Goal: Task Accomplishment & Management: Manage account settings

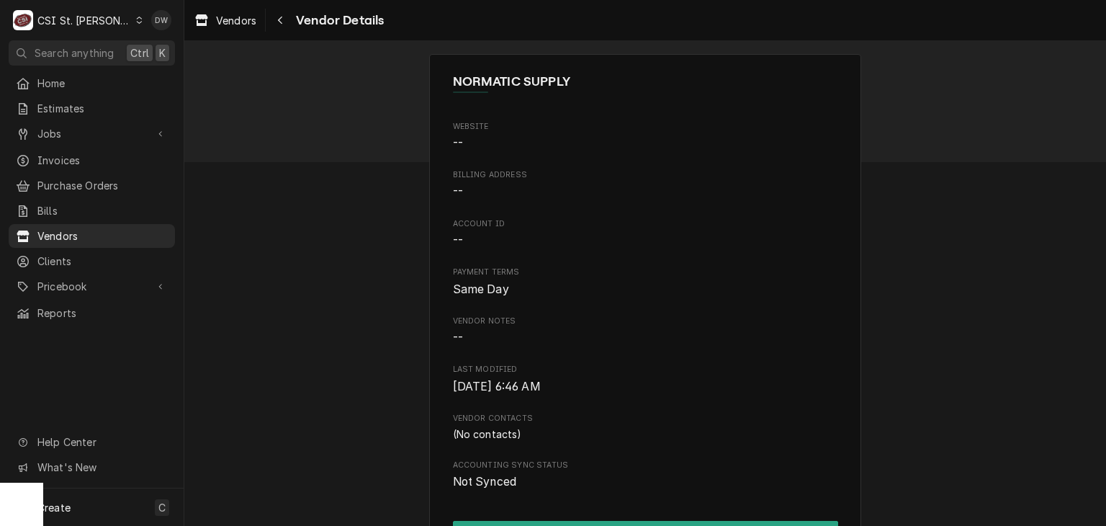
click at [135, 24] on div "Dynamic Content Wrapper" at bounding box center [139, 20] width 8 height 10
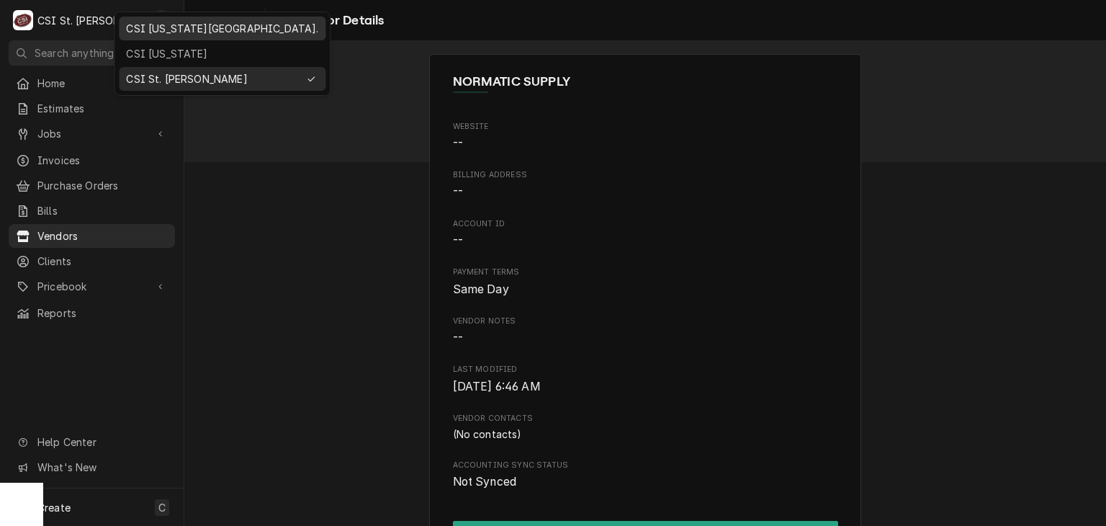
click at [148, 29] on div "CSI [US_STATE][GEOGRAPHIC_DATA]." at bounding box center [222, 28] width 192 height 15
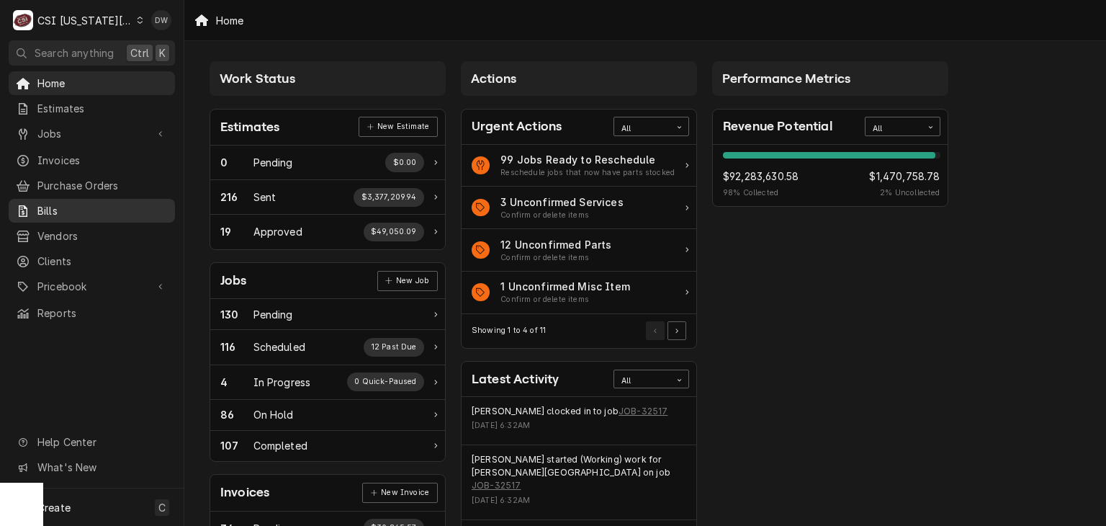
click at [97, 207] on span "Bills" at bounding box center [102, 210] width 130 height 15
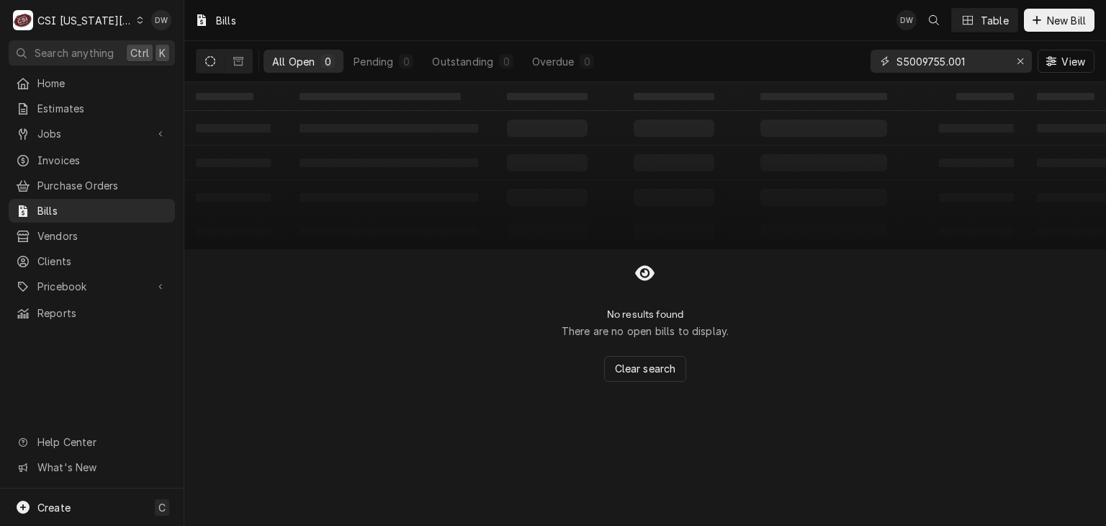
drag, startPoint x: 975, startPoint y: 66, endPoint x: 871, endPoint y: 67, distance: 103.7
click at [871, 67] on div "S5009755.001" at bounding box center [951, 61] width 161 height 23
paste input "32137432-00"
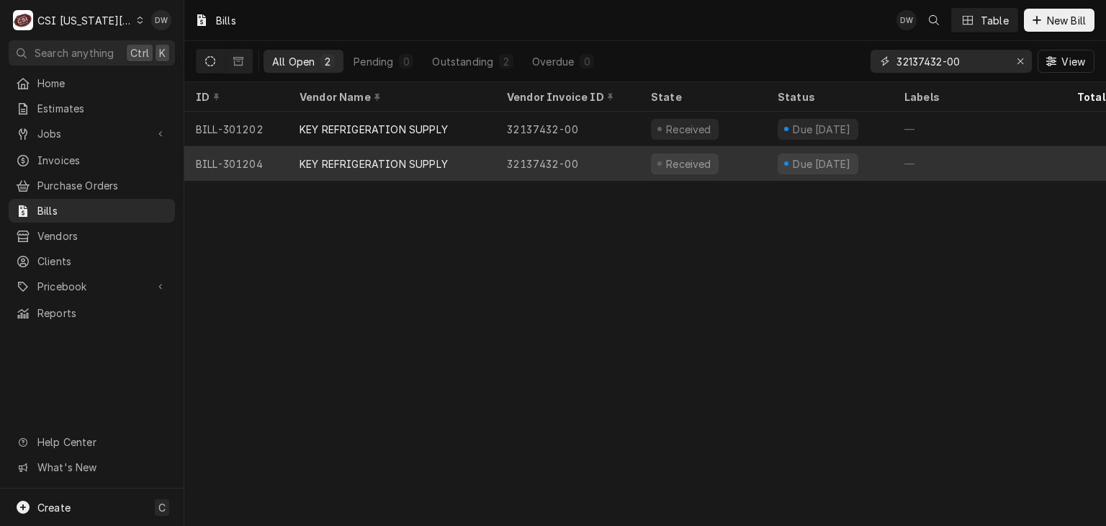
type input "32137432-00"
click at [372, 166] on div "KEY REFRIGERATION SUPPLY" at bounding box center [374, 163] width 148 height 15
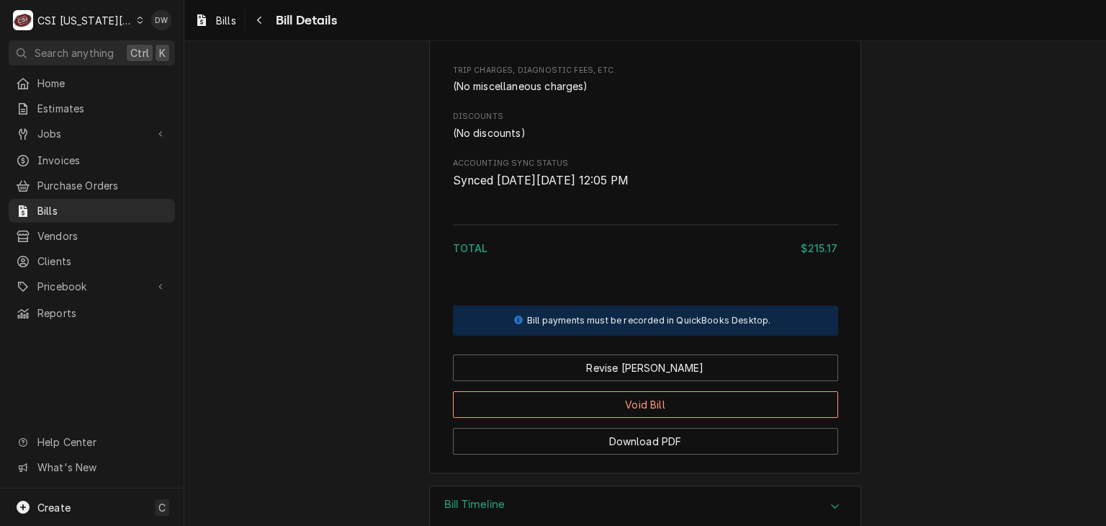
scroll to position [1234, 0]
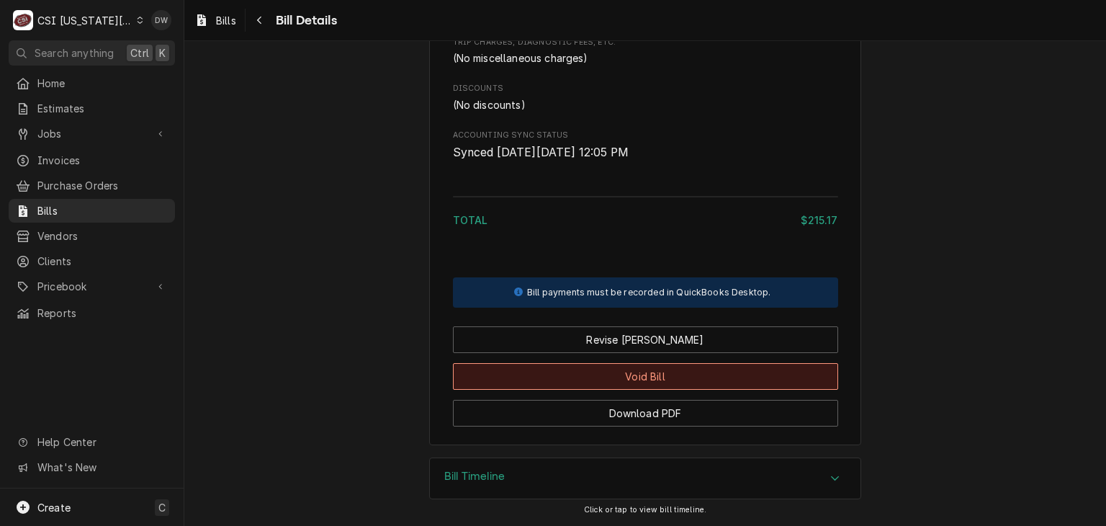
click at [612, 377] on button "Void Bill" at bounding box center [645, 376] width 385 height 27
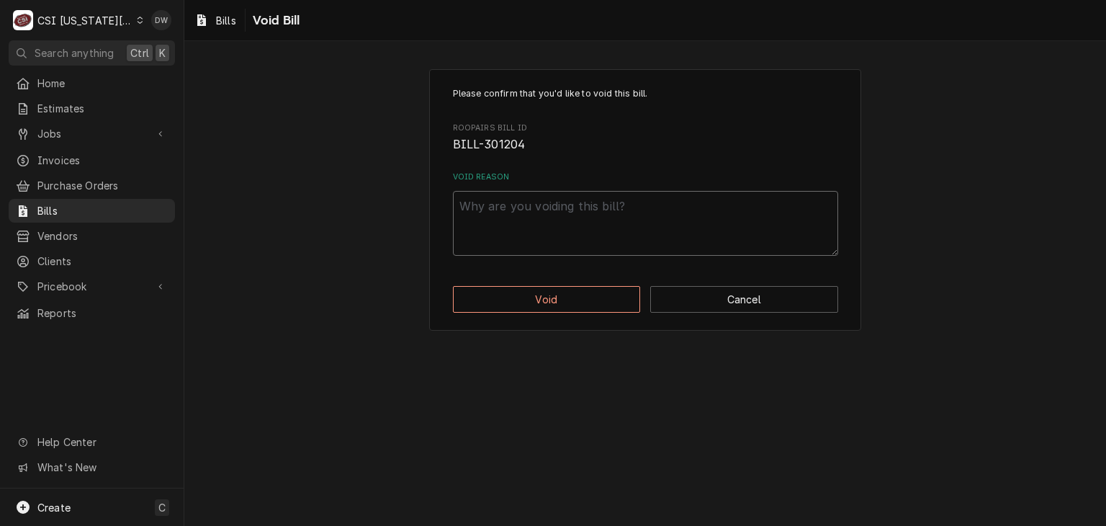
click at [498, 211] on textarea "Void Reason" at bounding box center [645, 223] width 385 height 65
type textarea "x"
type textarea "e"
type textarea "x"
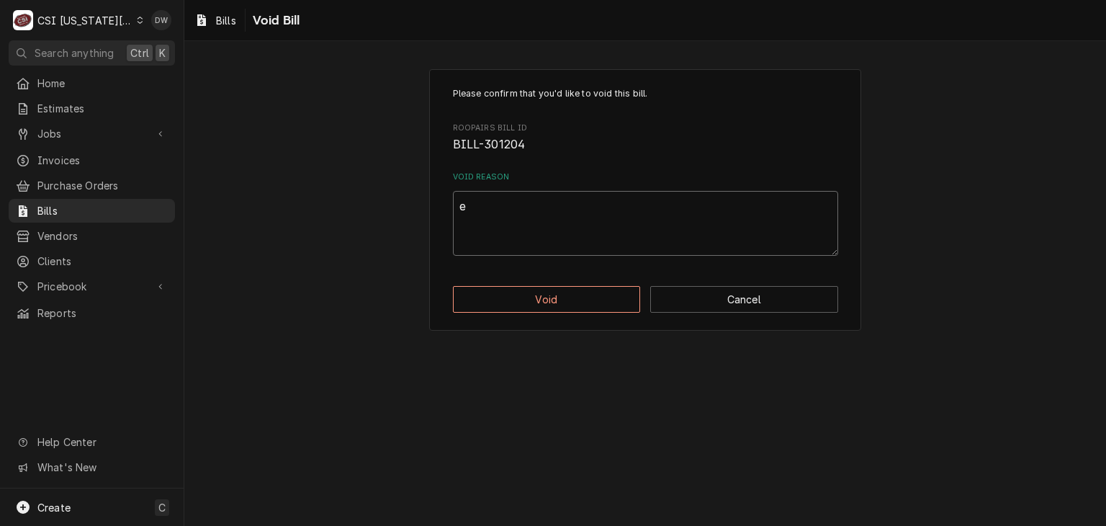
type textarea "en"
type textarea "x"
type textarea "ent"
type textarea "x"
type textarea "ente"
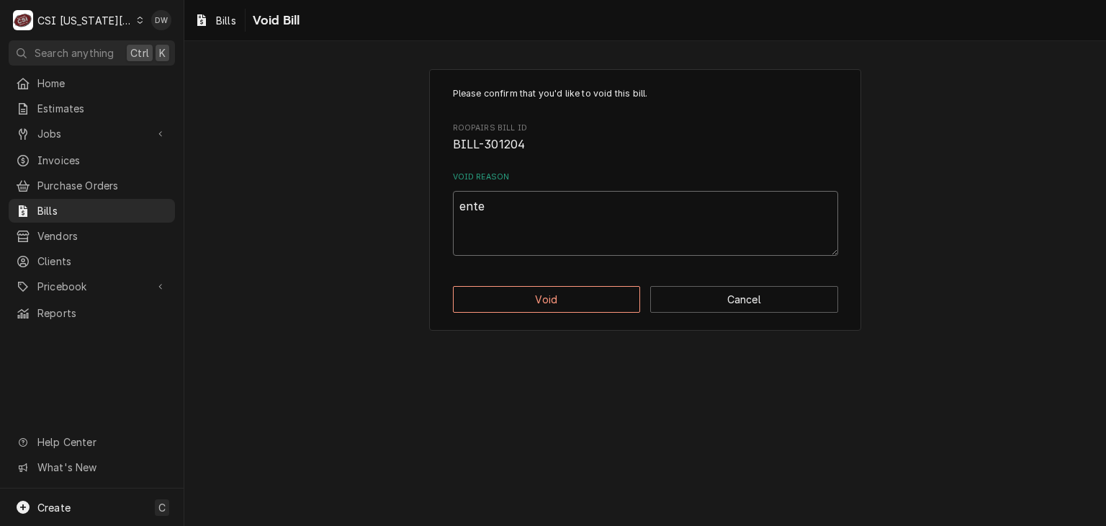
type textarea "x"
type textarea "enter"
type textarea "x"
type textarea "entere"
type textarea "x"
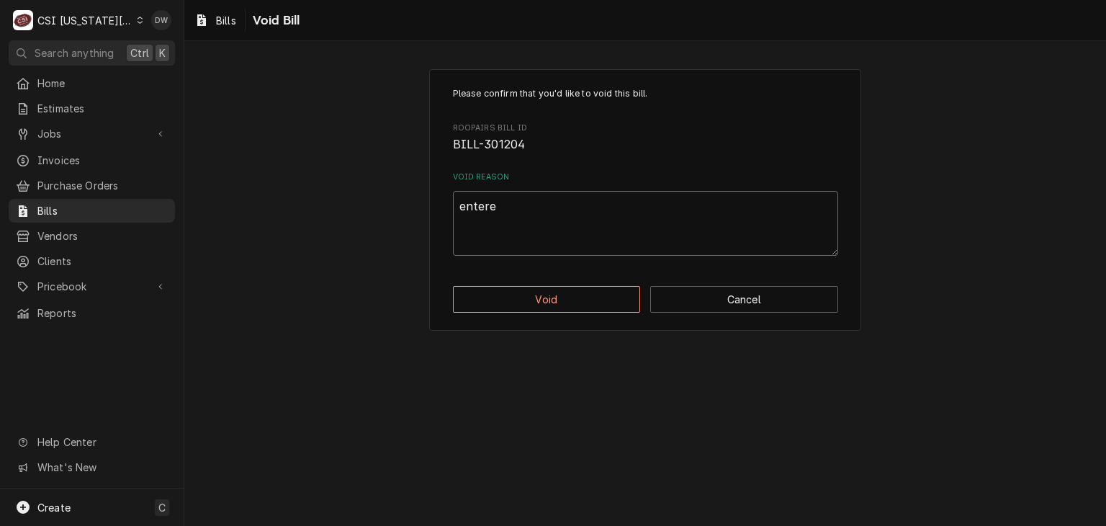
type textarea "entered"
type textarea "x"
type textarea "entered"
type textarea "x"
type textarea "entered t"
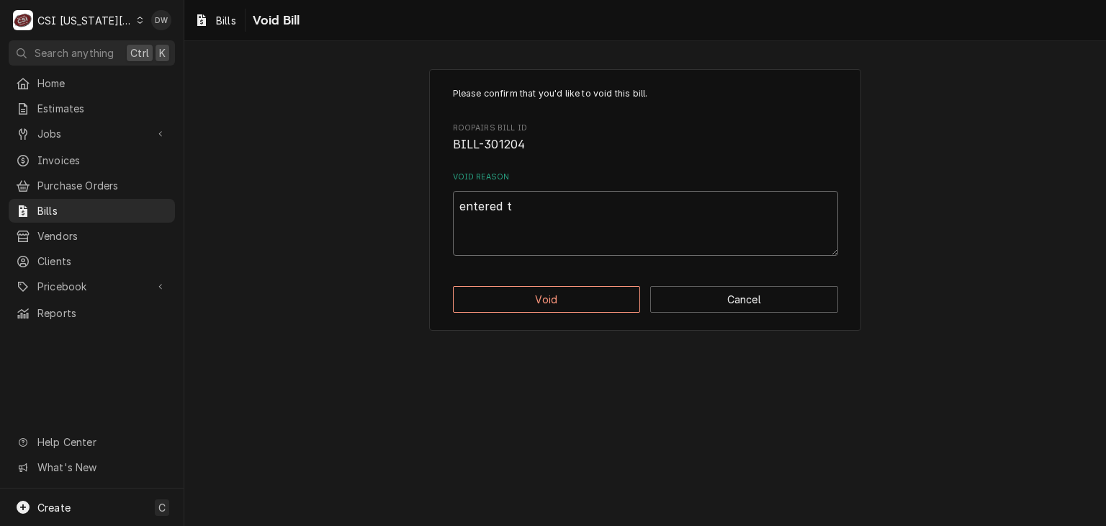
type textarea "x"
type textarea "entered tw"
type textarea "x"
type textarea "entered twi"
type textarea "x"
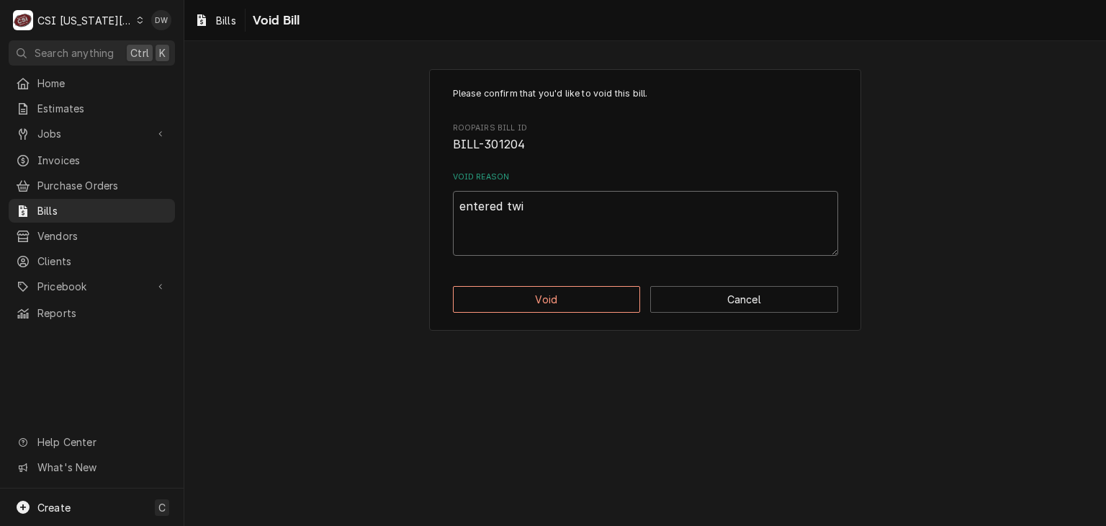
type textarea "entered twic"
type textarea "x"
type textarea "entered twice"
type textarea "x"
type textarea "entered twice"
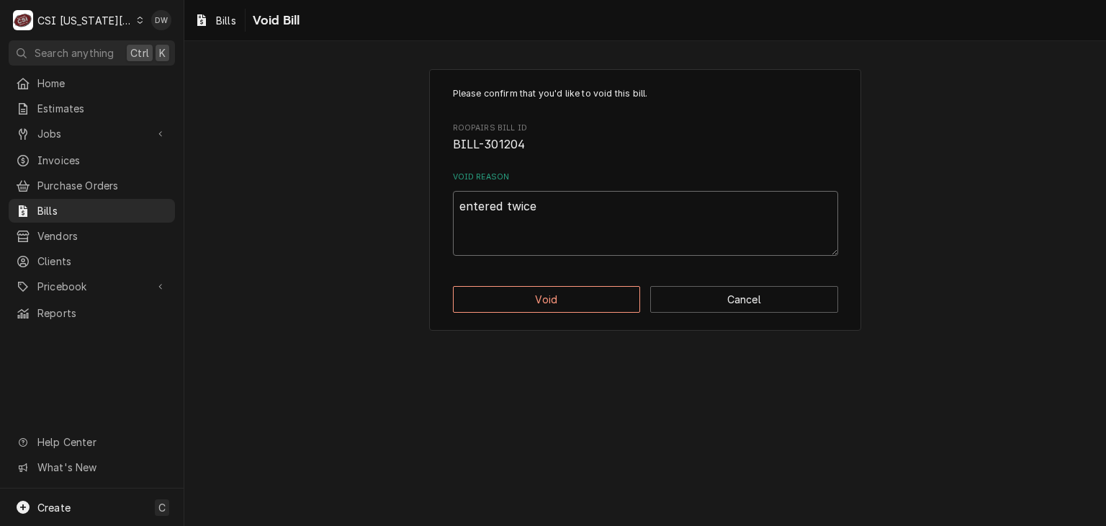
type textarea "x"
type textarea "entered twice -"
type textarea "x"
type textarea "entered twice -d"
type textarea "x"
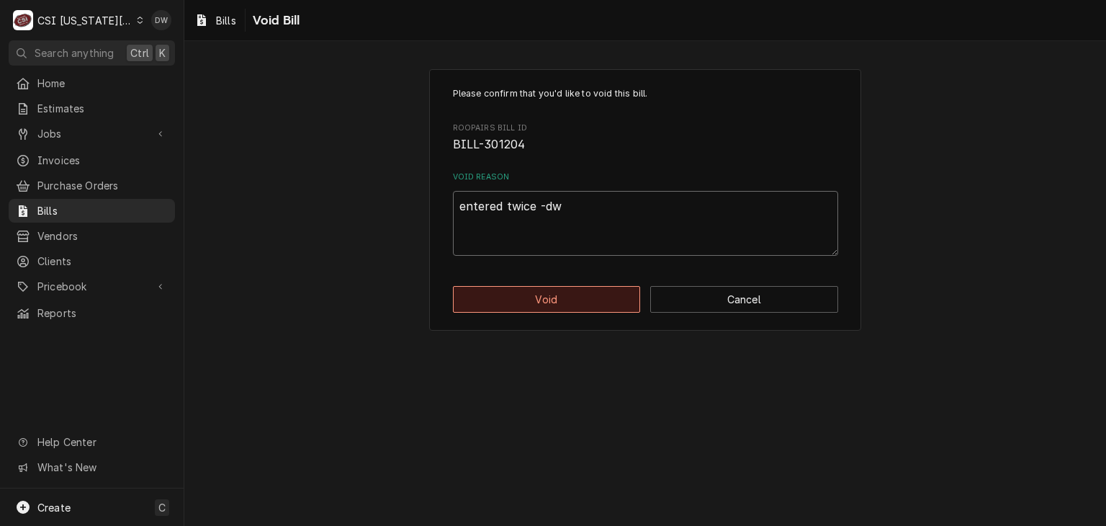
type textarea "entered twice -dw"
click at [525, 293] on button "Void" at bounding box center [547, 299] width 188 height 27
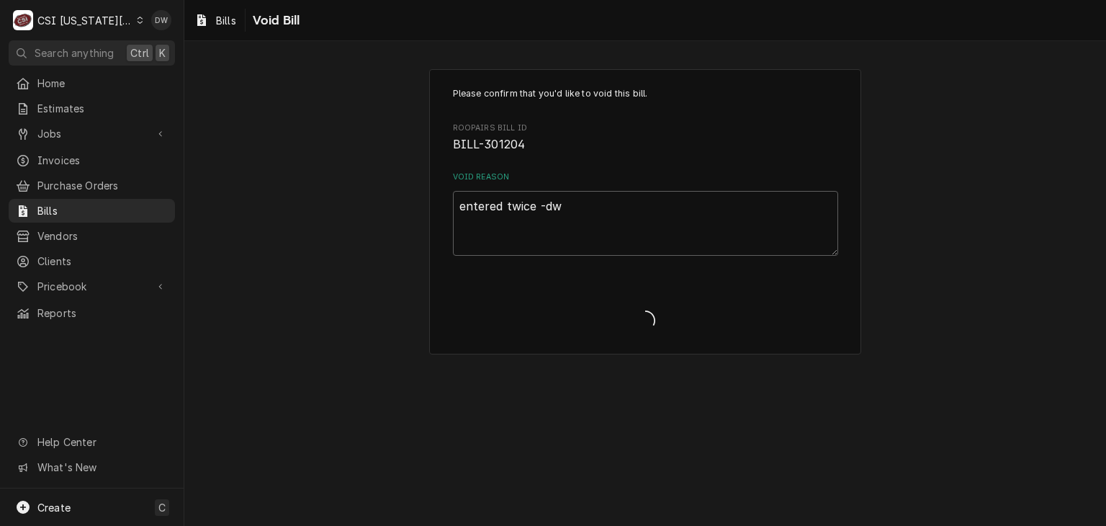
type textarea "x"
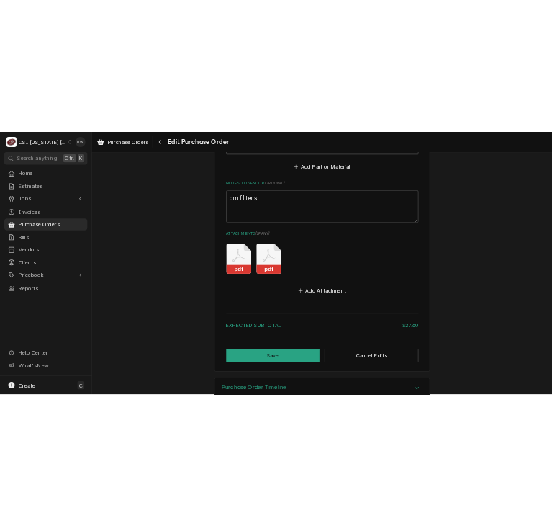
scroll to position [990, 0]
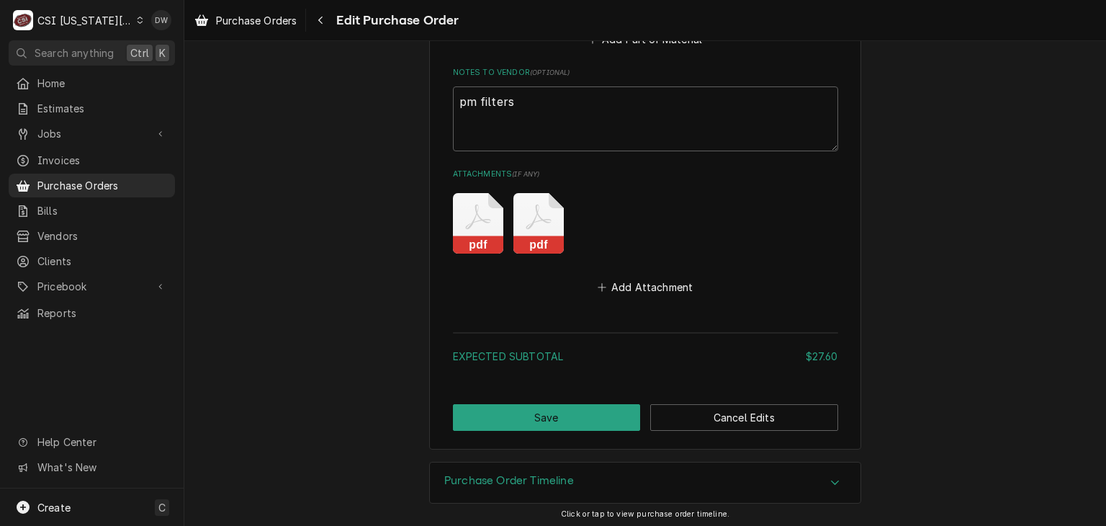
click at [550, 236] on rect "Attachments" at bounding box center [539, 245] width 50 height 18
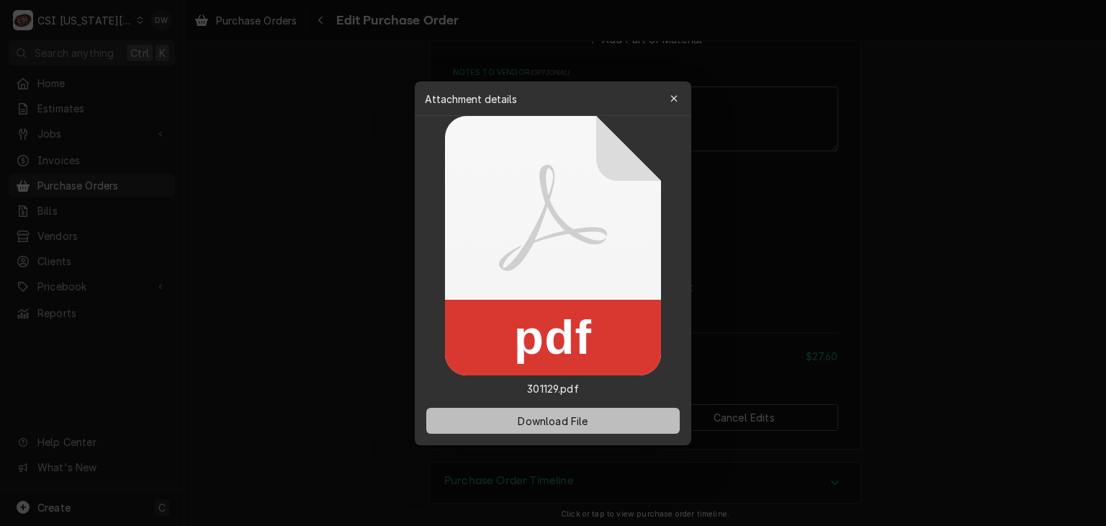
click at [537, 424] on span "Download File" at bounding box center [553, 420] width 76 height 15
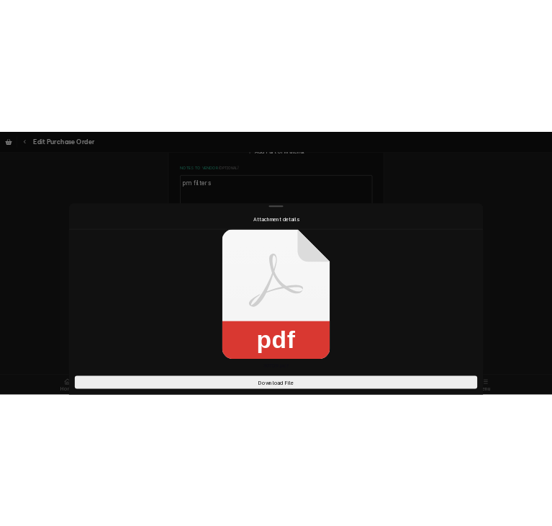
scroll to position [988, 0]
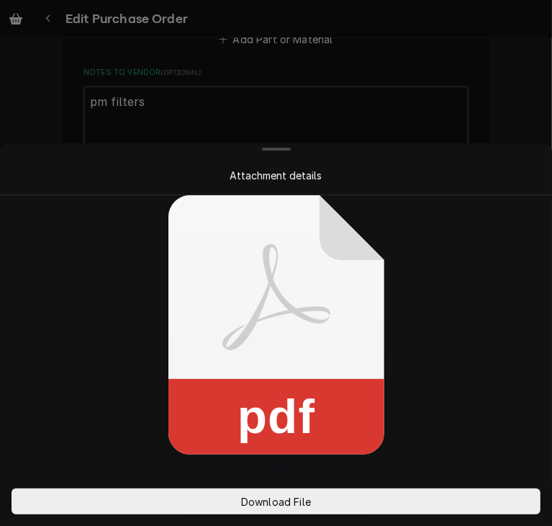
click at [475, 50] on div at bounding box center [276, 263] width 552 height 526
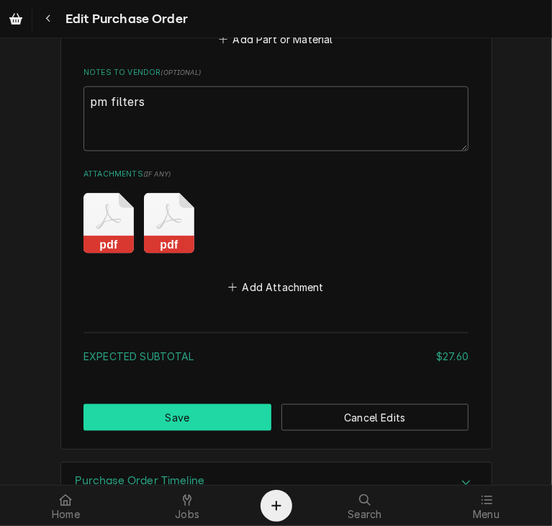
click at [212, 421] on button "Save" at bounding box center [178, 417] width 188 height 27
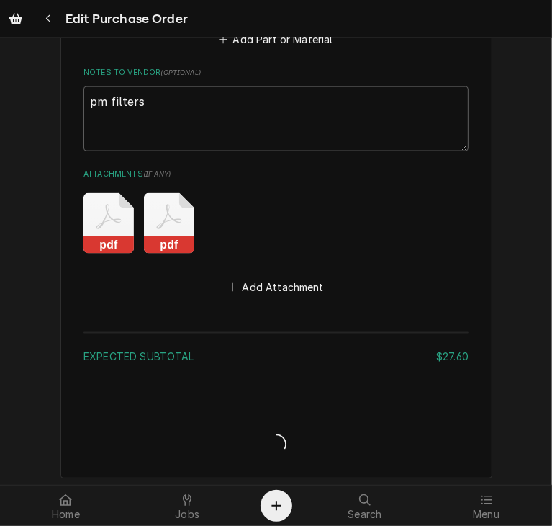
type textarea "x"
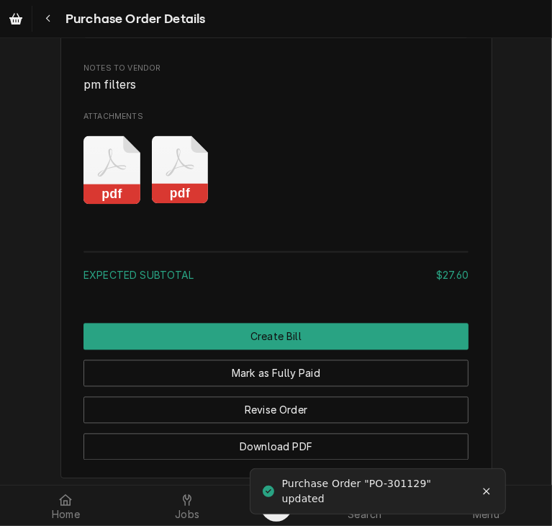
scroll to position [1305, 0]
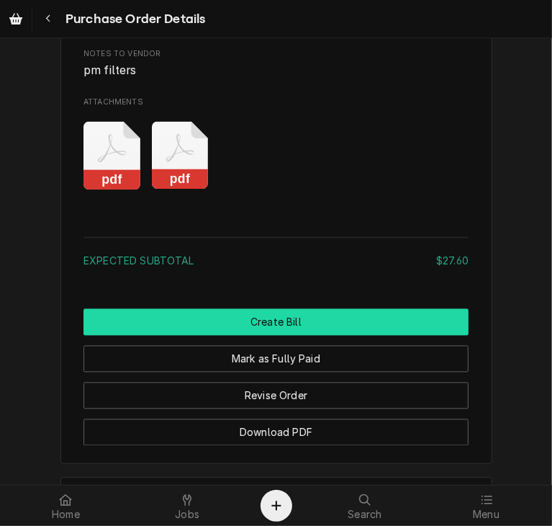
click at [291, 336] on button "Create Bill" at bounding box center [276, 322] width 385 height 27
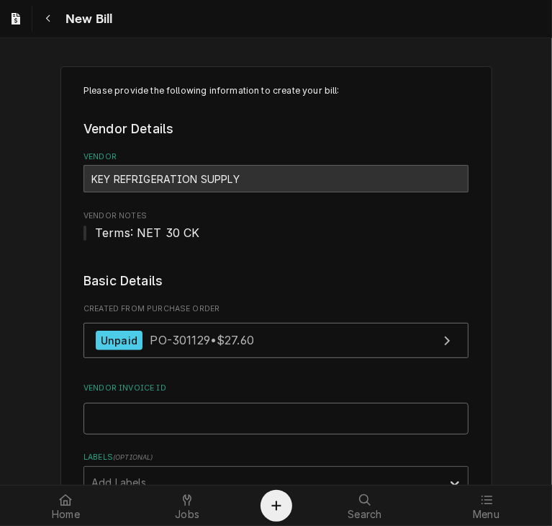
click at [123, 426] on input "Vendor Invoice ID" at bounding box center [276, 419] width 385 height 32
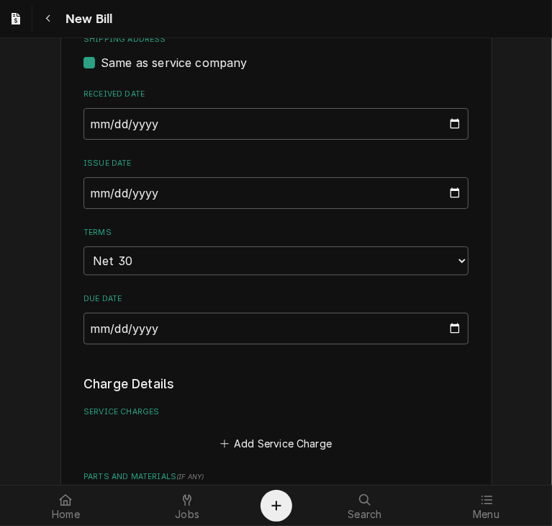
scroll to position [533, 0]
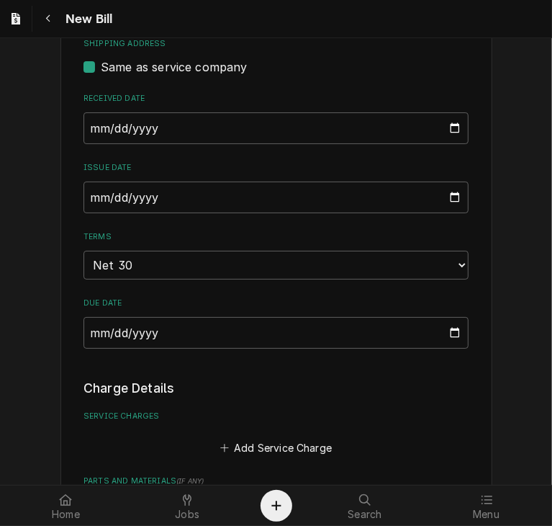
type input "32137205-00"
click at [84, 197] on input "2025-09-10" at bounding box center [276, 198] width 385 height 32
type input "2025-08-06"
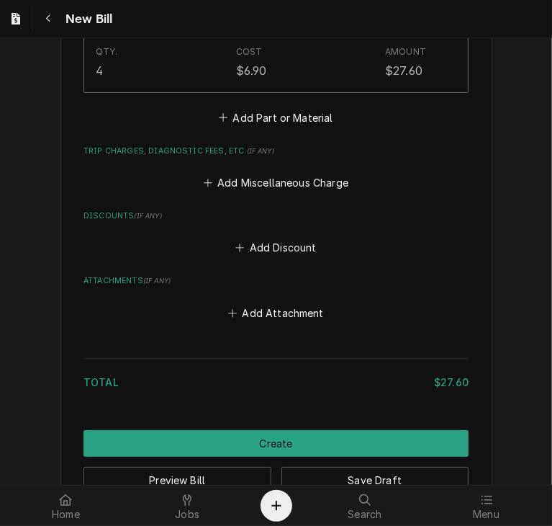
scroll to position [1167, 0]
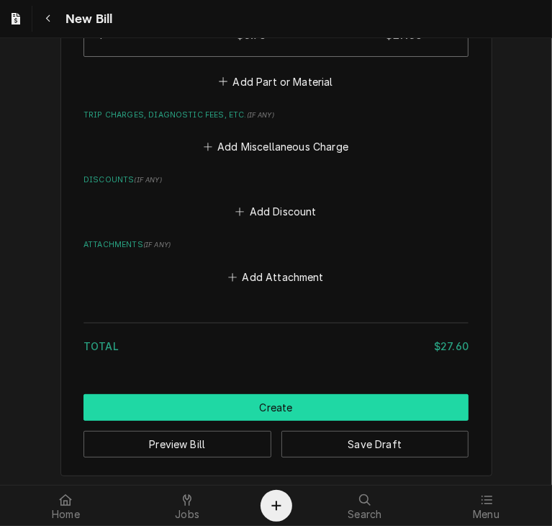
click at [317, 395] on button "Create" at bounding box center [276, 407] width 385 height 27
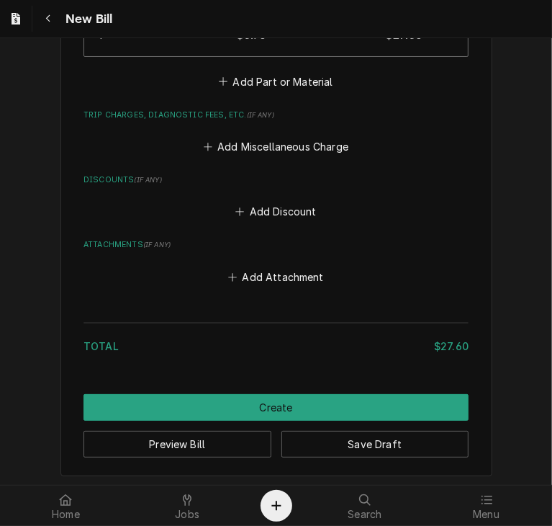
scroll to position [1160, 0]
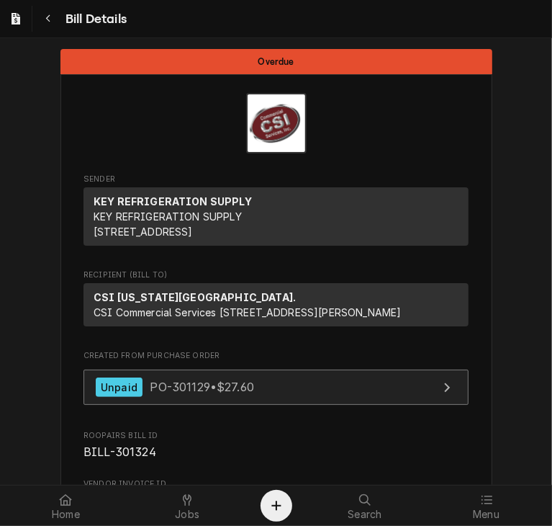
click at [198, 394] on span "PO-301129 • $27.60" at bounding box center [202, 387] width 104 height 14
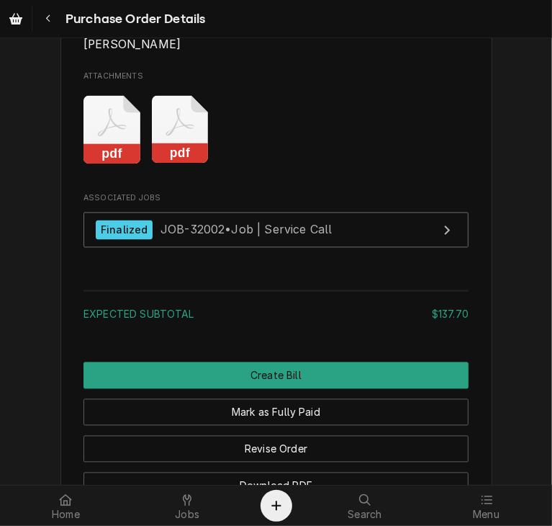
scroll to position [1346, 0]
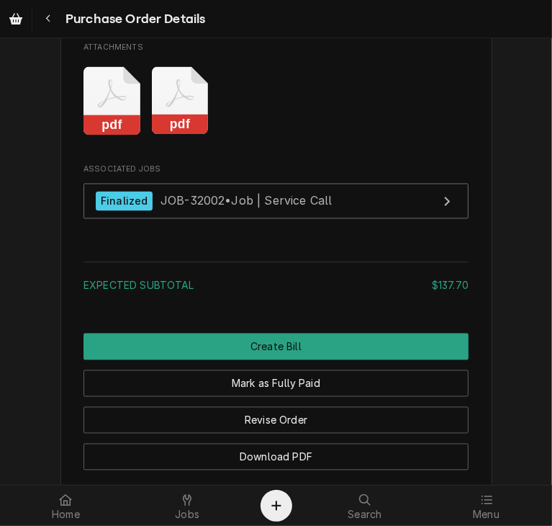
click at [177, 135] on rect "Attachments" at bounding box center [180, 125] width 57 height 20
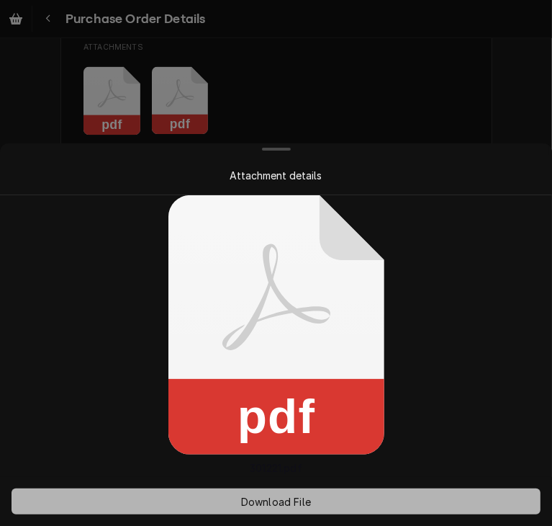
click at [297, 497] on span "Download File" at bounding box center [276, 501] width 76 height 15
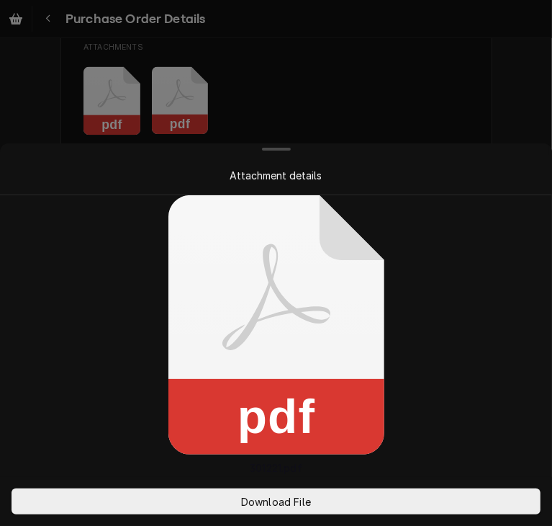
click at [429, 70] on div at bounding box center [276, 263] width 552 height 526
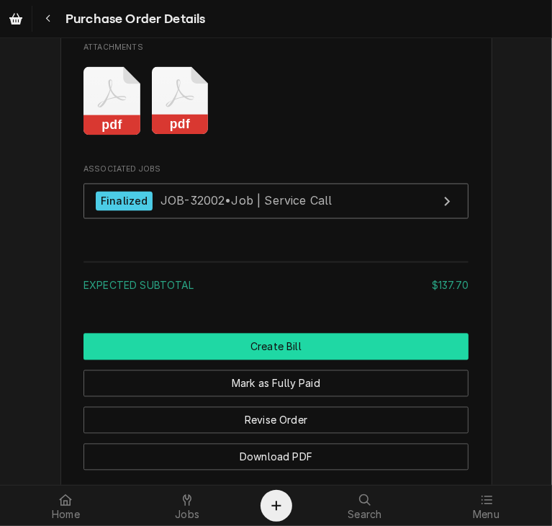
click at [300, 360] on button "Create Bill" at bounding box center [276, 346] width 385 height 27
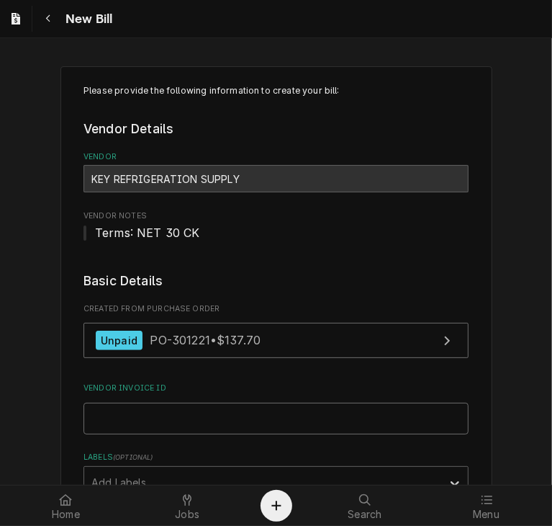
click at [170, 415] on input "Vendor Invoice ID" at bounding box center [276, 419] width 385 height 32
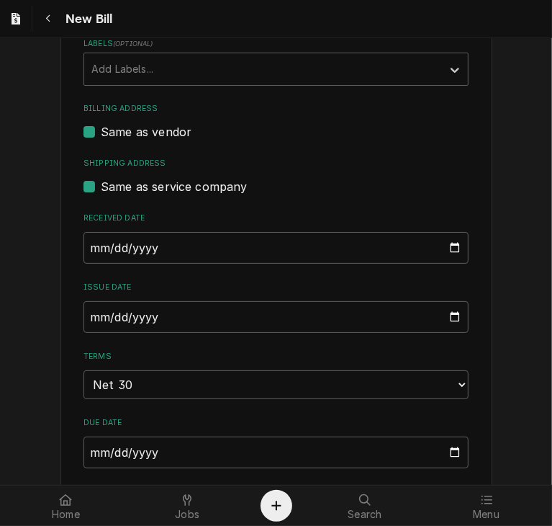
scroll to position [422, 0]
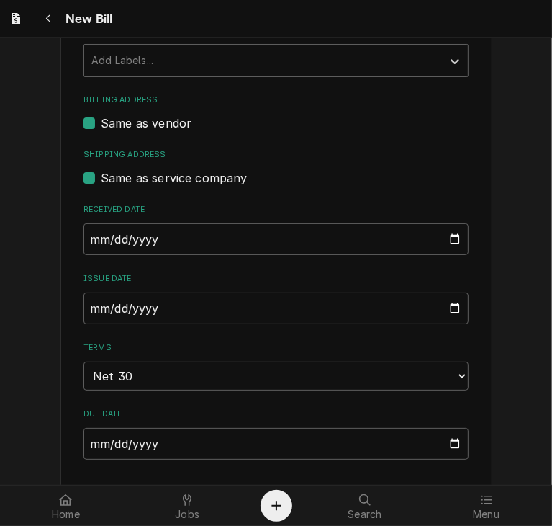
type input "32137473-00"
click at [88, 312] on input "2025-09-10" at bounding box center [276, 308] width 385 height 32
type input "2025-08-14"
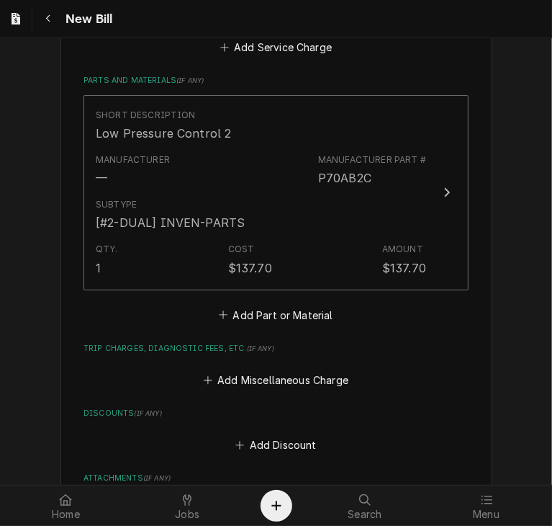
scroll to position [1167, 0]
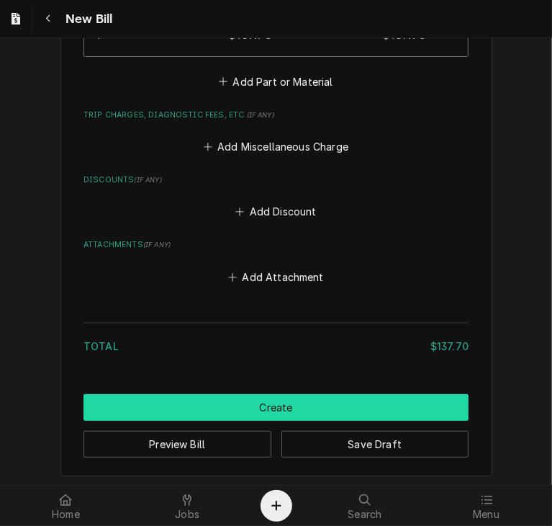
click at [287, 399] on button "Create" at bounding box center [276, 407] width 385 height 27
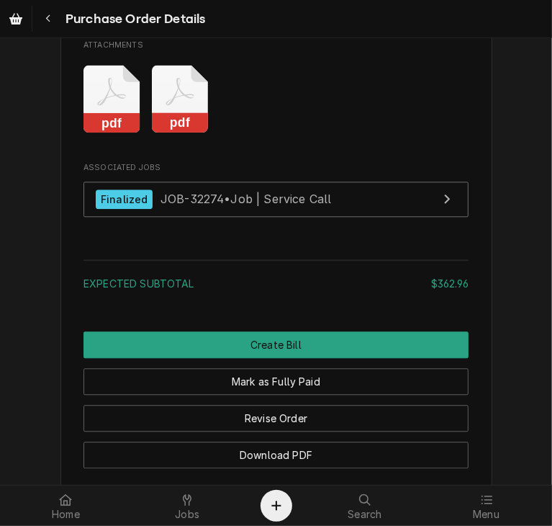
scroll to position [1711, 0]
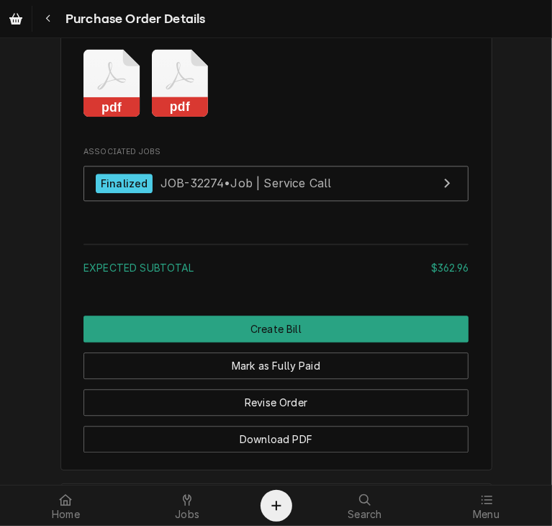
click at [181, 117] on rect "Attachments" at bounding box center [180, 107] width 57 height 20
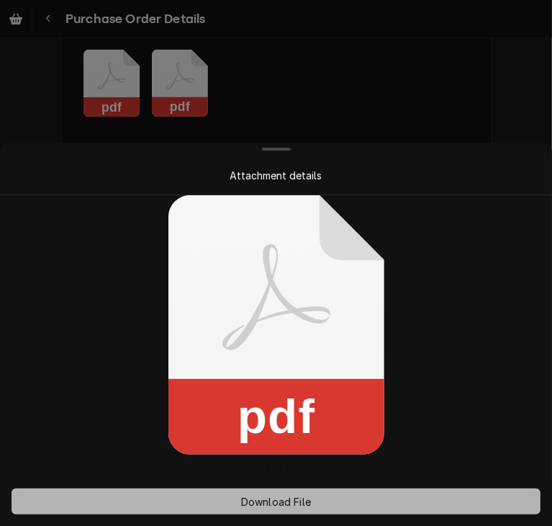
click at [282, 508] on button "Download File" at bounding box center [276, 501] width 529 height 26
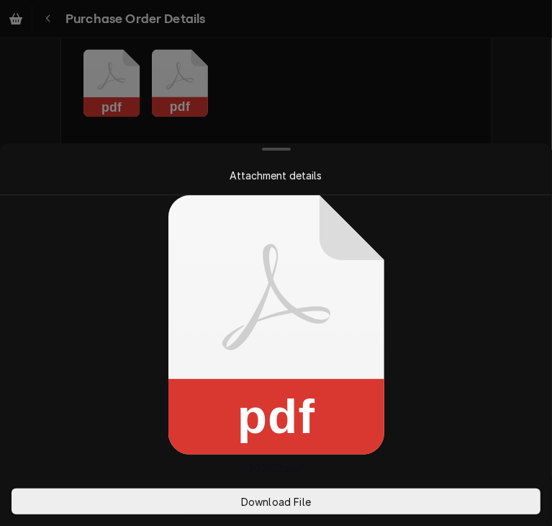
click at [461, 73] on div at bounding box center [276, 263] width 552 height 526
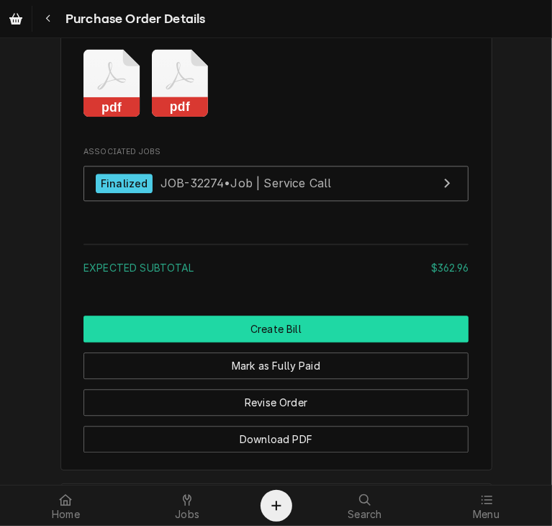
click at [288, 342] on button "Create Bill" at bounding box center [276, 328] width 385 height 27
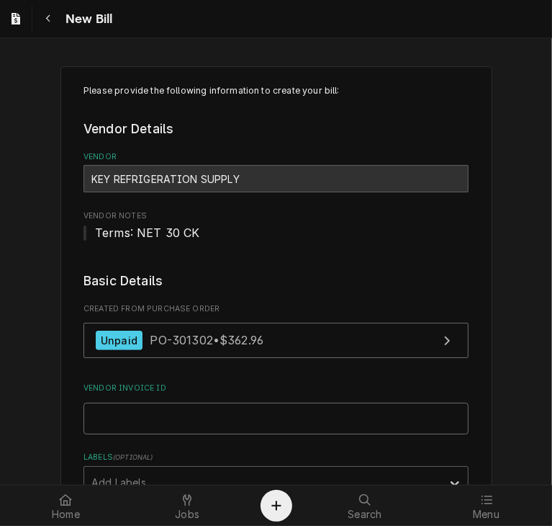
click at [104, 421] on input "Vendor Invoice ID" at bounding box center [276, 419] width 385 height 32
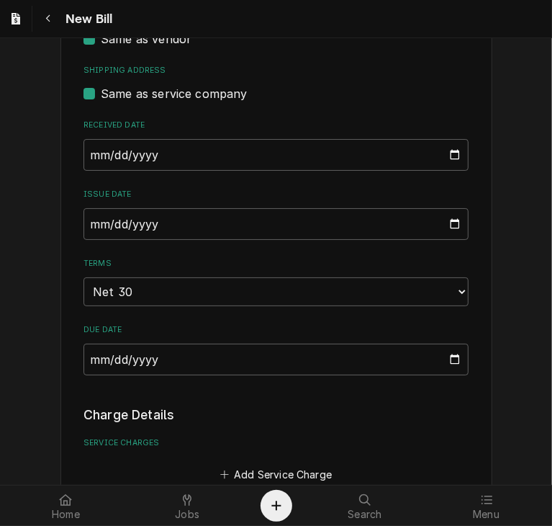
scroll to position [501, 0]
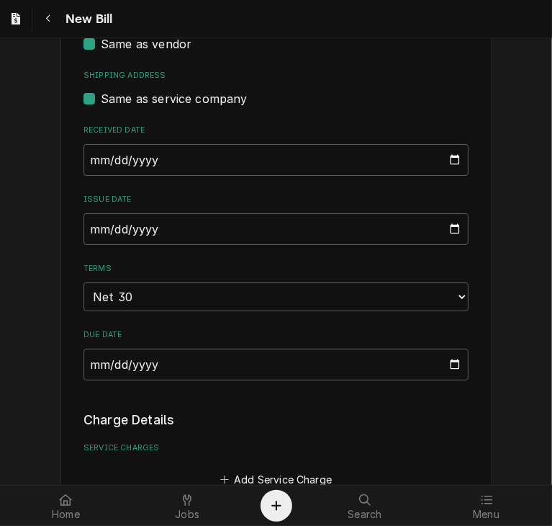
type input "63255577-00"
click at [85, 233] on input "2025-09-10" at bounding box center [276, 229] width 385 height 32
click at [92, 223] on input "2025-02-02" at bounding box center [276, 229] width 385 height 32
type input "2025-08-22"
click at [496, 306] on div "Please provide the following information to create your bill: Vendor Details Ve…" at bounding box center [276, 454] width 552 height 1804
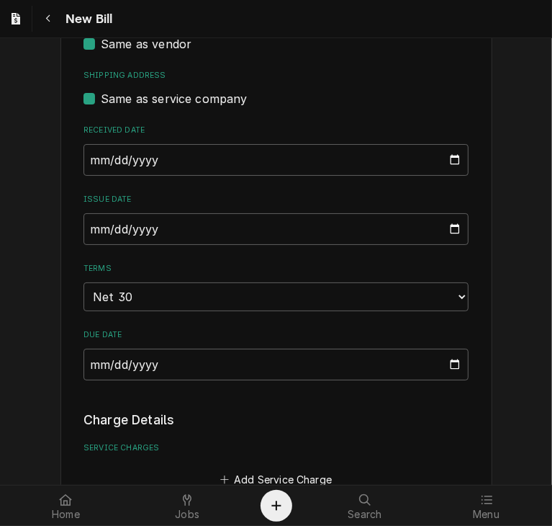
scroll to position [1369, 0]
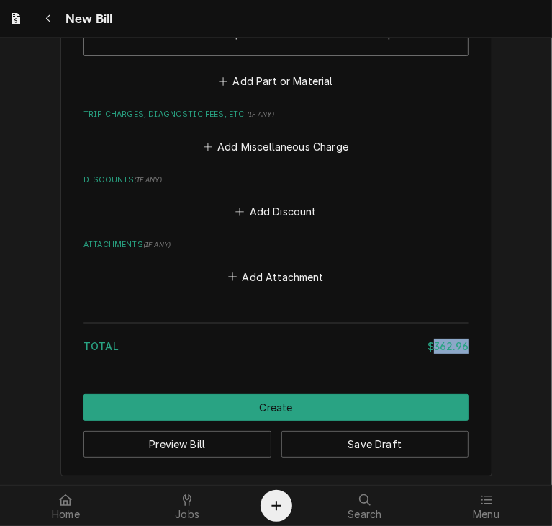
drag, startPoint x: 463, startPoint y: 344, endPoint x: 429, endPoint y: 348, distance: 34.1
click at [429, 348] on div "$362.96" at bounding box center [448, 346] width 41 height 15
copy div "362.96"
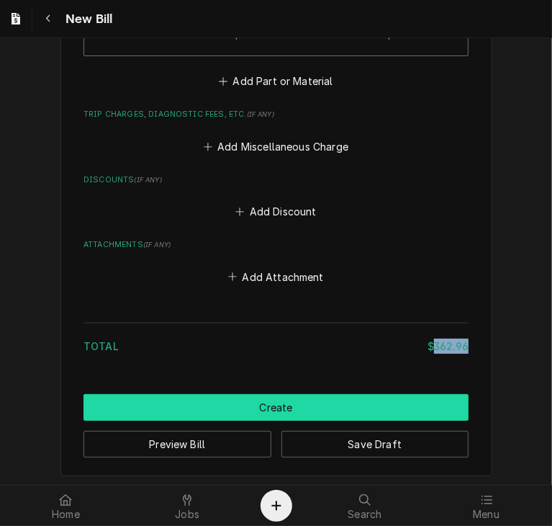
click at [344, 398] on button "Create" at bounding box center [276, 407] width 385 height 27
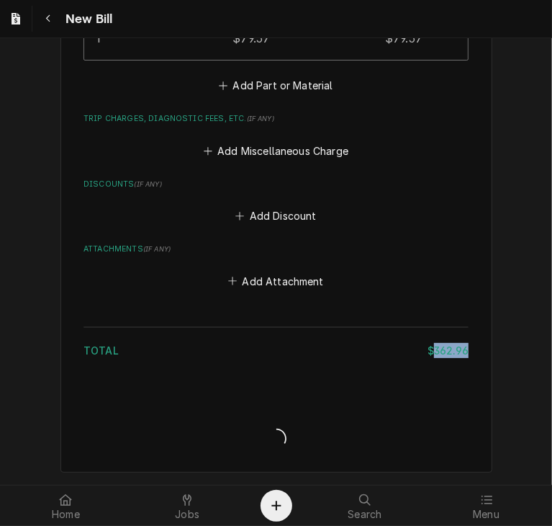
scroll to position [1362, 0]
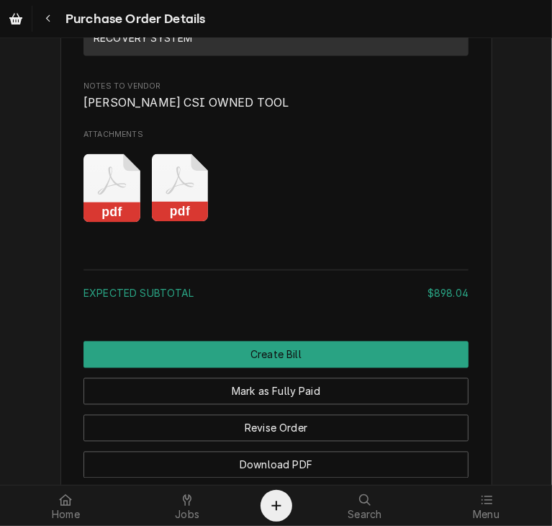
scroll to position [1280, 0]
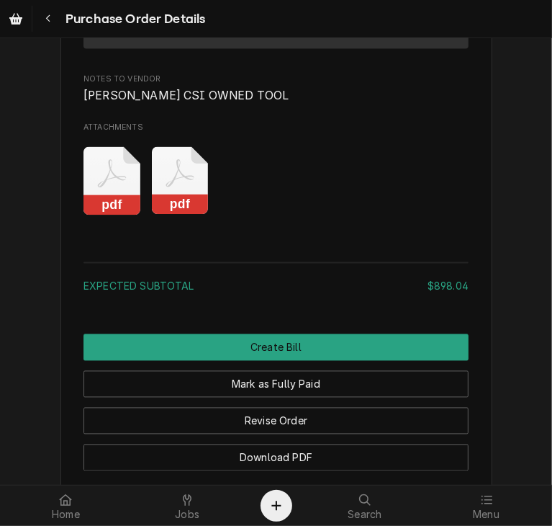
click at [179, 215] on rect "Attachments" at bounding box center [180, 205] width 57 height 20
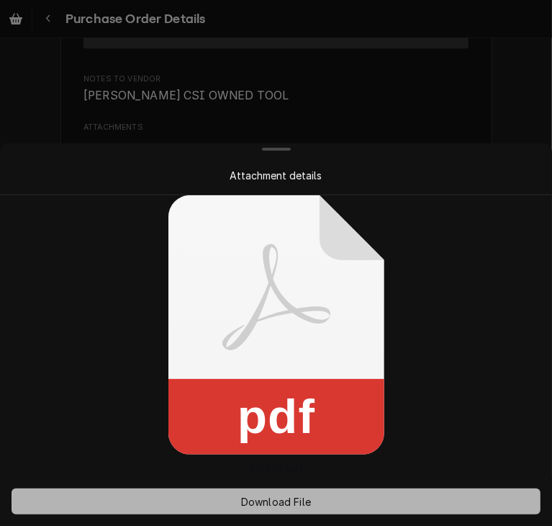
click at [285, 501] on span "Download File" at bounding box center [276, 501] width 76 height 15
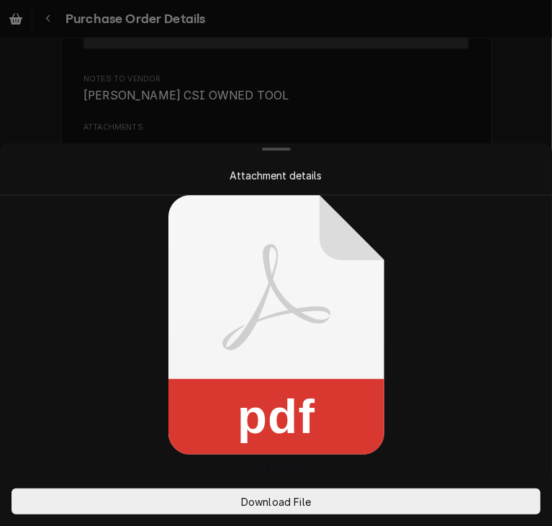
click at [482, 96] on div at bounding box center [276, 263] width 552 height 526
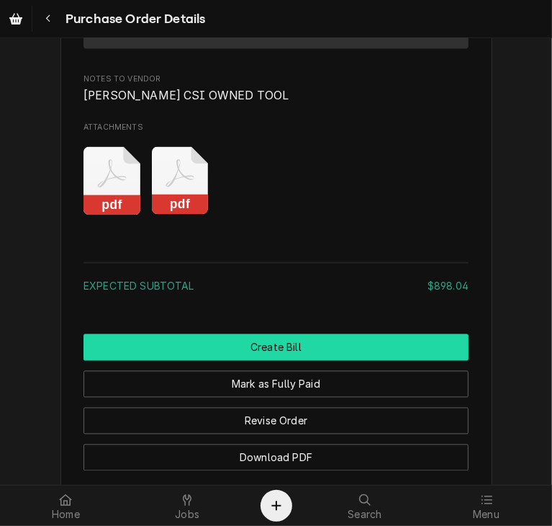
click at [321, 361] on button "Create Bill" at bounding box center [276, 347] width 385 height 27
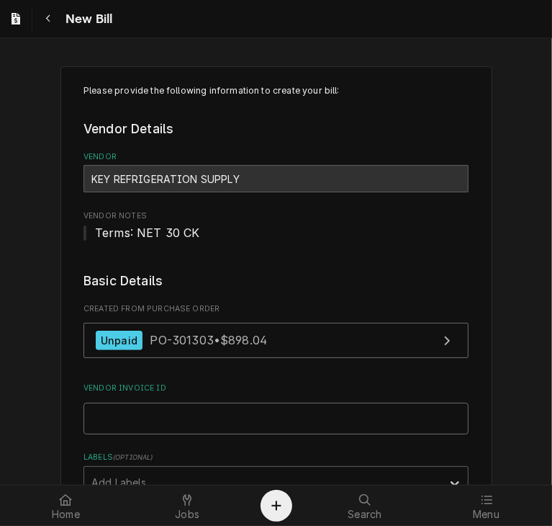
click at [145, 417] on input "Vendor Invoice ID" at bounding box center [276, 419] width 385 height 32
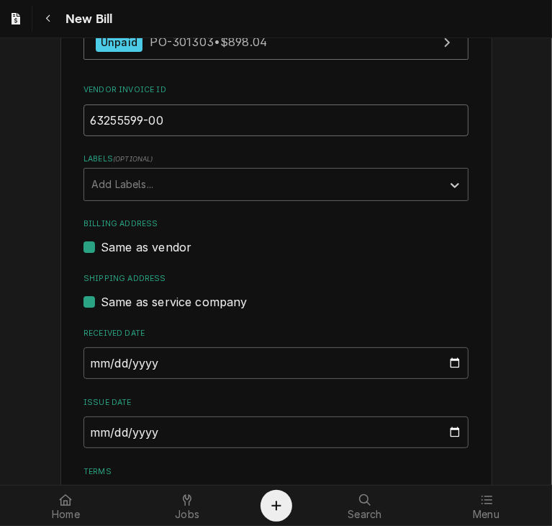
scroll to position [303, 0]
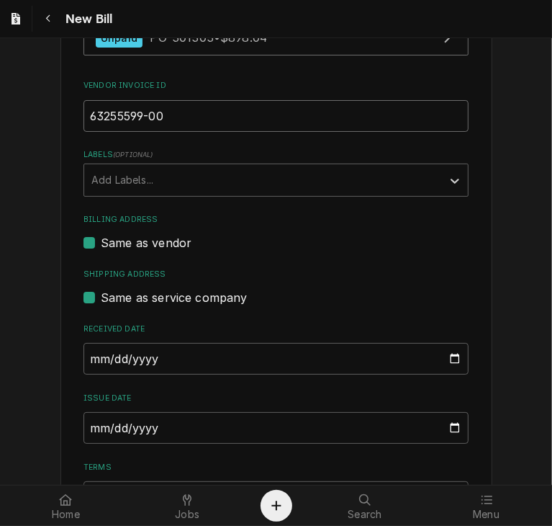
type input "63255599-00"
click at [92, 433] on input "2025-09-10" at bounding box center [276, 428] width 385 height 32
type input "2025-08-22"
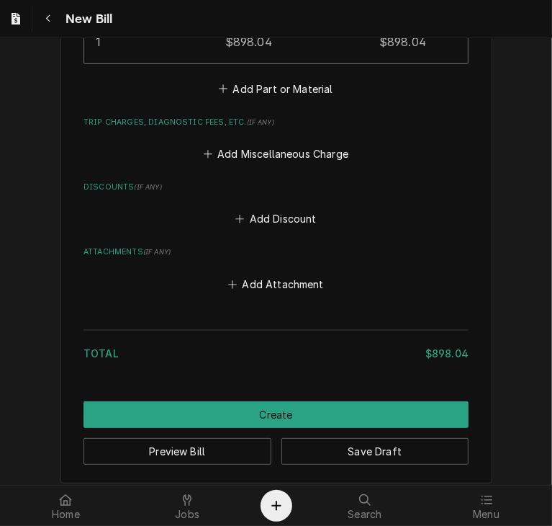
scroll to position [1167, 0]
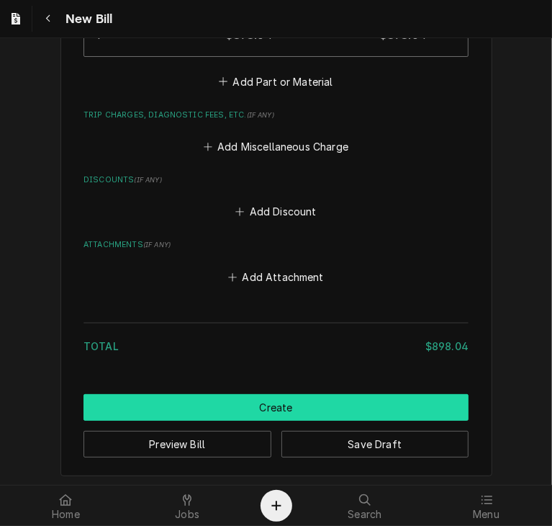
click at [263, 399] on button "Create" at bounding box center [276, 407] width 385 height 27
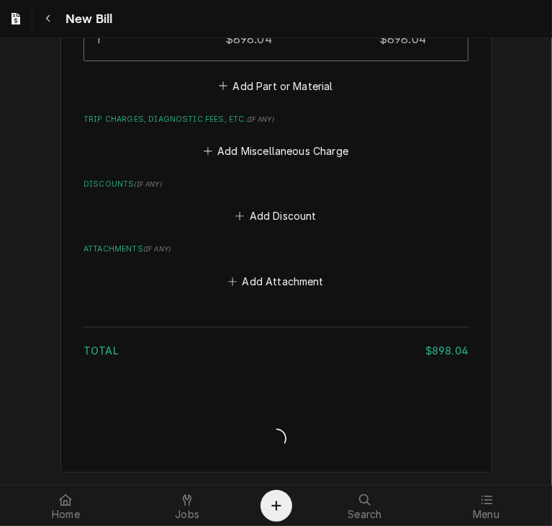
scroll to position [1160, 0]
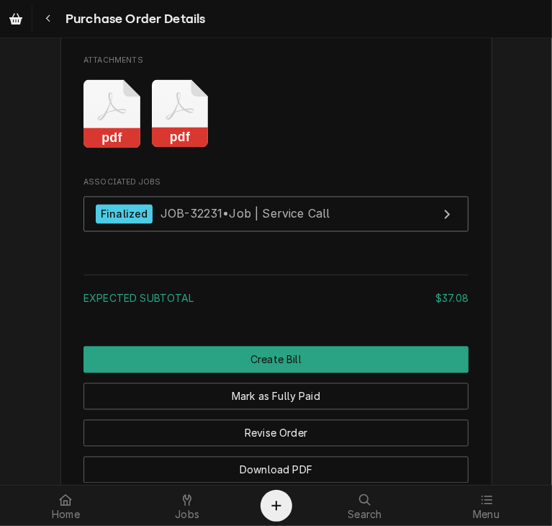
scroll to position [1335, 0]
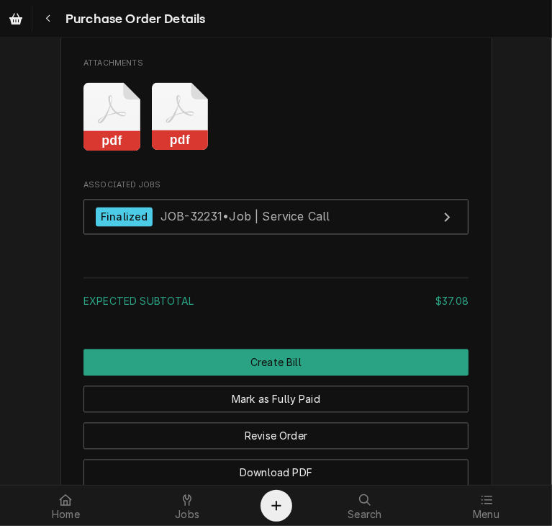
click at [166, 151] on rect "Attachments" at bounding box center [180, 141] width 57 height 20
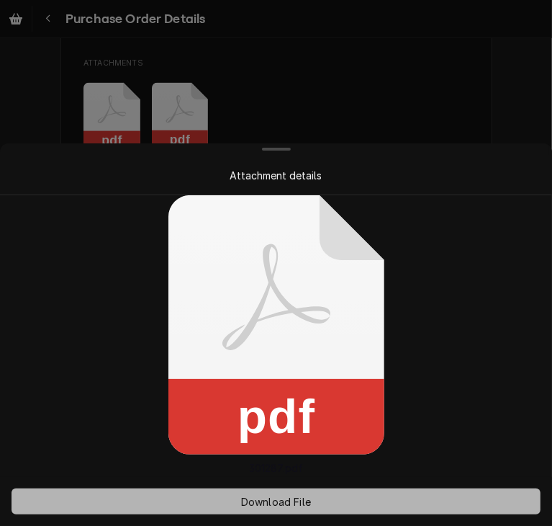
click at [267, 510] on button "Download File" at bounding box center [276, 501] width 529 height 26
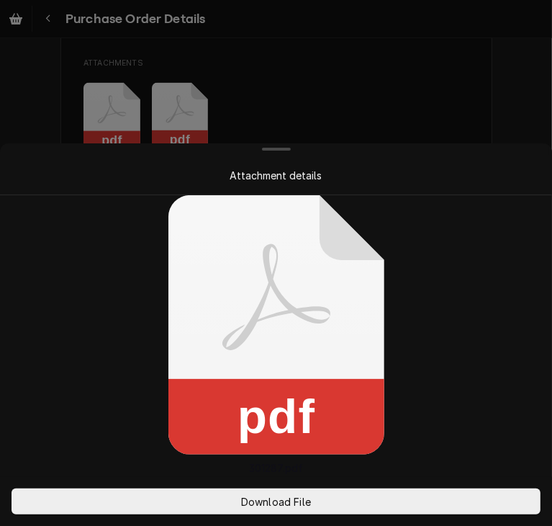
click at [460, 94] on div at bounding box center [276, 263] width 552 height 526
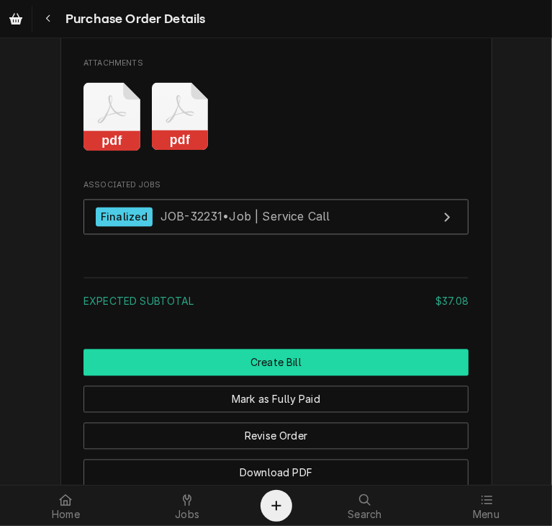
click at [323, 376] on button "Create Bill" at bounding box center [276, 362] width 385 height 27
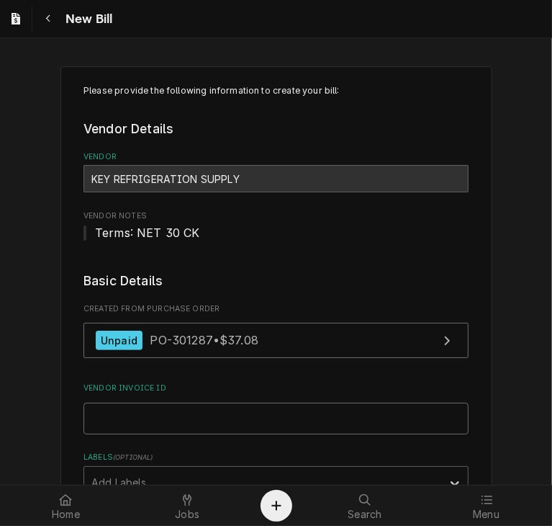
click at [137, 422] on input "Vendor Invoice ID" at bounding box center [276, 419] width 385 height 32
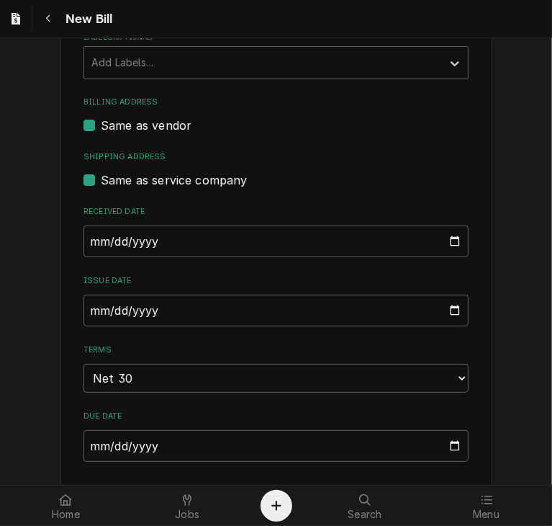
scroll to position [431, 0]
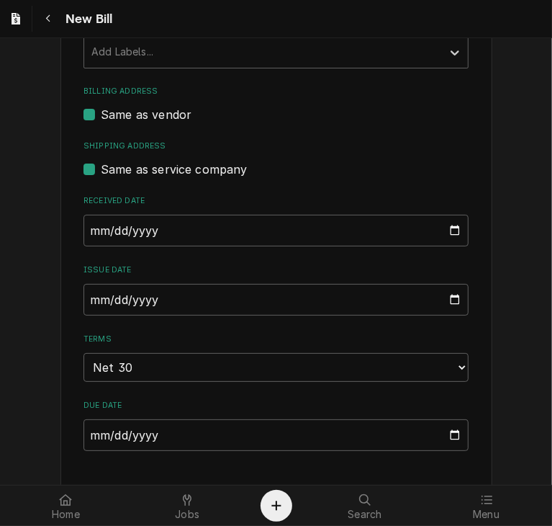
type input "63255516-00"
click at [86, 295] on input "[DATE]" at bounding box center [276, 300] width 385 height 32
type input "[DATE]"
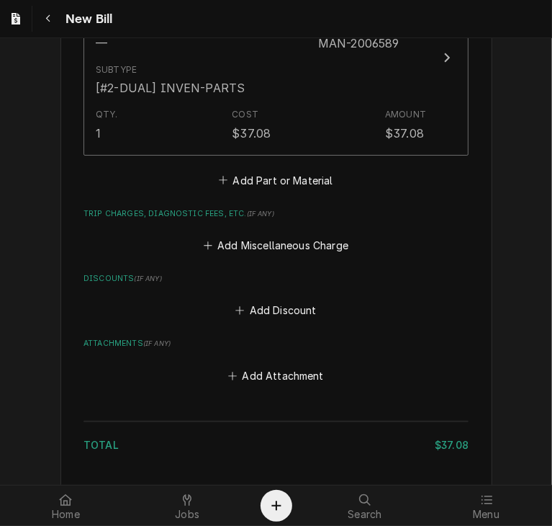
scroll to position [1167, 0]
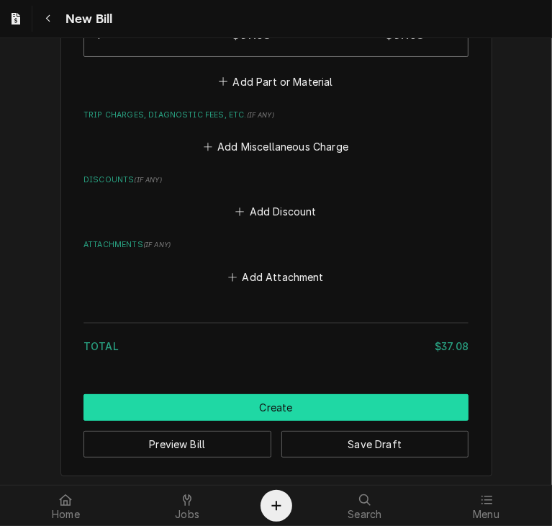
click at [280, 398] on button "Create" at bounding box center [276, 407] width 385 height 27
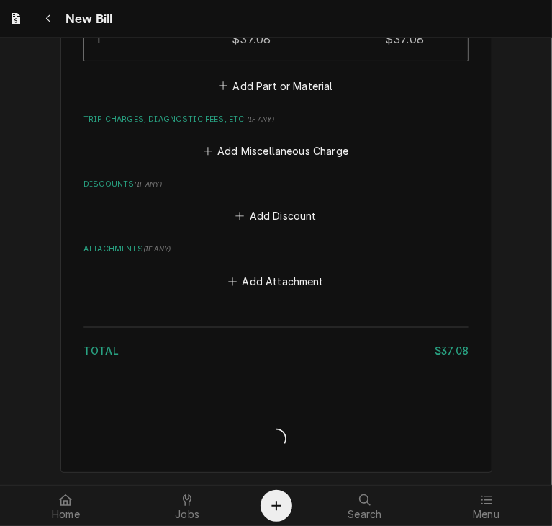
scroll to position [1160, 0]
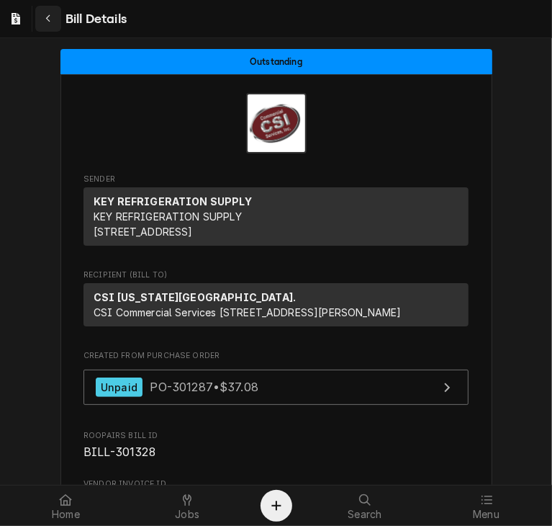
click at [44, 21] on div "Navigate back" at bounding box center [48, 19] width 14 height 14
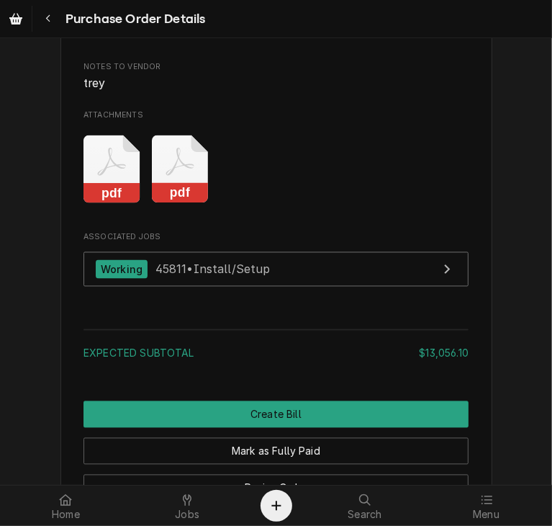
scroll to position [1337, 0]
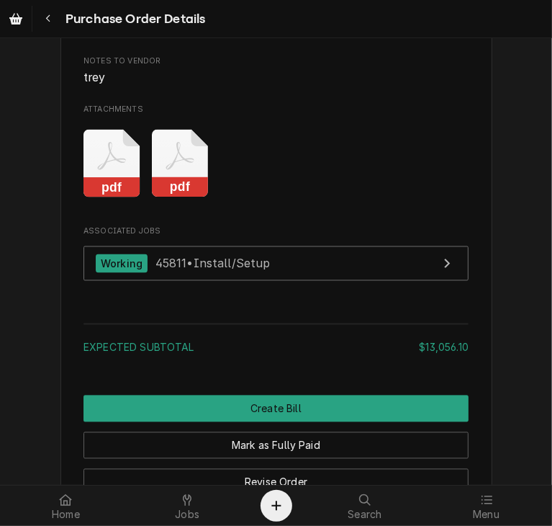
click at [190, 198] on rect "Attachments" at bounding box center [180, 188] width 57 height 20
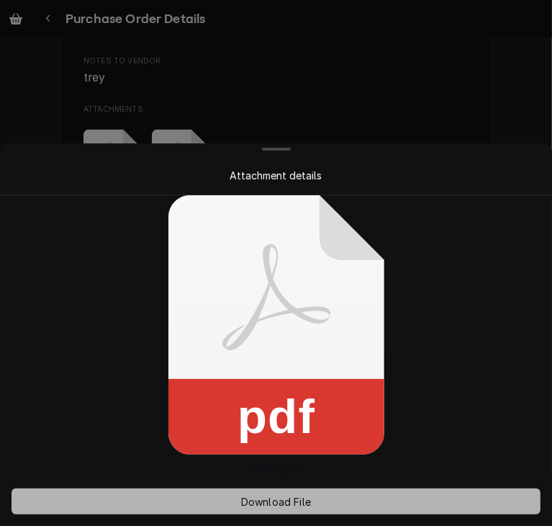
click at [275, 499] on span "Download File" at bounding box center [276, 501] width 76 height 15
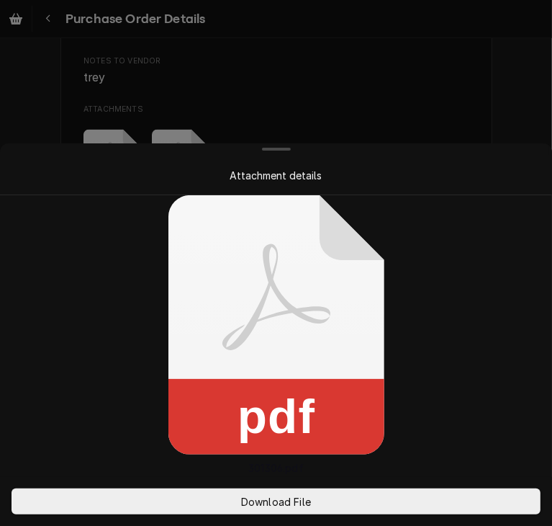
click at [507, 103] on div at bounding box center [276, 263] width 552 height 526
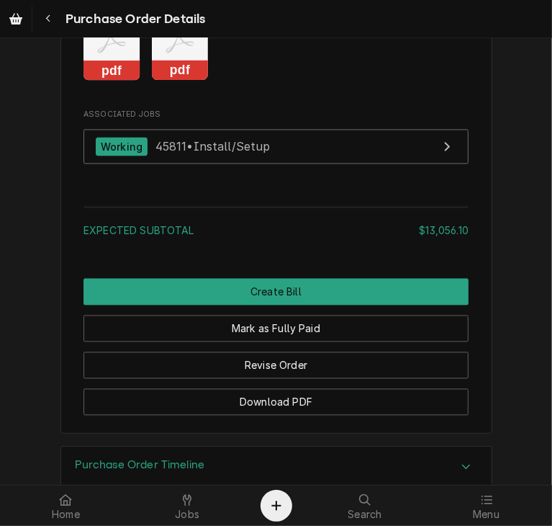
scroll to position [1446, 0]
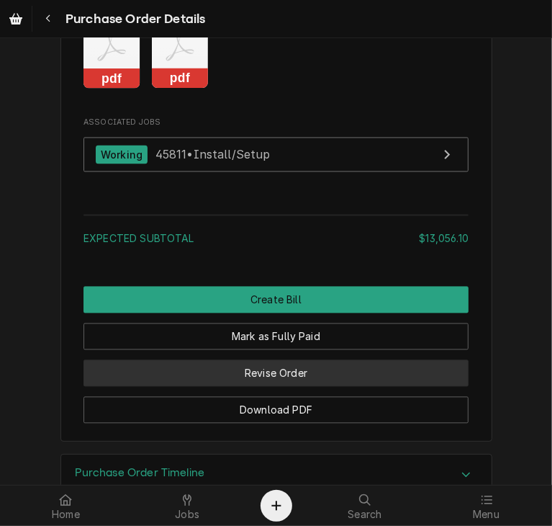
click at [295, 386] on button "Revise Order" at bounding box center [276, 372] width 385 height 27
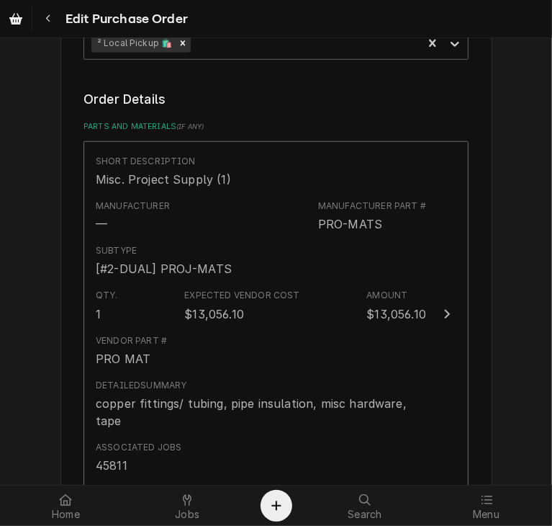
scroll to position [579, 0]
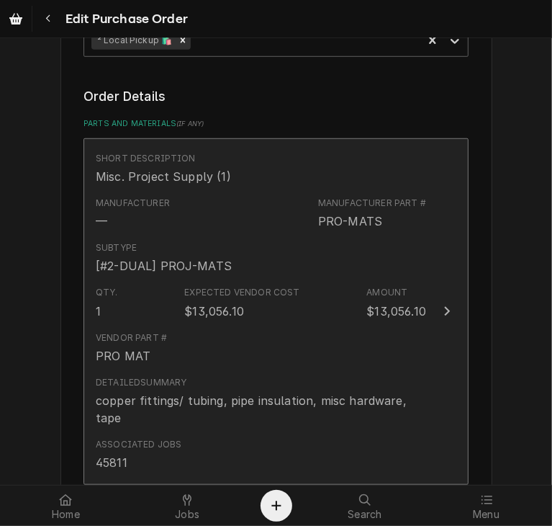
click at [445, 307] on icon "Update Line Item" at bounding box center [448, 311] width 6 height 9
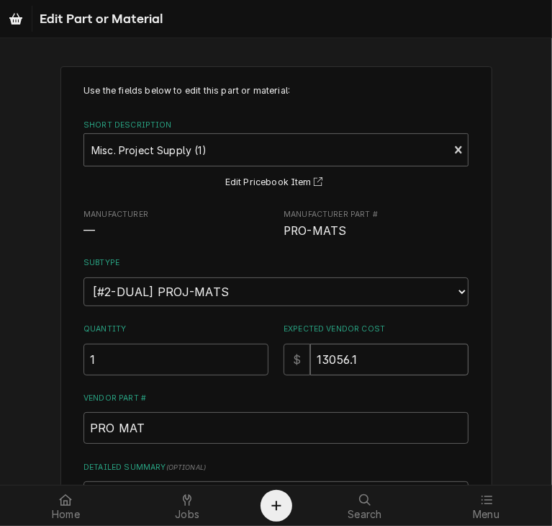
drag, startPoint x: 352, startPoint y: 364, endPoint x: 285, endPoint y: 383, distance: 69.8
click at [285, 383] on div "Use the fields below to edit this part or material: Short Description Misc. Pro…" at bounding box center [276, 356] width 385 height 545
type textarea "x"
type input "13"
type textarea "x"
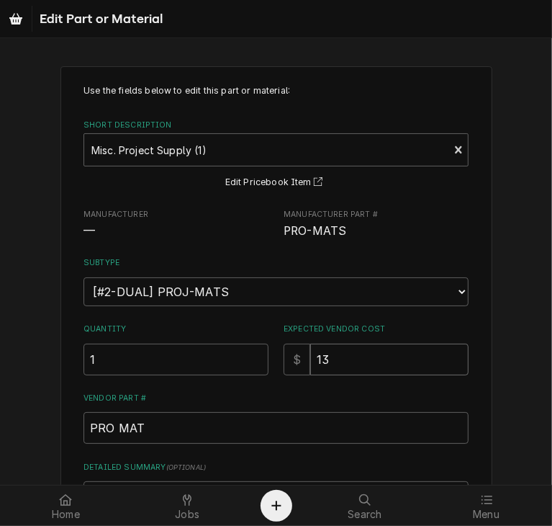
type input "136"
type textarea "x"
type input "1361"
type textarea "x"
type input "13612"
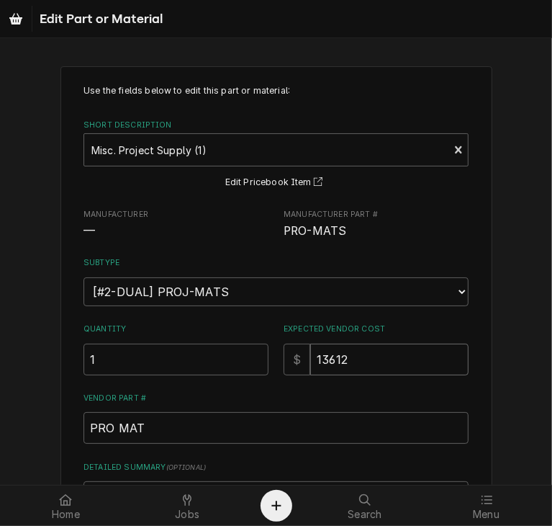
type textarea "x"
type input "13612.4"
type textarea "x"
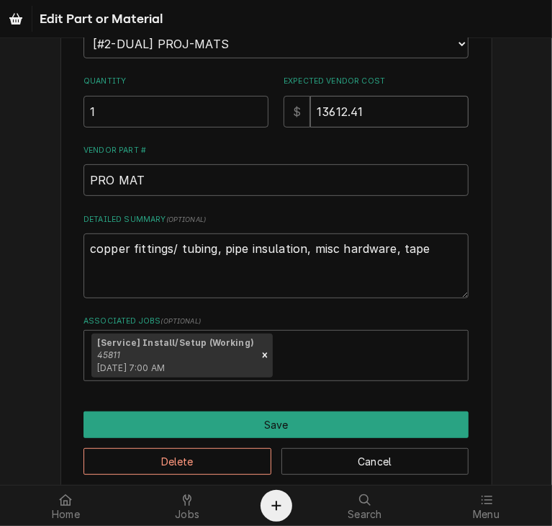
scroll to position [266, 0]
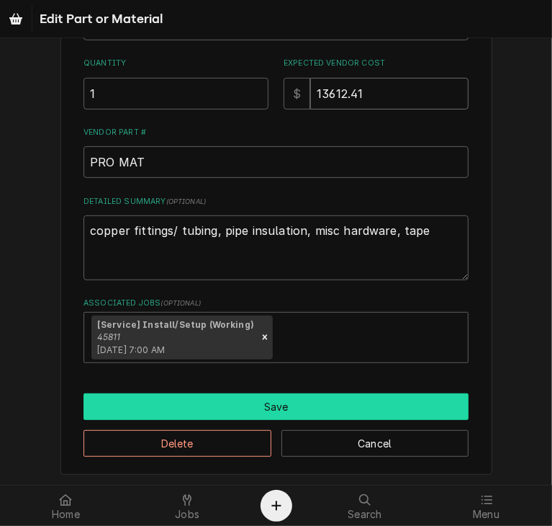
type input "13612.41"
click at [244, 404] on button "Save" at bounding box center [276, 406] width 385 height 27
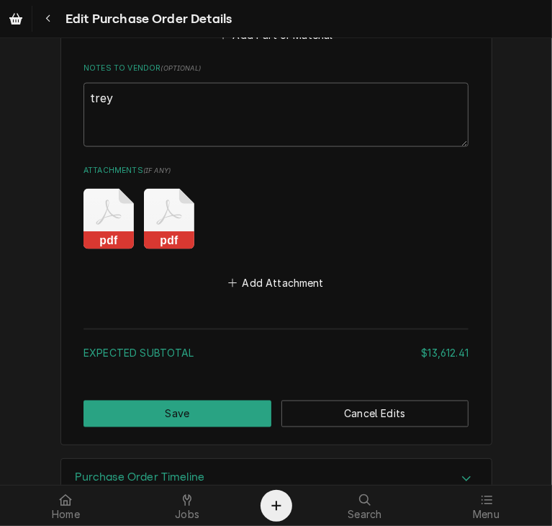
scroll to position [1073, 0]
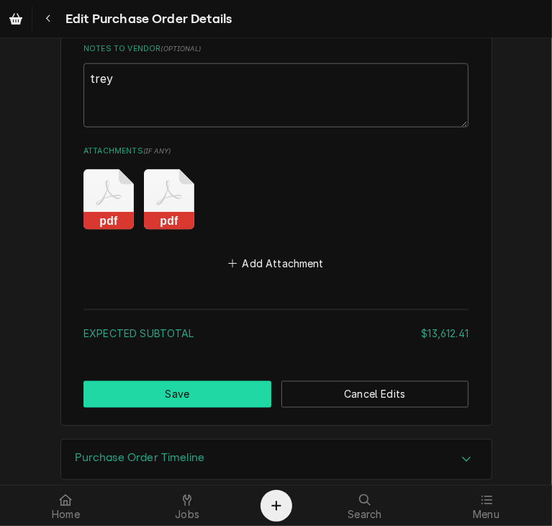
click at [138, 381] on button "Save" at bounding box center [178, 394] width 188 height 27
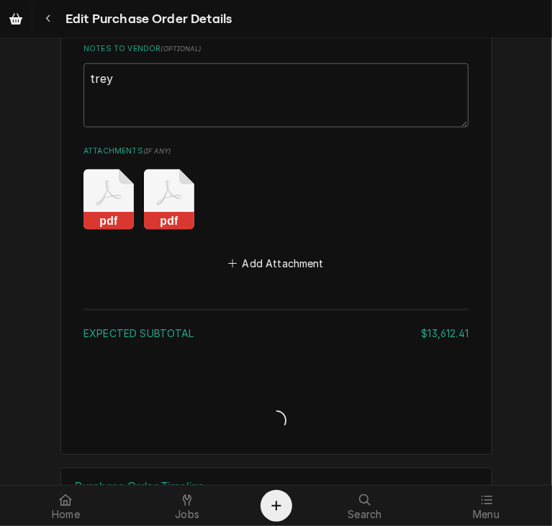
type textarea "x"
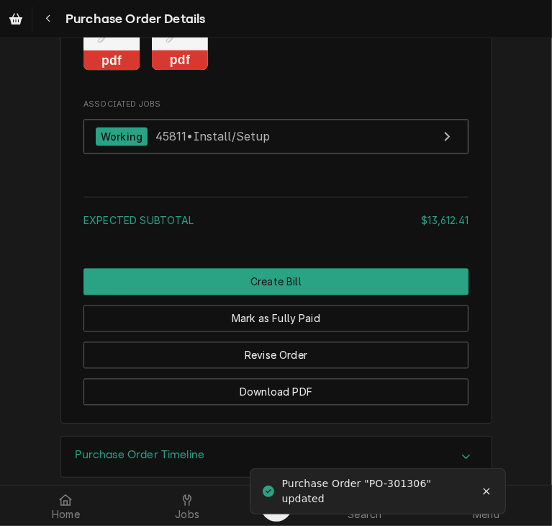
scroll to position [1461, 0]
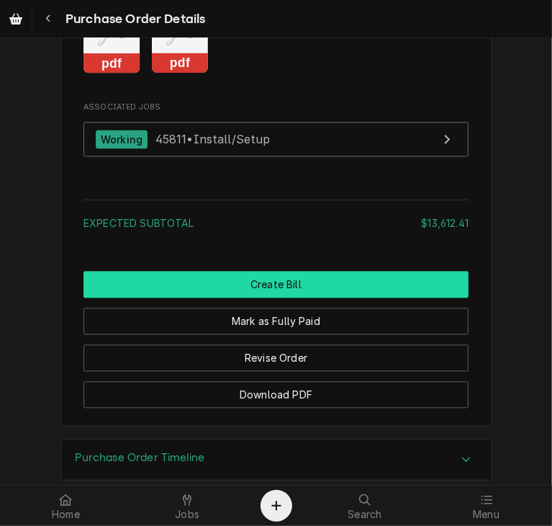
click at [272, 297] on button "Create Bill" at bounding box center [276, 284] width 385 height 27
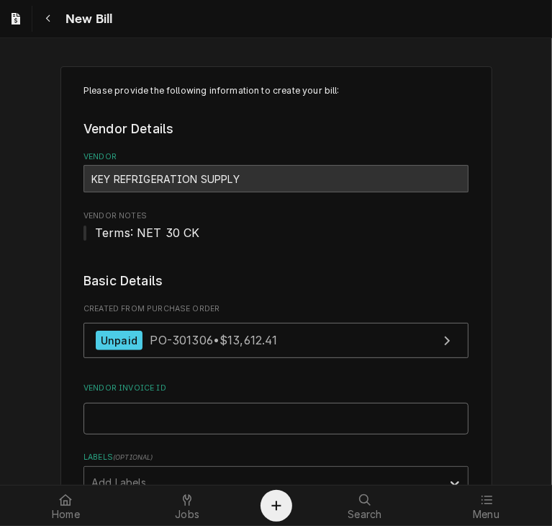
click at [127, 425] on input "Vendor Invoice ID" at bounding box center [276, 419] width 385 height 32
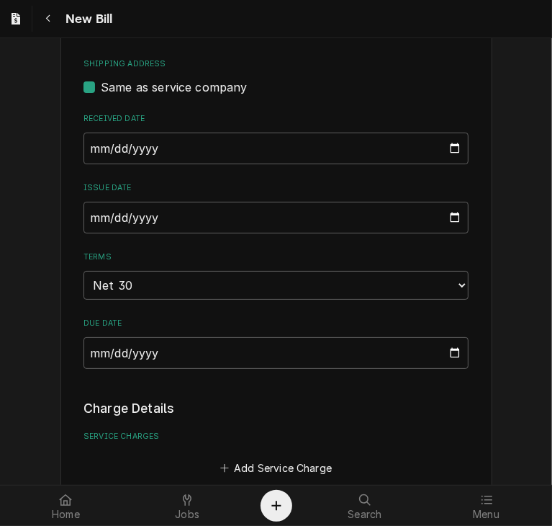
scroll to position [522, 0]
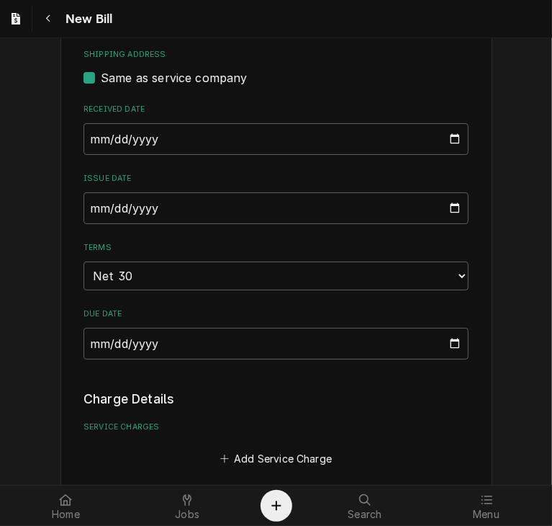
type input "52108797-00"
click at [86, 205] on input "2025-09-10" at bounding box center [276, 208] width 385 height 32
type input "2025-08-25"
click at [512, 273] on div "Please provide the following information to create your bill: Vendor Details Ve…" at bounding box center [276, 363] width 552 height 1665
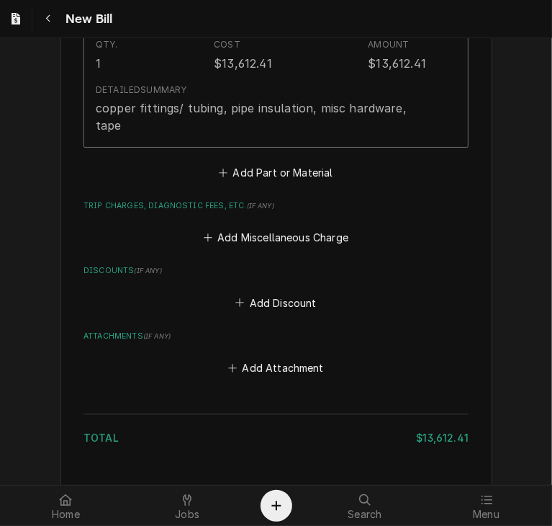
scroll to position [1212, 0]
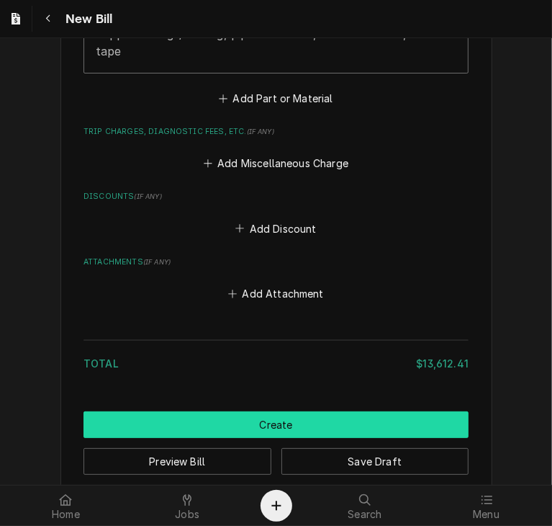
click at [297, 411] on button "Create" at bounding box center [276, 424] width 385 height 27
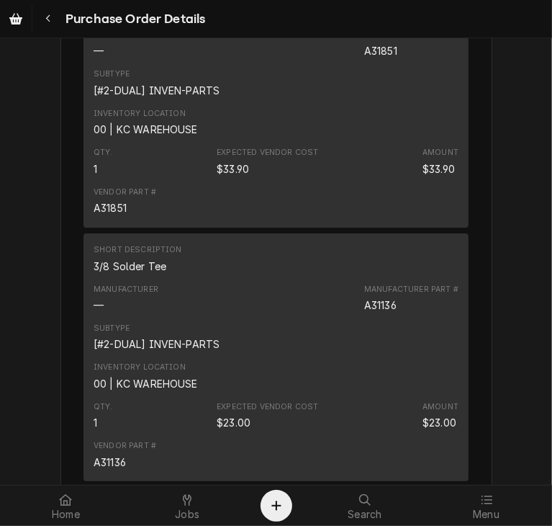
scroll to position [4711, 0]
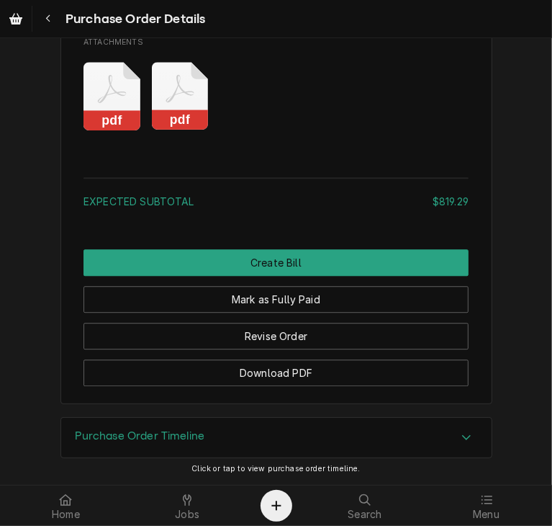
click at [185, 120] on rect "Attachments" at bounding box center [180, 120] width 57 height 20
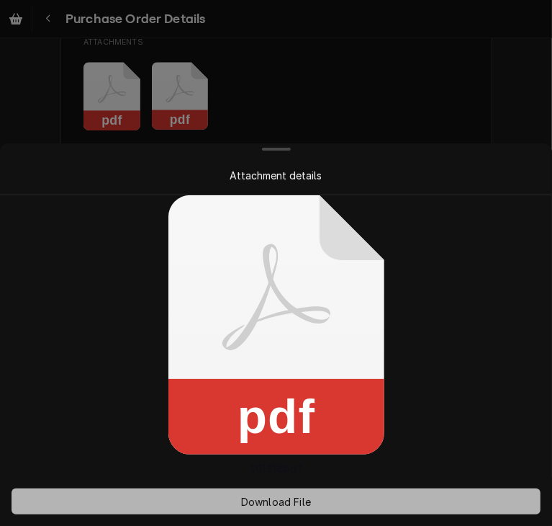
click at [286, 505] on span "Download File" at bounding box center [276, 501] width 76 height 15
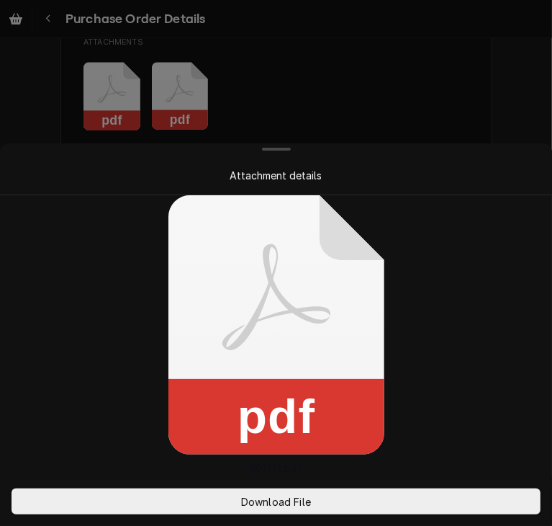
click at [395, 90] on div at bounding box center [276, 263] width 552 height 526
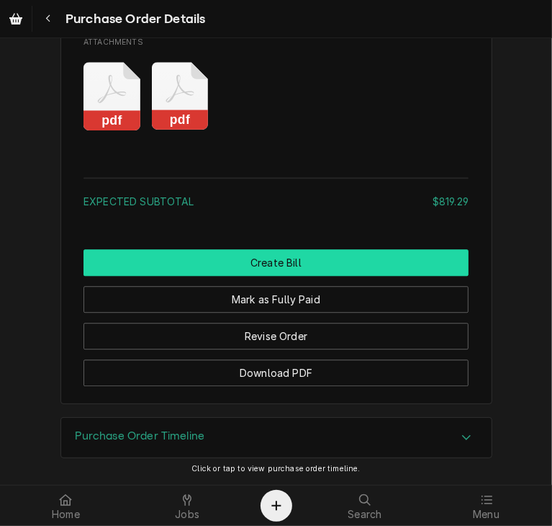
click at [323, 259] on button "Create Bill" at bounding box center [276, 262] width 385 height 27
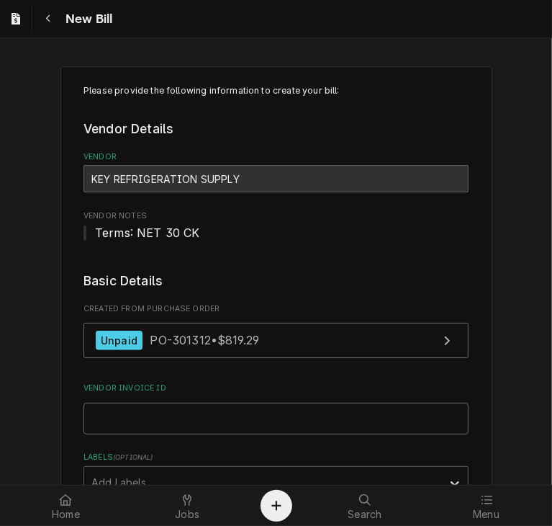
click at [99, 416] on input "Vendor Invoice ID" at bounding box center [276, 419] width 385 height 32
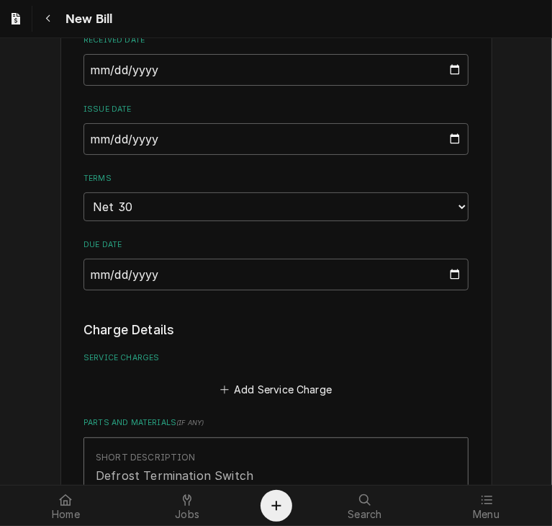
scroll to position [487, 0]
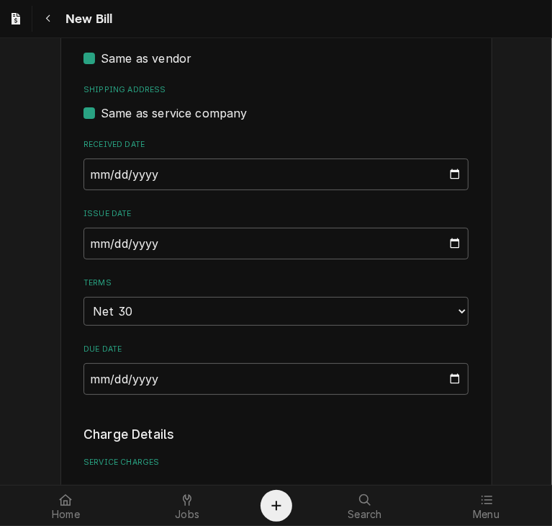
type input "32137806-00"
click at [88, 251] on input "2025-09-10" at bounding box center [276, 244] width 385 height 32
type input "2025-08-25"
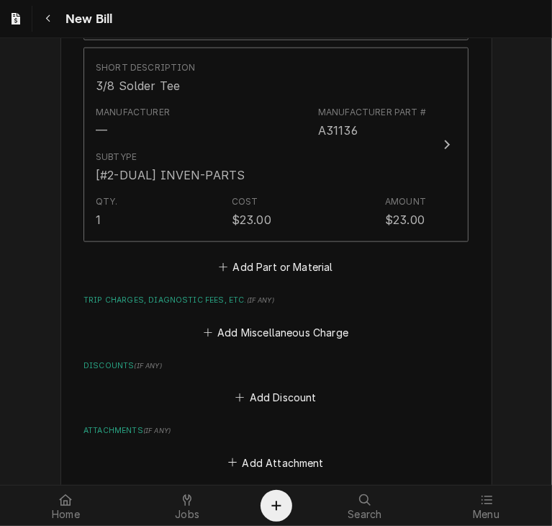
scroll to position [3793, 0]
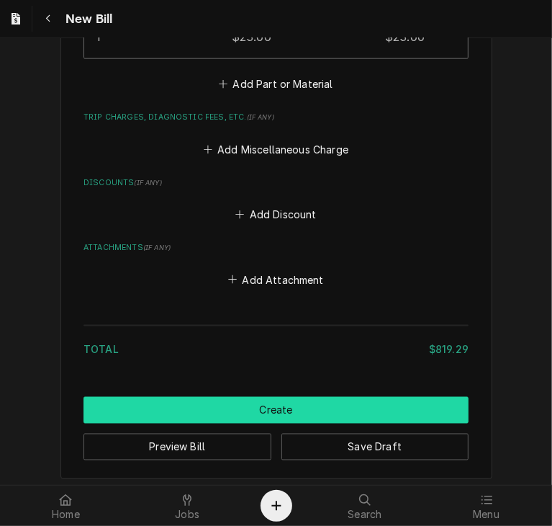
click at [303, 406] on button "Create" at bounding box center [276, 410] width 385 height 27
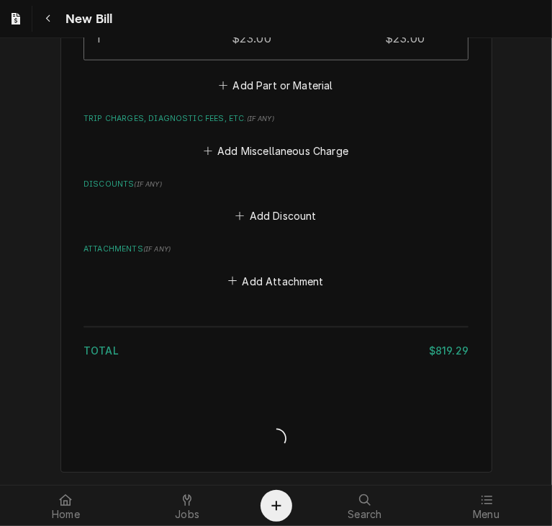
scroll to position [3786, 0]
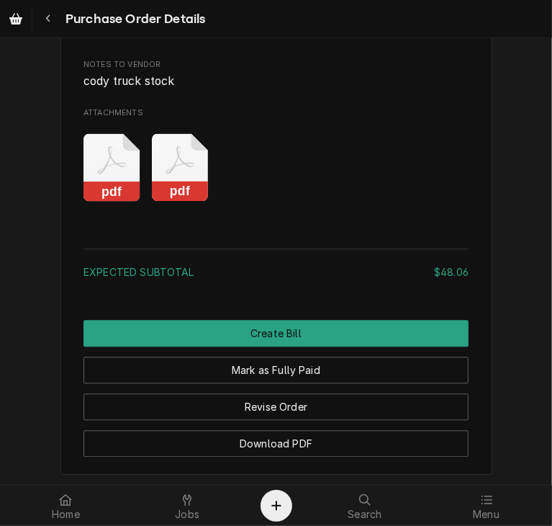
scroll to position [1520, 0]
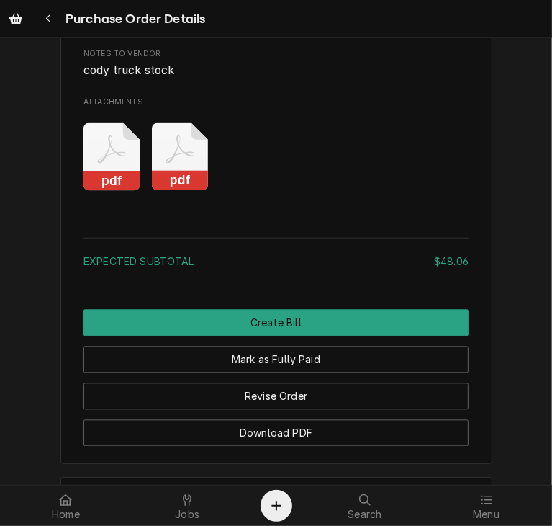
click at [194, 202] on div "pdf pdf" at bounding box center [276, 156] width 385 height 91
click at [180, 191] on rect "Attachments" at bounding box center [180, 181] width 57 height 20
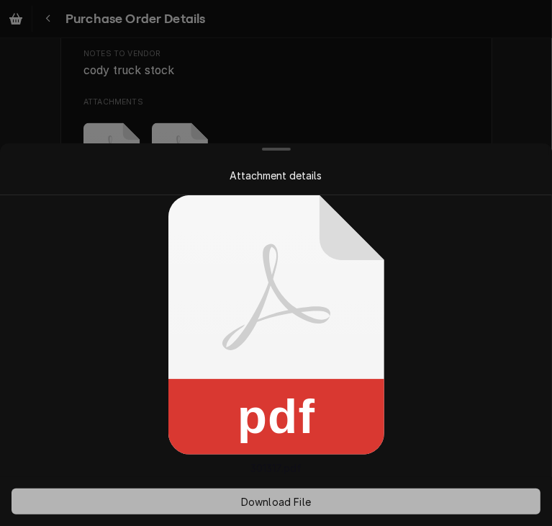
click at [245, 493] on button "Download File" at bounding box center [276, 501] width 529 height 26
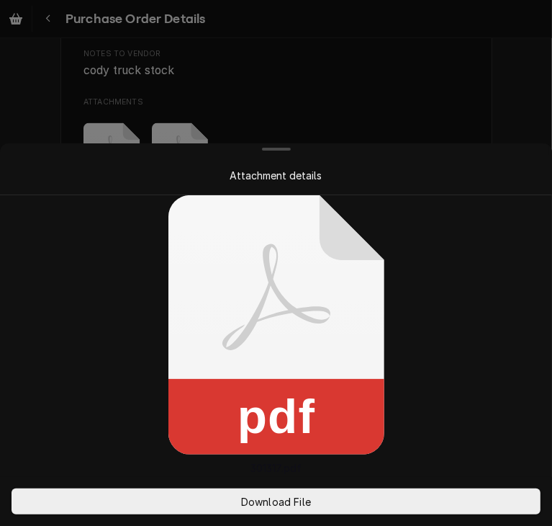
click at [455, 102] on div at bounding box center [276, 263] width 552 height 526
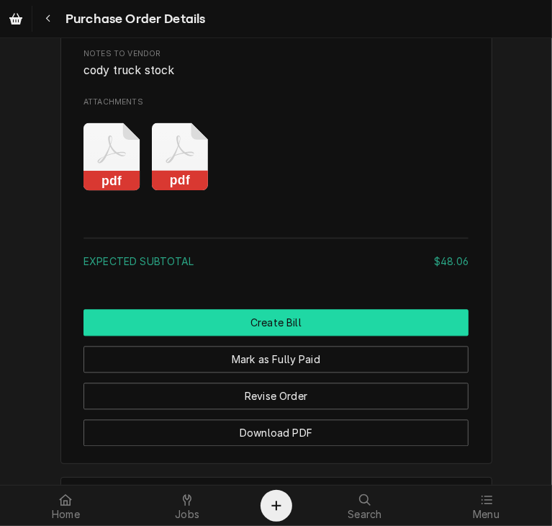
click at [272, 336] on button "Create Bill" at bounding box center [276, 322] width 385 height 27
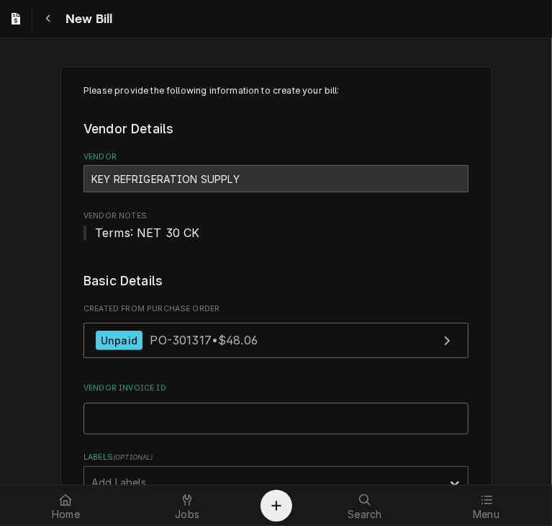
click at [110, 419] on input "Vendor Invoice ID" at bounding box center [276, 419] width 385 height 32
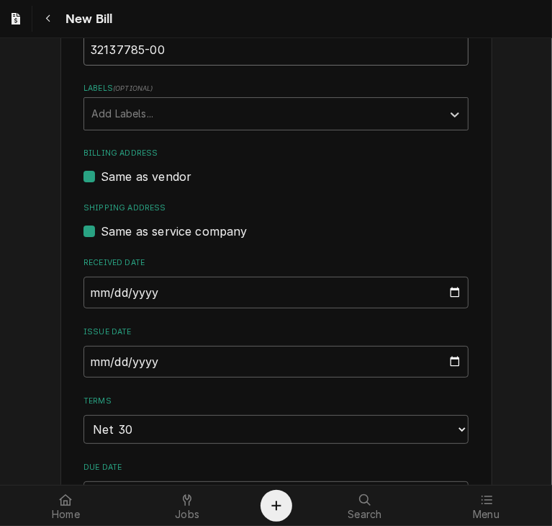
scroll to position [375, 0]
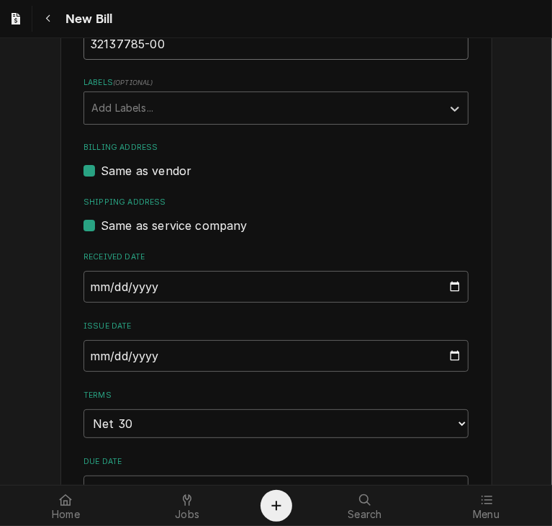
type input "32137785-00"
click at [90, 353] on input "[DATE]" at bounding box center [276, 356] width 385 height 32
type input "[DATE]"
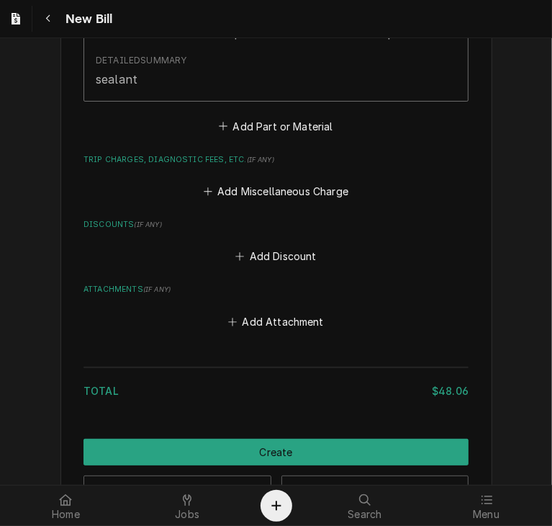
scroll to position [1415, 0]
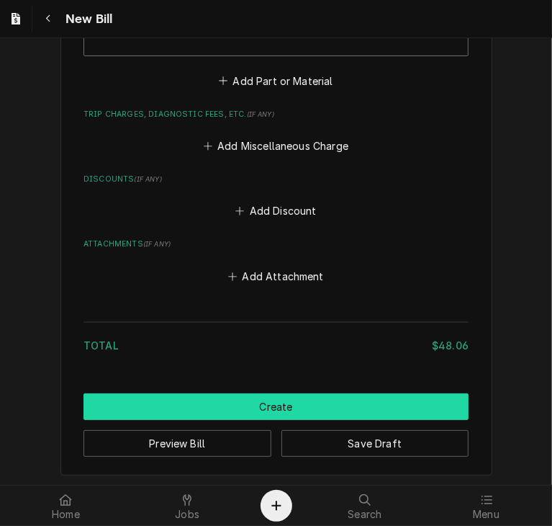
click at [275, 403] on button "Create" at bounding box center [276, 406] width 385 height 27
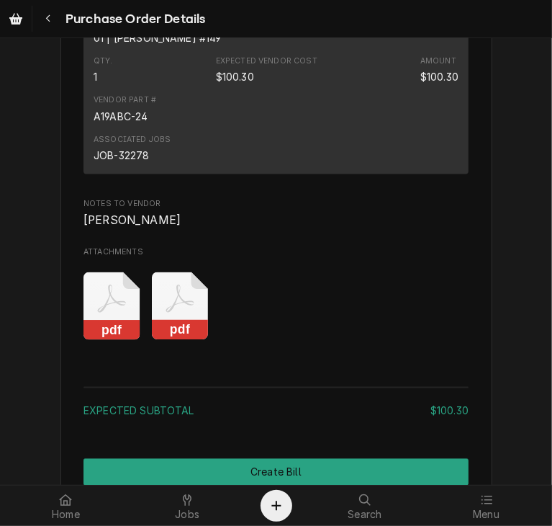
scroll to position [1527, 0]
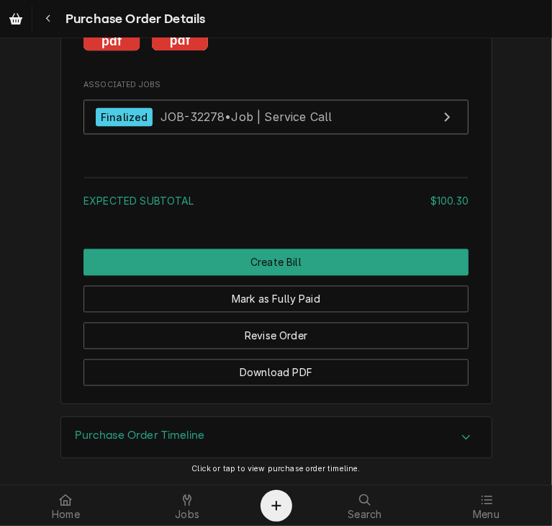
click at [169, 49] on rect "Attachments" at bounding box center [180, 41] width 57 height 20
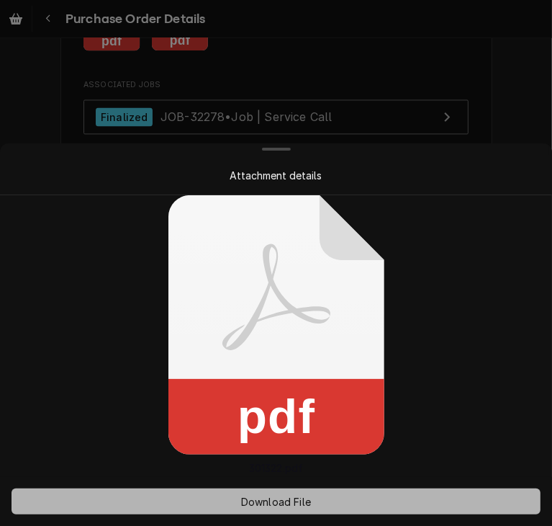
click at [283, 499] on span "Download File" at bounding box center [276, 501] width 76 height 15
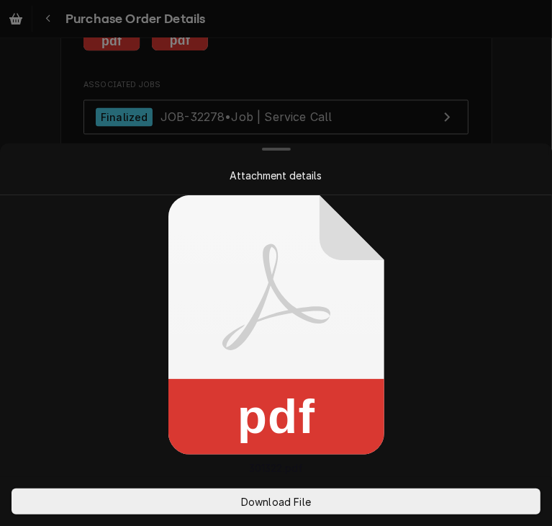
click at [521, 96] on div at bounding box center [276, 263] width 552 height 526
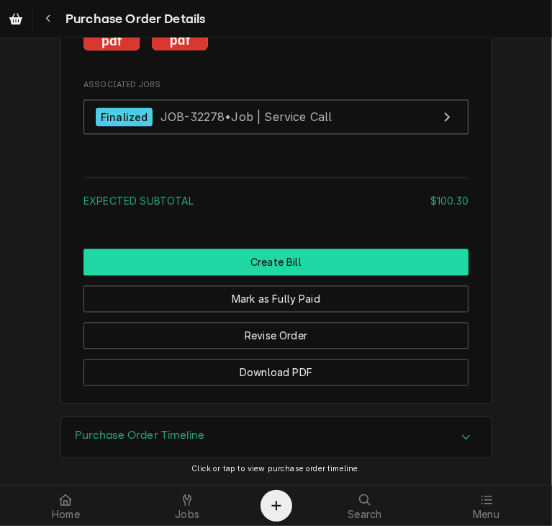
click at [295, 263] on button "Create Bill" at bounding box center [276, 261] width 385 height 27
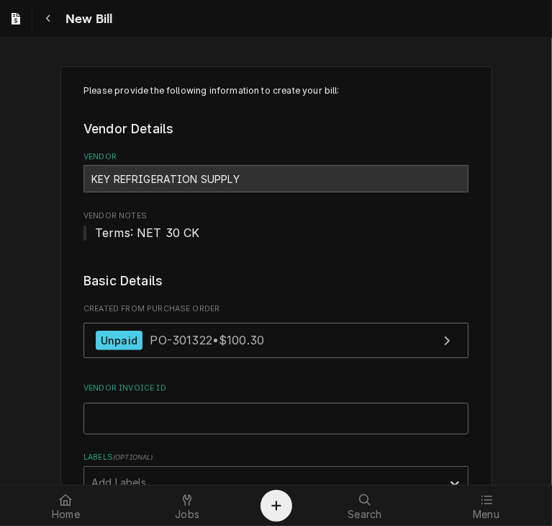
click at [96, 415] on input "Vendor Invoice ID" at bounding box center [276, 419] width 385 height 32
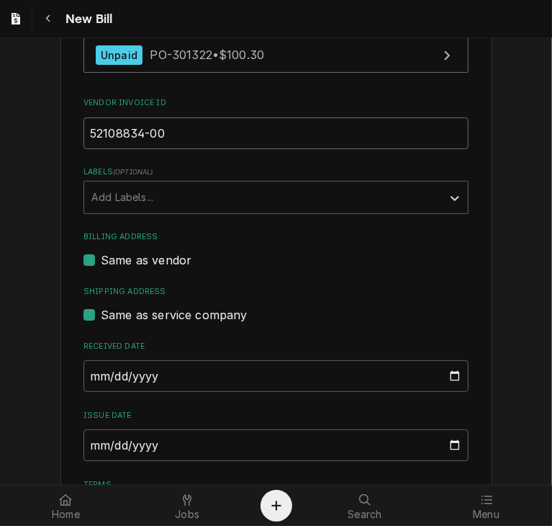
scroll to position [287, 0]
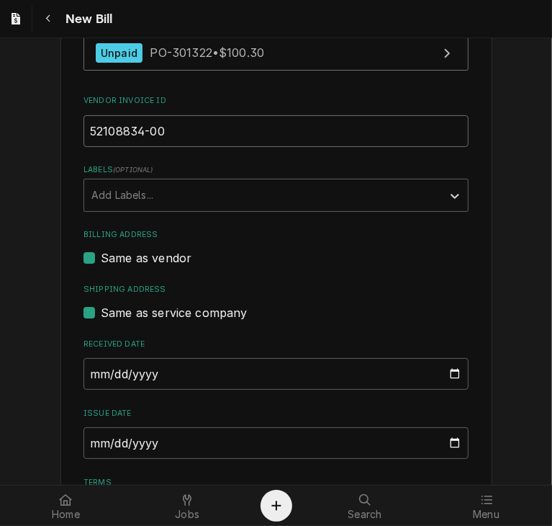
type input "52108834-00"
click at [87, 447] on input "2025-09-10" at bounding box center [276, 443] width 385 height 32
type input "2025-08-25"
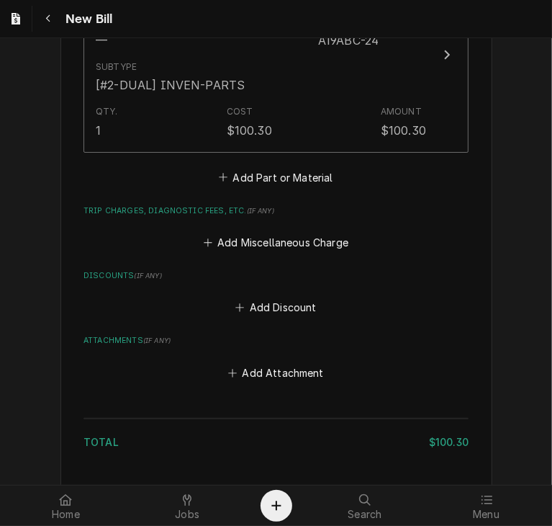
scroll to position [1167, 0]
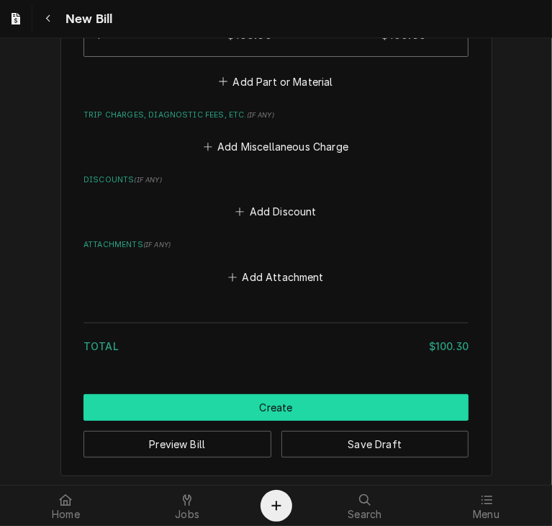
click at [259, 407] on button "Create" at bounding box center [276, 407] width 385 height 27
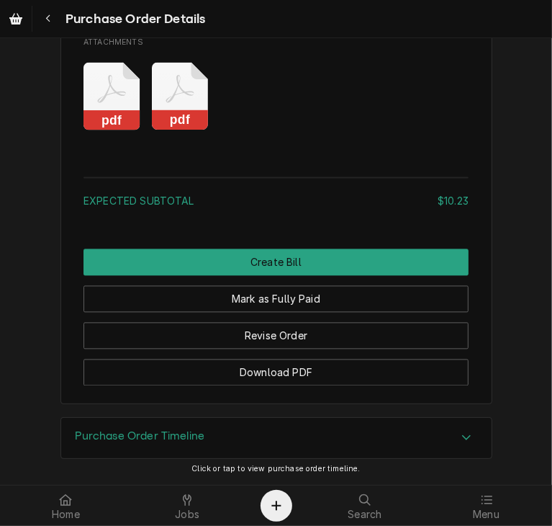
scroll to position [1436, 0]
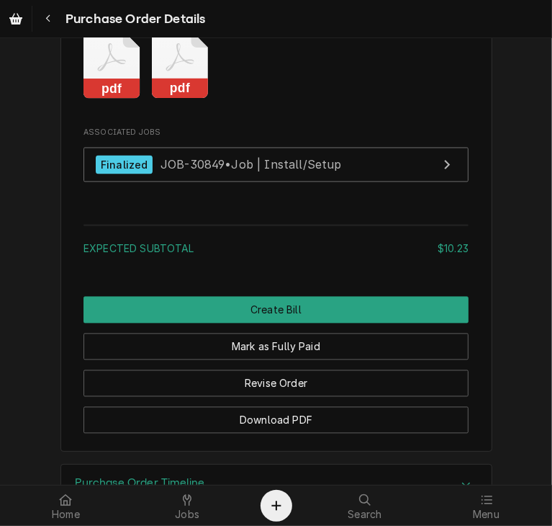
click at [171, 99] on rect "Attachments" at bounding box center [180, 89] width 57 height 20
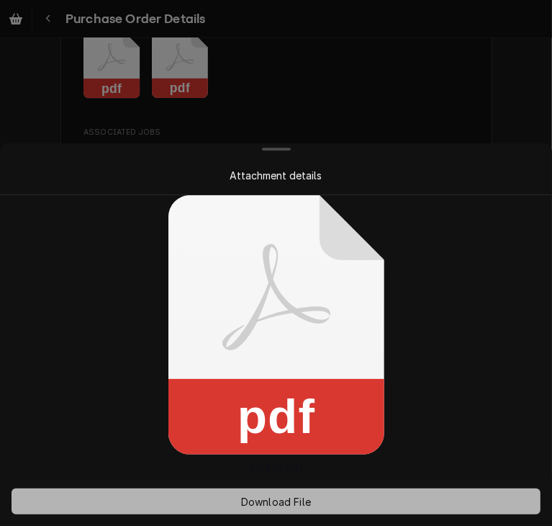
click at [284, 502] on span "Download File" at bounding box center [276, 501] width 76 height 15
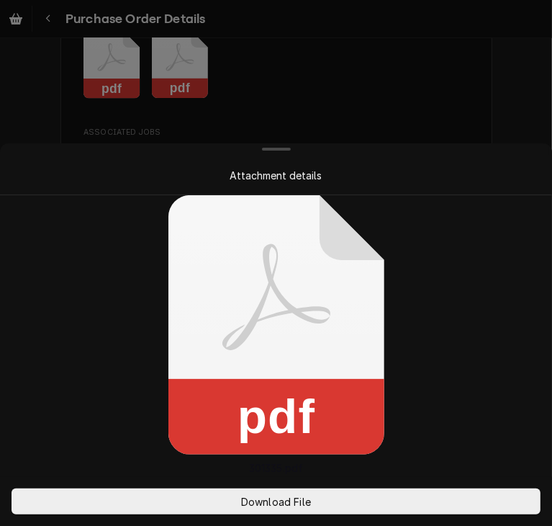
click at [431, 113] on div at bounding box center [276, 263] width 552 height 526
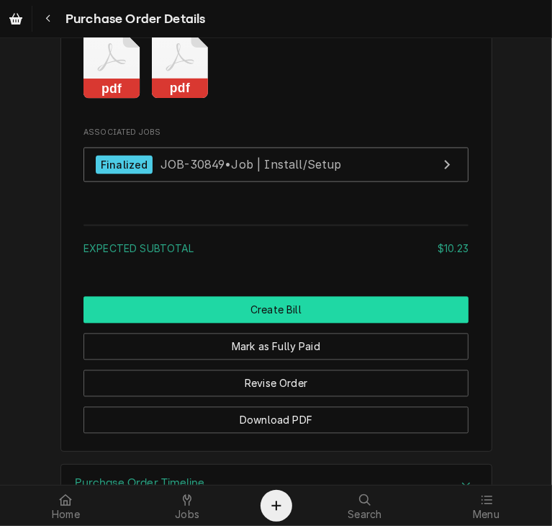
click at [341, 323] on button "Create Bill" at bounding box center [276, 309] width 385 height 27
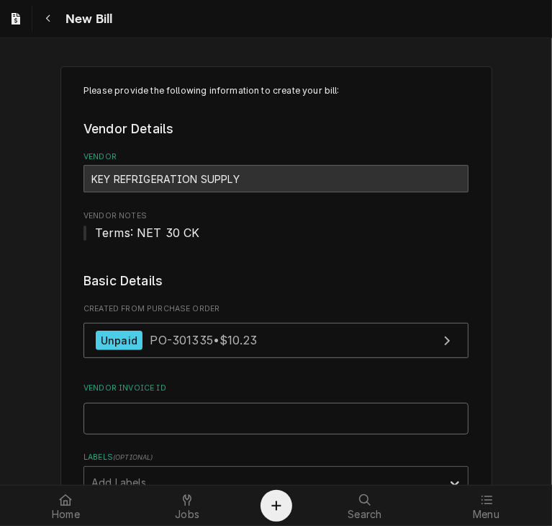
click at [167, 409] on input "Vendor Invoice ID" at bounding box center [276, 419] width 385 height 32
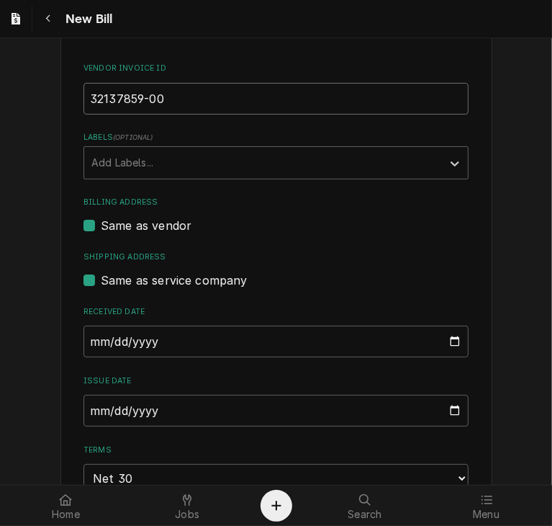
scroll to position [323, 0]
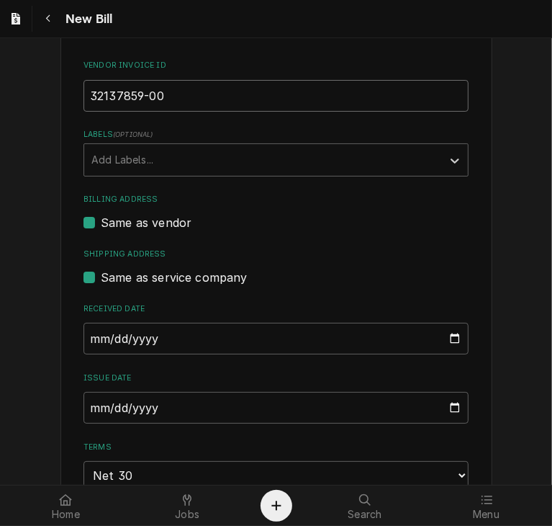
type input "32137859-00"
click at [86, 408] on input "[DATE]" at bounding box center [276, 408] width 385 height 32
type input "[DATE]"
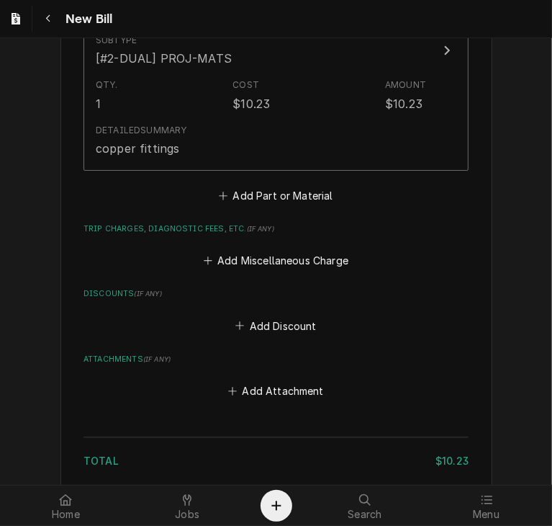
scroll to position [1212, 0]
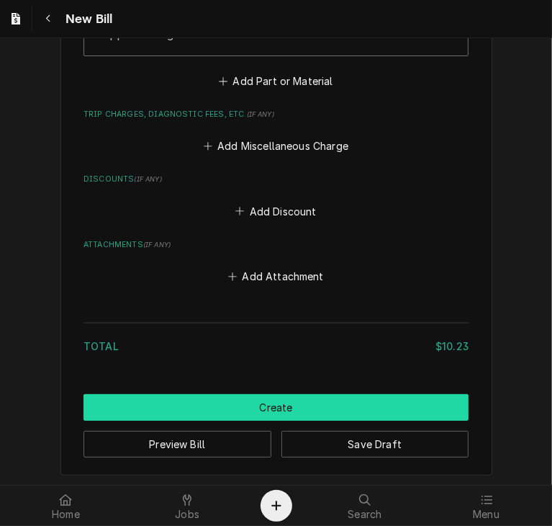
click at [280, 398] on button "Create" at bounding box center [276, 407] width 385 height 27
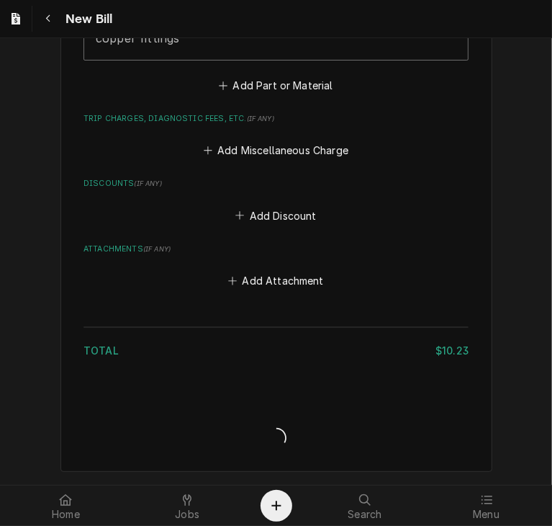
scroll to position [1204, 0]
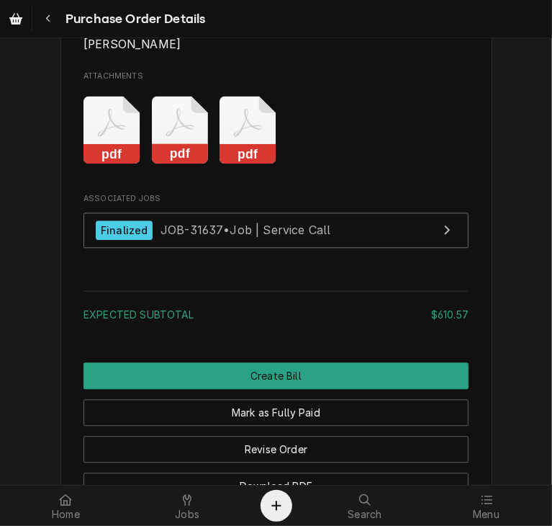
scroll to position [1704, 0]
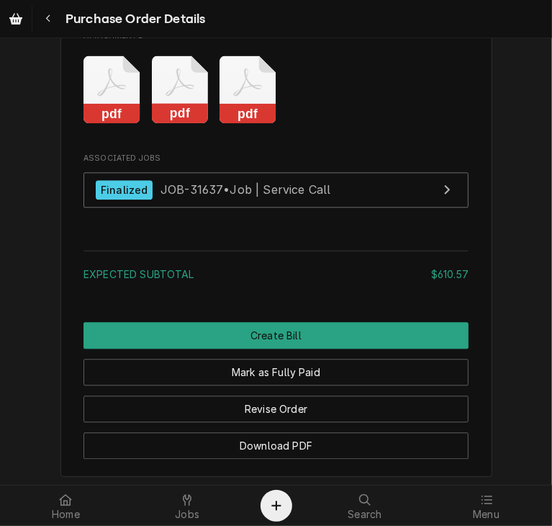
click at [264, 124] on icon "Attachments" at bounding box center [248, 89] width 57 height 68
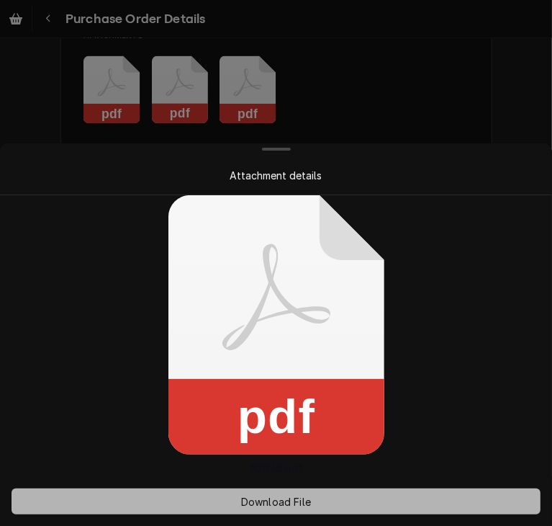
click at [300, 495] on span "Download File" at bounding box center [276, 501] width 76 height 15
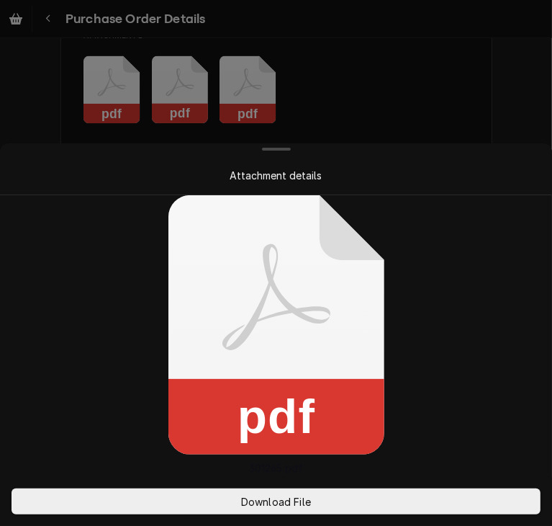
click at [504, 86] on div at bounding box center [276, 263] width 552 height 526
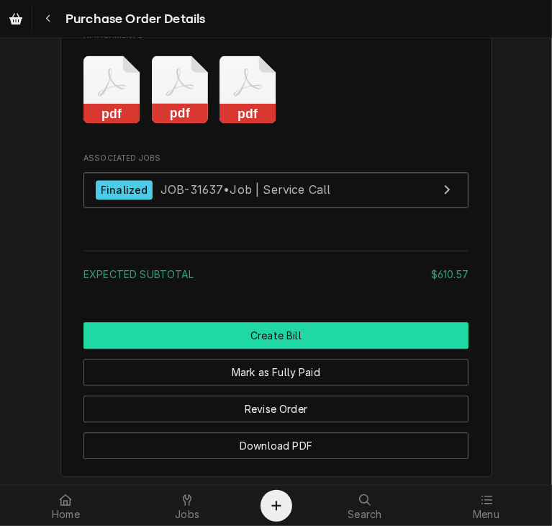
click at [272, 349] on button "Create Bill" at bounding box center [276, 335] width 385 height 27
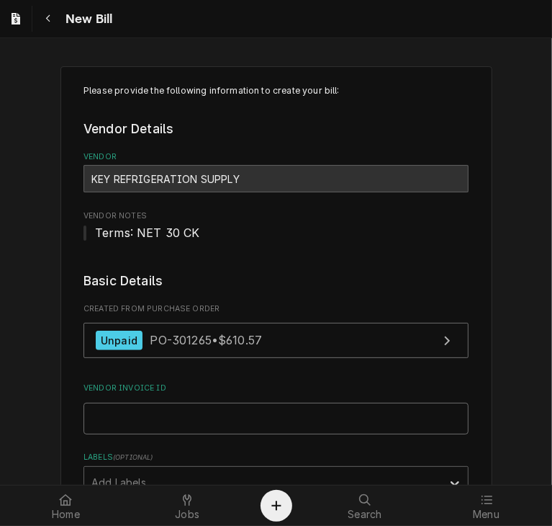
click at [120, 423] on input "Vendor Invoice ID" at bounding box center [276, 419] width 385 height 32
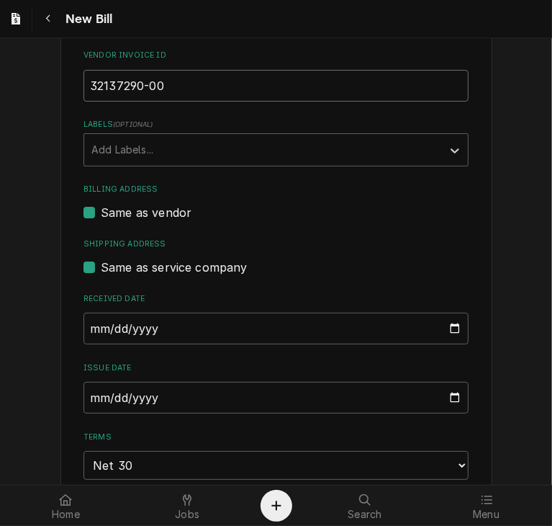
scroll to position [335, 0]
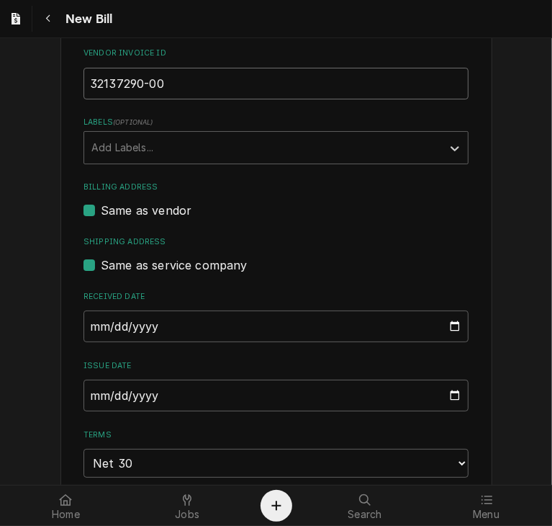
type input "32137290-00"
click at [93, 397] on input "[DATE]" at bounding box center [276, 396] width 385 height 32
type input "[DATE]"
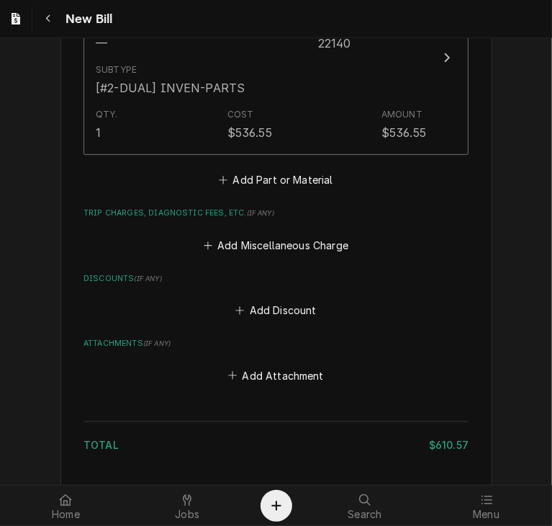
scroll to position [1289, 0]
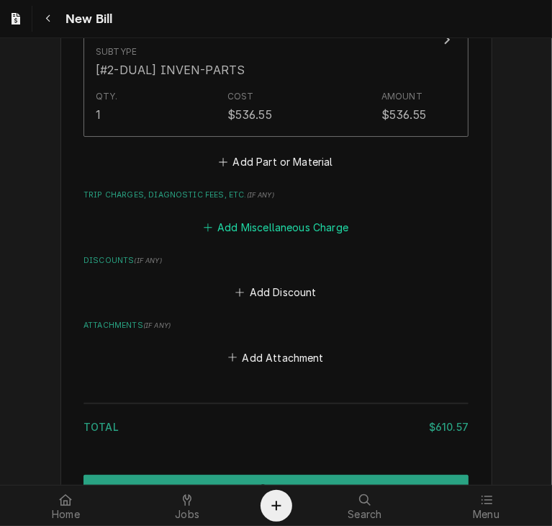
click at [284, 221] on button "Add Miscellaneous Charge" at bounding box center [276, 227] width 150 height 20
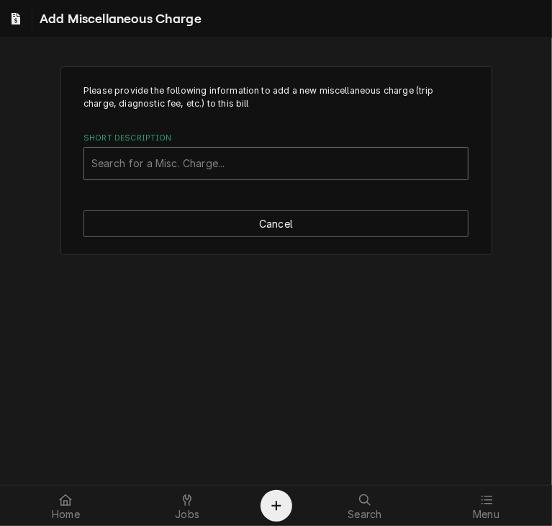
click at [188, 161] on div "Short Description" at bounding box center [276, 164] width 370 height 26
type input "ship"
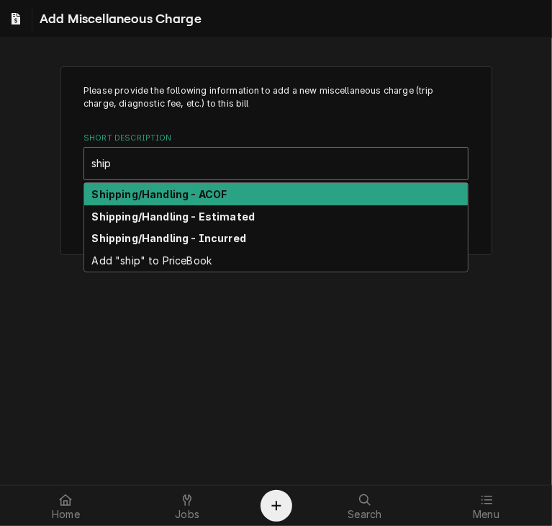
click at [196, 192] on strong "Shipping/Handling - ACOF" at bounding box center [159, 194] width 135 height 12
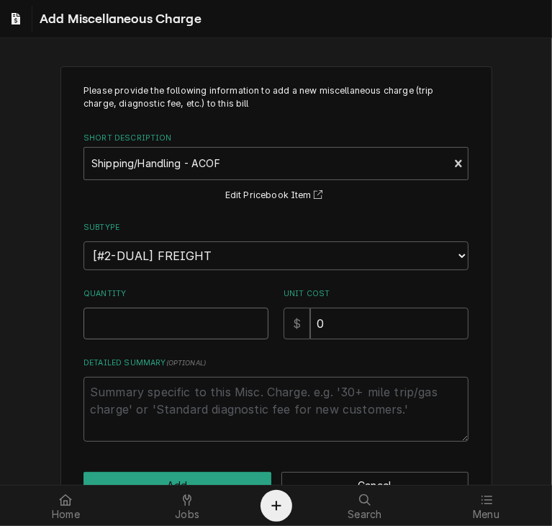
click at [164, 317] on input "Quantity" at bounding box center [176, 324] width 185 height 32
type textarea "x"
type input "1"
drag, startPoint x: 331, startPoint y: 330, endPoint x: 276, endPoint y: 326, distance: 55.6
click at [276, 326] on div "Quantity 1 Unit Cost $ 0" at bounding box center [276, 313] width 385 height 51
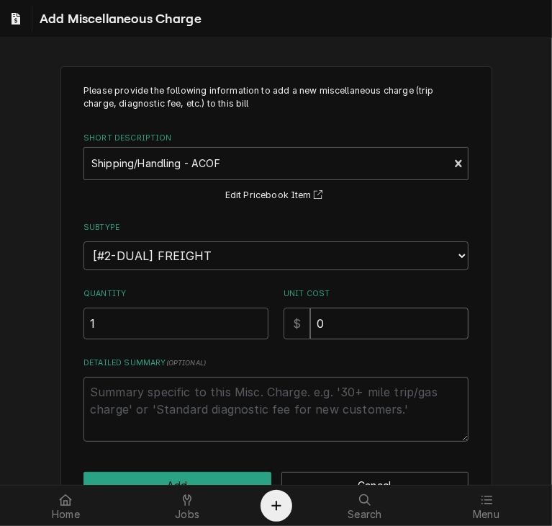
type textarea "x"
type input "1"
type textarea "x"
type input "15"
type textarea "x"
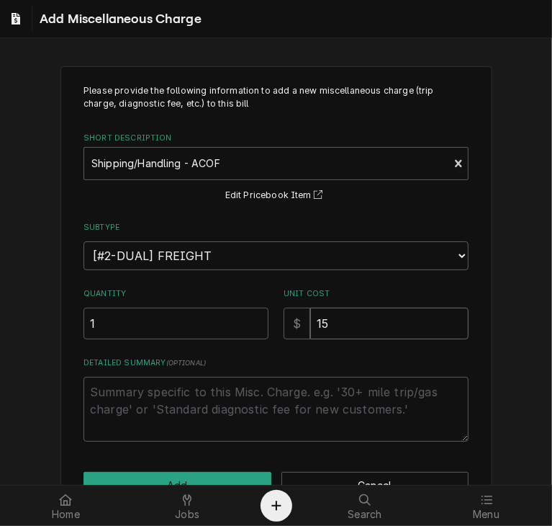
type input "15.0"
type textarea "x"
type input "15.00"
click at [220, 479] on button "Add" at bounding box center [178, 485] width 188 height 27
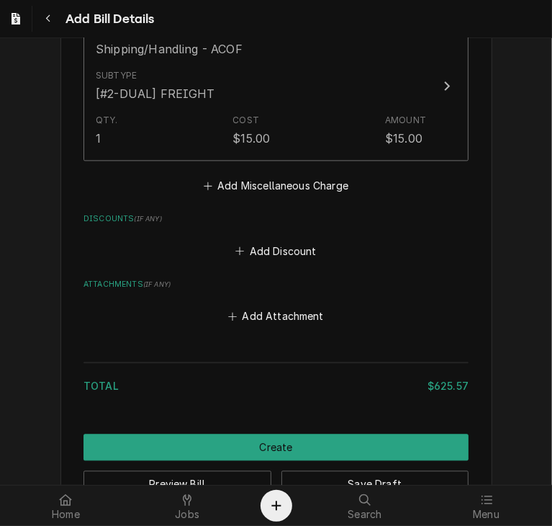
scroll to position [1527, 0]
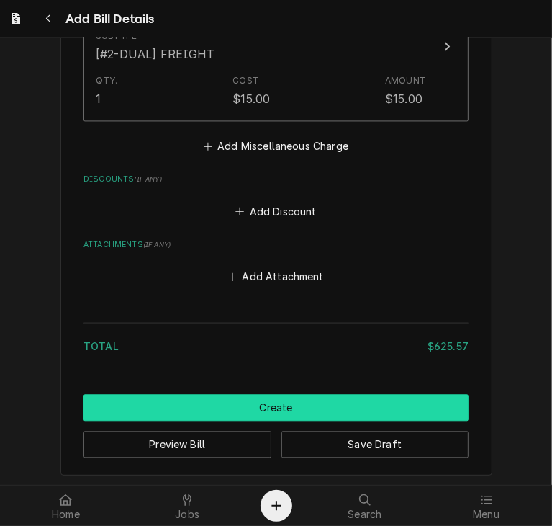
click at [318, 404] on button "Create" at bounding box center [276, 407] width 385 height 27
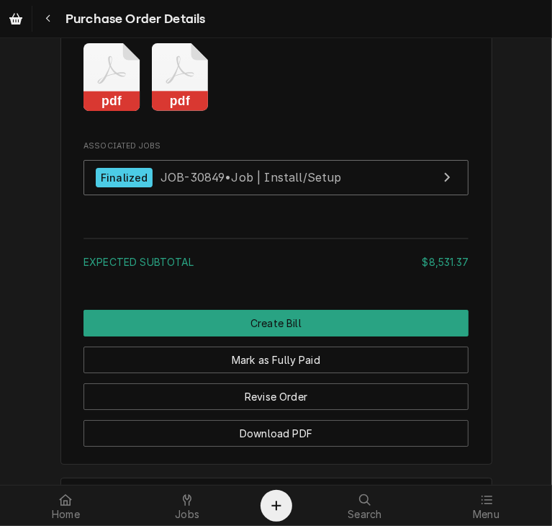
scroll to position [2597, 0]
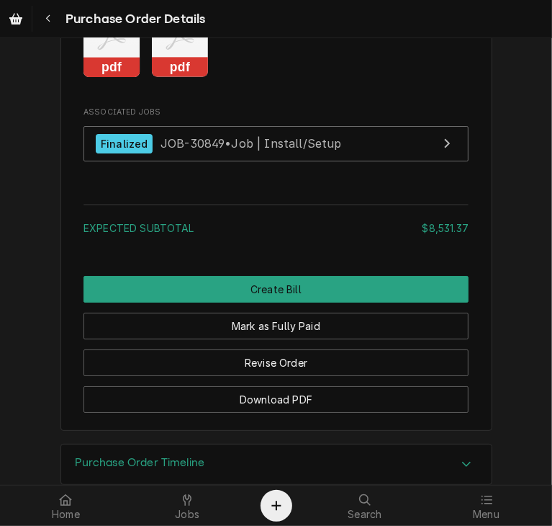
click at [179, 78] on rect "Attachments" at bounding box center [180, 68] width 57 height 20
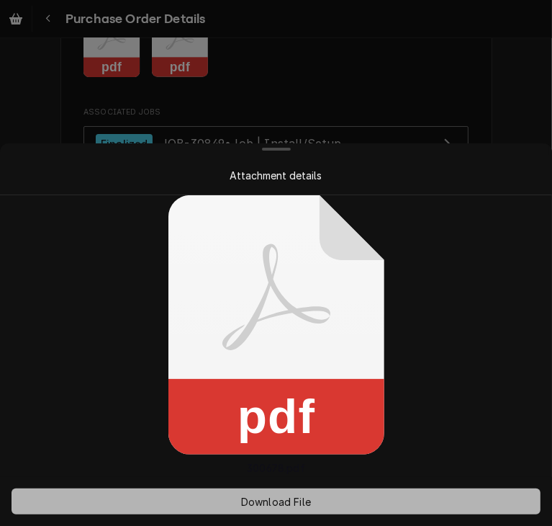
click at [268, 496] on span "Download File" at bounding box center [276, 501] width 76 height 15
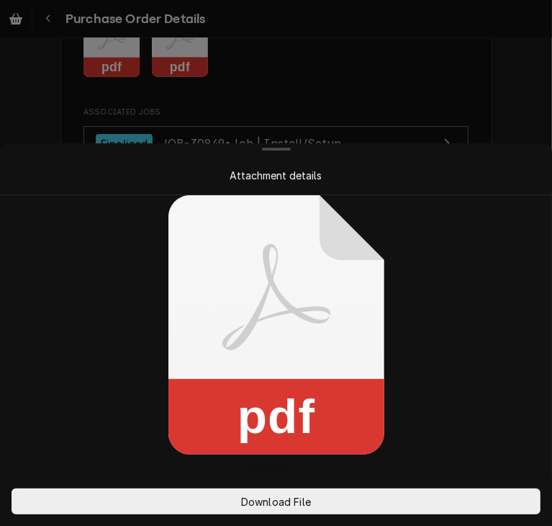
click at [448, 91] on div at bounding box center [276, 263] width 552 height 526
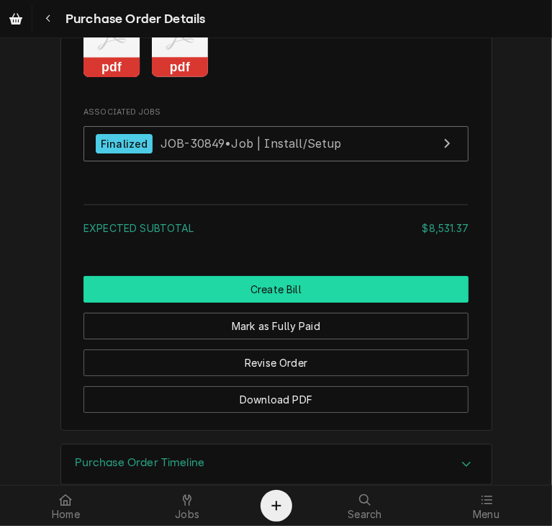
click at [323, 303] on button "Create Bill" at bounding box center [276, 289] width 385 height 27
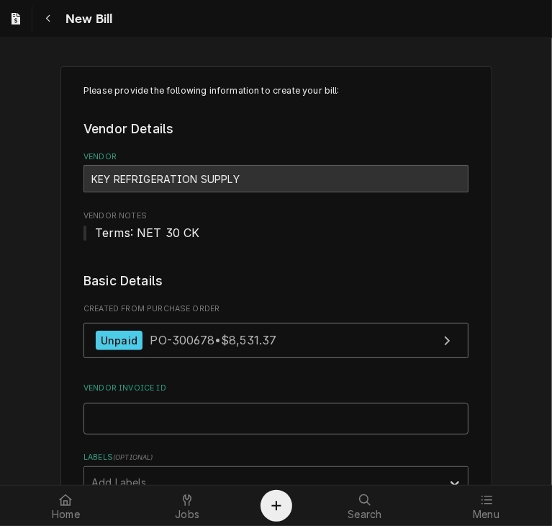
click at [109, 410] on input "Vendor Invoice ID" at bounding box center [276, 419] width 385 height 32
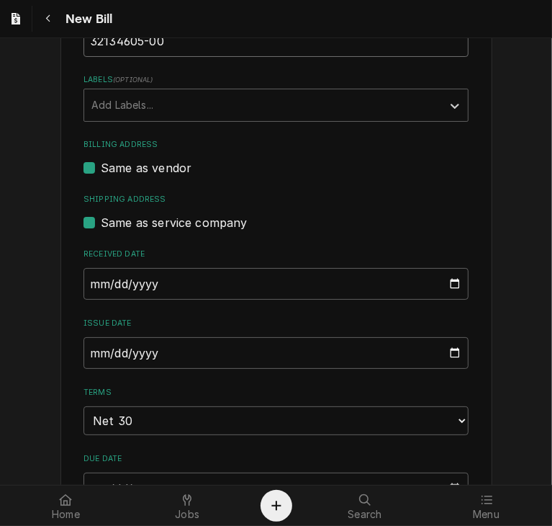
scroll to position [415, 0]
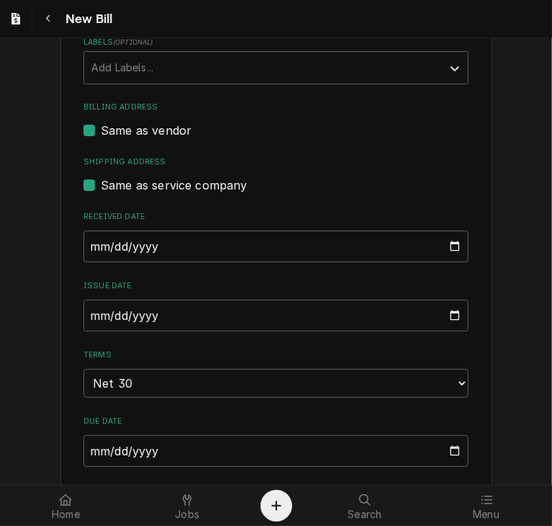
type input "32134605-00"
click at [87, 309] on input "[DATE]" at bounding box center [276, 316] width 385 height 32
type input "2025-08-27"
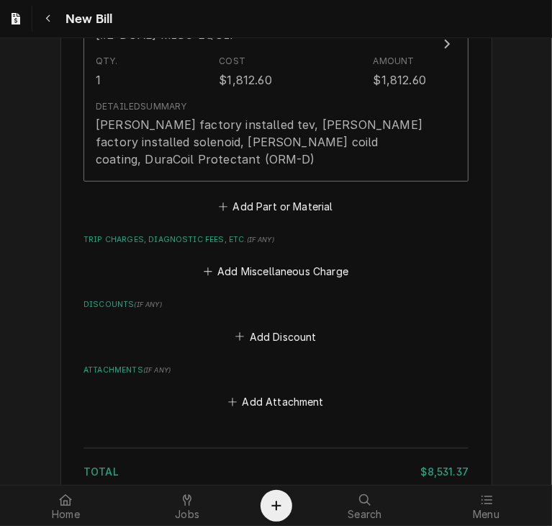
scroll to position [2037, 0]
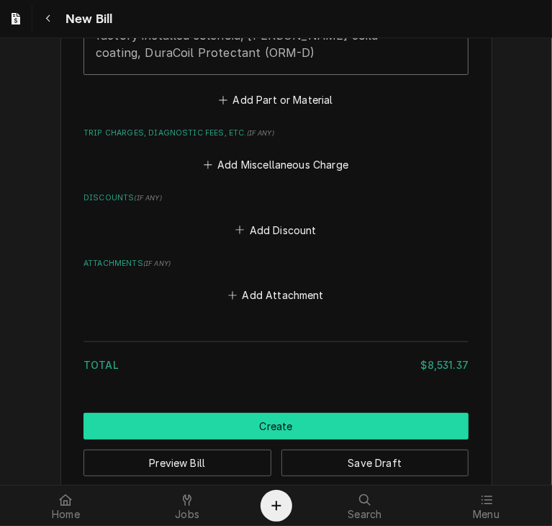
click at [279, 413] on button "Create" at bounding box center [276, 426] width 385 height 27
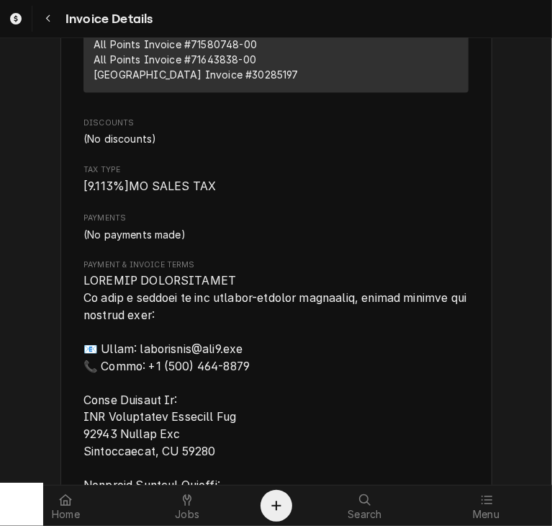
scroll to position [4094, 0]
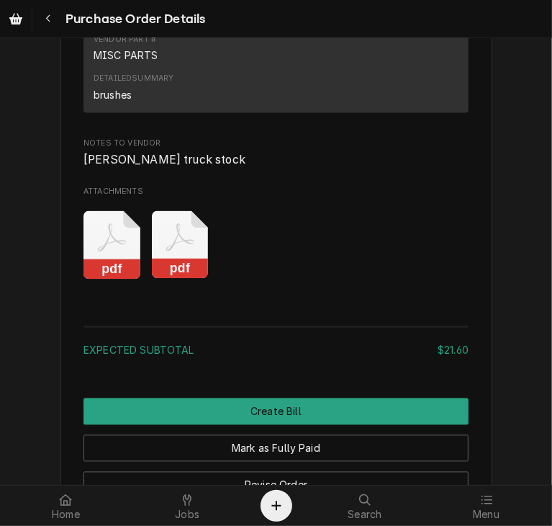
scroll to position [1282, 0]
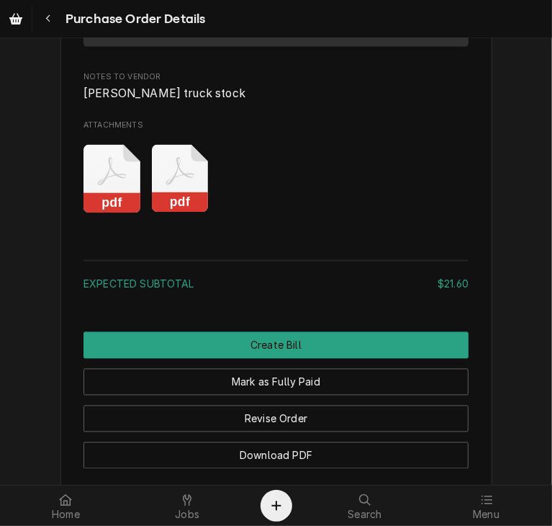
click at [168, 213] on rect "Attachments" at bounding box center [180, 203] width 57 height 20
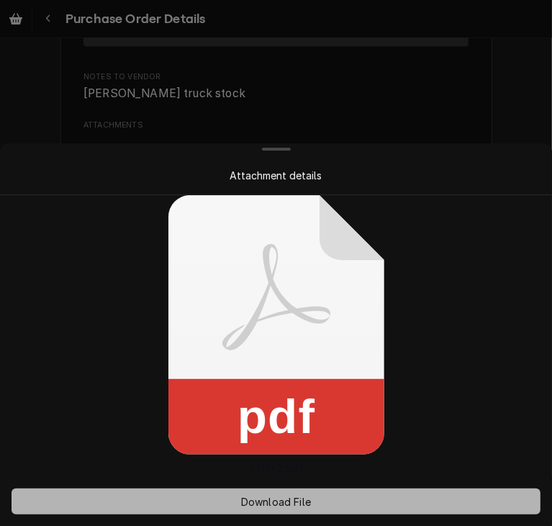
click at [264, 496] on span "Download File" at bounding box center [276, 501] width 76 height 15
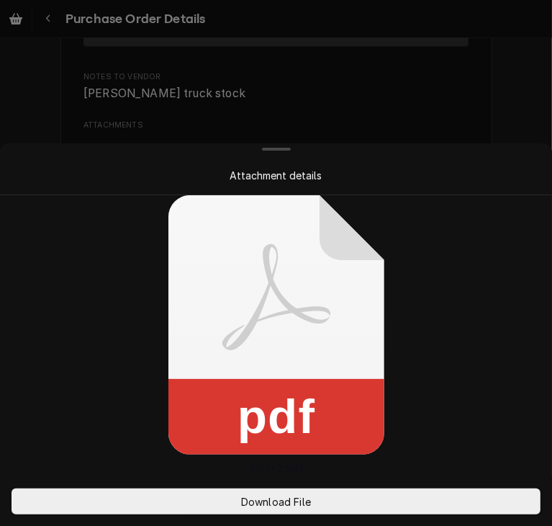
click at [460, 97] on div at bounding box center [276, 263] width 552 height 526
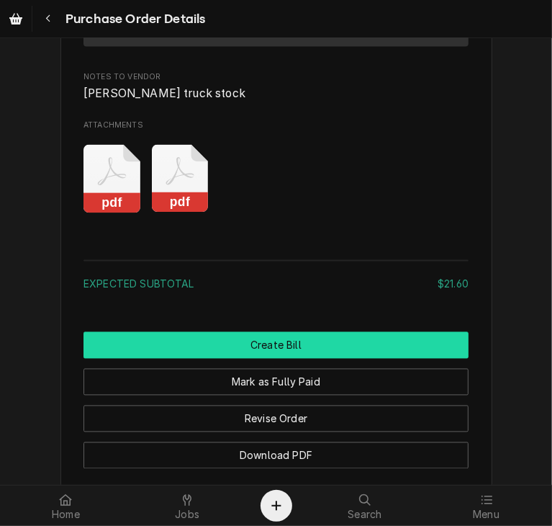
click at [289, 359] on button "Create Bill" at bounding box center [276, 345] width 385 height 27
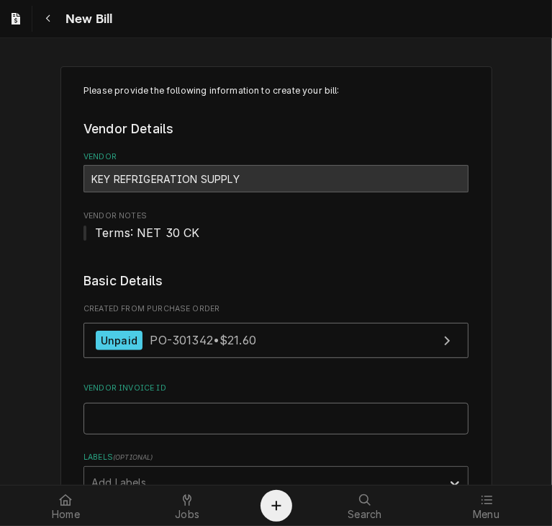
click at [150, 421] on input "Vendor Invoice ID" at bounding box center [276, 419] width 385 height 32
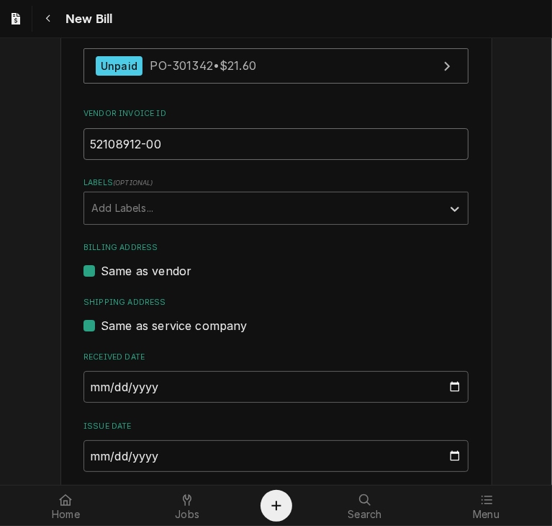
scroll to position [277, 0]
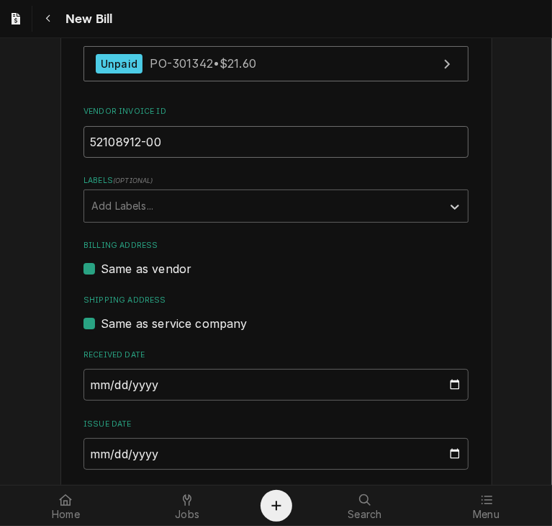
type input "52108912-00"
click at [86, 452] on input "[DATE]" at bounding box center [276, 454] width 385 height 32
type input "[DATE]"
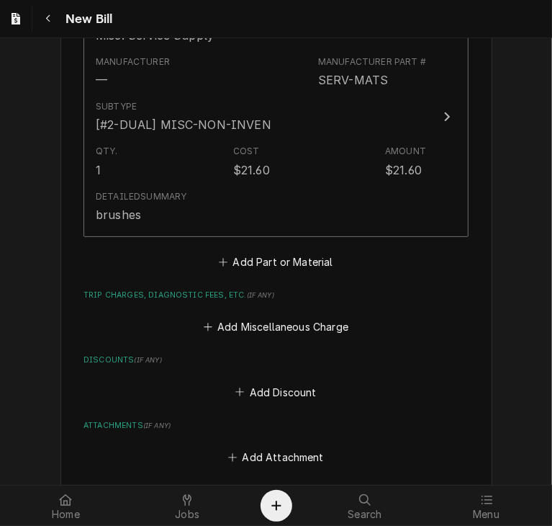
scroll to position [1150, 0]
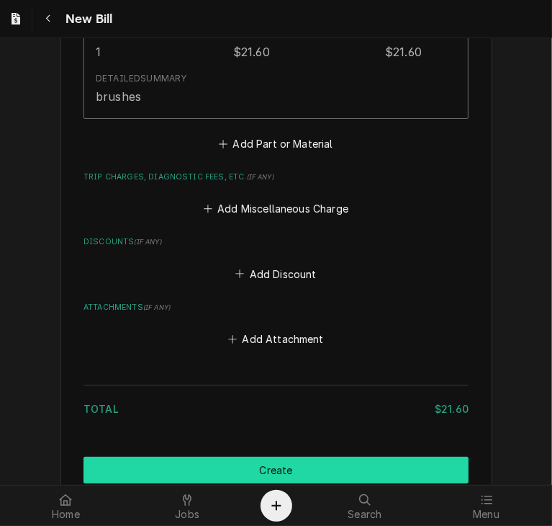
click at [288, 469] on button "Create" at bounding box center [276, 470] width 385 height 27
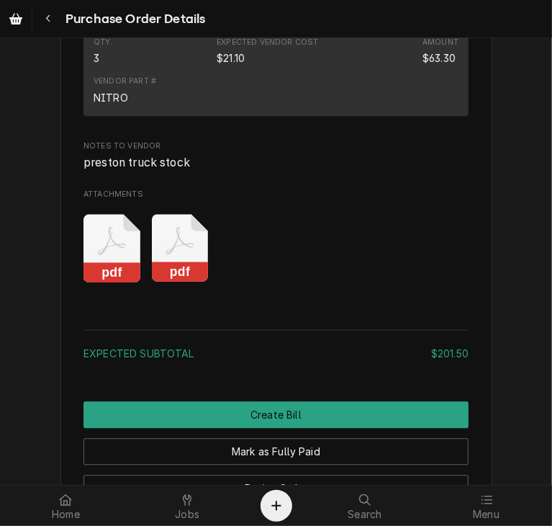
scroll to position [1694, 0]
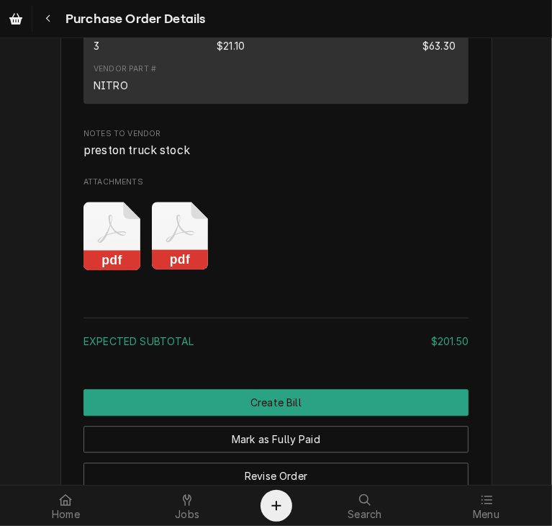
click at [176, 270] on rect "Attachments" at bounding box center [180, 260] width 57 height 20
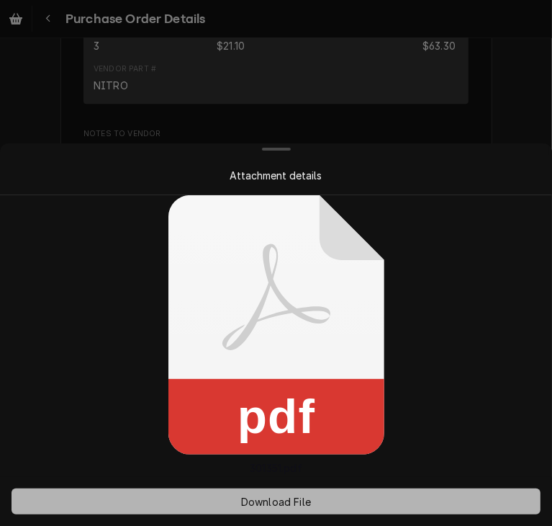
click at [265, 502] on span "Download File" at bounding box center [276, 501] width 76 height 15
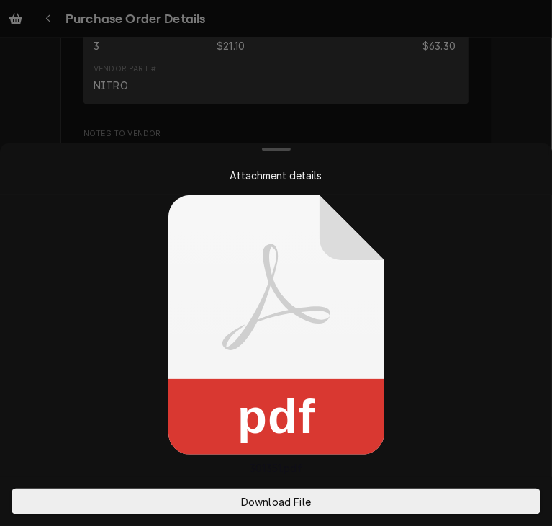
click at [512, 106] on div at bounding box center [276, 263] width 552 height 526
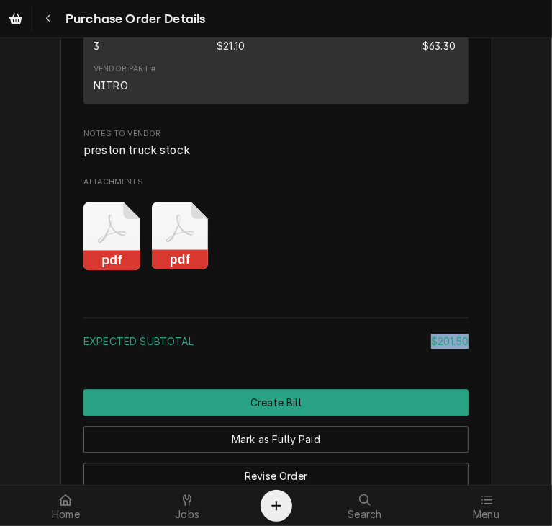
drag, startPoint x: 463, startPoint y: 383, endPoint x: 413, endPoint y: 385, distance: 49.7
click at [413, 349] on div "Expected Subtotal $201.50" at bounding box center [276, 340] width 385 height 15
copy div "$201.50"
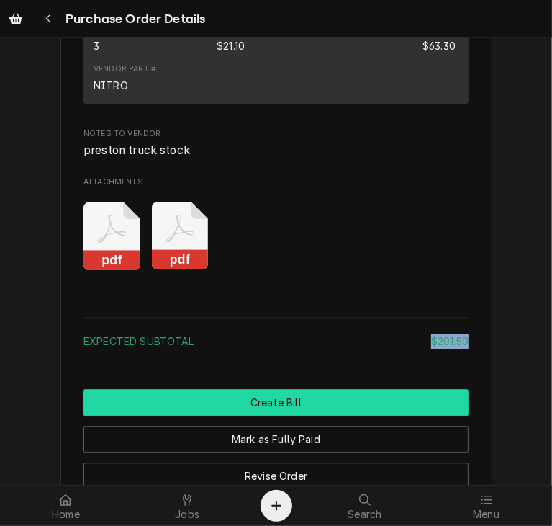
click at [360, 416] on button "Create Bill" at bounding box center [276, 402] width 385 height 27
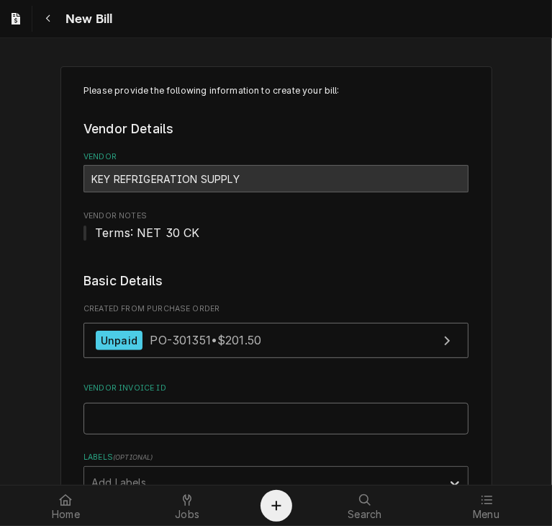
click at [150, 417] on input "Vendor Invoice ID" at bounding box center [276, 419] width 385 height 32
click at [92, 418] on input "Vendor Invoice ID" at bounding box center [276, 419] width 385 height 32
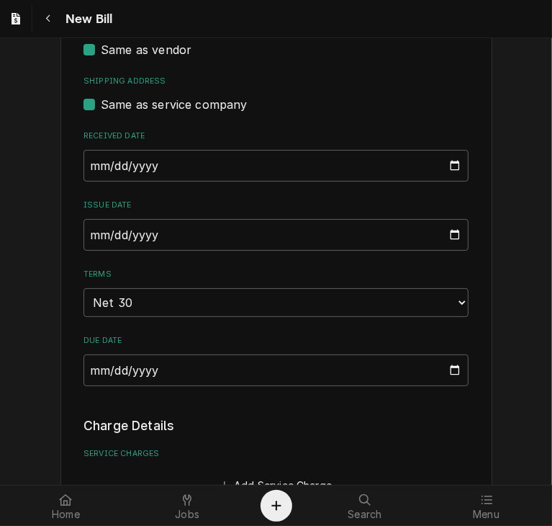
scroll to position [565, 0]
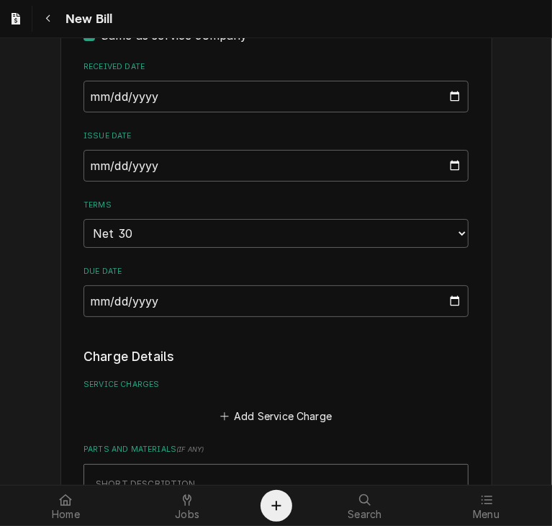
type input "52108930-00"
click at [89, 158] on input "2025-09-10" at bounding box center [276, 166] width 385 height 32
type input "2025-08-27"
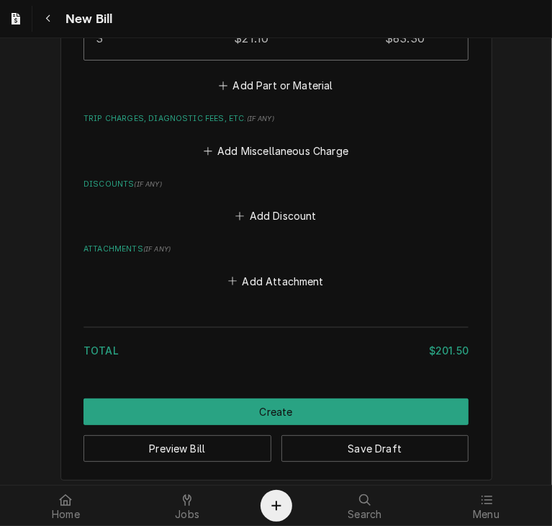
scroll to position [1661, 0]
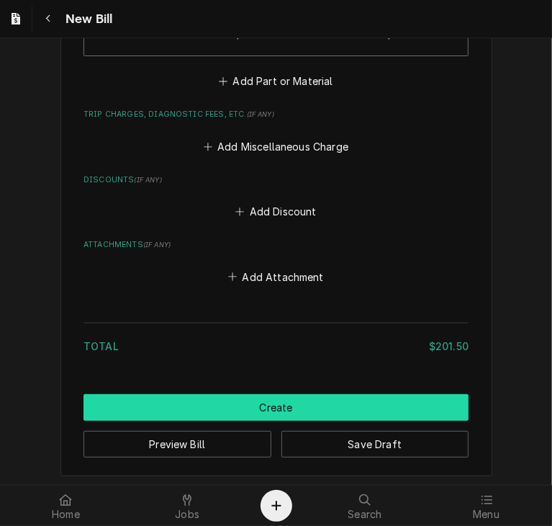
click at [291, 395] on button "Create" at bounding box center [276, 407] width 385 height 27
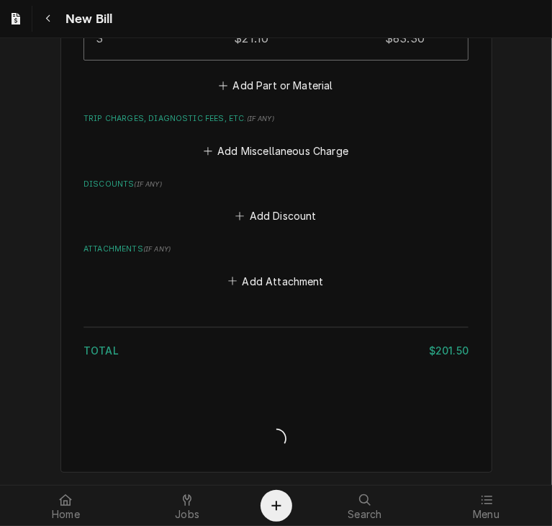
scroll to position [1654, 0]
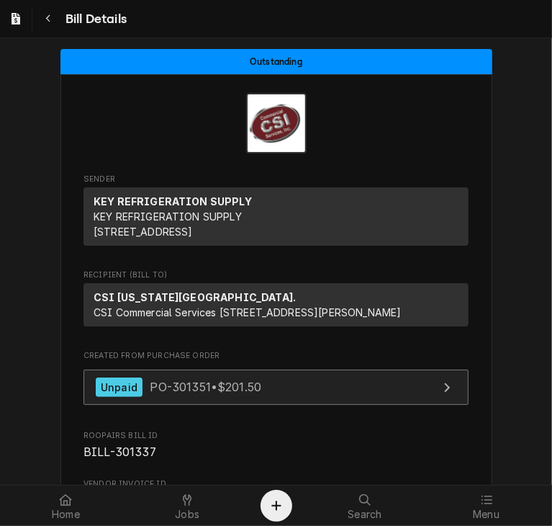
click at [195, 405] on link "Unpaid PO-301351 • $201.50" at bounding box center [276, 387] width 385 height 35
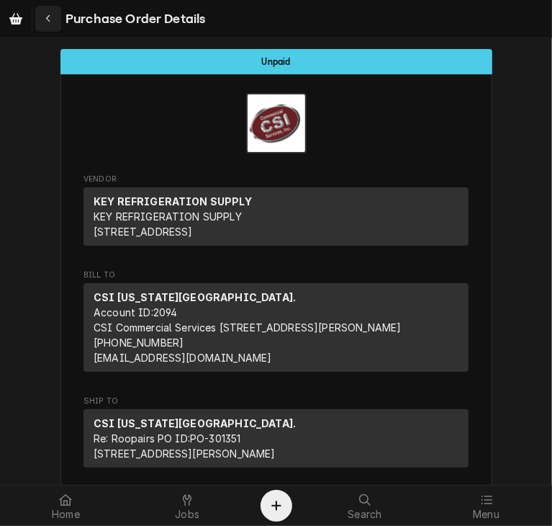
click at [48, 24] on div "Navigate back" at bounding box center [48, 19] width 14 height 14
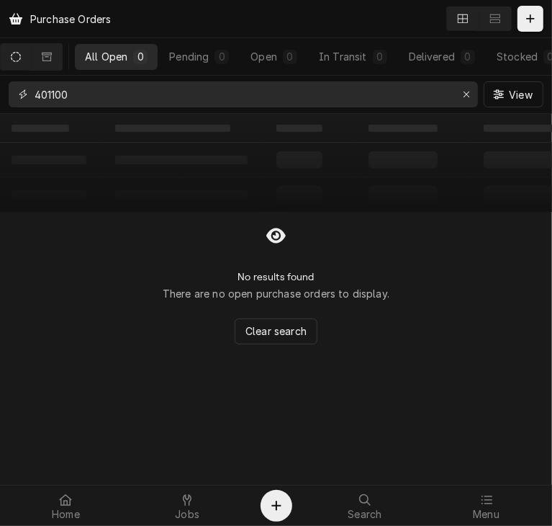
drag, startPoint x: 86, startPoint y: 95, endPoint x: 1, endPoint y: 95, distance: 85.7
click at [1, 95] on div "401100 View" at bounding box center [276, 94] width 552 height 37
type input "301356"
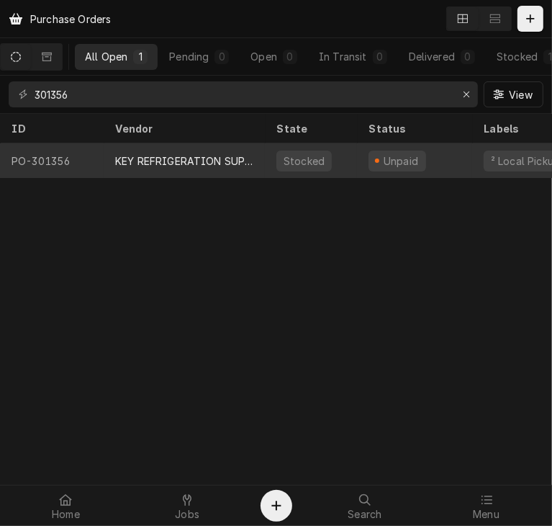
click at [147, 159] on div "KEY REFRIGERATION SUPPLY" at bounding box center [184, 160] width 138 height 15
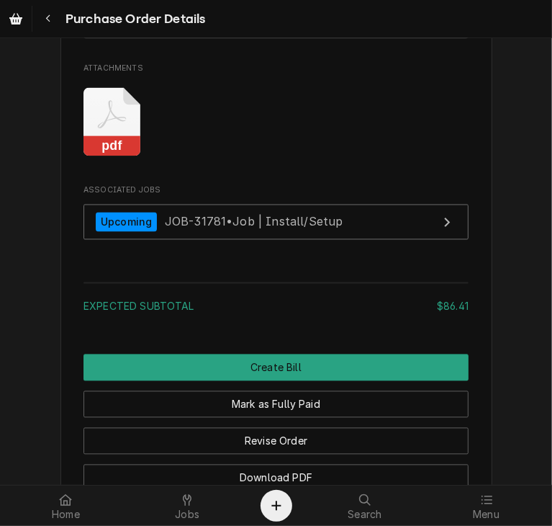
scroll to position [1393, 0]
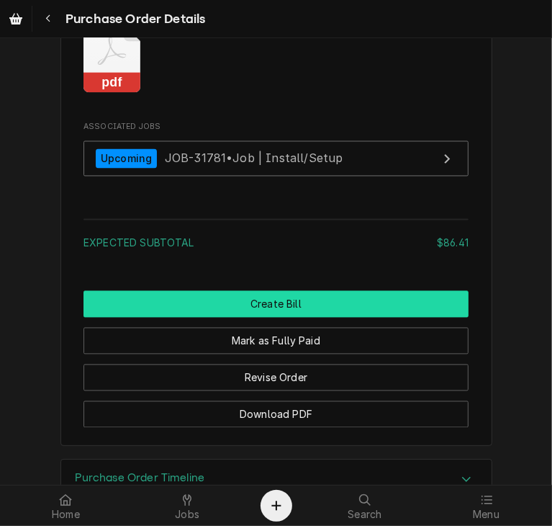
click at [264, 318] on button "Create Bill" at bounding box center [276, 304] width 385 height 27
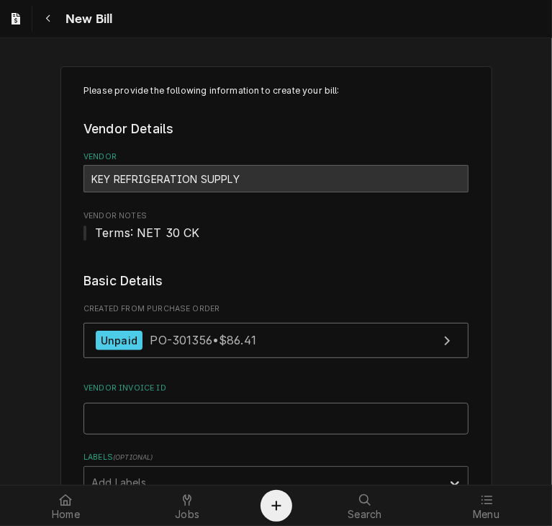
click at [92, 418] on input "Vendor Invoice ID" at bounding box center [276, 419] width 385 height 32
click at [106, 424] on input "Vendor Invoice ID" at bounding box center [276, 419] width 385 height 32
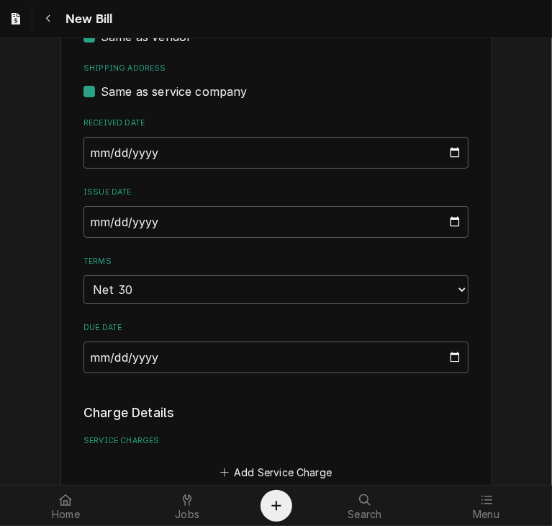
scroll to position [461, 0]
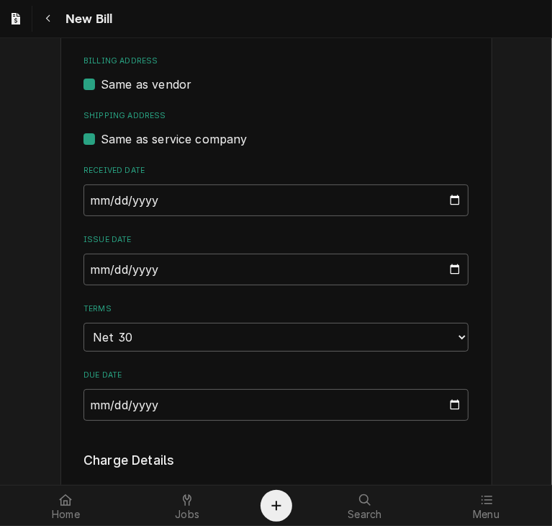
type input "63255811-00"
click at [89, 272] on input "[DATE]" at bounding box center [276, 270] width 385 height 32
type input "[DATE]"
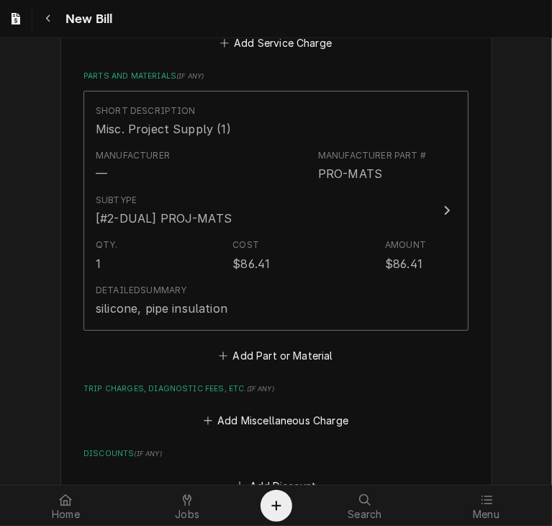
scroll to position [1212, 0]
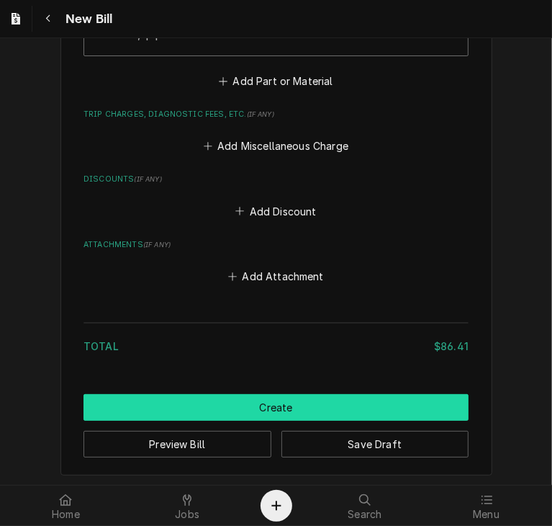
click at [240, 405] on button "Create" at bounding box center [276, 407] width 385 height 27
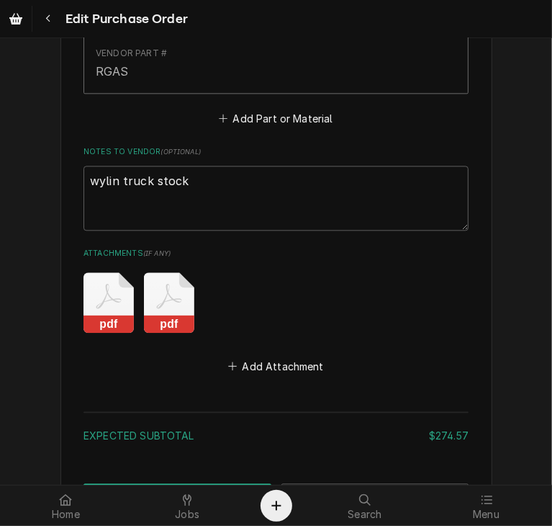
scroll to position [1714, 0]
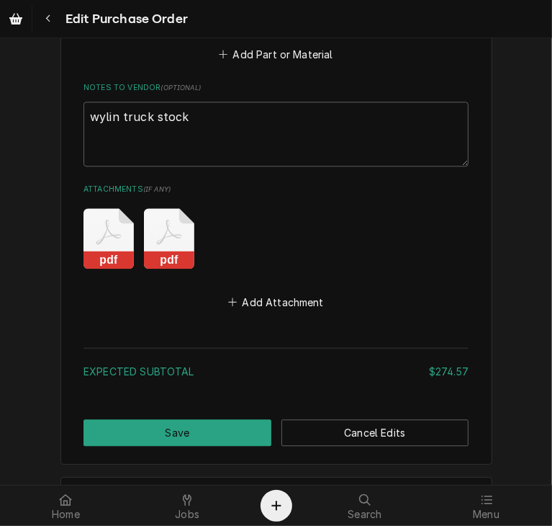
click at [165, 254] on rect "Attachments" at bounding box center [169, 260] width 50 height 18
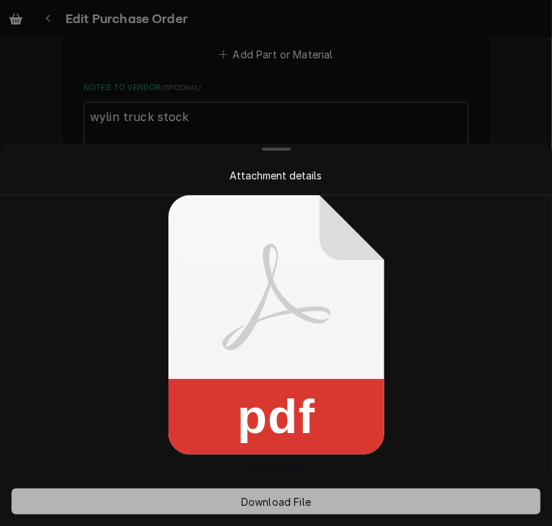
click at [251, 499] on span "Download File" at bounding box center [276, 501] width 76 height 15
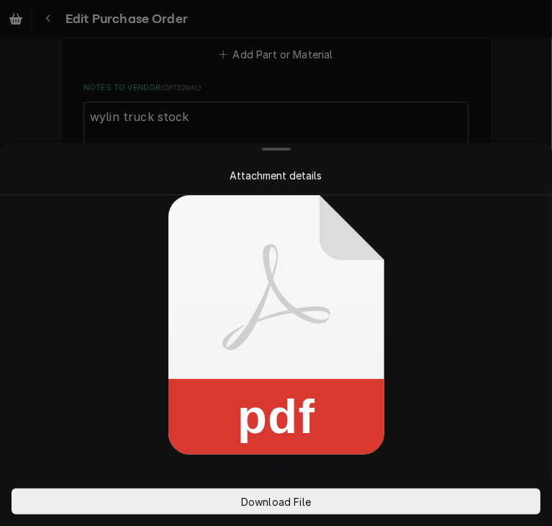
click at [498, 24] on div at bounding box center [276, 263] width 552 height 526
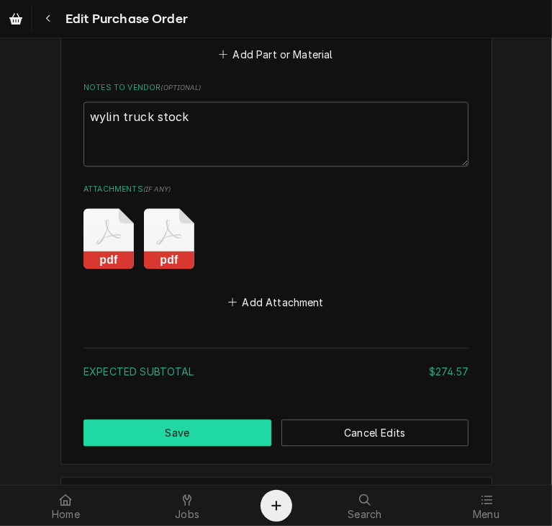
click at [150, 425] on button "Save" at bounding box center [178, 432] width 188 height 27
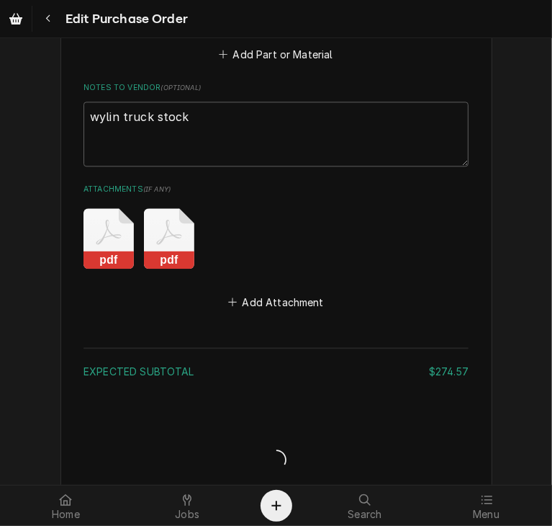
type textarea "x"
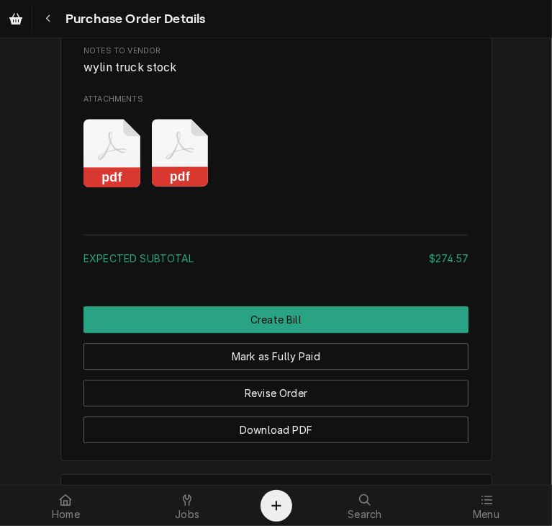
scroll to position [1956, 0]
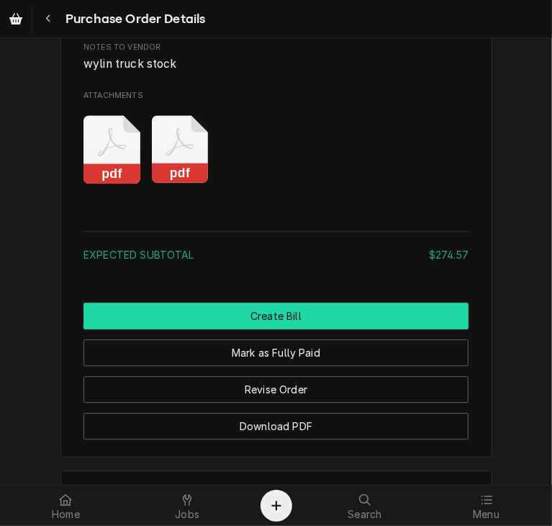
click at [286, 329] on button "Create Bill" at bounding box center [276, 316] width 385 height 27
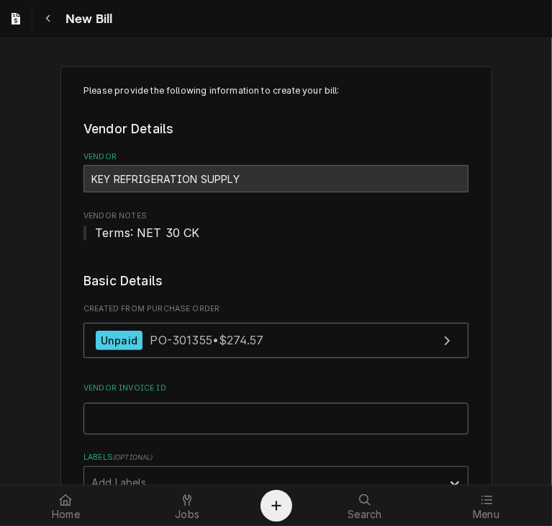
click at [93, 416] on input "Vendor Invoice ID" at bounding box center [276, 419] width 385 height 32
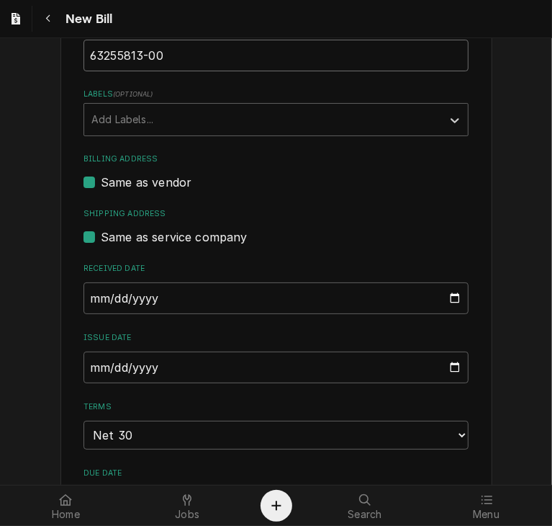
scroll to position [390, 0]
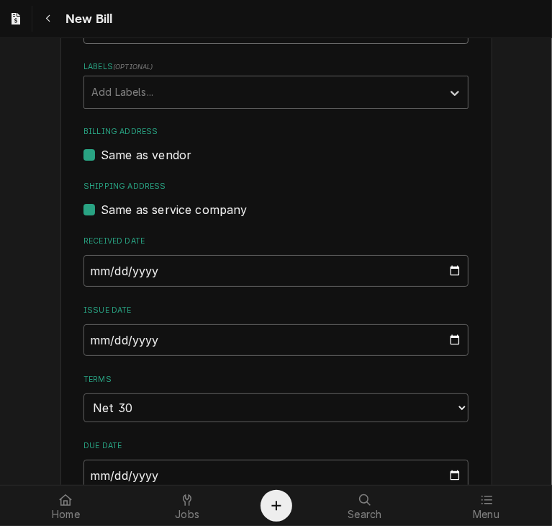
type input "63255813-00"
click at [91, 340] on input "[DATE]" at bounding box center [276, 340] width 385 height 32
type input "[DATE]"
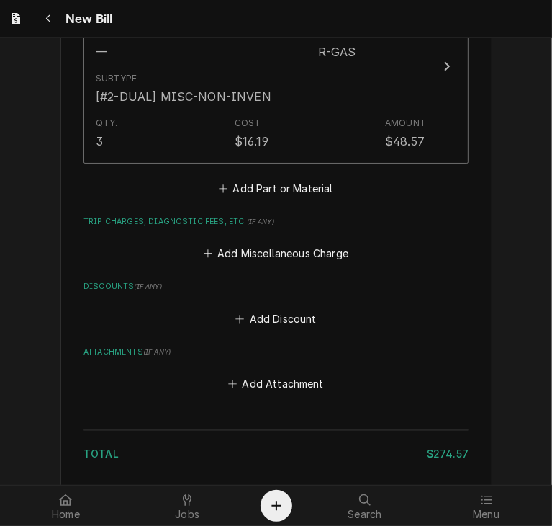
scroll to position [1818, 0]
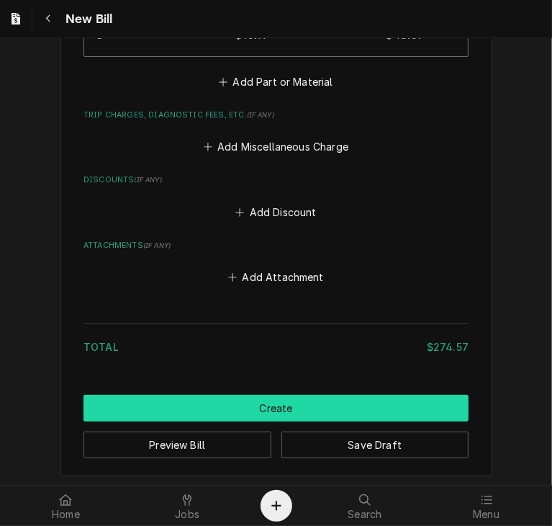
click at [282, 408] on button "Create" at bounding box center [276, 408] width 385 height 27
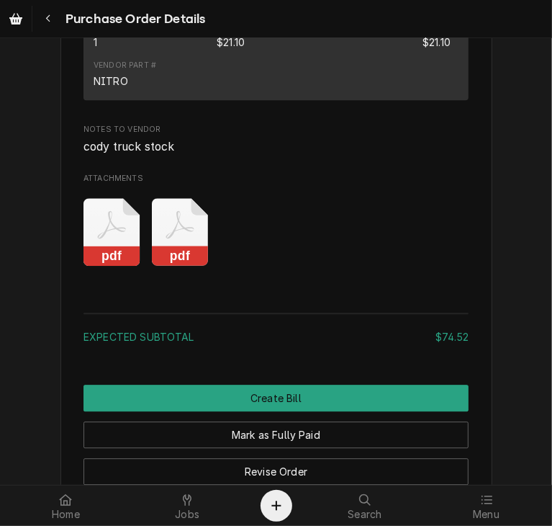
scroll to position [1917, 0]
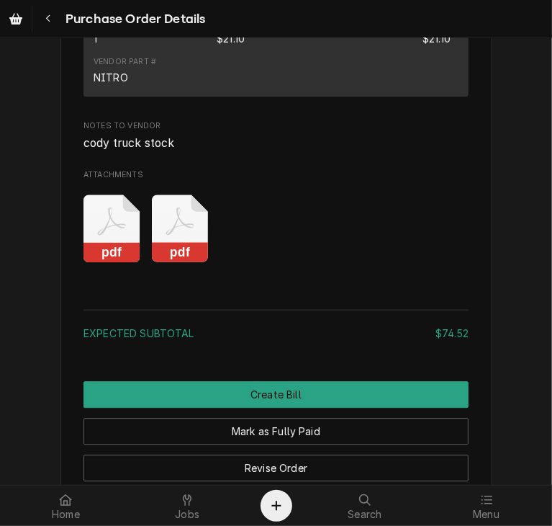
drag, startPoint x: 182, startPoint y: 306, endPoint x: 174, endPoint y: 307, distance: 8.0
click at [174, 274] on div "pdf pdf" at bounding box center [276, 228] width 385 height 91
click at [174, 263] on rect "Attachments" at bounding box center [180, 253] width 57 height 20
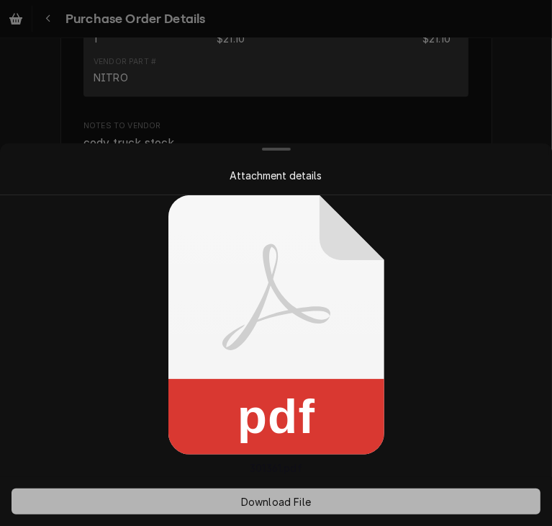
drag, startPoint x: 272, startPoint y: 499, endPoint x: 265, endPoint y: 501, distance: 7.3
click at [265, 501] on span "Download File" at bounding box center [276, 501] width 76 height 15
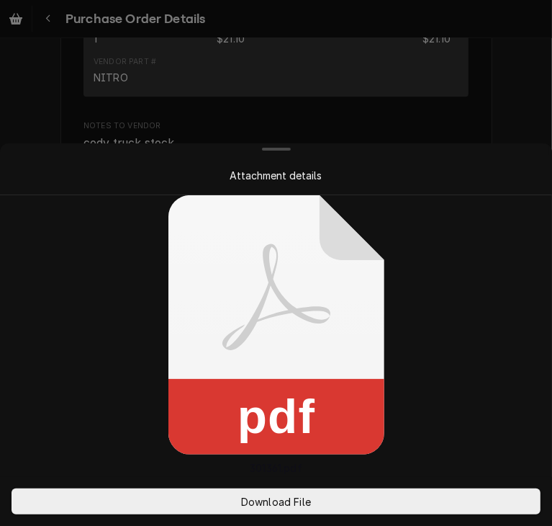
click at [514, 107] on div at bounding box center [276, 263] width 552 height 526
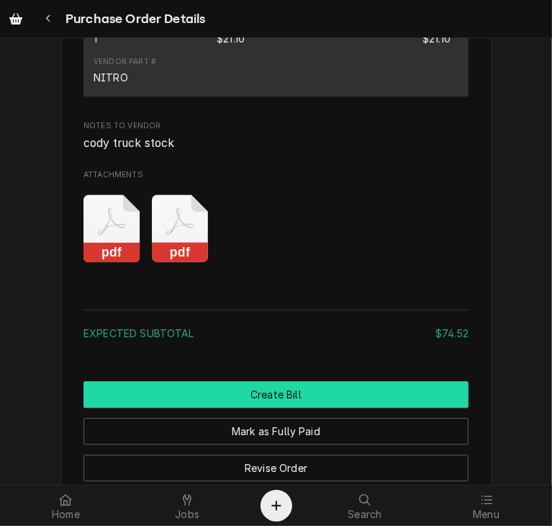
click at [254, 408] on button "Create Bill" at bounding box center [276, 394] width 385 height 27
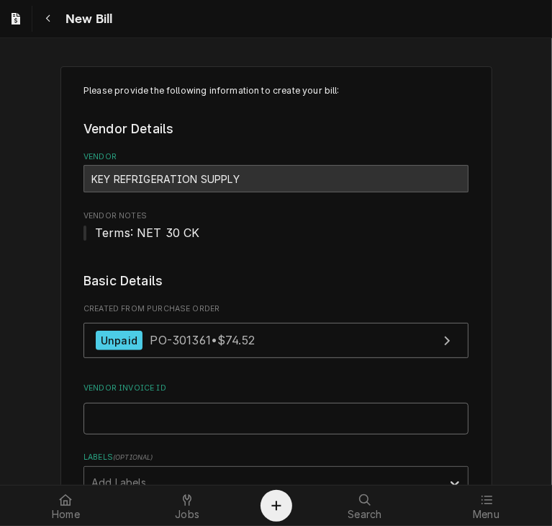
click at [91, 408] on input "Vendor Invoice ID" at bounding box center [276, 419] width 385 height 32
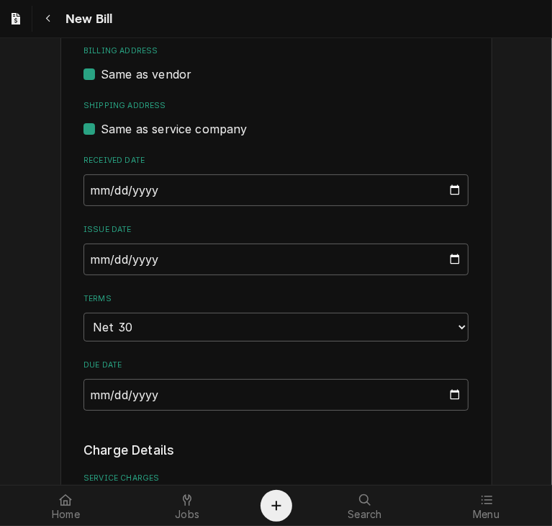
scroll to position [478, 0]
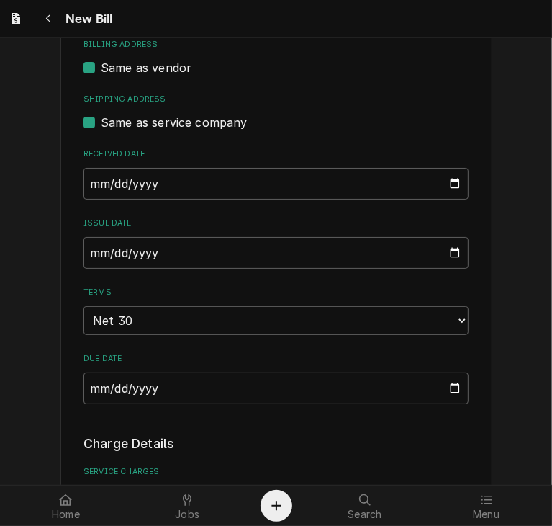
type input "32137911-00"
click at [84, 256] on input "2025-09-10" at bounding box center [276, 253] width 385 height 32
type input "2025-08-28"
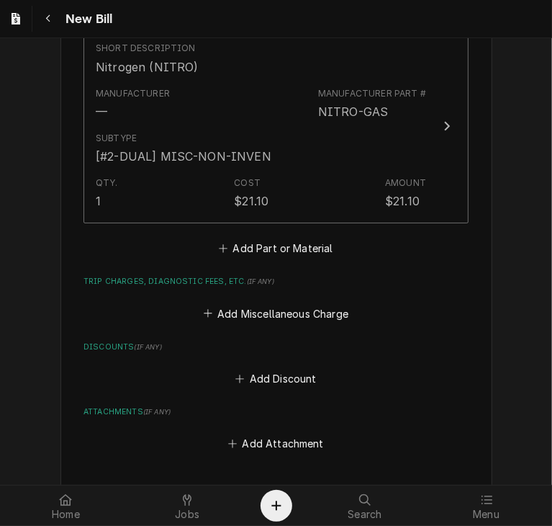
scroll to position [1863, 0]
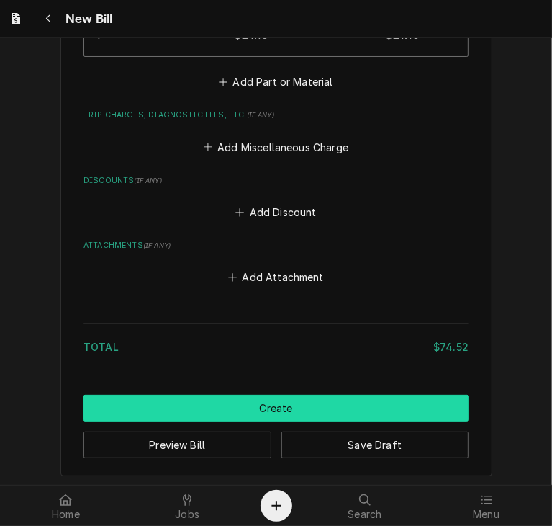
click at [267, 407] on button "Create" at bounding box center [276, 408] width 385 height 27
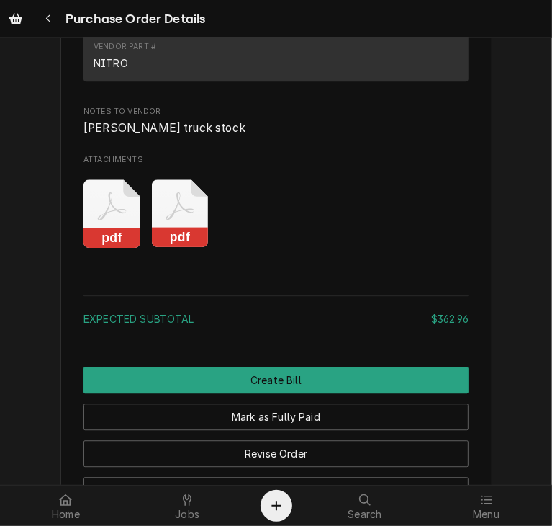
scroll to position [1744, 0]
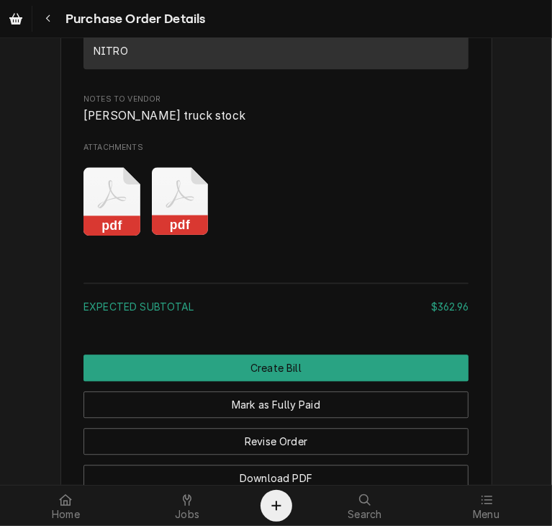
click at [187, 236] on rect "Attachments" at bounding box center [180, 225] width 57 height 20
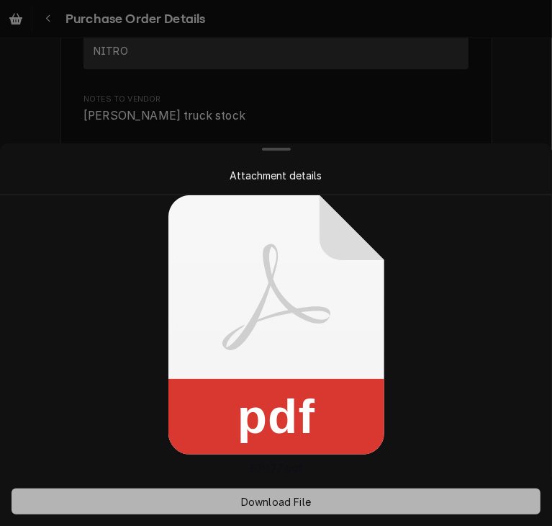
click at [295, 502] on span "Download File" at bounding box center [276, 501] width 76 height 15
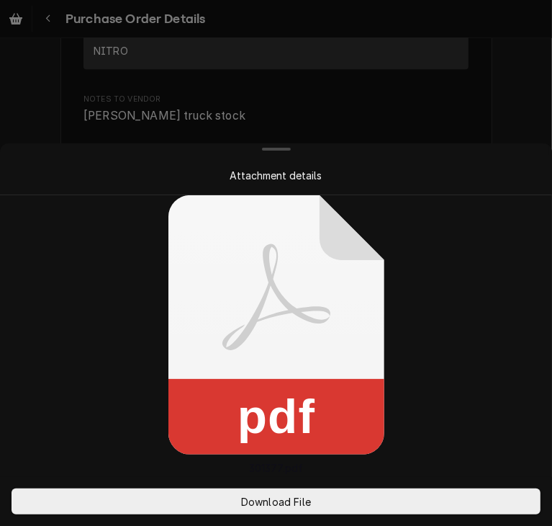
click at [519, 86] on div at bounding box center [276, 263] width 552 height 526
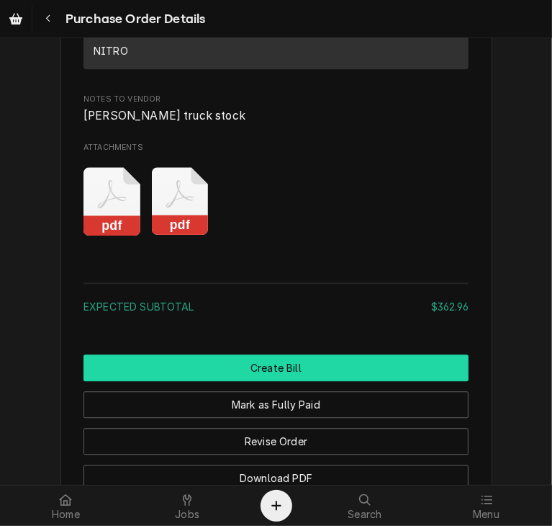
click at [350, 381] on button "Create Bill" at bounding box center [276, 367] width 385 height 27
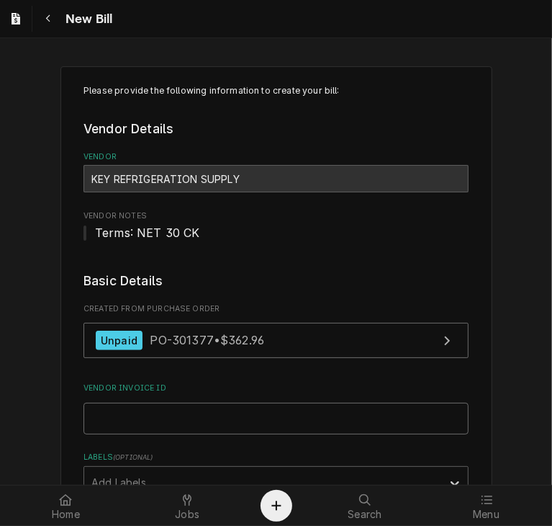
click at [92, 421] on input "Vendor Invoice ID" at bounding box center [276, 419] width 385 height 32
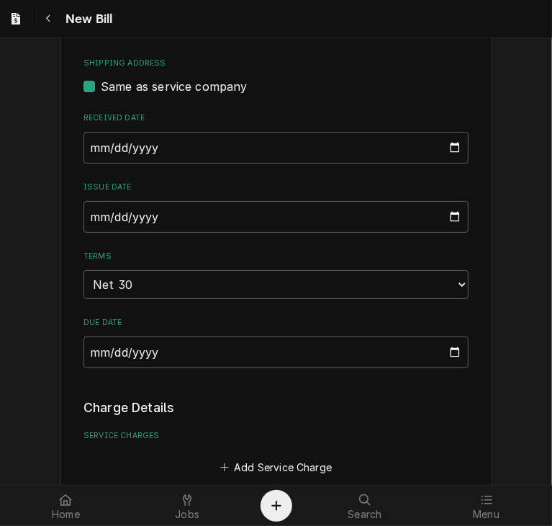
scroll to position [531, 0]
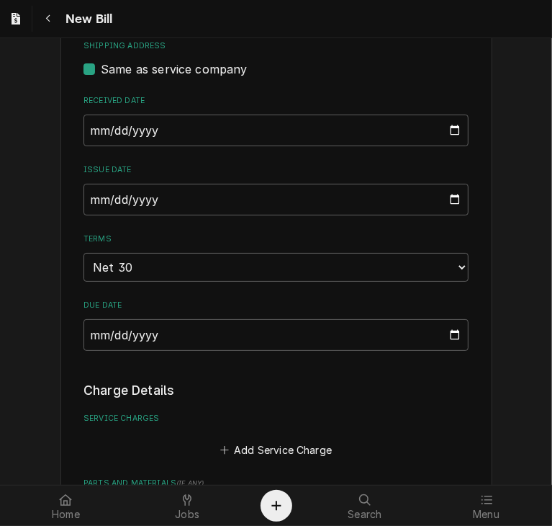
type input "32137941-00"
click at [84, 205] on input "[DATE]" at bounding box center [276, 200] width 385 height 32
type input "[DATE]"
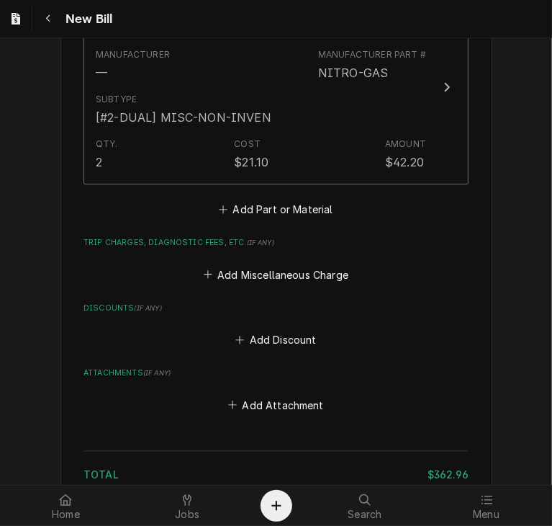
scroll to position [1651, 0]
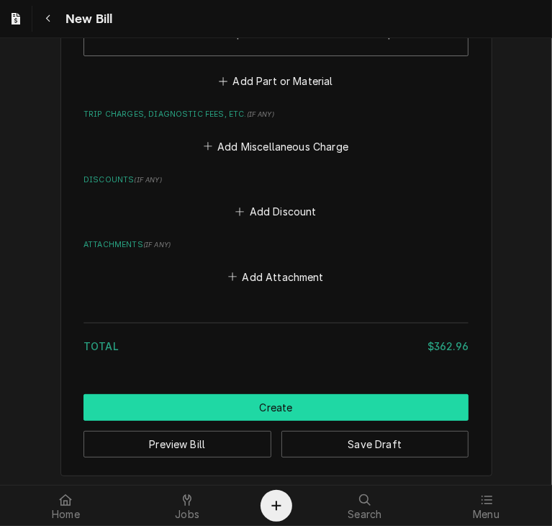
click at [251, 394] on button "Create" at bounding box center [276, 407] width 385 height 27
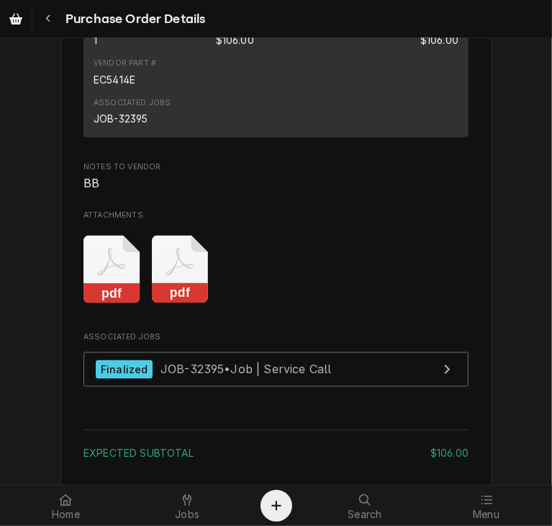
scroll to position [1396, 0]
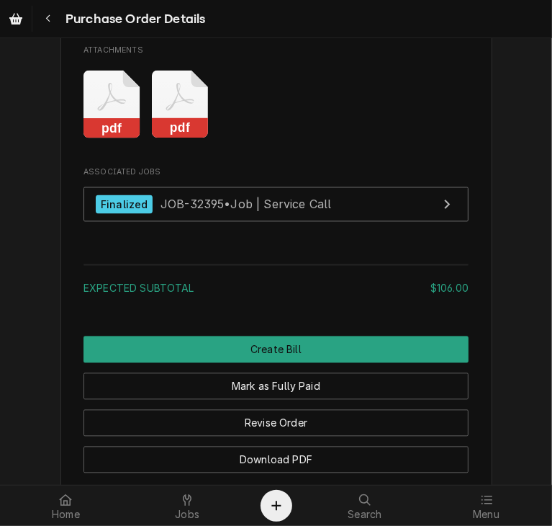
click at [162, 139] on rect "Attachments" at bounding box center [180, 129] width 57 height 20
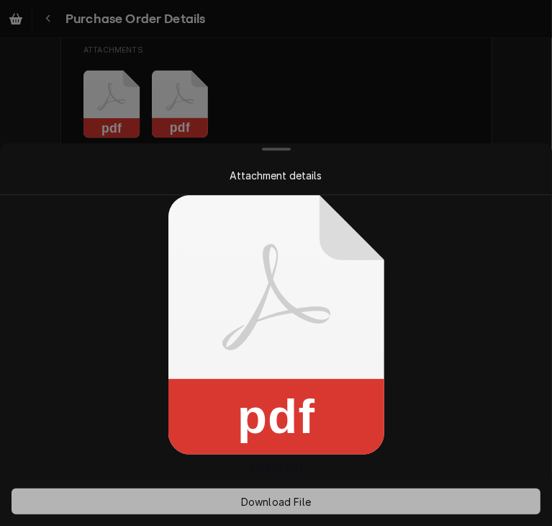
click at [258, 502] on span "Download File" at bounding box center [276, 501] width 76 height 15
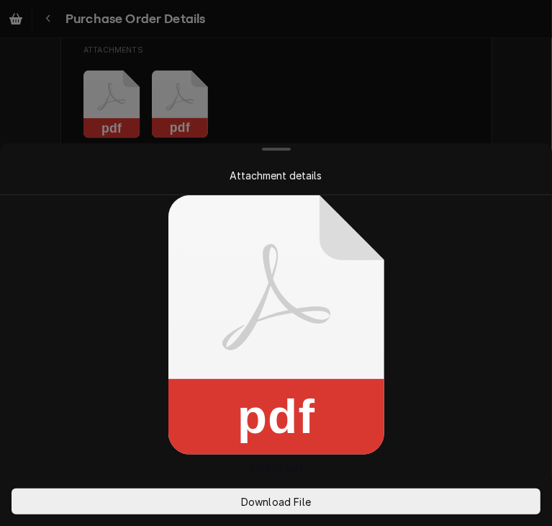
click at [436, 147] on div at bounding box center [276, 149] width 547 height 12
click at [441, 115] on div at bounding box center [276, 263] width 552 height 526
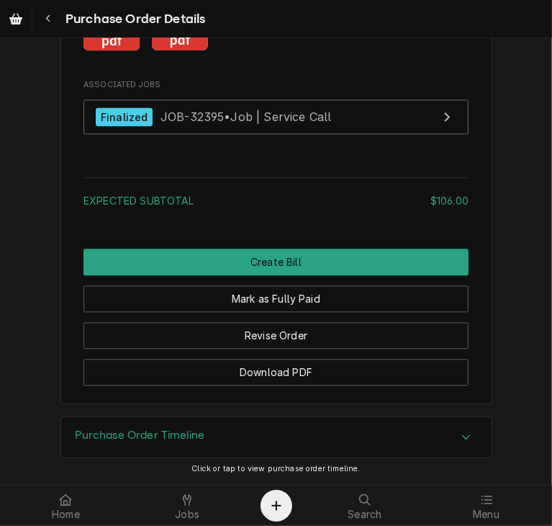
scroll to position [1500, 0]
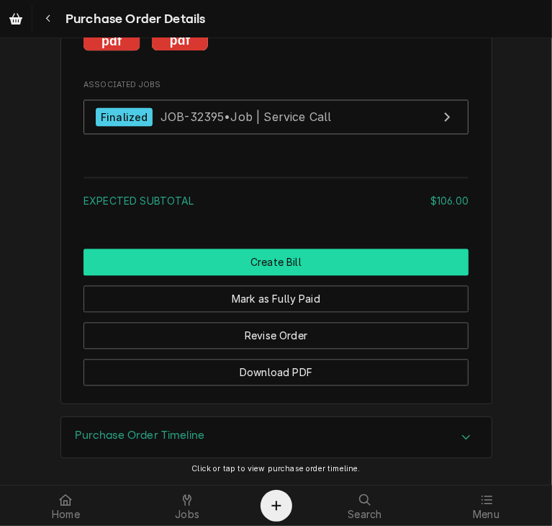
click at [311, 275] on button "Create Bill" at bounding box center [276, 261] width 385 height 27
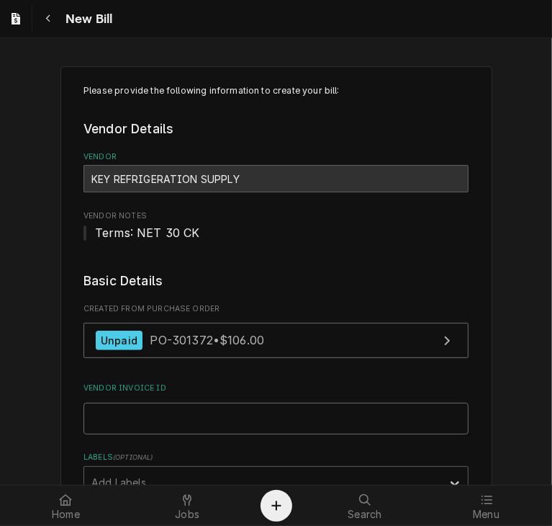
click at [210, 421] on input "Vendor Invoice ID" at bounding box center [276, 419] width 385 height 32
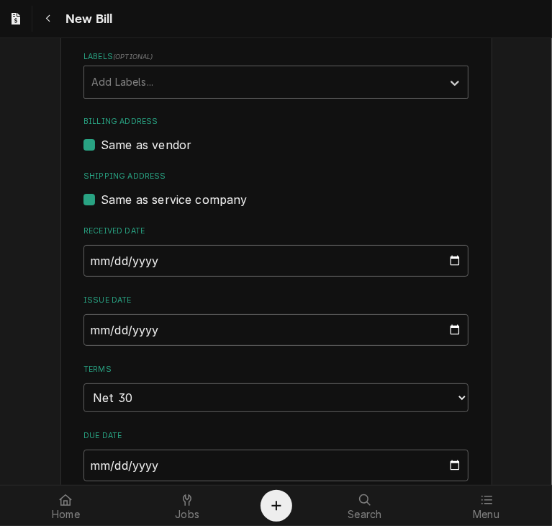
scroll to position [416, 0]
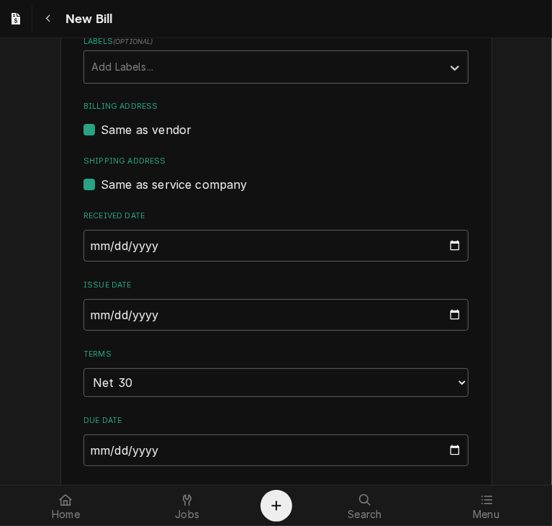
type input "63255873-00"
click at [89, 315] on input "[DATE]" at bounding box center [276, 315] width 385 height 32
type input "[DATE]"
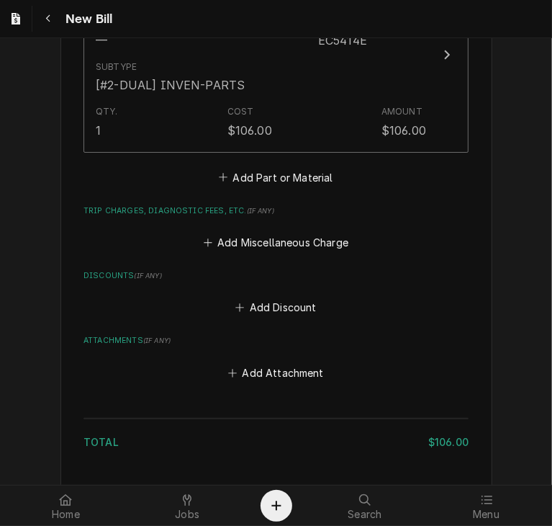
scroll to position [1167, 0]
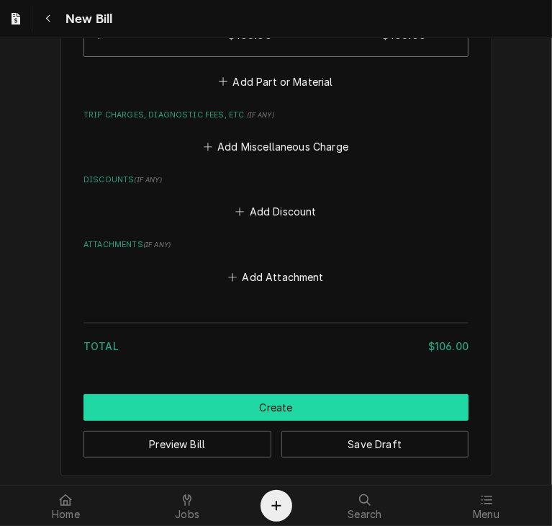
click at [277, 405] on button "Create" at bounding box center [276, 407] width 385 height 27
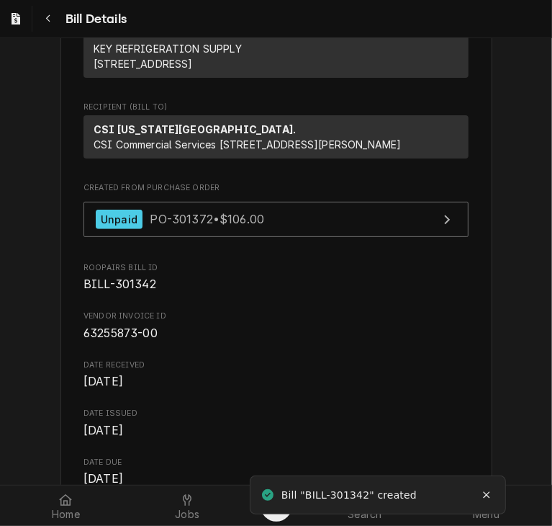
scroll to position [148, 0]
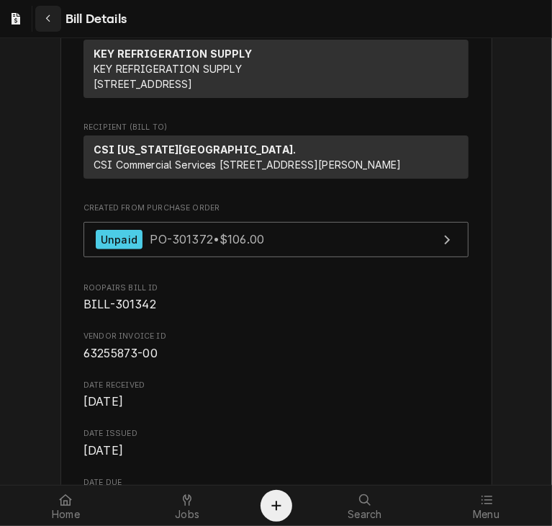
click at [45, 15] on icon "Navigate back" at bounding box center [48, 19] width 6 height 10
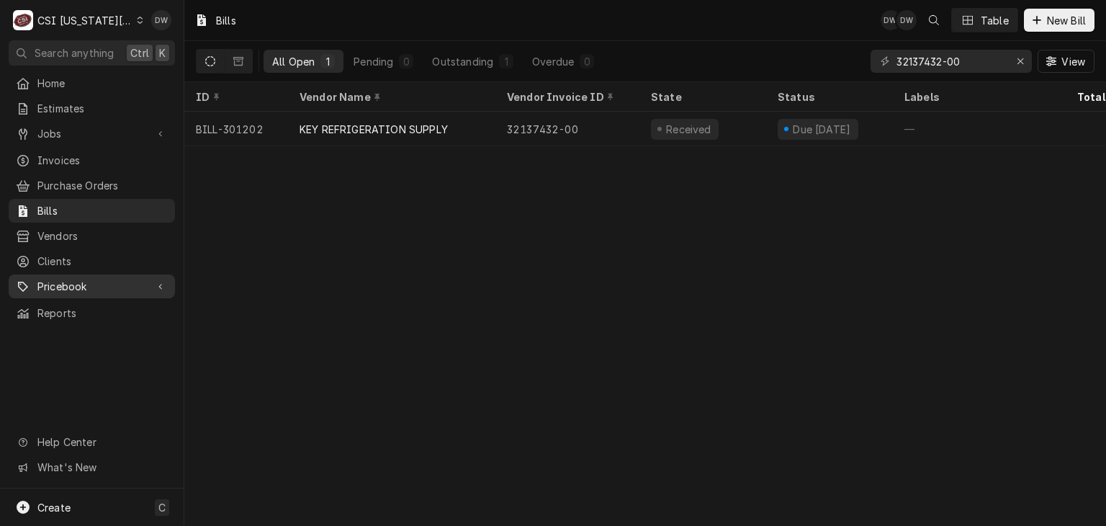
click at [37, 279] on span "Pricebook" at bounding box center [91, 286] width 109 height 15
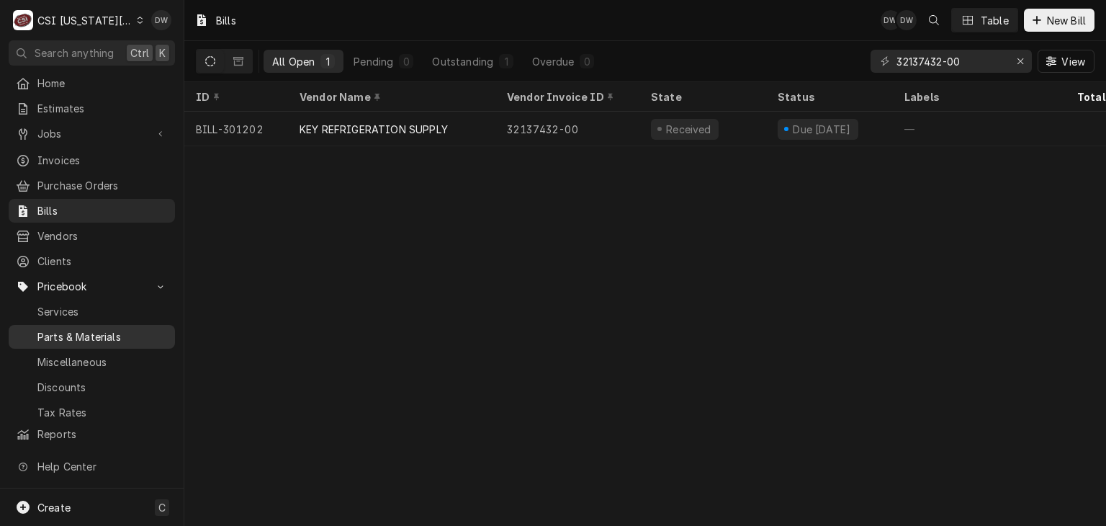
click at [51, 329] on span "Parts & Materials" at bounding box center [102, 336] width 130 height 15
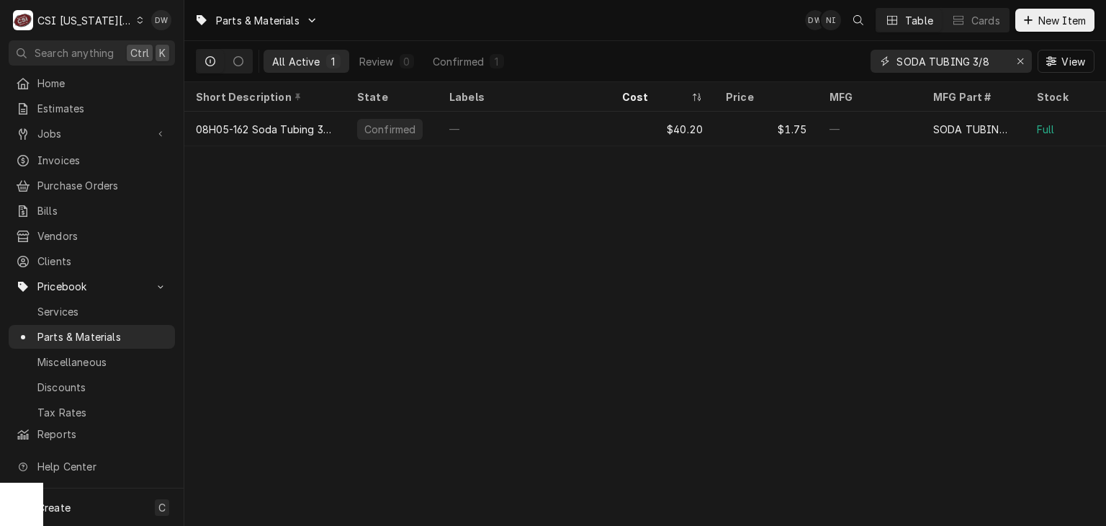
drag, startPoint x: 993, startPoint y: 55, endPoint x: 850, endPoint y: 79, distance: 144.6
click at [850, 79] on div "All Active 1 Review 0 Confirmed 1 SODA TUBING 3/8 View" at bounding box center [645, 61] width 899 height 40
paste input "D1103"
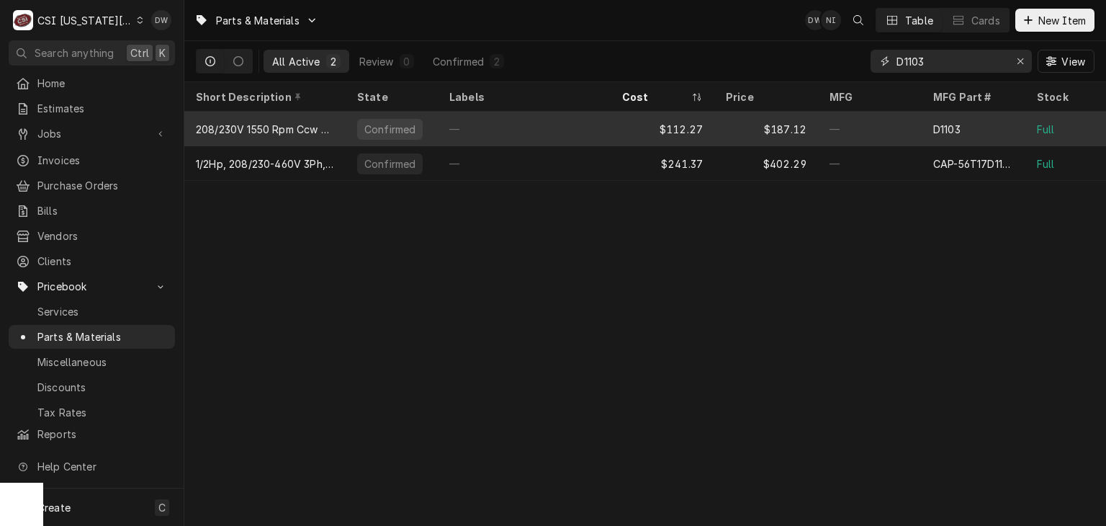
type input "D1103"
click at [308, 124] on div "208/230V 1550 Rpm Ccw Motor (1/20Hp)" at bounding box center [265, 129] width 138 height 15
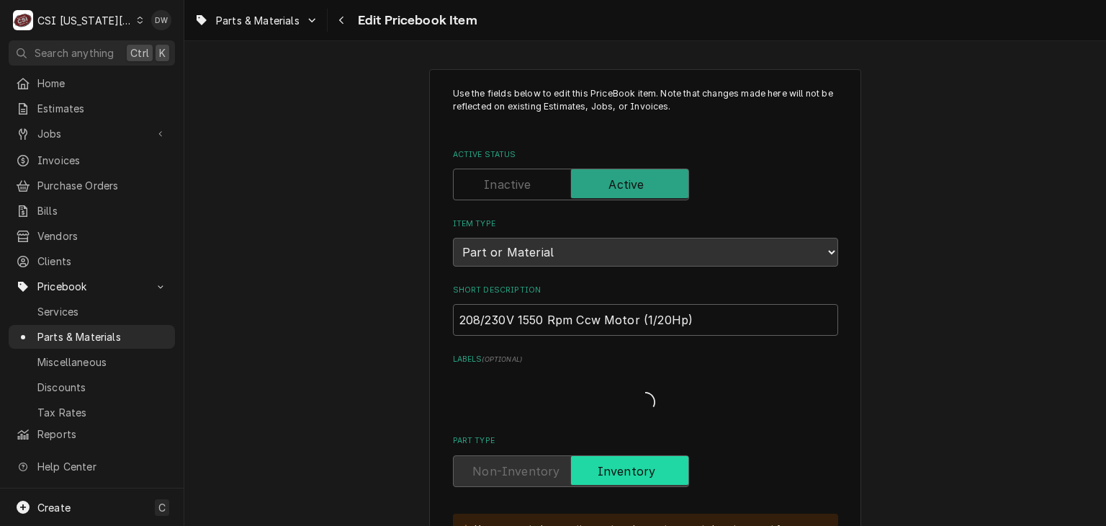
type textarea "x"
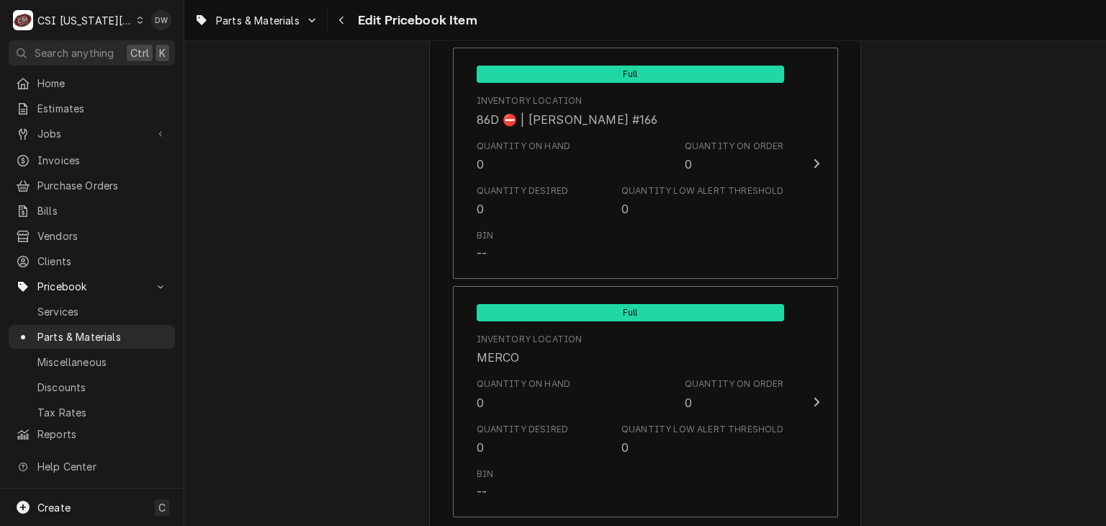
scroll to position [14184, 0]
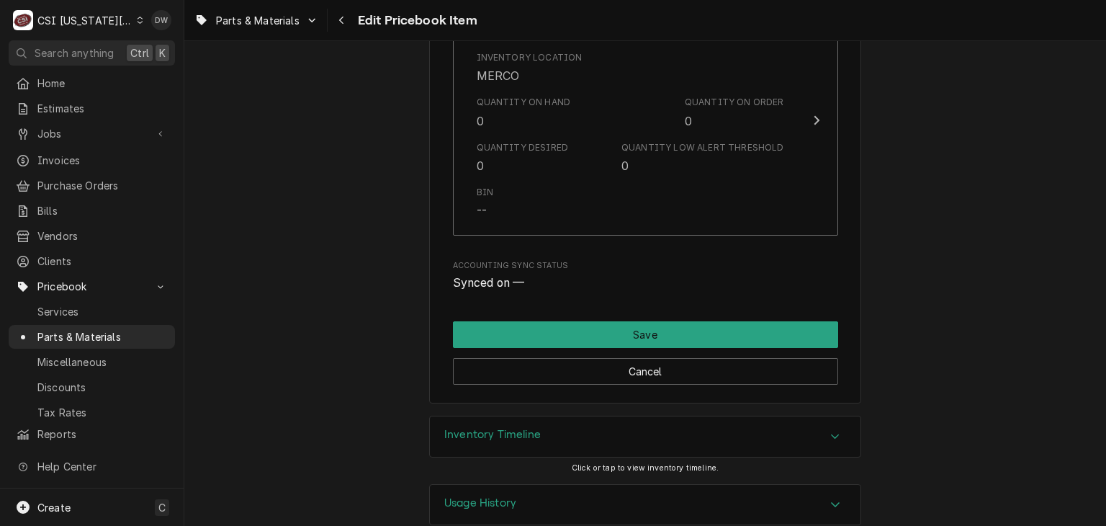
click at [833, 431] on icon "Accordion Header" at bounding box center [835, 437] width 10 height 12
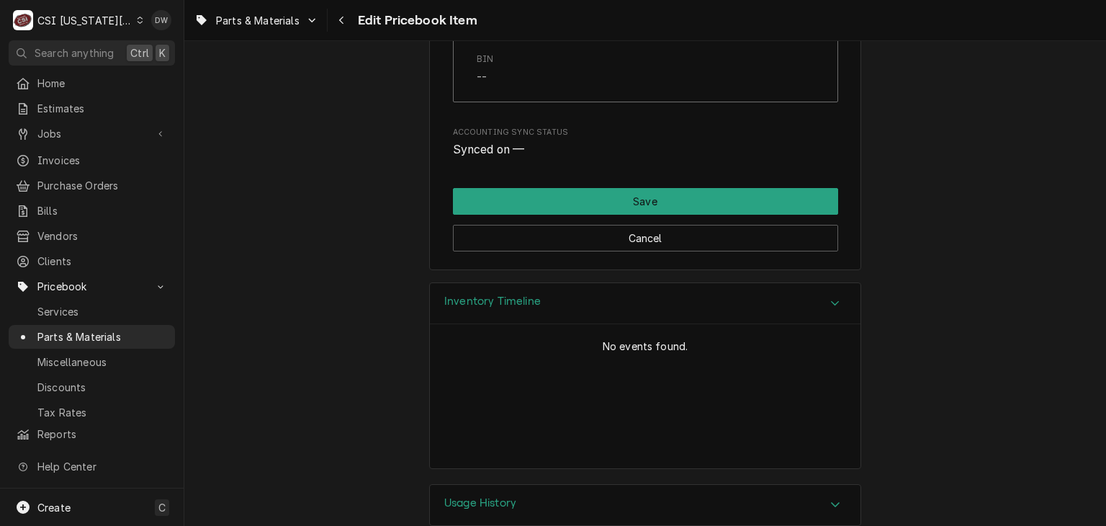
click at [830, 498] on icon "Accordion Header" at bounding box center [835, 504] width 10 height 12
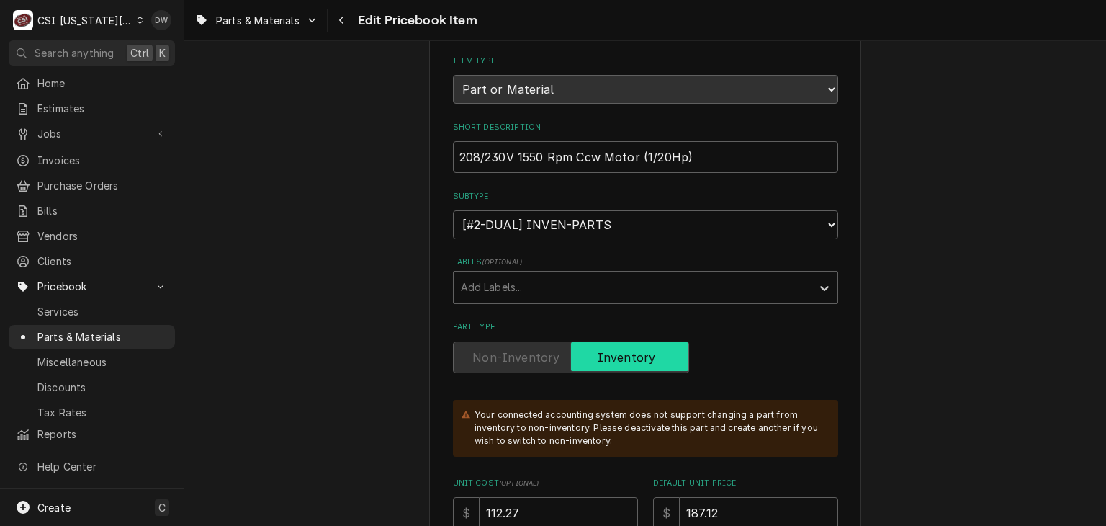
scroll to position [0, 0]
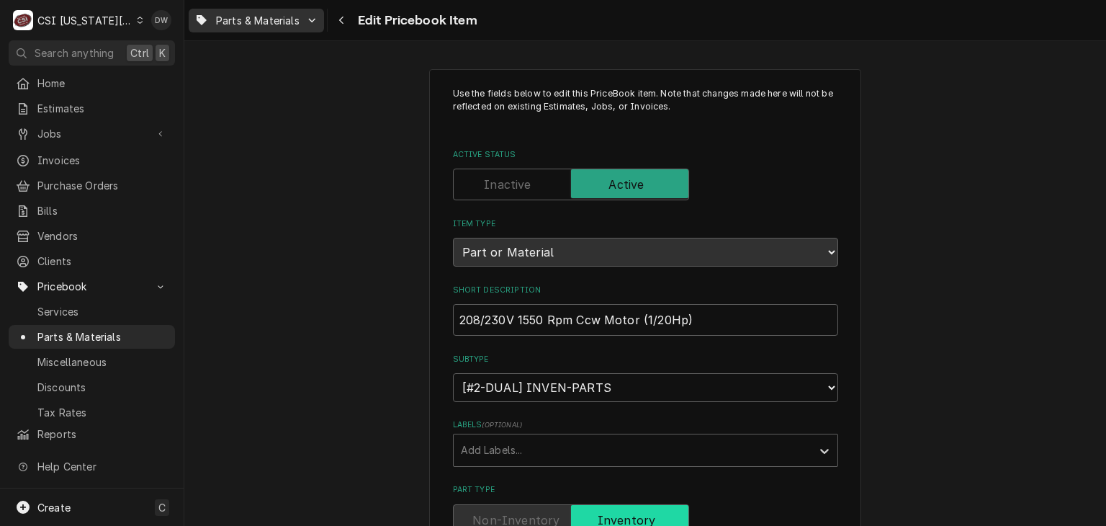
click at [245, 22] on span "Parts & Materials" at bounding box center [258, 20] width 84 height 15
click at [272, 12] on html "C CSI Kansas City. DW Search anything Ctrl K Home Estimates Jobs Jobs Job Serie…" at bounding box center [553, 263] width 1106 height 526
click at [340, 17] on icon "Navigate back" at bounding box center [342, 20] width 6 height 10
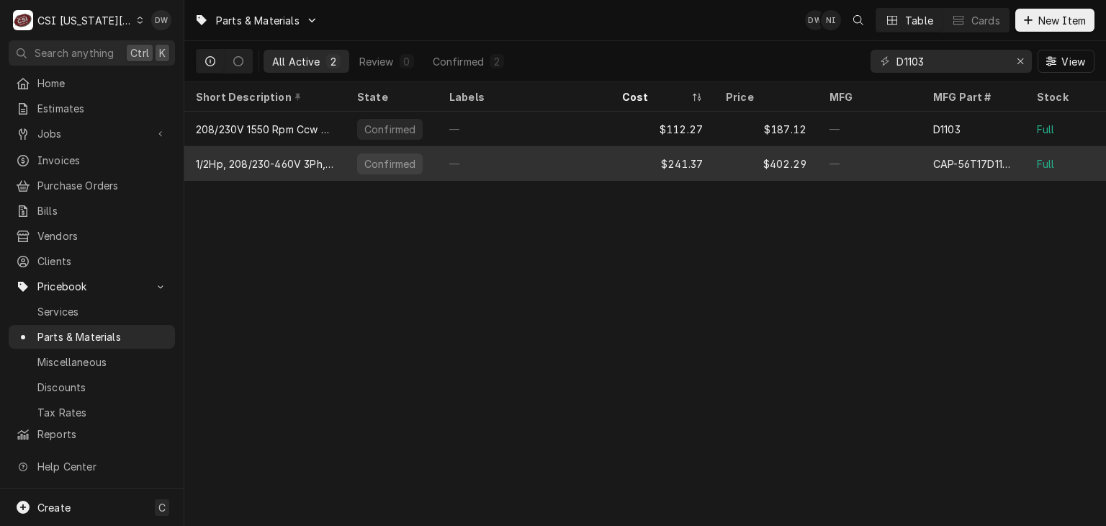
click at [285, 165] on div "1/2Hp, 208/230-460V 3Ph, 1725 Rpm," at bounding box center [265, 163] width 138 height 15
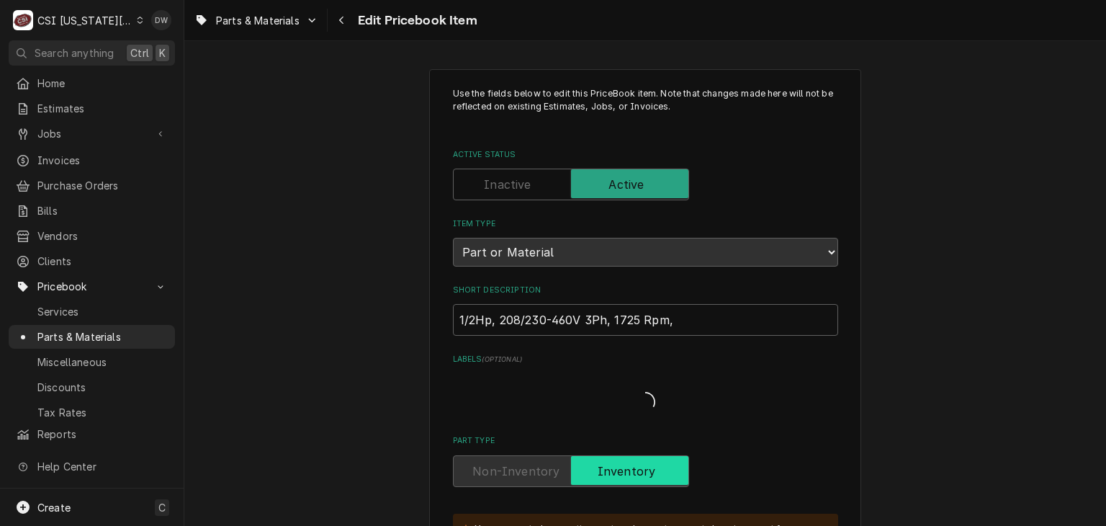
type textarea "x"
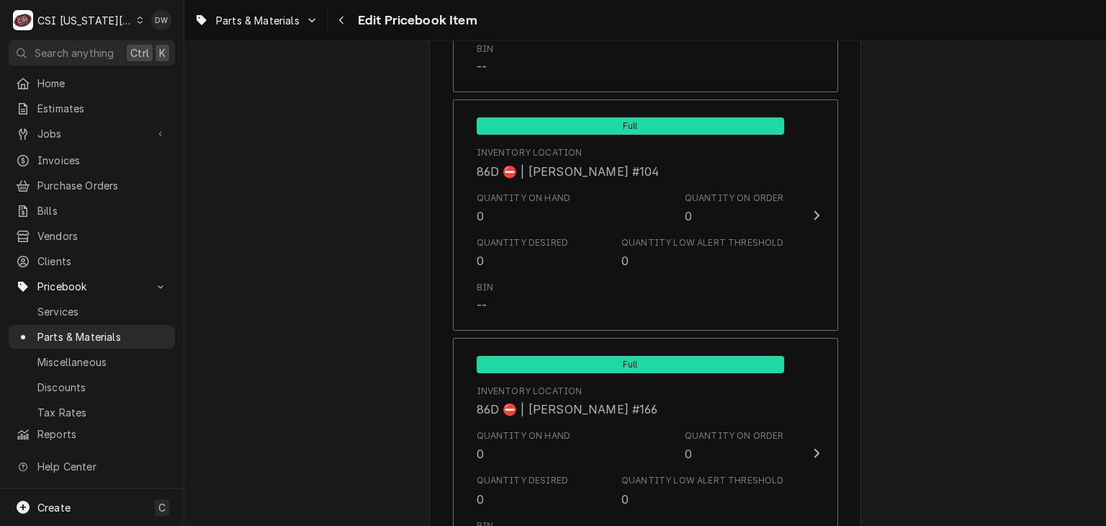
scroll to position [14066, 0]
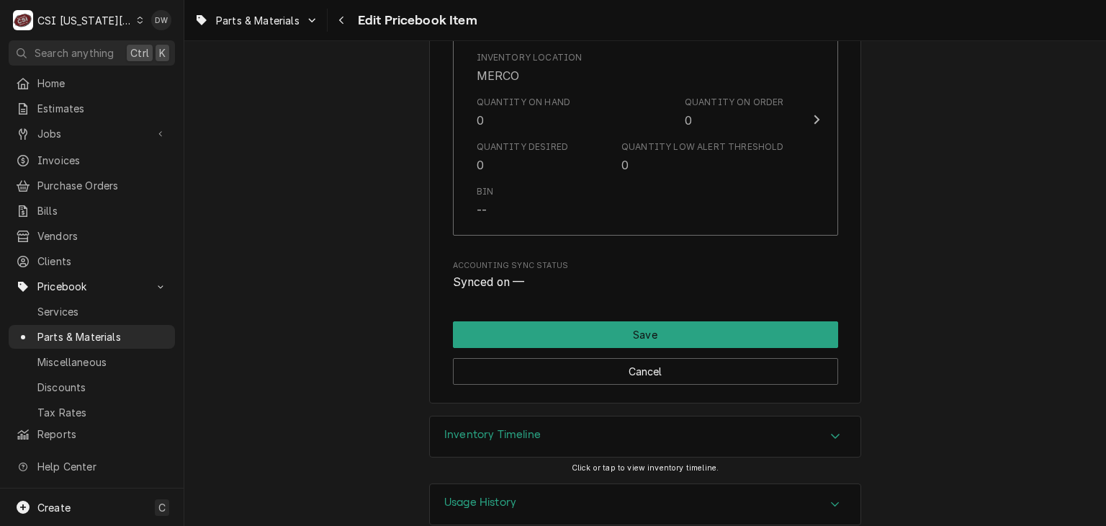
click at [831, 434] on icon "Accordion Header" at bounding box center [835, 436] width 9 height 5
click at [343, 22] on icon "Navigate back" at bounding box center [342, 20] width 6 height 10
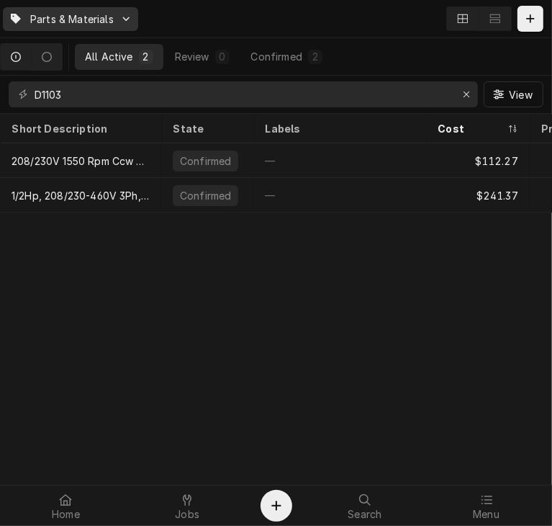
click at [130, 14] on icon "Dynamic Content Wrapper" at bounding box center [126, 18] width 8 height 9
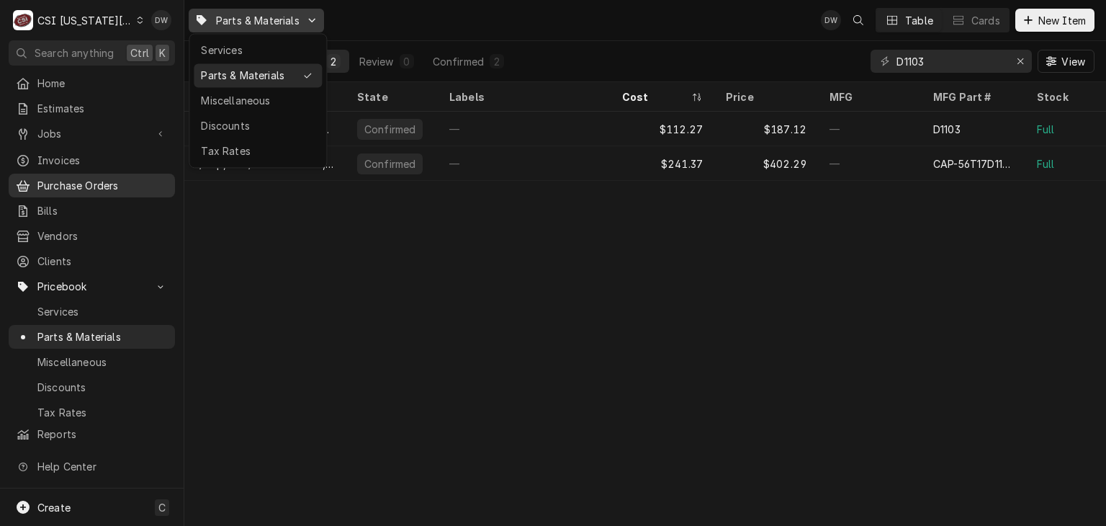
click at [56, 174] on html "C CSI [US_STATE] City. DW Search anything Ctrl K Home Estimates Jobs Jobs Job S…" at bounding box center [553, 263] width 1106 height 526
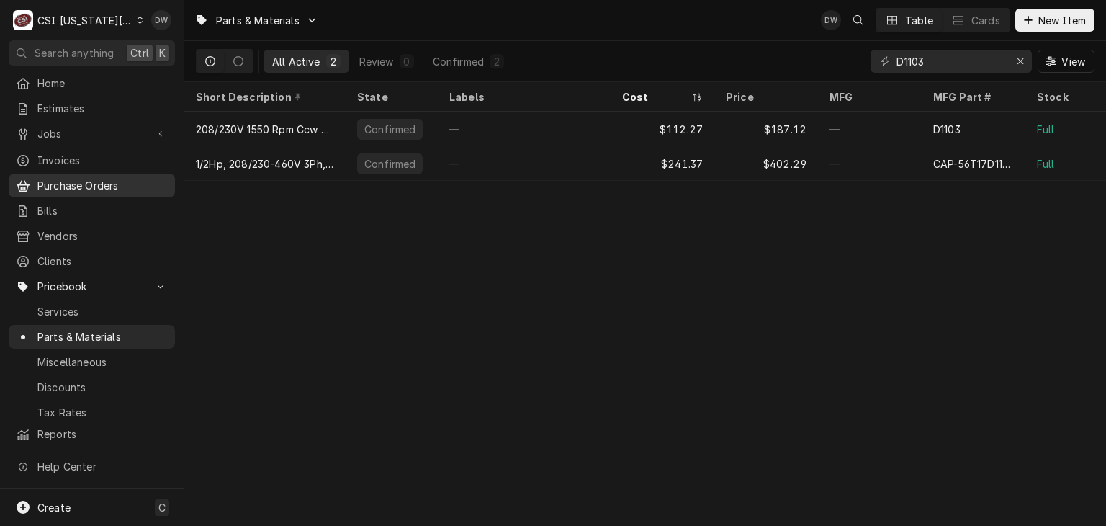
click at [59, 187] on div "Purchase Orders" at bounding box center [92, 185] width 161 height 18
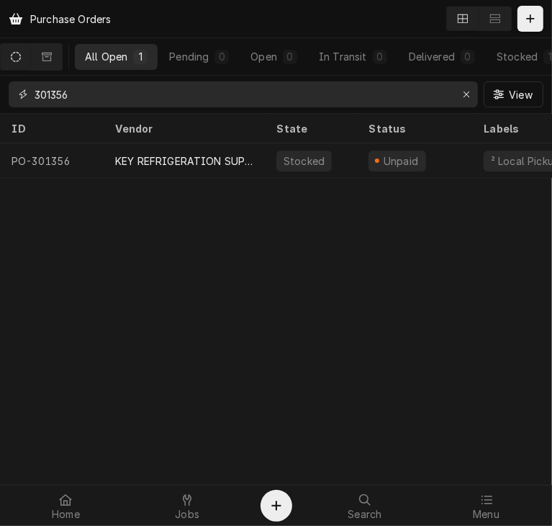
drag, startPoint x: 84, startPoint y: 94, endPoint x: 12, endPoint y: 86, distance: 72.5
click at [12, 86] on div "301356" at bounding box center [244, 94] width 470 height 26
type input "301132"
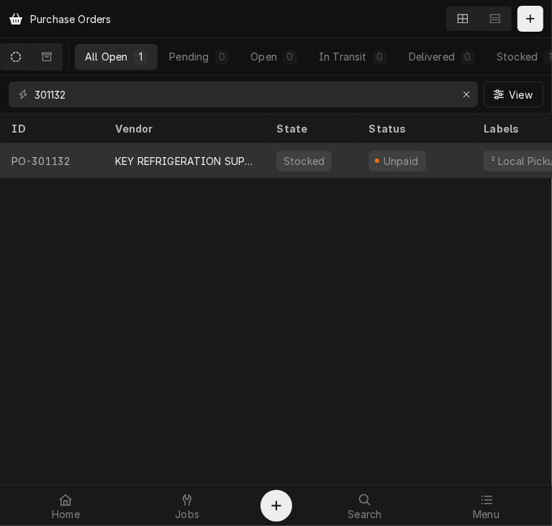
click at [143, 162] on div "KEY REFRIGERATION SUPPLY" at bounding box center [184, 160] width 138 height 15
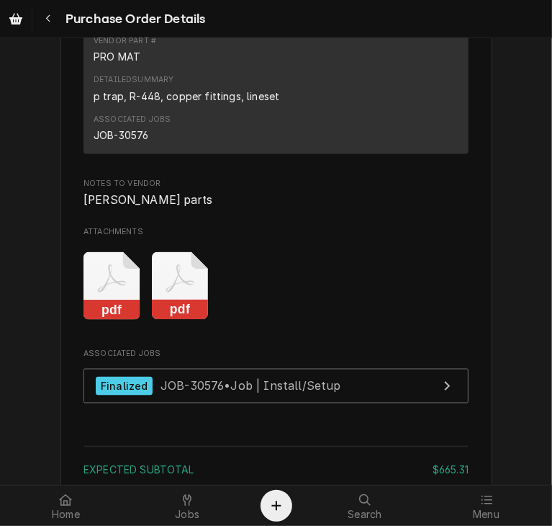
scroll to position [1342, 0]
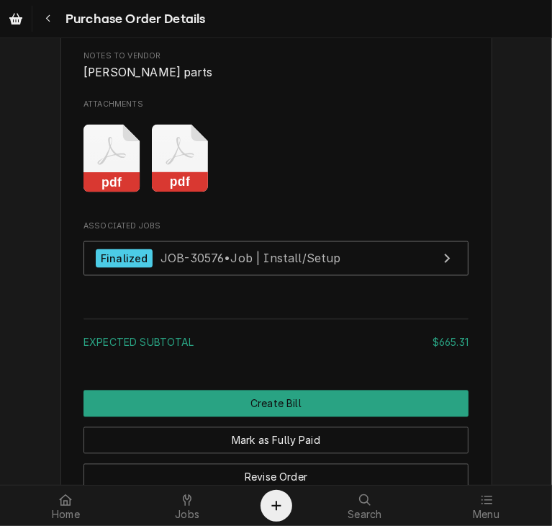
click at [162, 193] on rect "Attachments" at bounding box center [180, 183] width 57 height 20
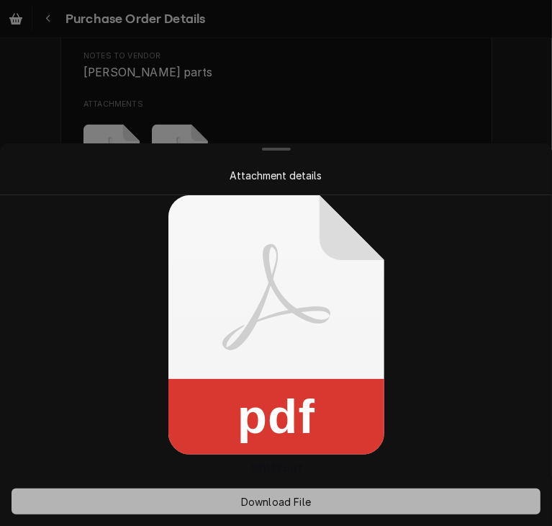
click at [256, 506] on span "Download File" at bounding box center [276, 501] width 76 height 15
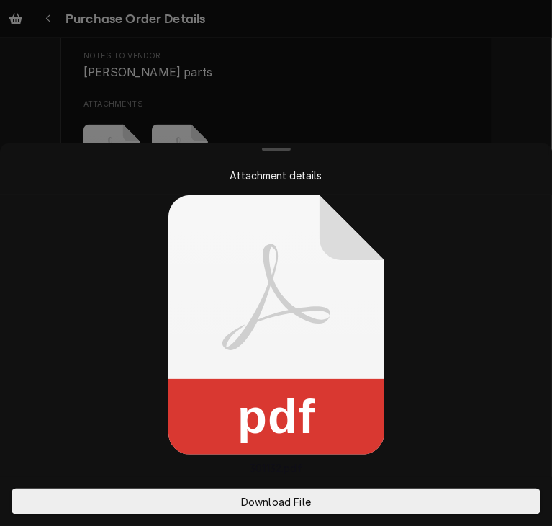
click at [504, 140] on div at bounding box center [276, 263] width 552 height 526
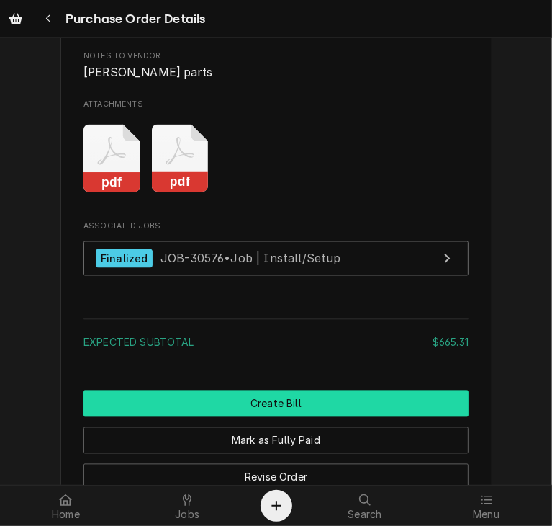
click at [264, 417] on button "Create Bill" at bounding box center [276, 403] width 385 height 27
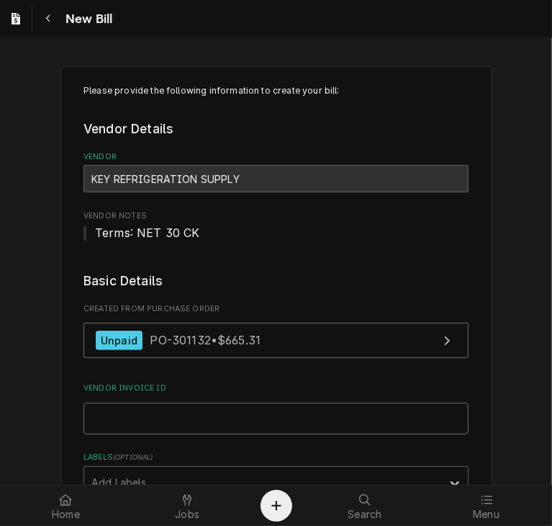
click at [103, 417] on input "Vendor Invoice ID" at bounding box center [276, 419] width 385 height 32
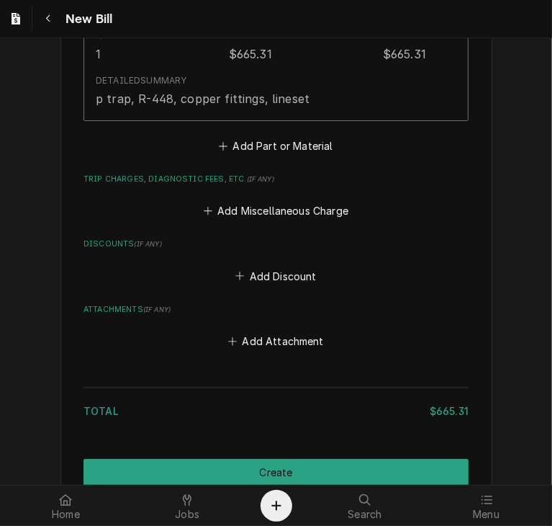
scroll to position [1212, 0]
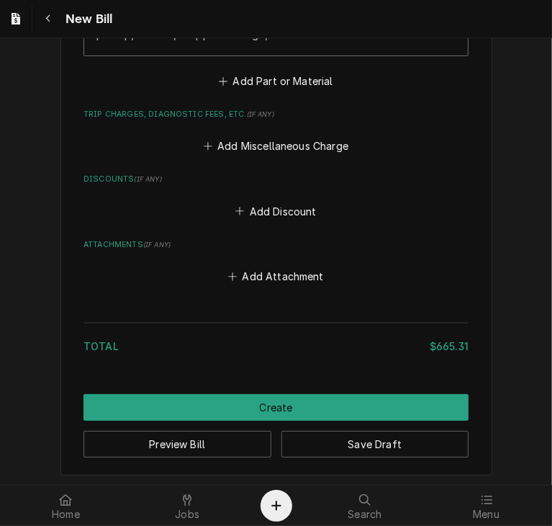
type input "32137217-00"
drag, startPoint x: 465, startPoint y: 341, endPoint x: 406, endPoint y: 341, distance: 59.1
copy div "$665.31"
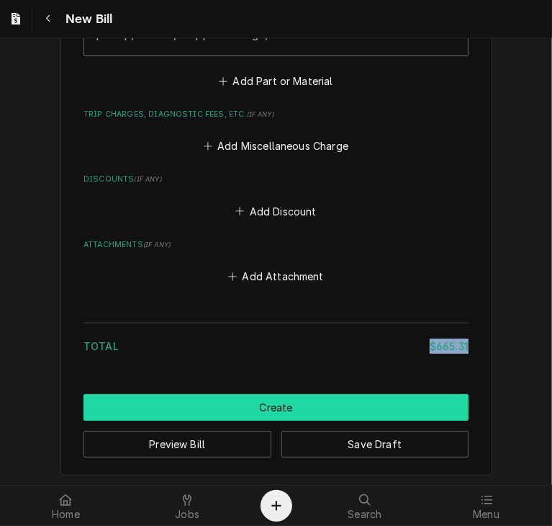
click at [332, 408] on button "Create" at bounding box center [276, 407] width 385 height 27
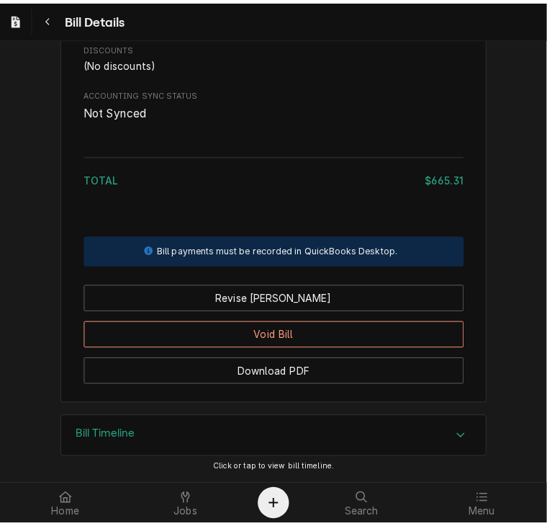
scroll to position [1096, 0]
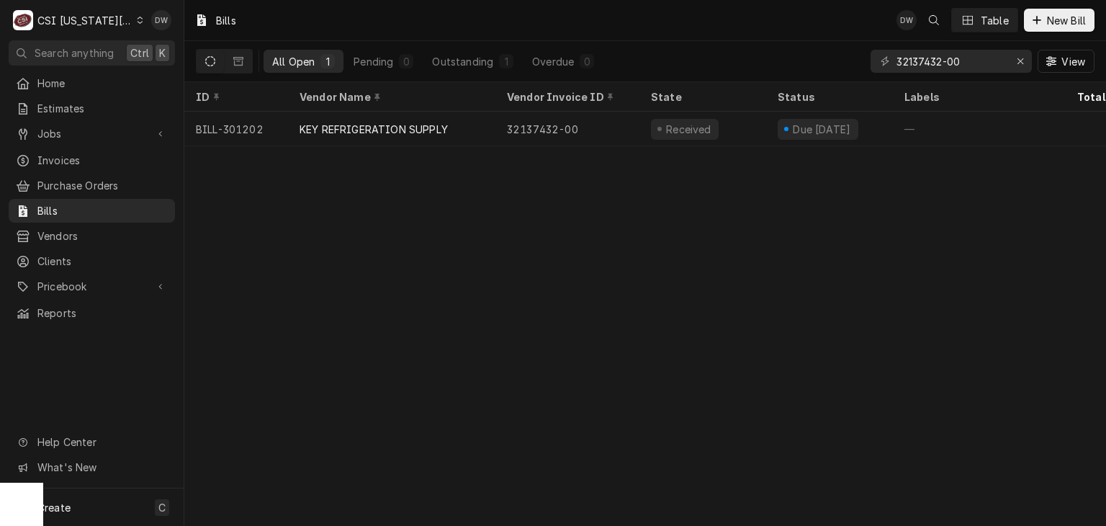
click at [138, 18] on icon "Dynamic Content Wrapper" at bounding box center [141, 20] width 6 height 7
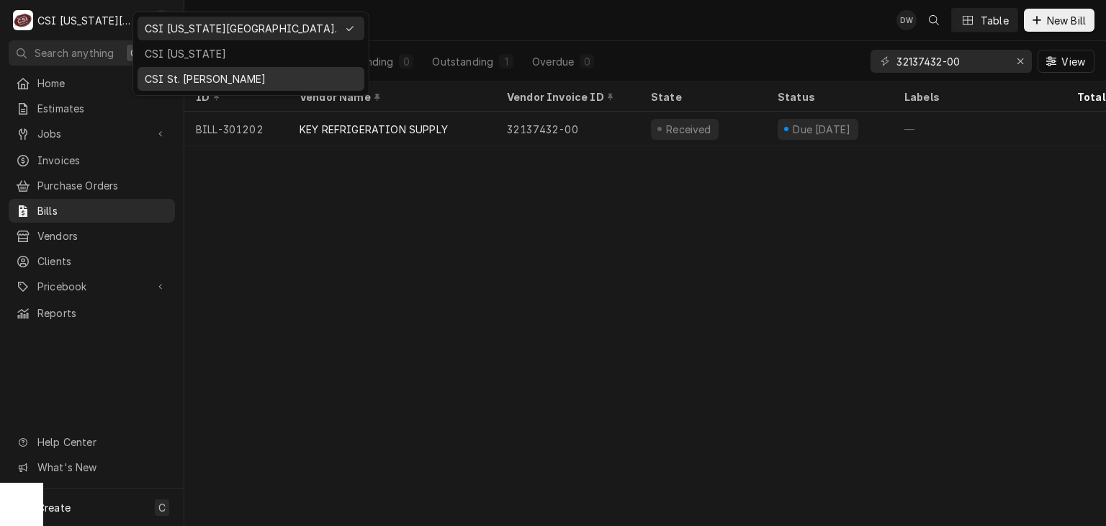
click at [153, 73] on div "CSI St. Louis" at bounding box center [251, 78] width 212 height 15
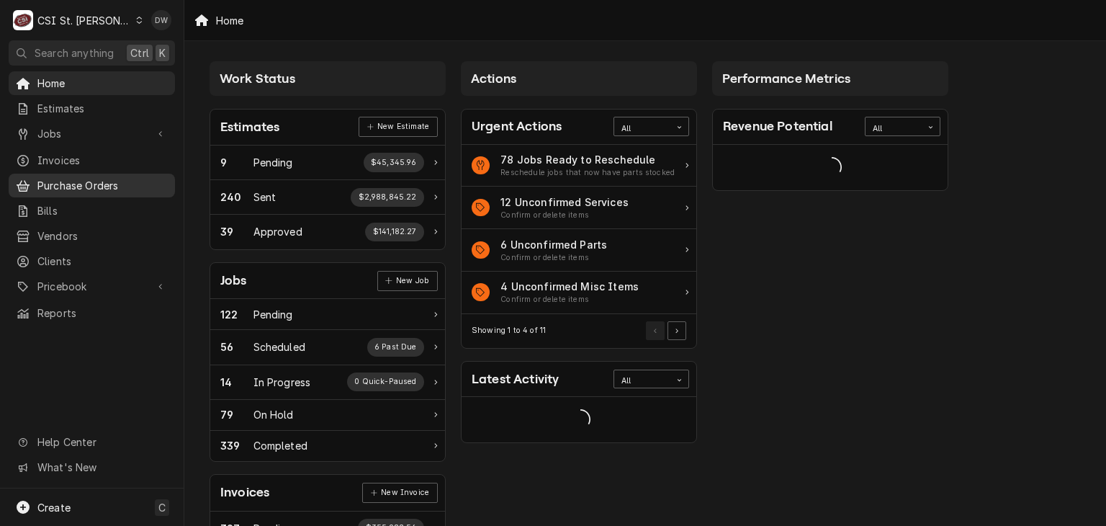
click at [73, 178] on span "Purchase Orders" at bounding box center [102, 185] width 130 height 15
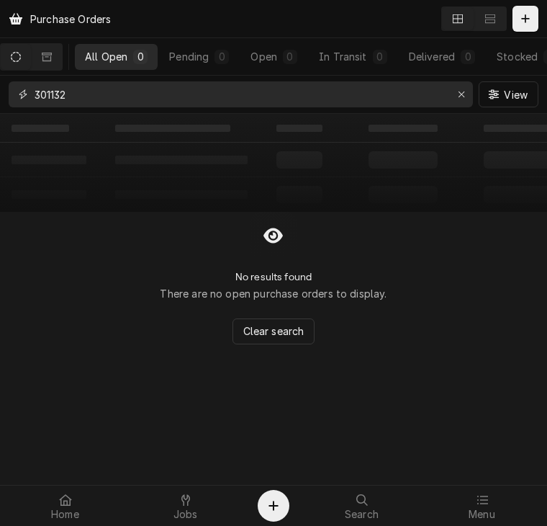
drag, startPoint x: 87, startPoint y: 97, endPoint x: 9, endPoint y: 96, distance: 77.8
click at [9, 96] on div "301132" at bounding box center [241, 94] width 465 height 26
type input "400901"
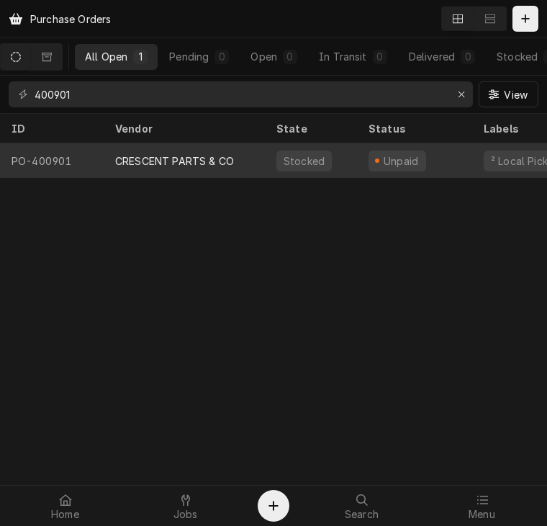
click at [170, 160] on div "CRESCENT PARTS & CO" at bounding box center [174, 160] width 119 height 15
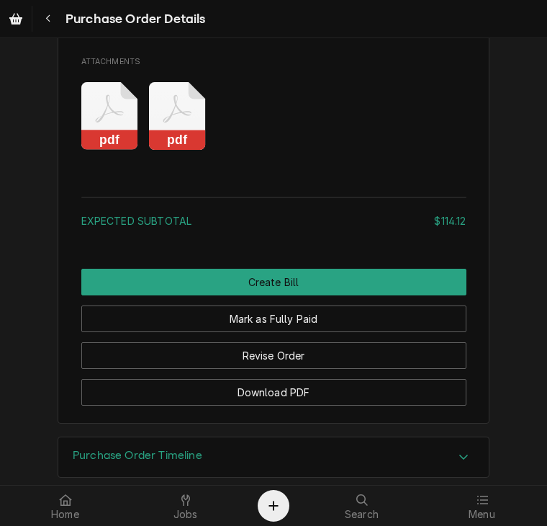
scroll to position [1701, 0]
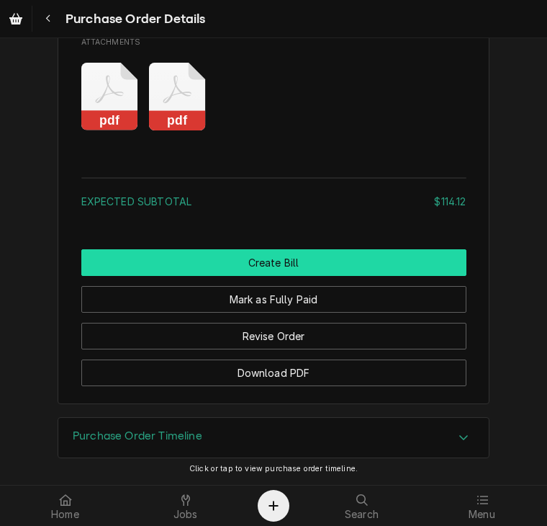
click at [254, 256] on button "Create Bill" at bounding box center [273, 262] width 385 height 27
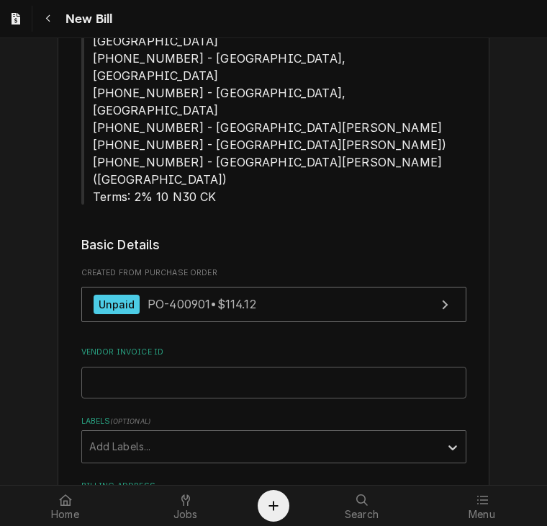
scroll to position [420, 0]
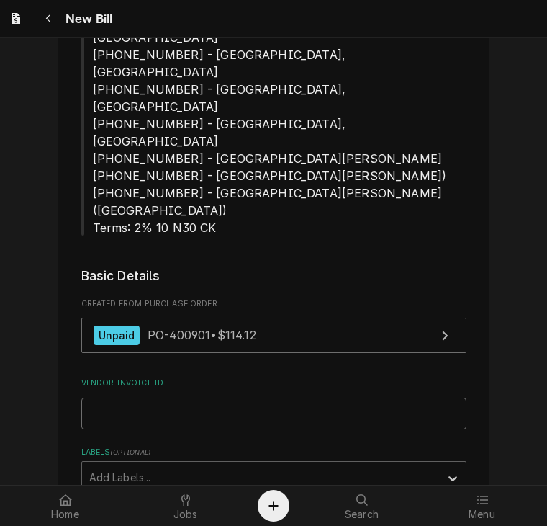
click at [91, 398] on input "Vendor Invoice ID" at bounding box center [273, 414] width 385 height 32
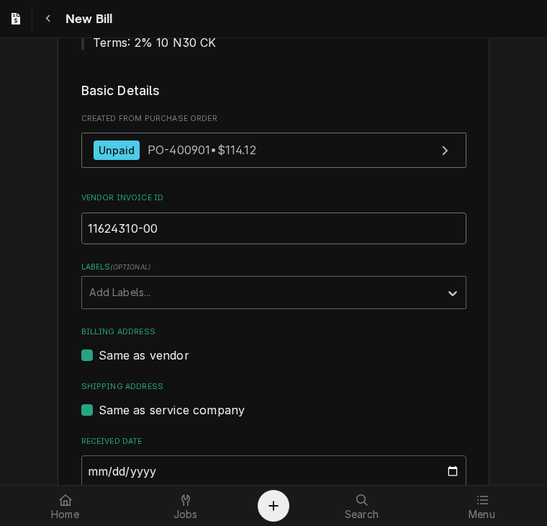
scroll to position [625, 0]
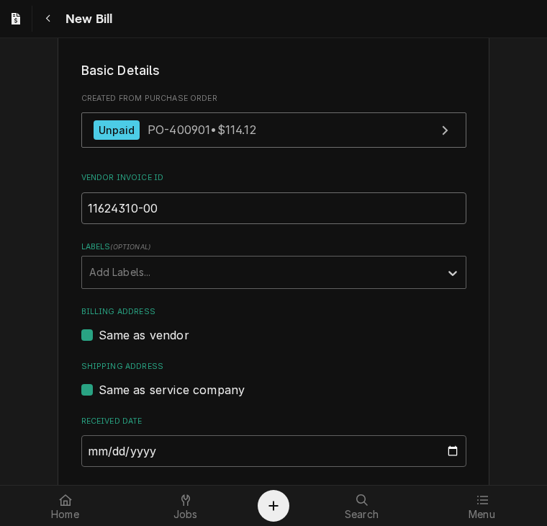
type input "11624310-00"
click at [85, 504] on input "2025-09-10" at bounding box center [273, 520] width 385 height 32
type input "2025-08-10"
type input "2025-08-01"
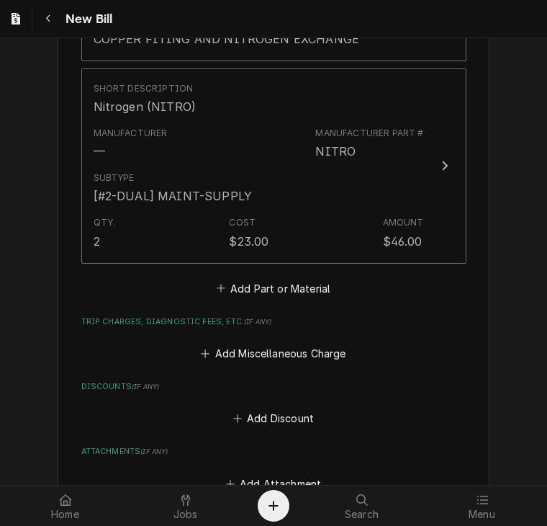
scroll to position [1639, 0]
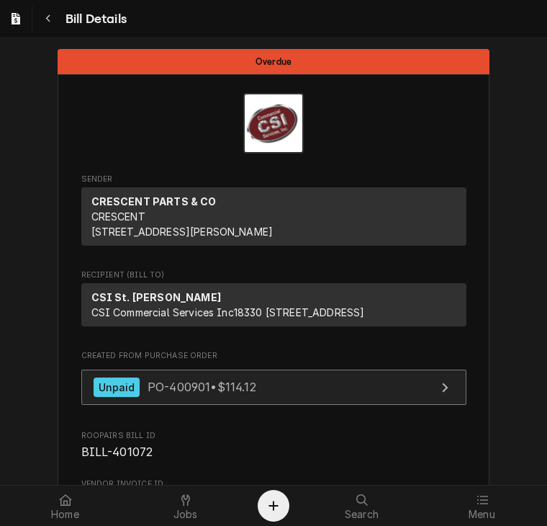
click at [189, 405] on link "Unpaid PO-400901 • $114.12" at bounding box center [273, 387] width 385 height 35
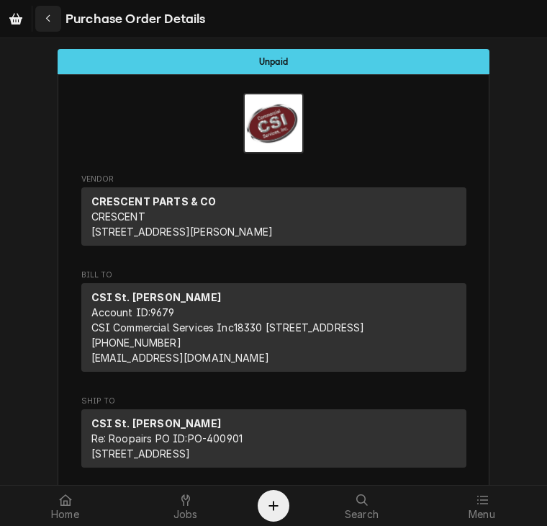
click at [45, 18] on icon "Navigate back" at bounding box center [48, 19] width 6 height 10
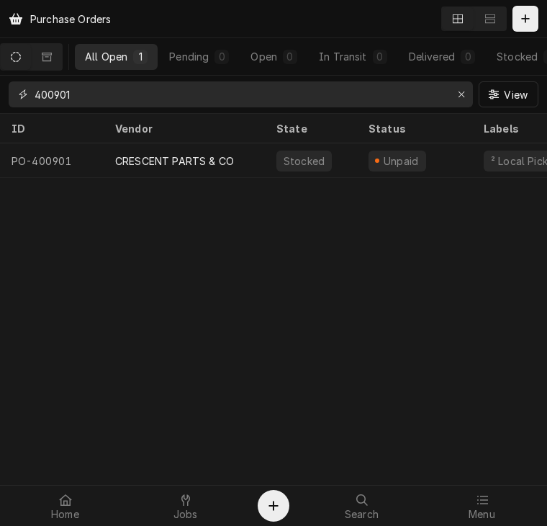
drag, startPoint x: 89, startPoint y: 100, endPoint x: -1, endPoint y: 101, distance: 90.0
click at [0, 101] on html "Purchase Orders All Open 1 Pending 0 Open 0 In Transit 0 Delivered 0 Stocked 1 …" at bounding box center [273, 263] width 547 height 526
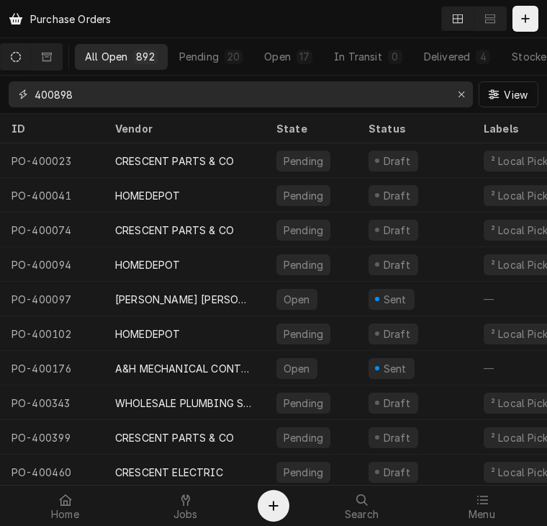
type input "400898"
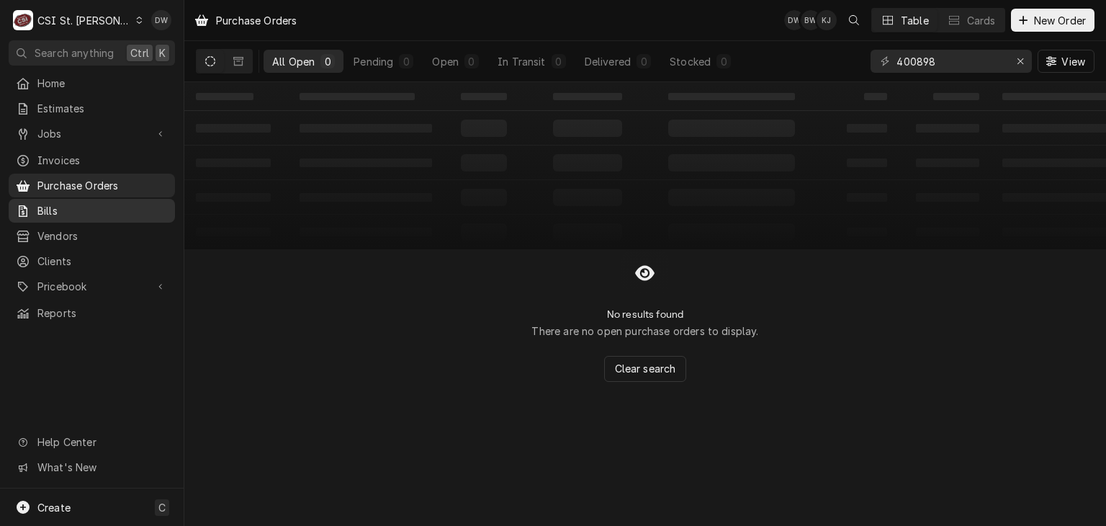
click at [53, 204] on span "Bills" at bounding box center [102, 210] width 130 height 15
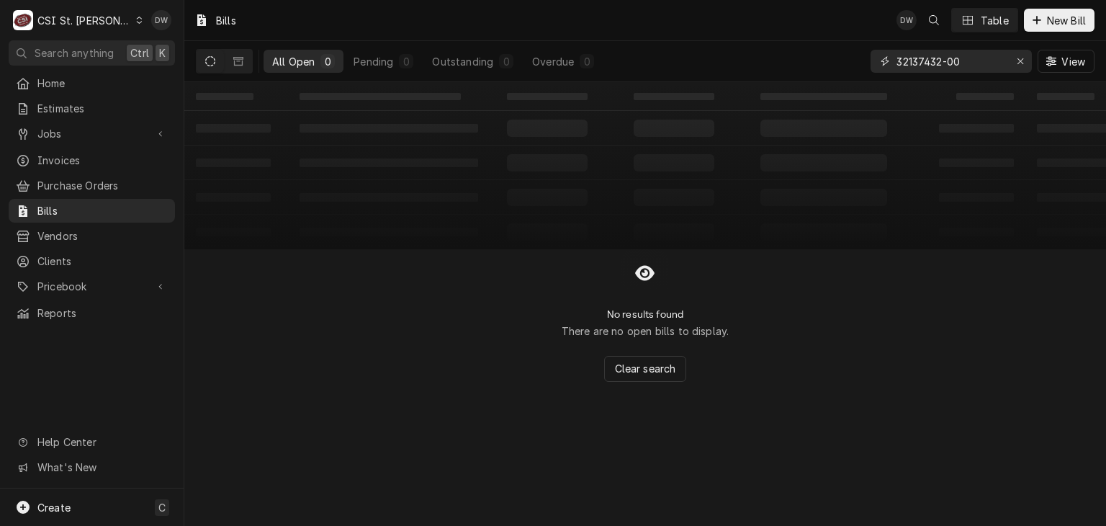
drag, startPoint x: 975, startPoint y: 67, endPoint x: 825, endPoint y: 66, distance: 149.8
click at [825, 66] on div "All Open 0 Pending 0 Outstanding 0 Overdue 0 32137432-00 View" at bounding box center [645, 61] width 899 height 40
paste input "11624310"
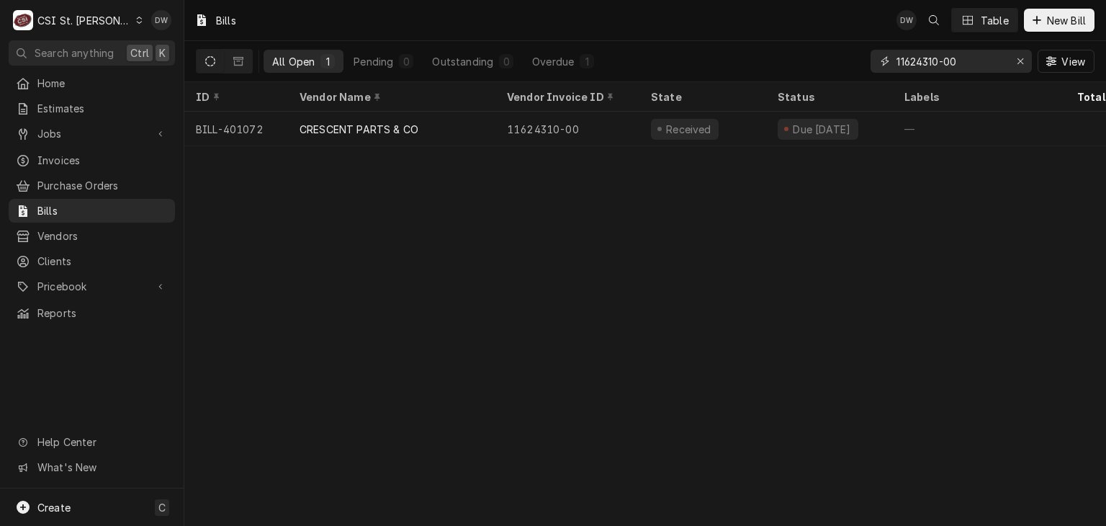
drag, startPoint x: 962, startPoint y: 67, endPoint x: 764, endPoint y: 35, distance: 201.3
click at [764, 35] on div "Bills DW Table New Bill All Open 1 Pending 0 Outstanding 0 Overdue 1 11624310-0…" at bounding box center [645, 41] width 922 height 82
type input "114.12"
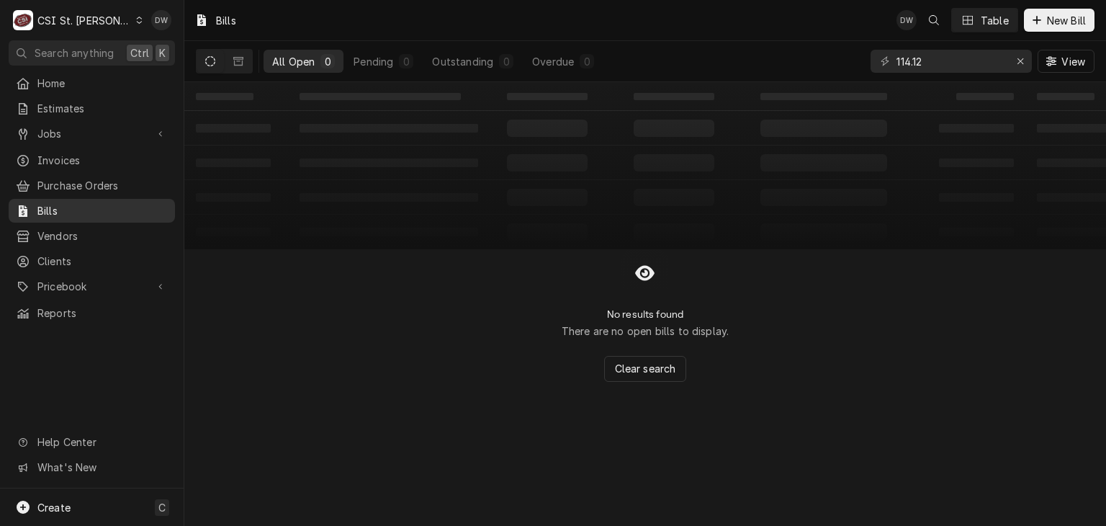
click at [63, 203] on span "Bills" at bounding box center [102, 210] width 130 height 15
click at [43, 179] on span "Purchase Orders" at bounding box center [102, 185] width 130 height 15
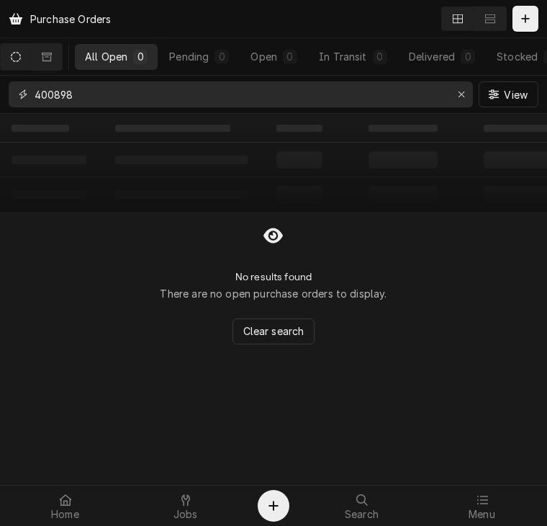
drag, startPoint x: 86, startPoint y: 98, endPoint x: -1, endPoint y: 90, distance: 87.5
click at [0, 90] on html "Purchase Orders All Open 0 Pending 0 Open 0 In Transit 0 Delivered 0 Stocked 0 …" at bounding box center [273, 263] width 547 height 526
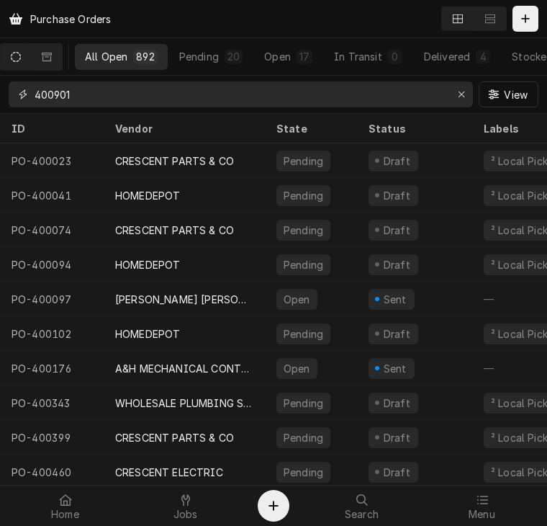
type input "400901"
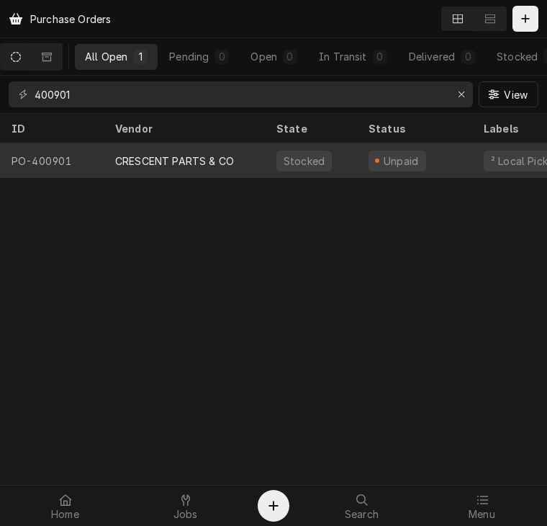
click at [147, 164] on div "CRESCENT PARTS & CO" at bounding box center [174, 160] width 119 height 15
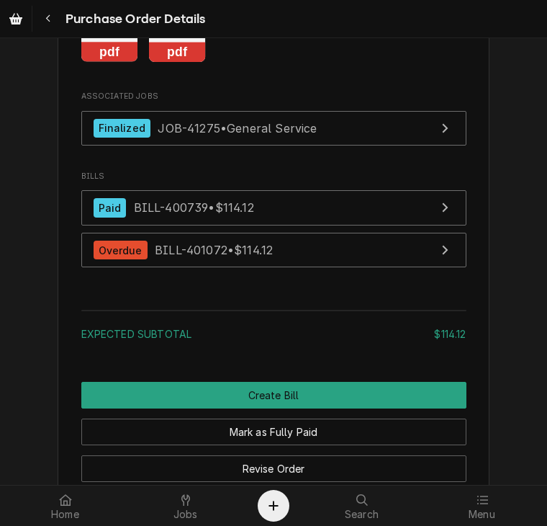
scroll to position [1730, 0]
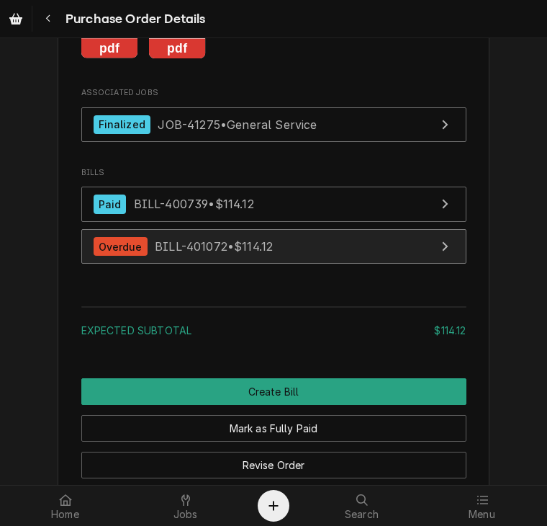
click at [186, 254] on span "BILL-401072 • $114.12" at bounding box center [214, 246] width 118 height 14
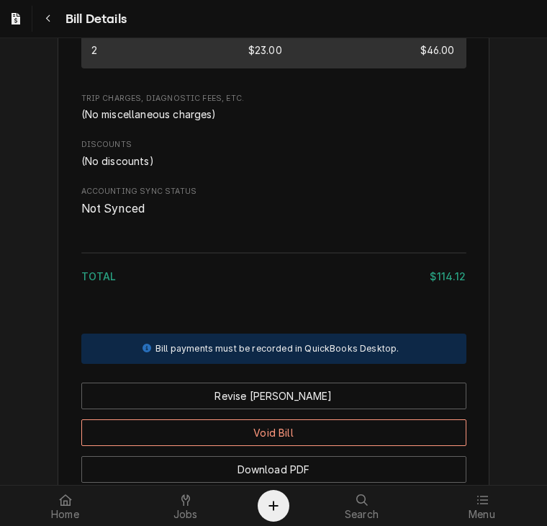
scroll to position [1272, 0]
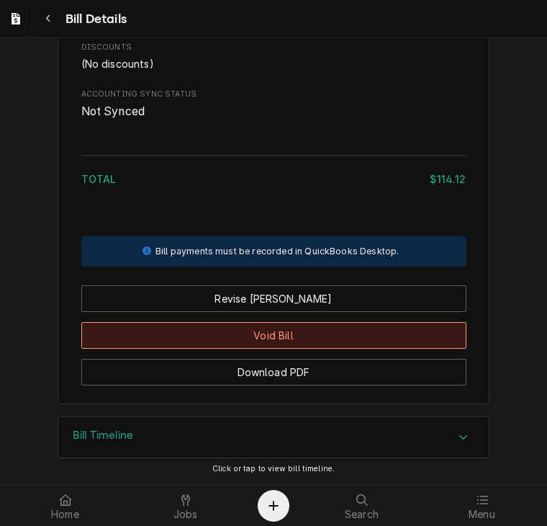
click at [256, 333] on button "Void Bill" at bounding box center [273, 335] width 385 height 27
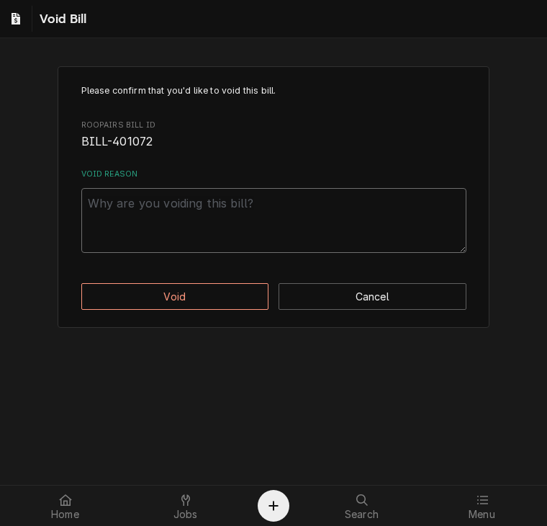
click at [171, 204] on textarea "Void Reason" at bounding box center [273, 220] width 385 height 65
type textarea "x"
type textarea "e"
type textarea "x"
type textarea "en"
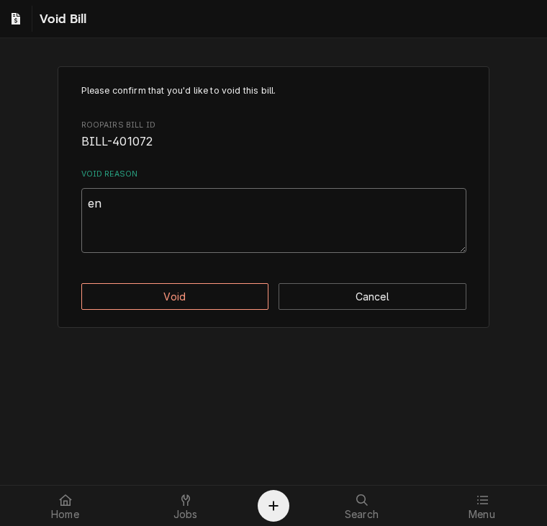
type textarea "x"
type textarea "ent"
type textarea "x"
type textarea "ente"
type textarea "x"
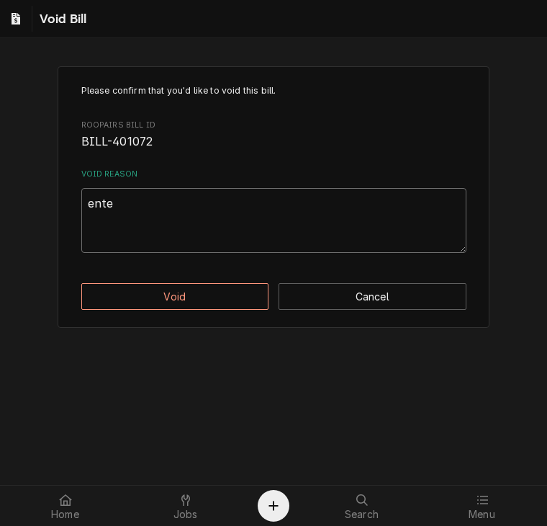
type textarea "enter"
type textarea "x"
type textarea "entere"
type textarea "x"
type textarea "entered"
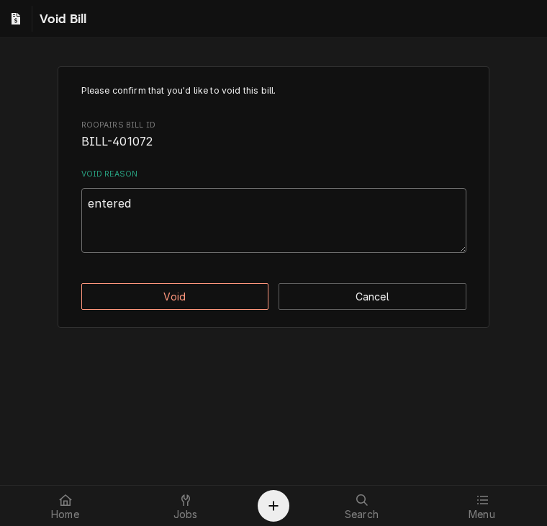
type textarea "x"
type textarea "entered"
type textarea "x"
type textarea "entered t"
type textarea "x"
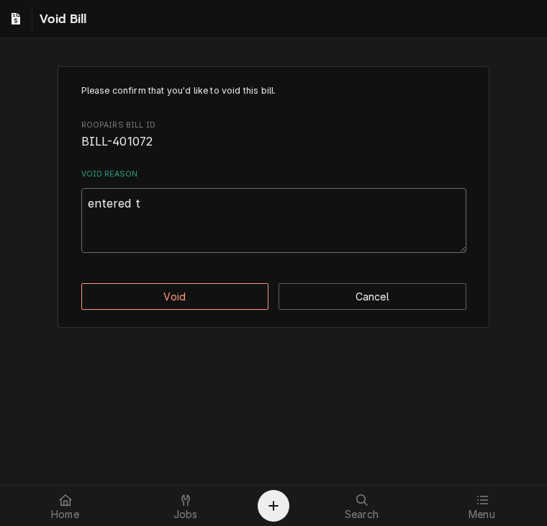
type textarea "entered tw"
type textarea "x"
type textarea "entered twi"
type textarea "x"
type textarea "entered twic"
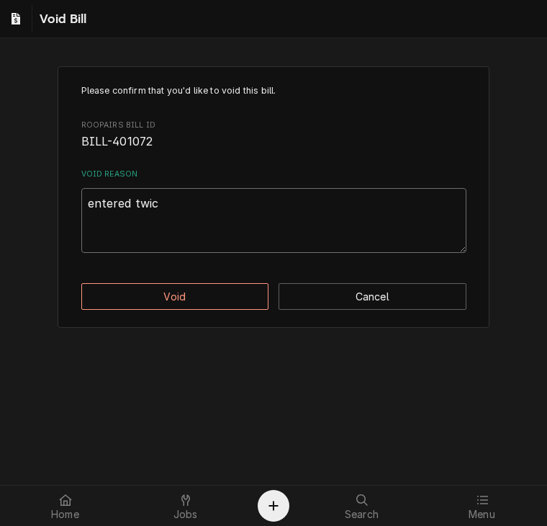
type textarea "x"
type textarea "entered twice"
type textarea "x"
type textarea "entered twice"
type textarea "x"
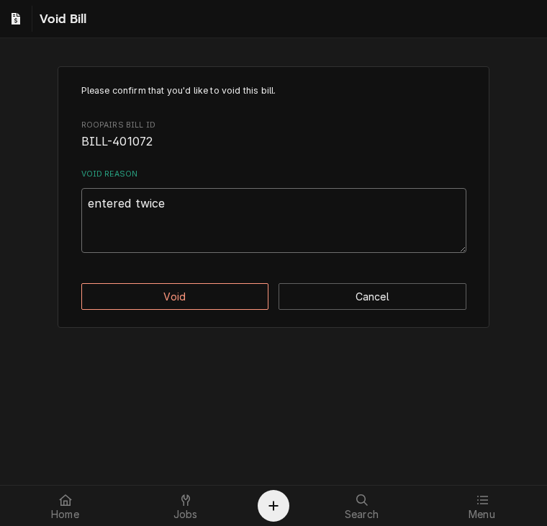
type textarea "entered twice -"
type textarea "x"
type textarea "entered twice -d"
type textarea "x"
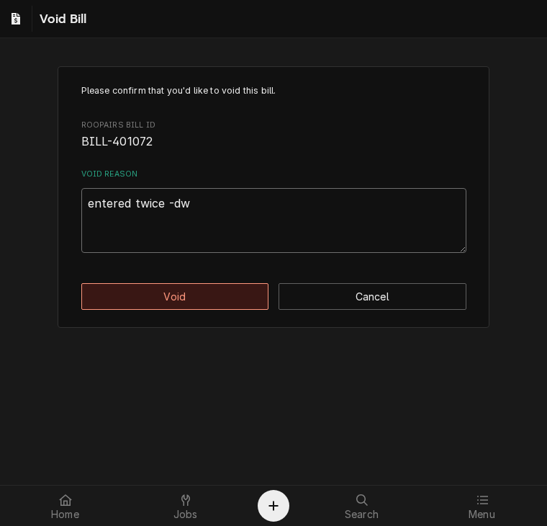
type textarea "entered twice -dw"
click at [171, 295] on button "Void" at bounding box center [175, 296] width 188 height 27
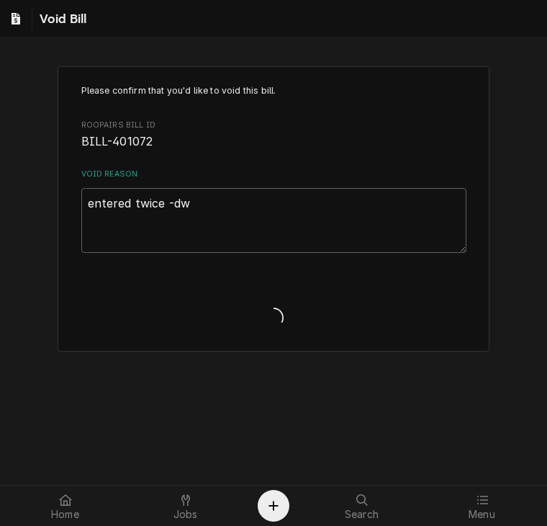
type textarea "x"
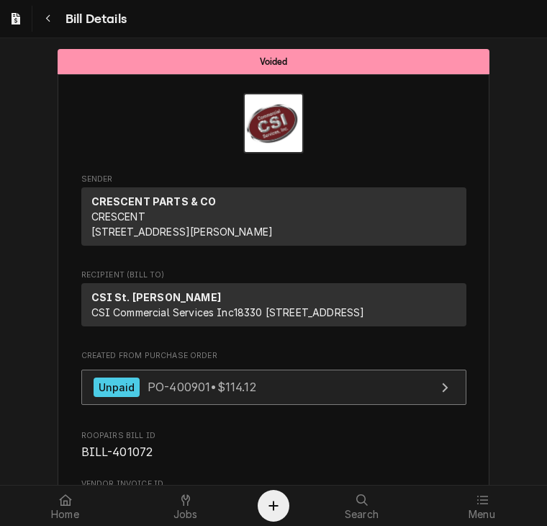
click at [211, 394] on span "PO-400901 • $114.12" at bounding box center [202, 387] width 109 height 14
click at [138, 397] on div "Unpaid PO-400901 • $114.12" at bounding box center [175, 386] width 163 height 19
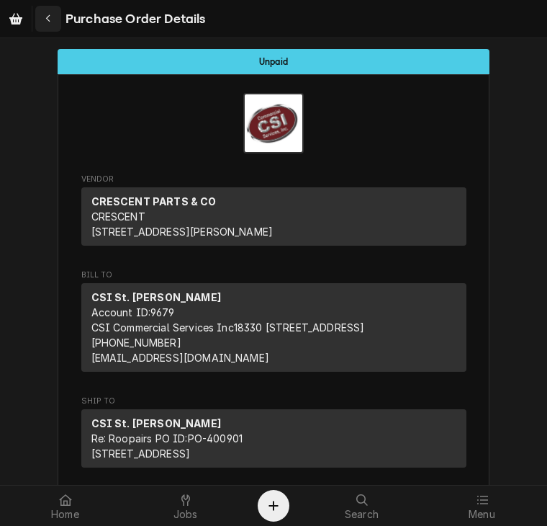
click at [50, 20] on icon "Navigate back" at bounding box center [48, 19] width 6 height 10
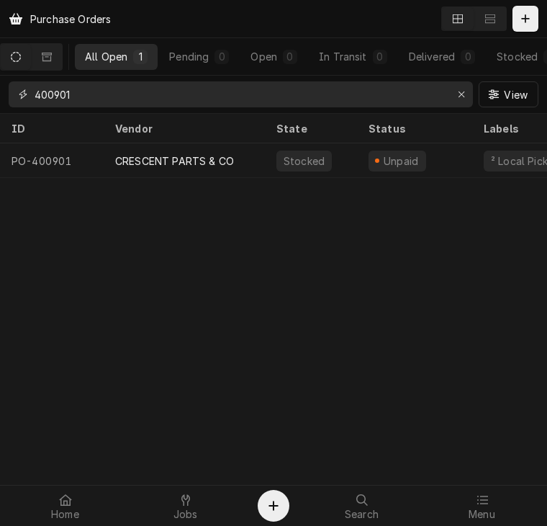
drag, startPoint x: 86, startPoint y: 97, endPoint x: 22, endPoint y: 87, distance: 65.6
click at [22, 87] on div "400901" at bounding box center [241, 94] width 465 height 26
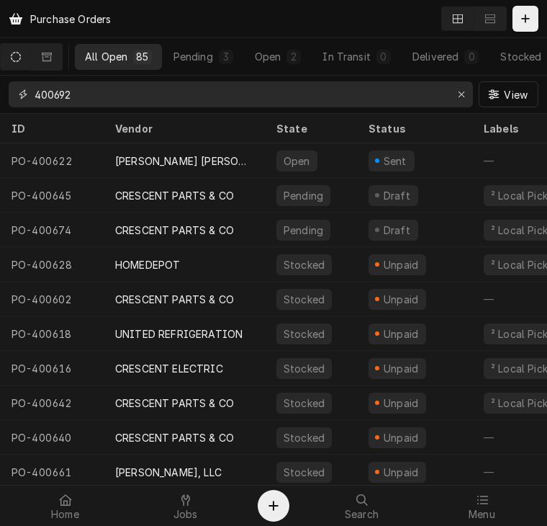
type input "400692"
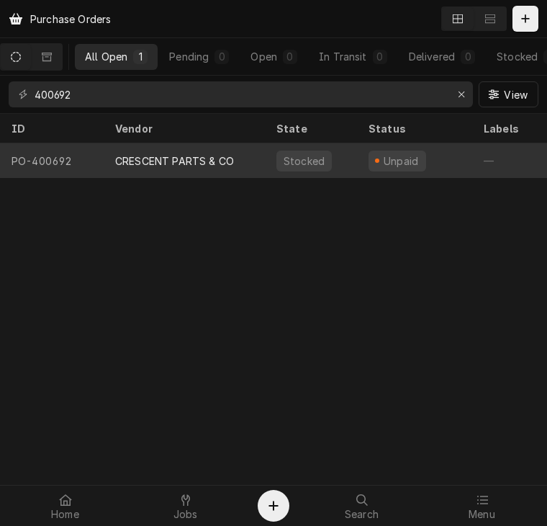
click at [143, 160] on div "CRESCENT PARTS & CO" at bounding box center [174, 160] width 119 height 15
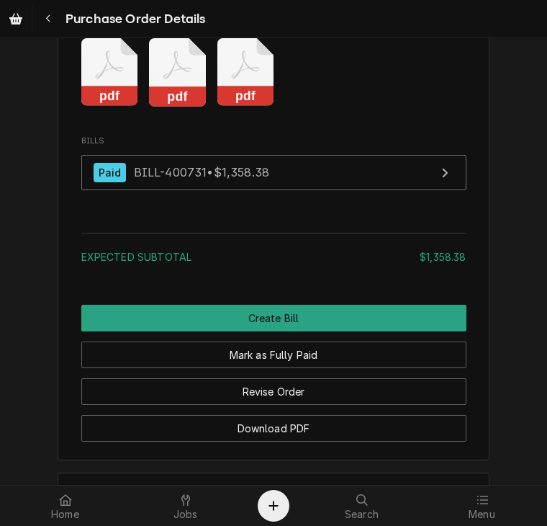
scroll to position [1279, 0]
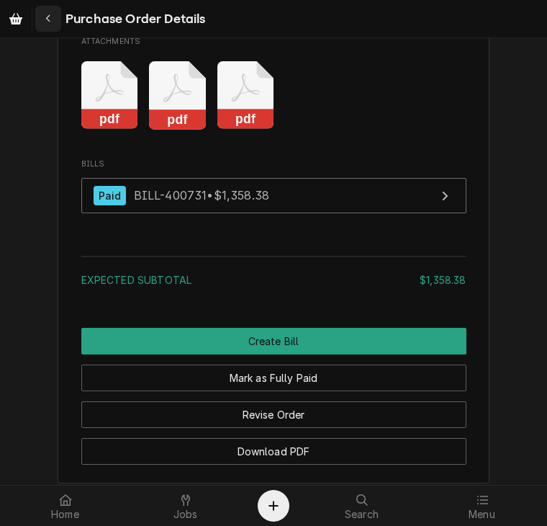
click at [45, 19] on icon "Navigate back" at bounding box center [48, 19] width 6 height 10
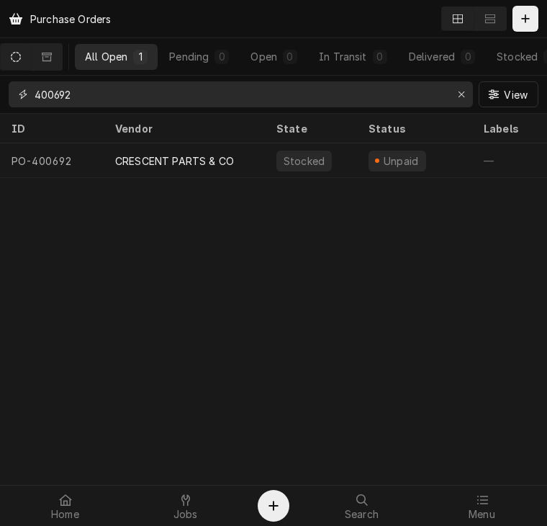
drag, startPoint x: 91, startPoint y: 100, endPoint x: 0, endPoint y: 89, distance: 91.5
click at [0, 89] on div "400692 View" at bounding box center [273, 94] width 547 height 37
type input "400968"
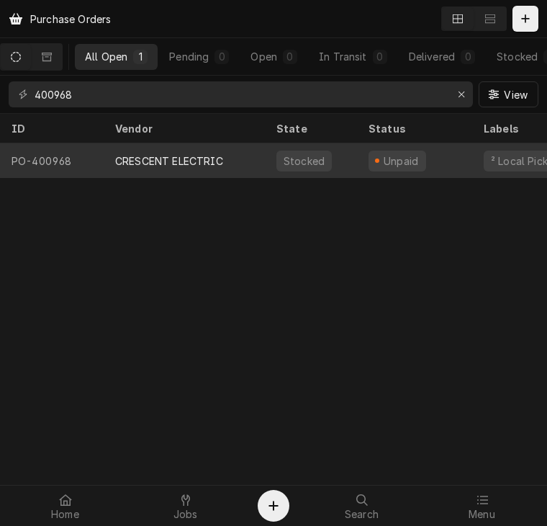
click at [143, 162] on div "CRESCENT ELECTRIC" at bounding box center [169, 160] width 108 height 15
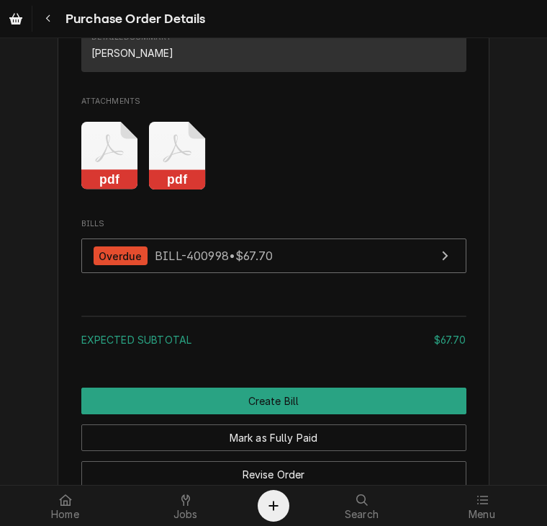
scroll to position [1504, 0]
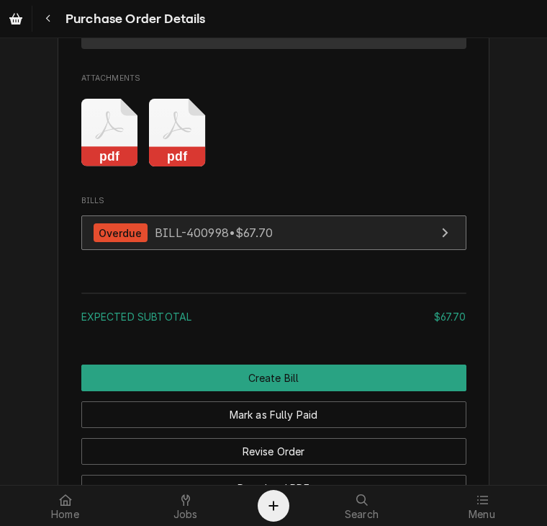
click at [189, 240] on span "BILL-400998 • $67.70" at bounding box center [214, 232] width 118 height 14
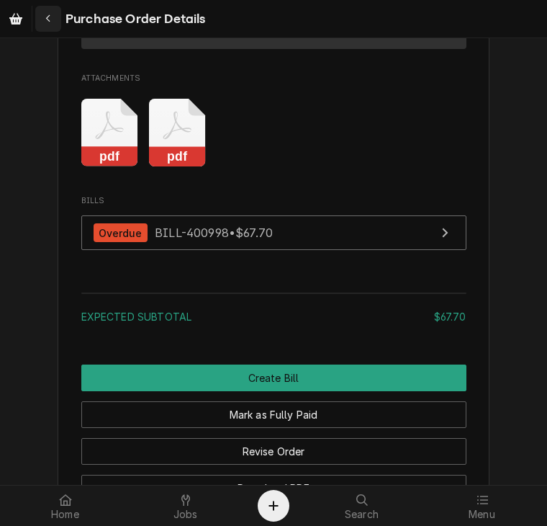
click at [45, 16] on icon "Navigate back" at bounding box center [48, 19] width 6 height 10
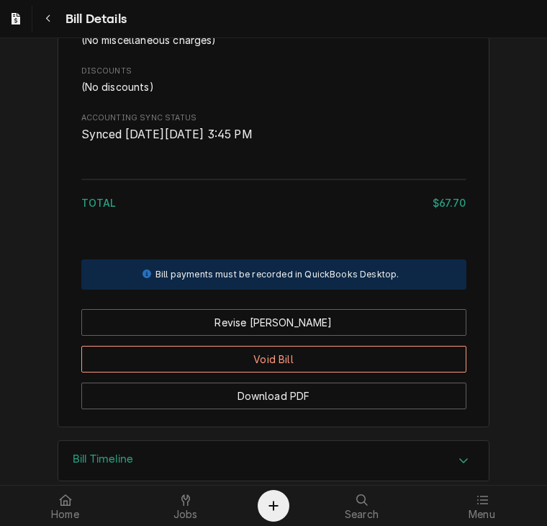
scroll to position [1261, 0]
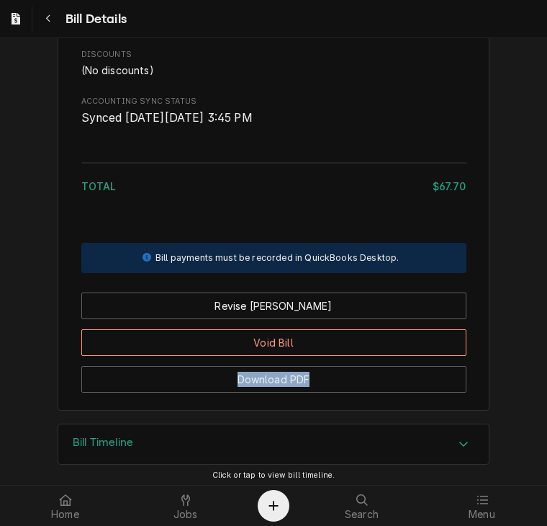
drag, startPoint x: 534, startPoint y: 409, endPoint x: 534, endPoint y: 356, distance: 53.3
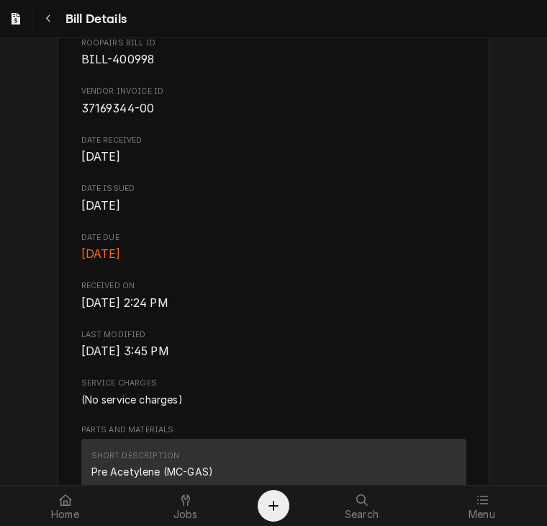
scroll to position [354, 0]
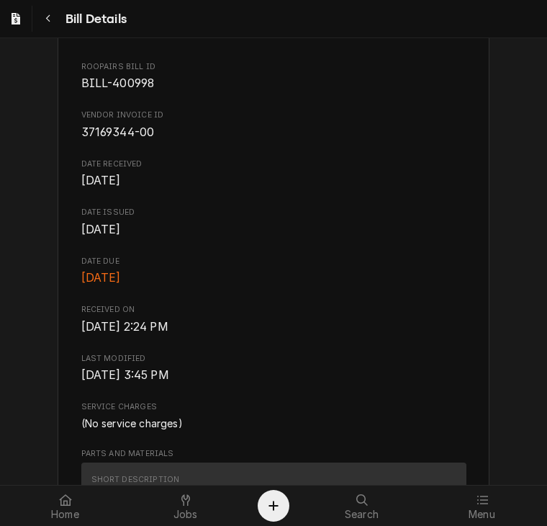
click at [149, 141] on span "37169344-00" at bounding box center [273, 132] width 385 height 17
drag, startPoint x: 147, startPoint y: 146, endPoint x: 58, endPoint y: 151, distance: 89.4
click at [58, 151] on div "Sender CRESCENT ELECTRIC CRESCENT ELECTRIC Recipient (Bill To) CSI St. Louis CS…" at bounding box center [274, 520] width 432 height 1598
copy span "37169344-00"
click at [51, 24] on div "Navigate back" at bounding box center [48, 19] width 14 height 14
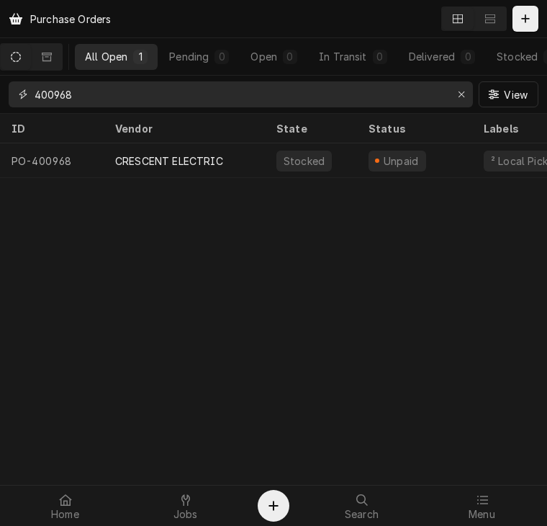
drag, startPoint x: 101, startPoint y: 99, endPoint x: 24, endPoint y: 99, distance: 77.1
click at [24, 99] on div "400968" at bounding box center [241, 94] width 465 height 26
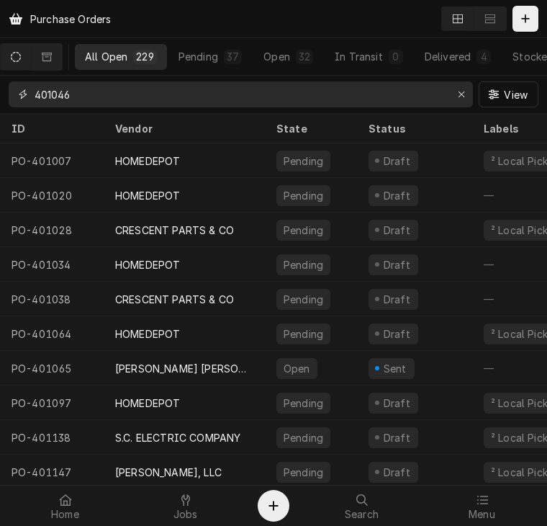
type input "401046"
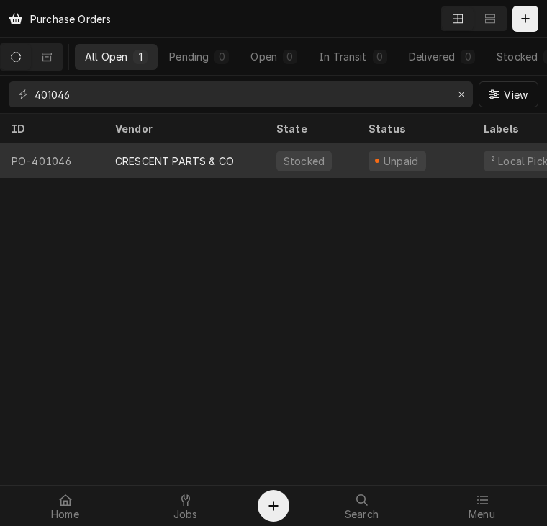
click at [158, 158] on div "CRESCENT PARTS & CO" at bounding box center [174, 160] width 119 height 15
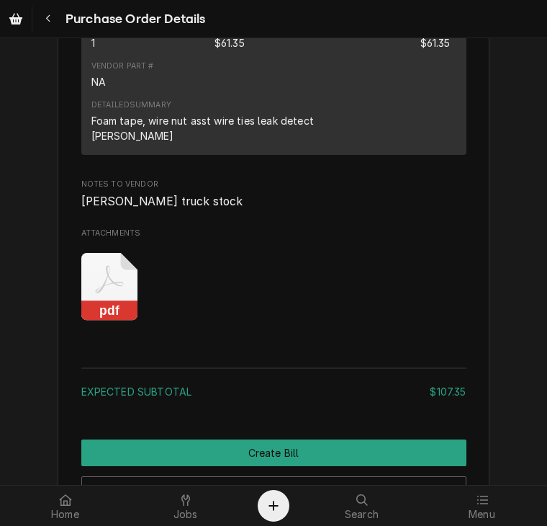
scroll to position [1616, 0]
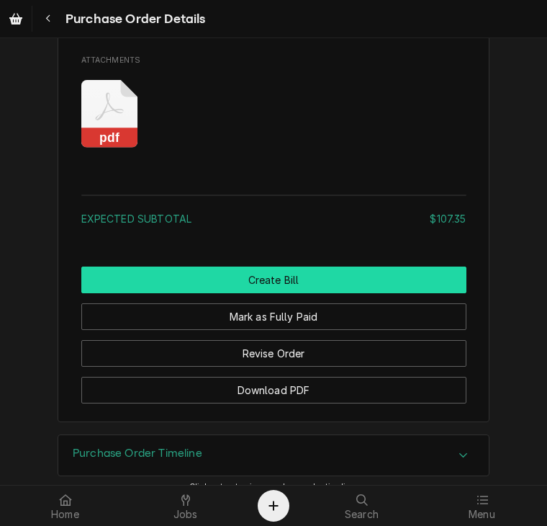
click at [263, 293] on button "Create Bill" at bounding box center [273, 280] width 385 height 27
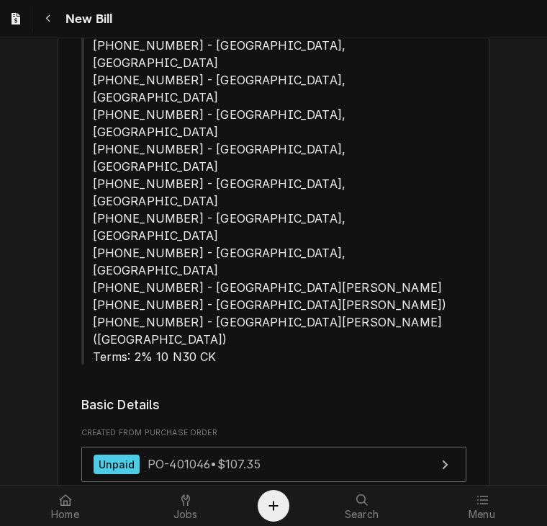
scroll to position [317, 0]
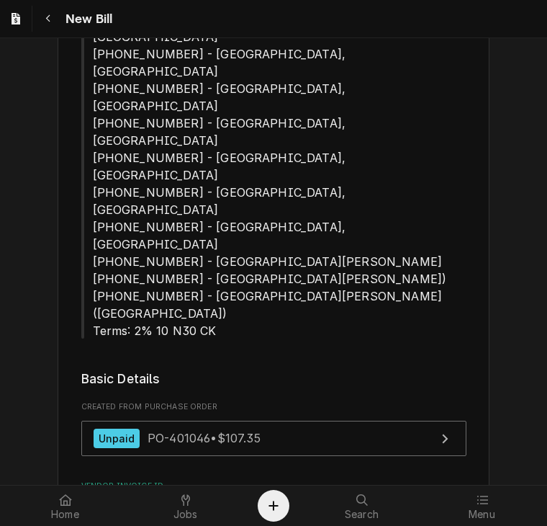
click at [140, 501] on input "Vendor Invoice ID" at bounding box center [273, 517] width 385 height 32
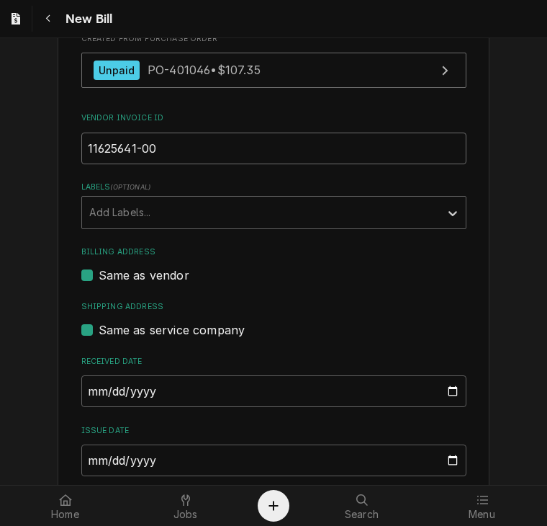
scroll to position [694, 0]
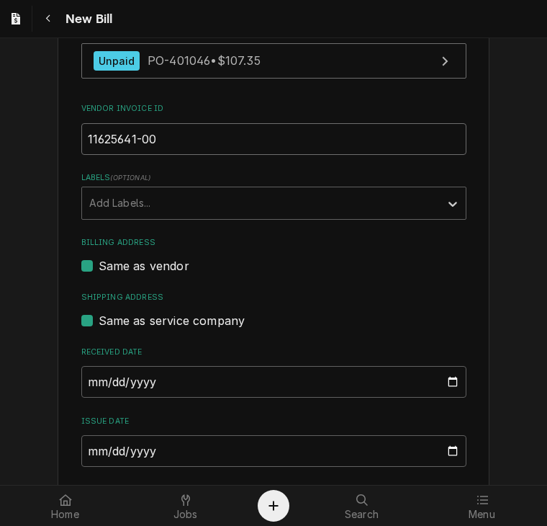
type input "11625641-00"
click at [89, 435] on input "2025-09-10" at bounding box center [273, 451] width 385 height 32
type input "2025-08-18"
click at [498, 311] on div "Please provide the following information to create your bill: Vendor Details Ve…" at bounding box center [273, 522] width 547 height 2326
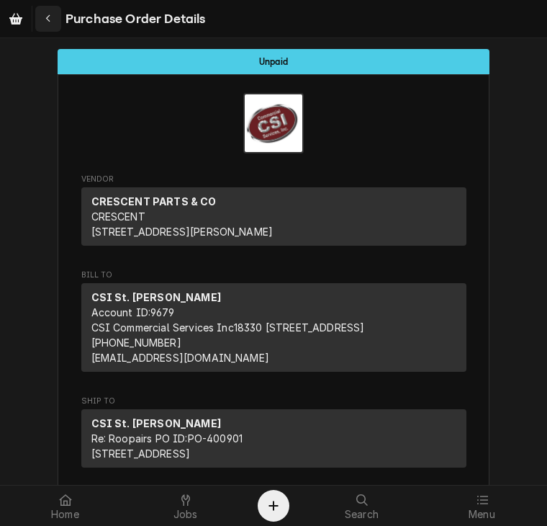
click at [49, 20] on icon "Navigate back" at bounding box center [48, 19] width 6 height 10
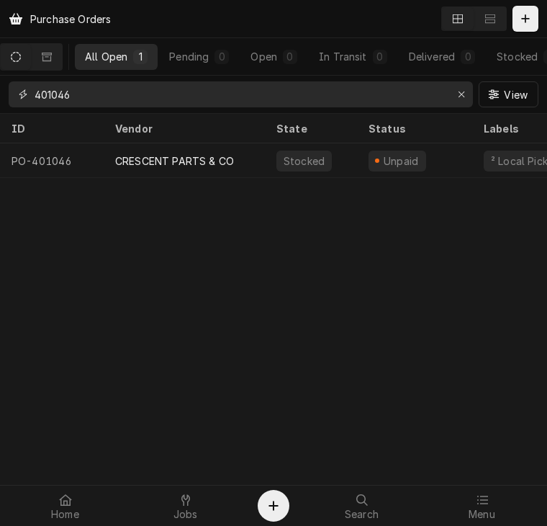
drag, startPoint x: 76, startPoint y: 91, endPoint x: 16, endPoint y: 97, distance: 60.7
click at [16, 97] on div "401046" at bounding box center [241, 94] width 465 height 26
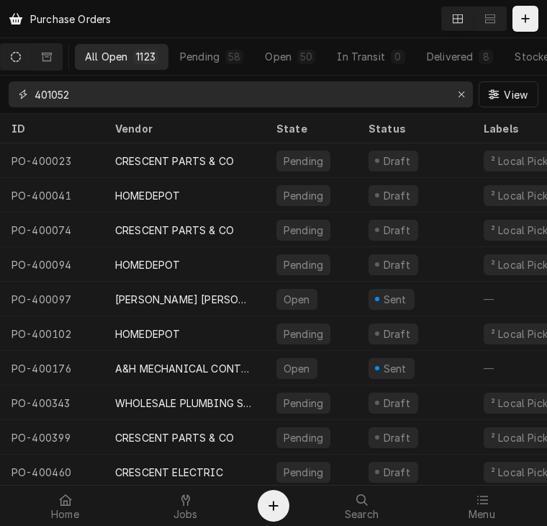
type input "401052"
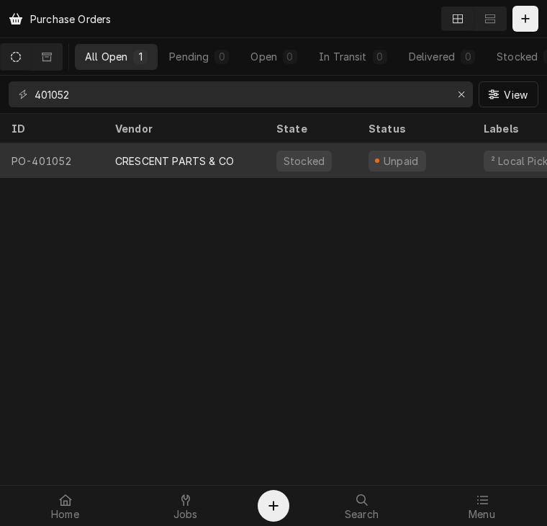
click at [135, 153] on div "CRESCENT PARTS & CO" at bounding box center [174, 160] width 119 height 15
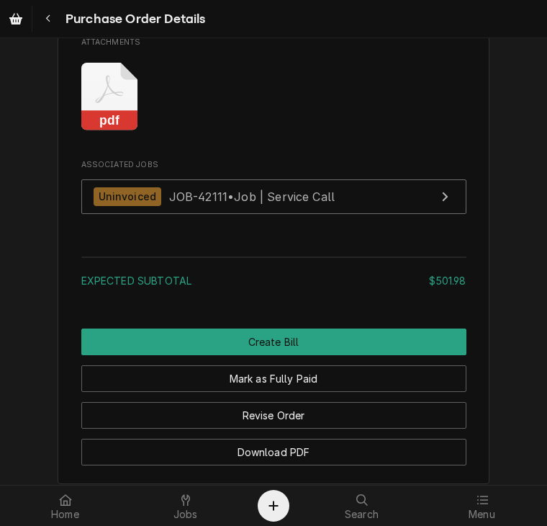
scroll to position [1698, 0]
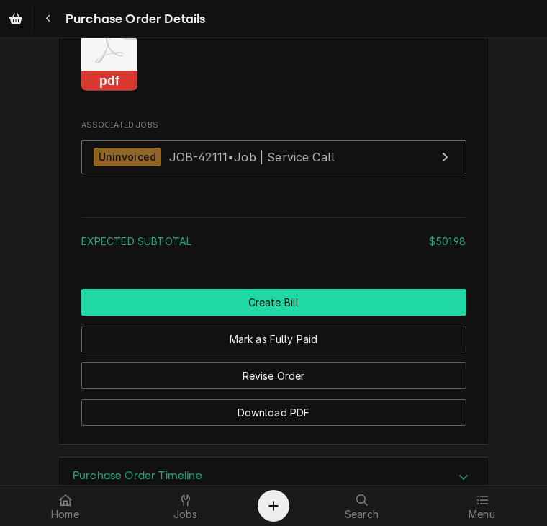
click at [304, 315] on button "Create Bill" at bounding box center [273, 302] width 385 height 27
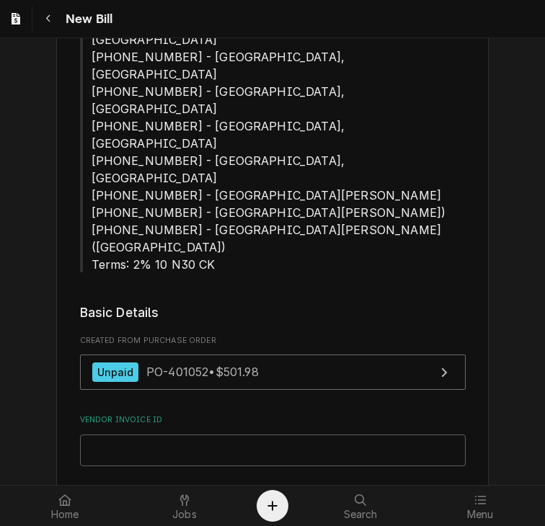
scroll to position [416, 0]
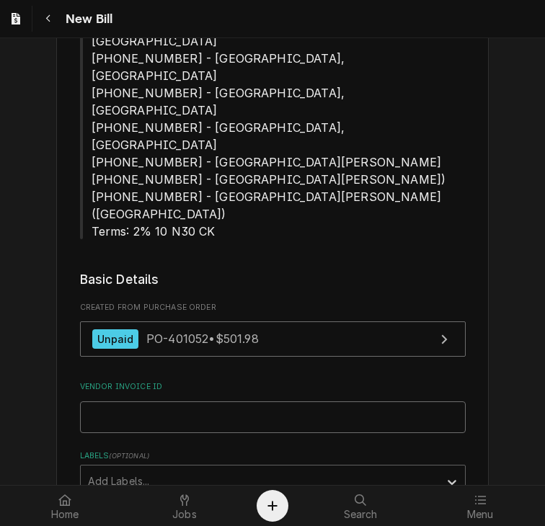
click at [176, 401] on input "Vendor Invoice ID" at bounding box center [272, 417] width 385 height 32
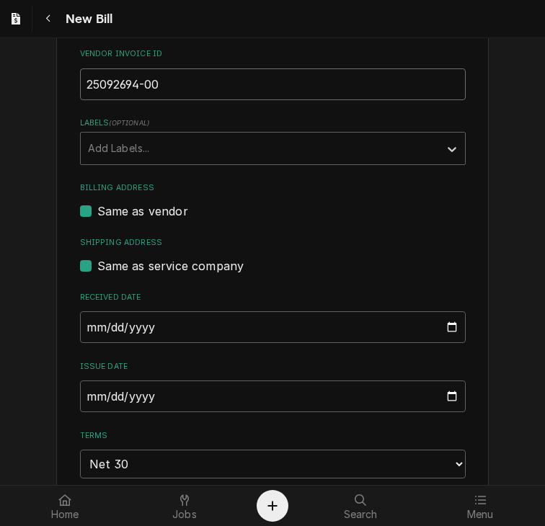
scroll to position [755, 0]
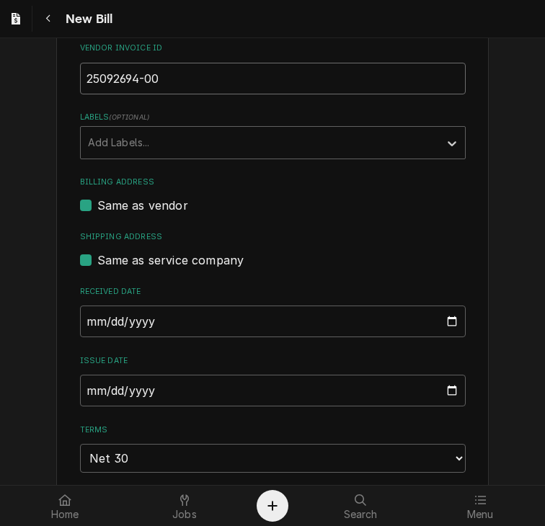
type input "25092694-00"
click at [93, 375] on input "2025-09-10" at bounding box center [272, 391] width 385 height 32
type input "2025-08-18"
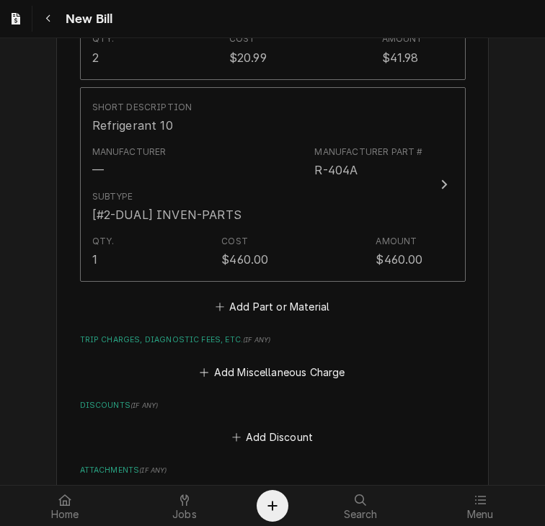
scroll to position [1594, 0]
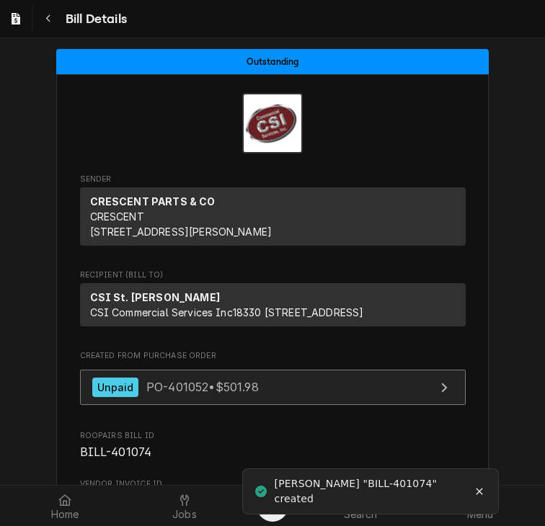
click at [133, 397] on div "Unpaid PO-401052 • $501.98" at bounding box center [175, 386] width 166 height 19
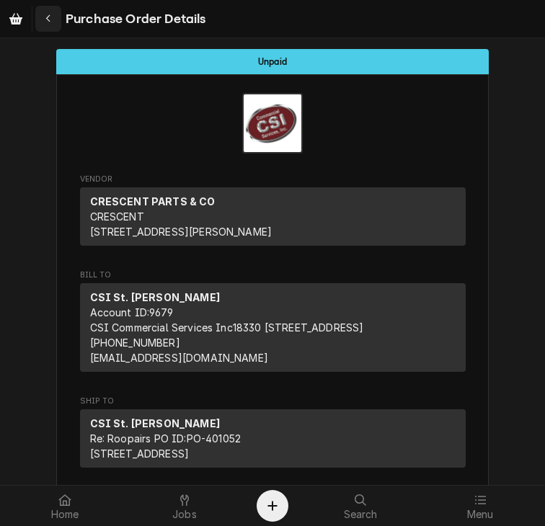
click at [47, 23] on icon "Navigate back" at bounding box center [48, 19] width 6 height 10
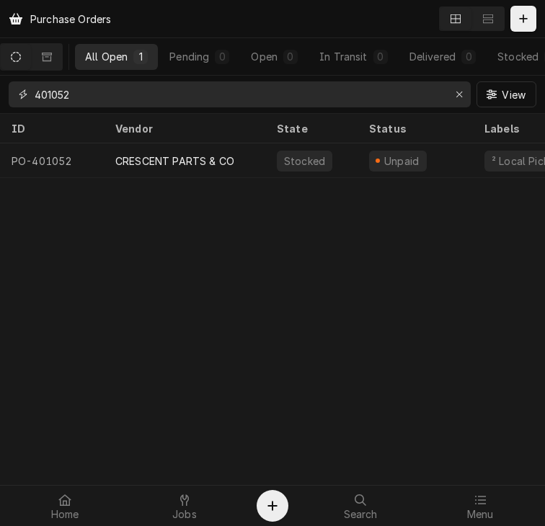
drag, startPoint x: 84, startPoint y: 94, endPoint x: 9, endPoint y: 99, distance: 74.3
click at [9, 99] on div "401052" at bounding box center [240, 94] width 462 height 26
type input "401054"
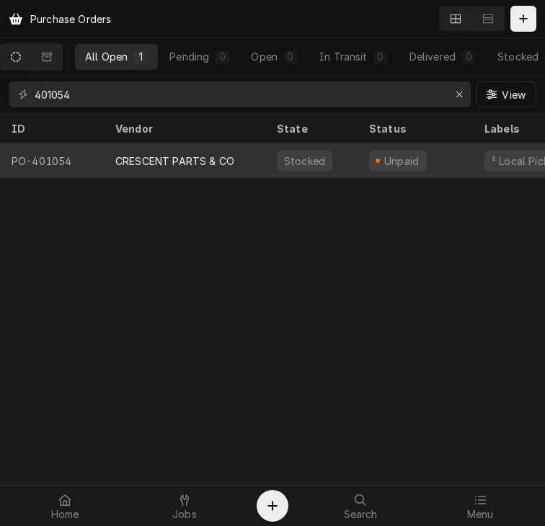
click at [133, 156] on div "CRESCENT PARTS & CO" at bounding box center [174, 160] width 119 height 15
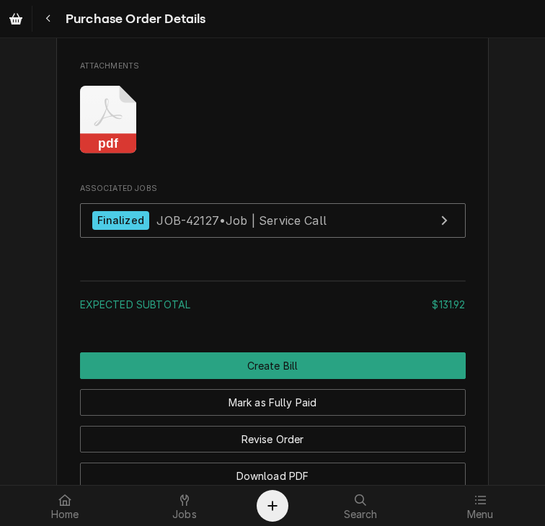
scroll to position [1634, 0]
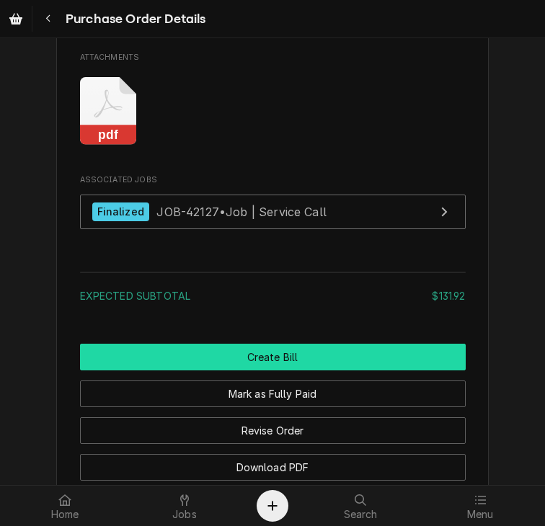
click at [357, 370] on button "Create Bill" at bounding box center [272, 357] width 385 height 27
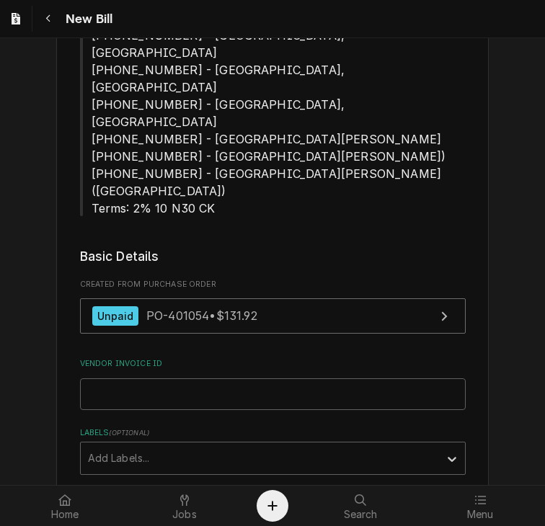
scroll to position [406, 0]
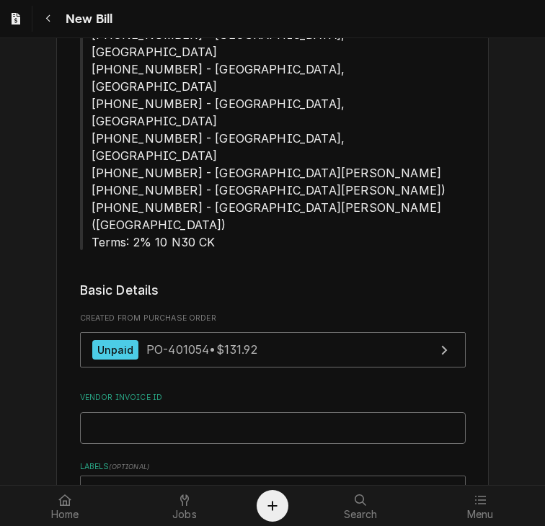
click at [140, 412] on input "Vendor Invoice ID" at bounding box center [272, 428] width 385 height 32
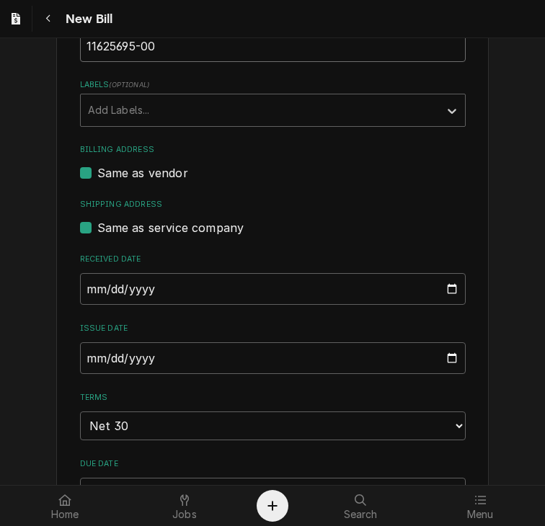
scroll to position [776, 0]
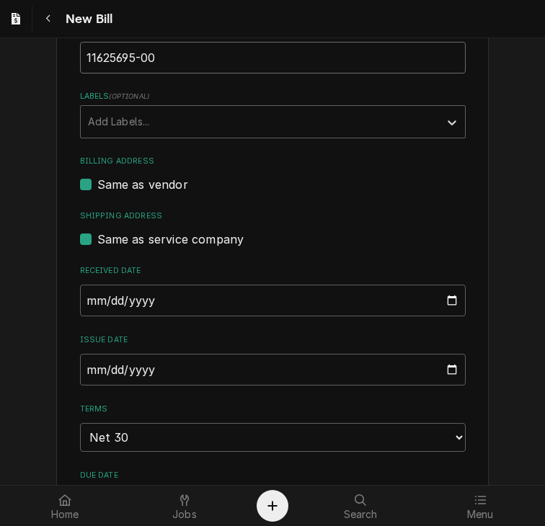
type input "11625695-00"
click at [83, 354] on input "[DATE]" at bounding box center [272, 370] width 385 height 32
type input "2025-08-19"
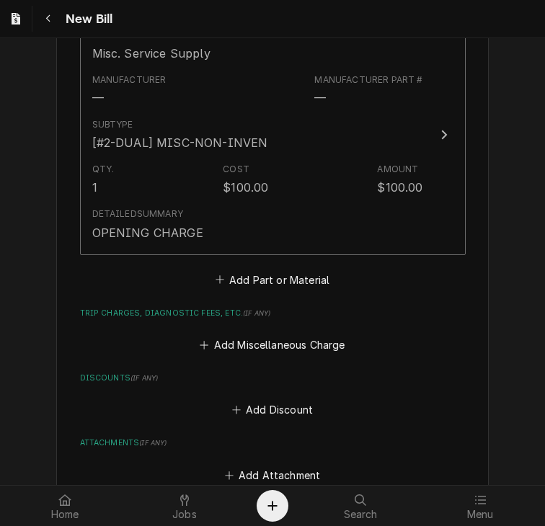
scroll to position [1639, 0]
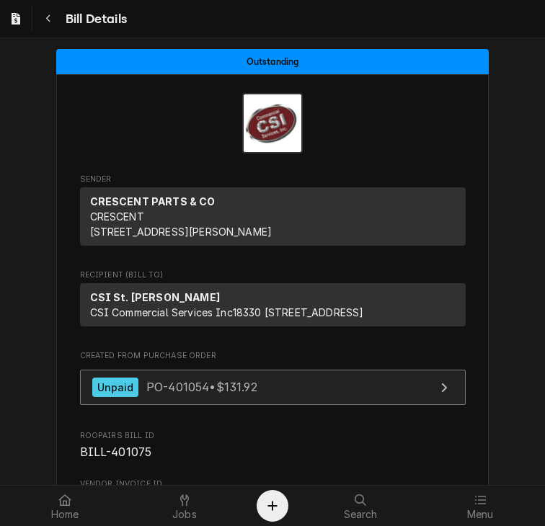
click at [185, 405] on link "Unpaid PO-401054 • $131.92" at bounding box center [272, 387] width 385 height 35
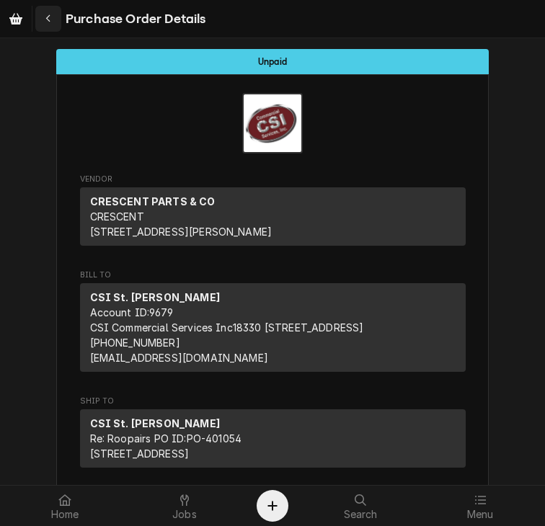
click at [49, 17] on icon "Navigate back" at bounding box center [48, 19] width 6 height 10
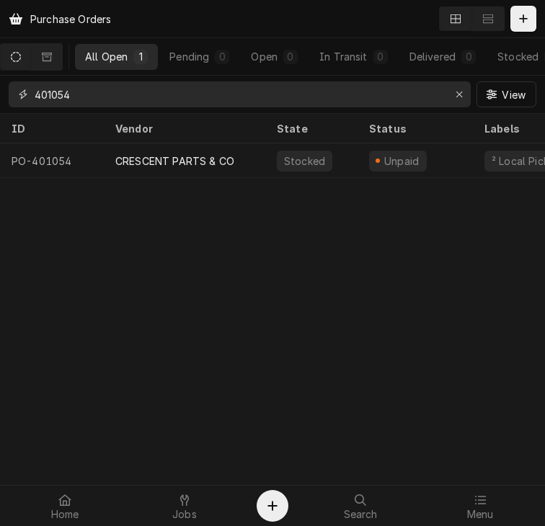
drag, startPoint x: 95, startPoint y: 102, endPoint x: 14, endPoint y: 104, distance: 80.7
click at [14, 104] on div "401054" at bounding box center [240, 94] width 462 height 26
click at [81, 104] on input "401054" at bounding box center [239, 94] width 408 height 26
drag, startPoint x: 81, startPoint y: 104, endPoint x: -1, endPoint y: 91, distance: 82.4
click at [0, 91] on html "Purchase Orders All Open 1 Pending 0 Open 0 In Transit 0 Delivered 0 Stocked 1 …" at bounding box center [272, 263] width 545 height 526
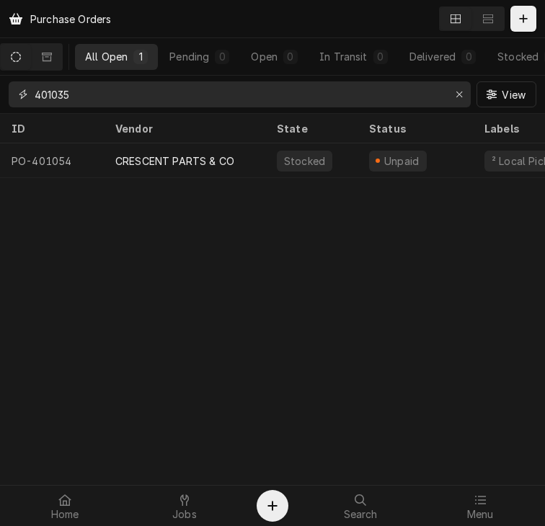
type input "401035"
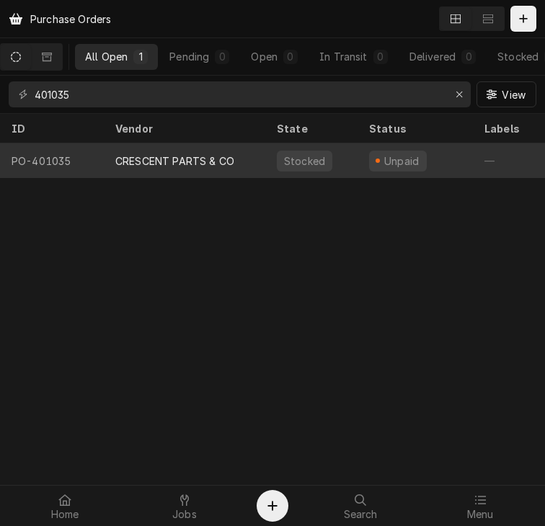
click at [161, 157] on div "CRESCENT PARTS & CO" at bounding box center [174, 160] width 119 height 15
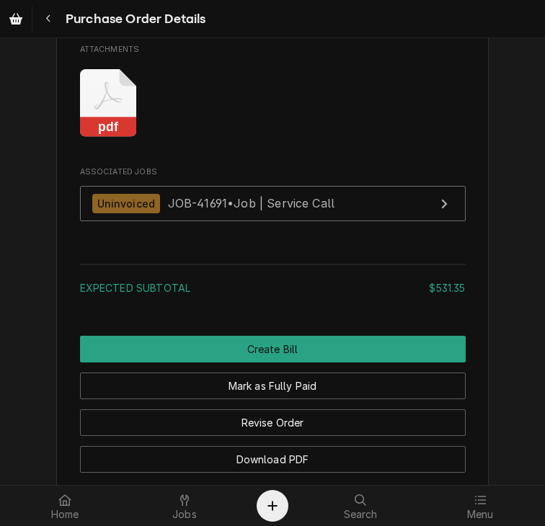
scroll to position [1373, 0]
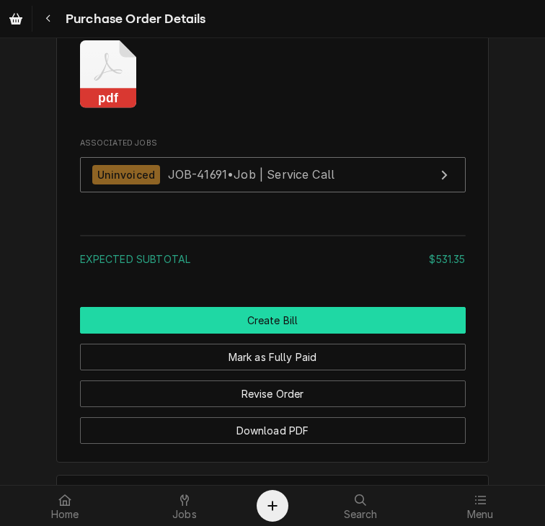
click at [309, 333] on button "Create Bill" at bounding box center [272, 320] width 385 height 27
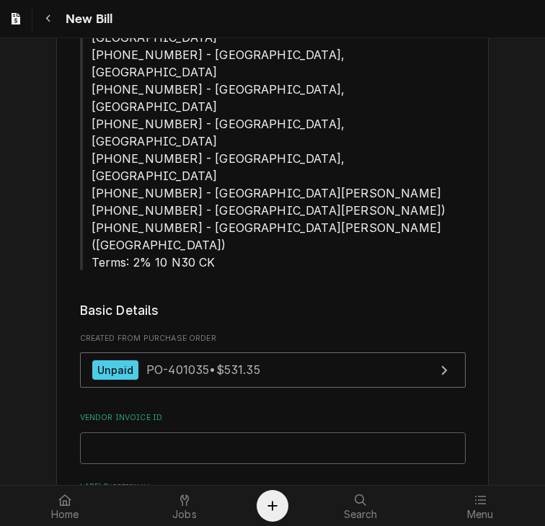
scroll to position [388, 0]
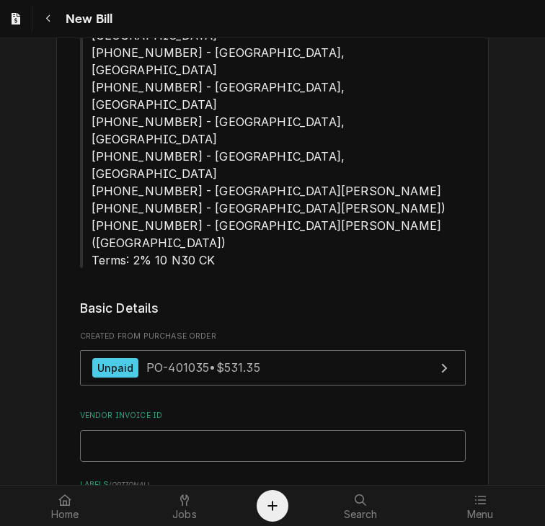
click at [167, 430] on input "Vendor Invoice ID" at bounding box center [272, 446] width 385 height 32
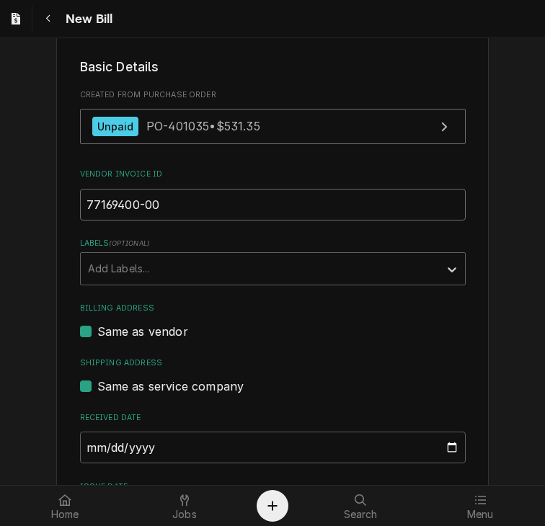
scroll to position [687, 0]
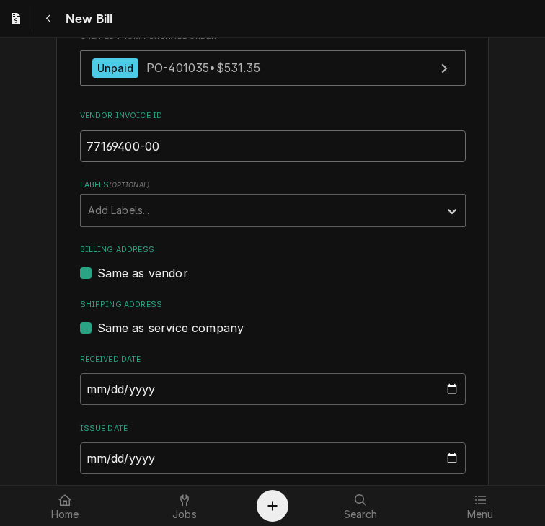
type input "77169400-00"
click at [89, 442] on input "[DATE]" at bounding box center [272, 458] width 385 height 32
type input "[DATE]"
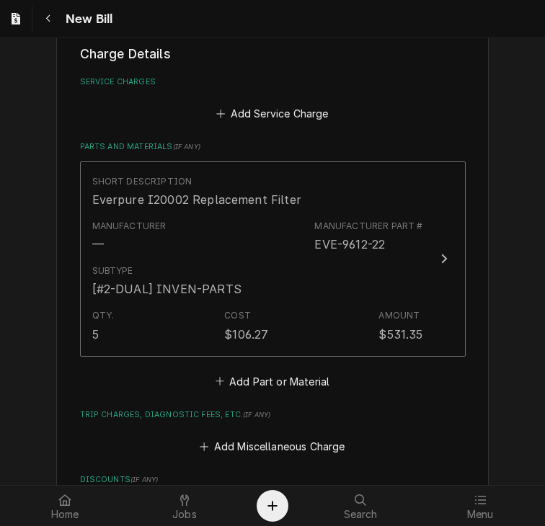
scroll to position [1392, 0]
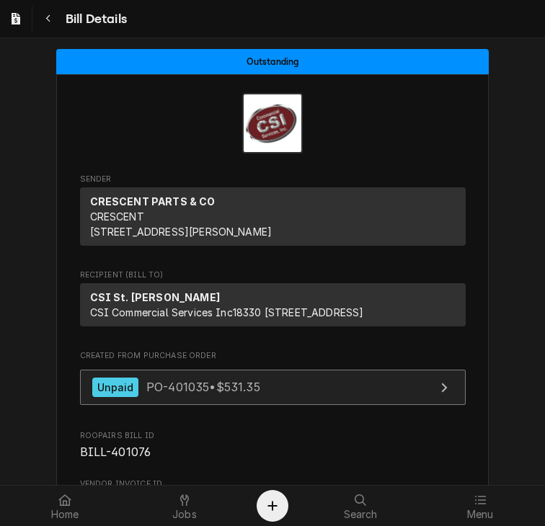
click at [165, 399] on link "Unpaid PO-401035 • $531.35" at bounding box center [272, 387] width 385 height 35
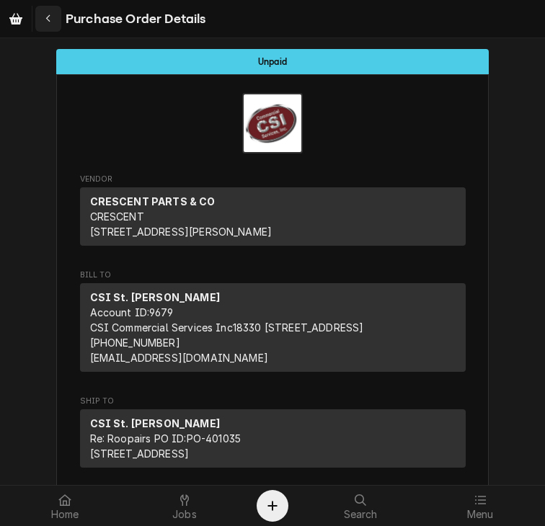
click at [42, 21] on div "Navigate back" at bounding box center [48, 19] width 14 height 14
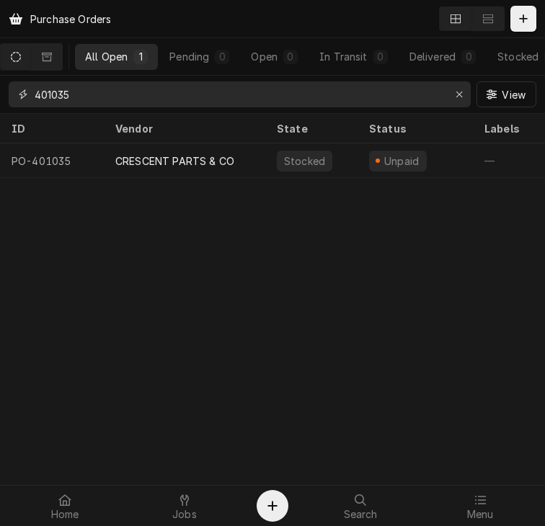
drag, startPoint x: 94, startPoint y: 98, endPoint x: 10, endPoint y: 111, distance: 84.6
click at [10, 111] on div "401035 View" at bounding box center [272, 94] width 545 height 37
type input "401058"
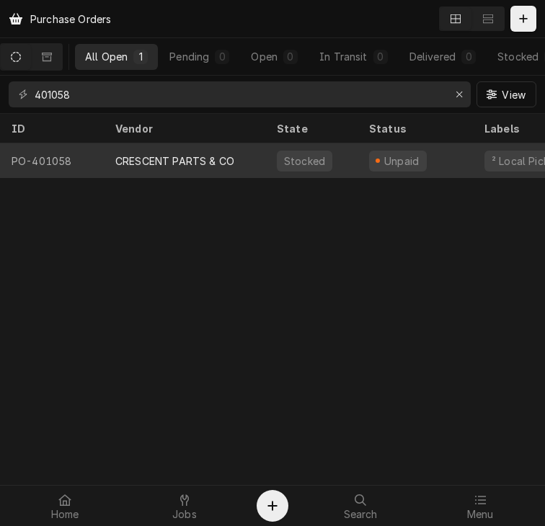
click at [168, 156] on div "CRESCENT PARTS & CO" at bounding box center [174, 160] width 119 height 15
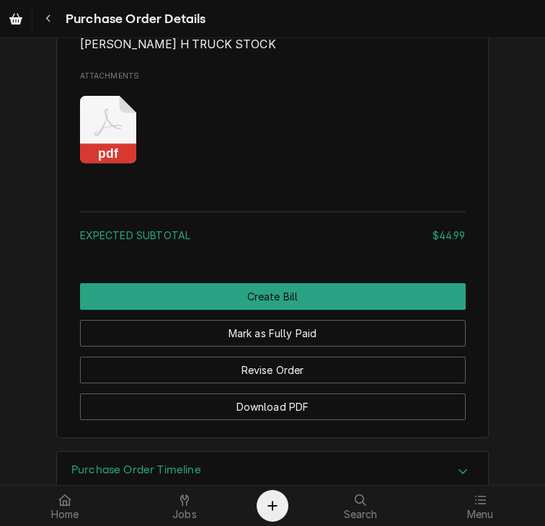
scroll to position [1343, 0]
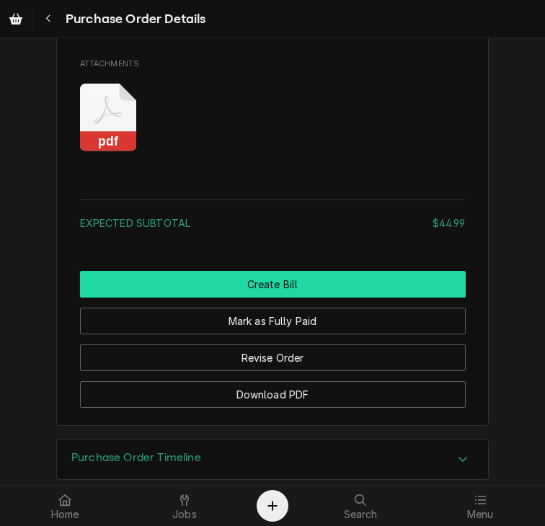
click at [223, 297] on button "Create Bill" at bounding box center [272, 284] width 385 height 27
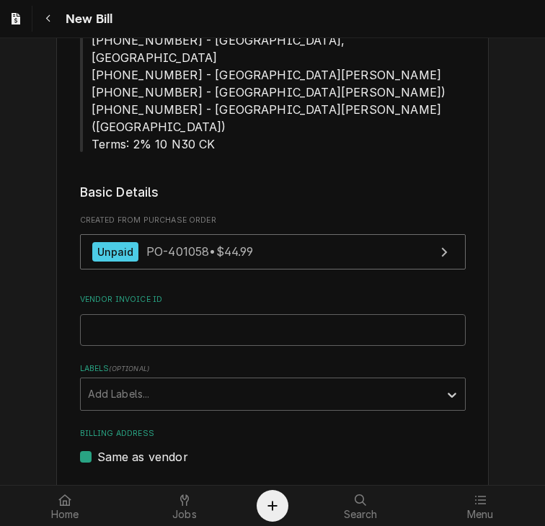
scroll to position [490, 0]
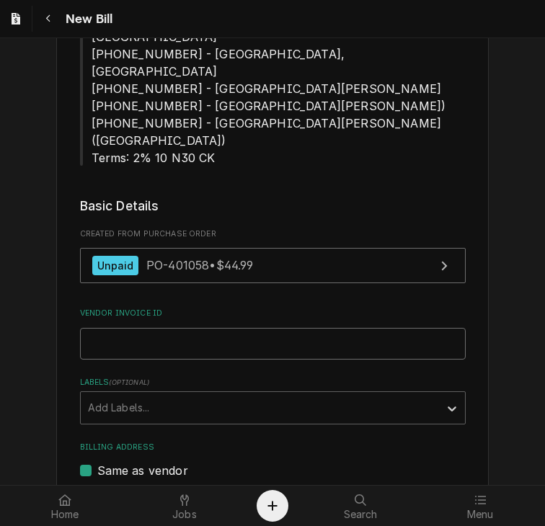
click at [88, 328] on input "Vendor Invoice ID" at bounding box center [272, 344] width 385 height 32
type input "77169450-00"
type input "[DATE]"
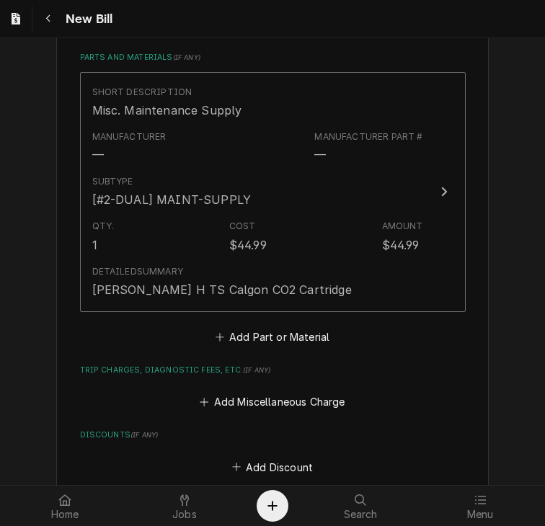
scroll to position [1437, 0]
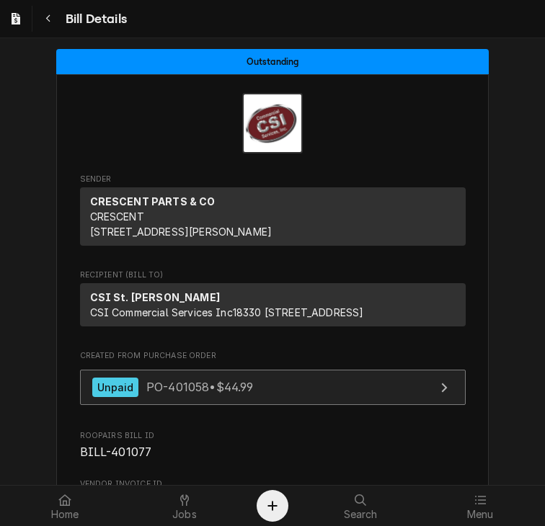
click at [143, 397] on div "Unpaid PO-401058 • $44.99" at bounding box center [172, 386] width 161 height 19
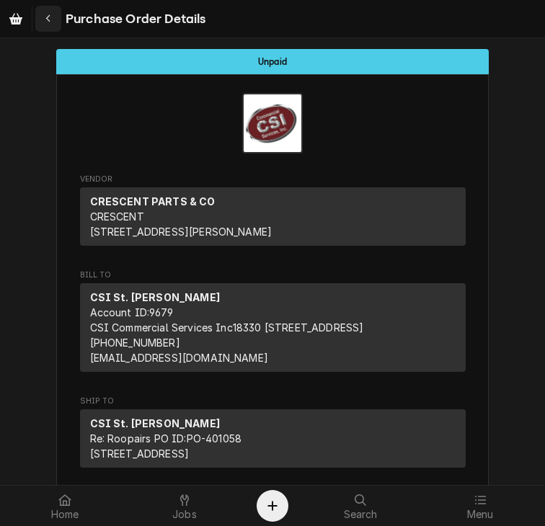
click at [50, 14] on icon "Navigate back" at bounding box center [48, 19] width 6 height 10
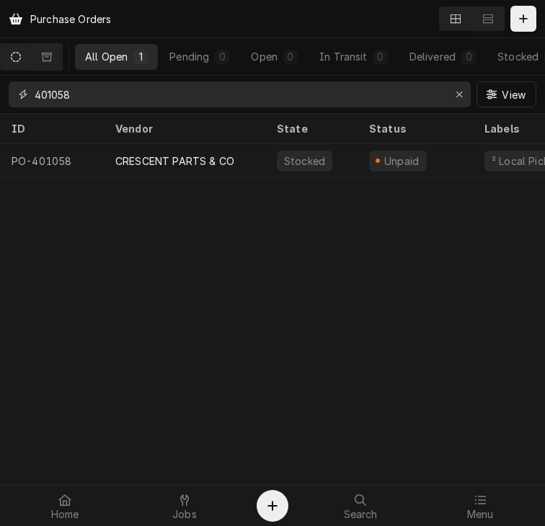
drag, startPoint x: 100, startPoint y: 99, endPoint x: 6, endPoint y: 107, distance: 94.8
click at [6, 107] on div "401058 View" at bounding box center [272, 94] width 545 height 37
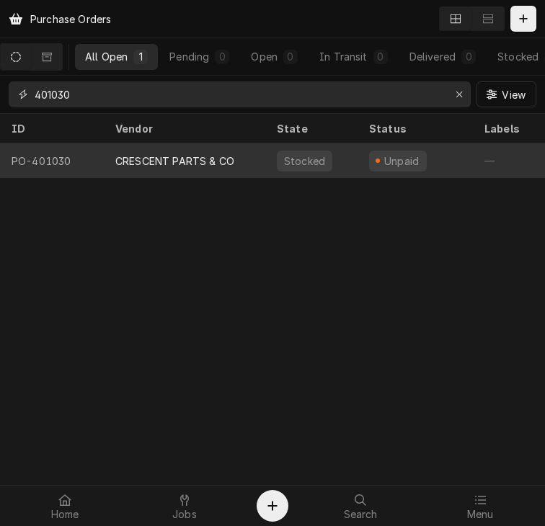
type input "401030"
click at [152, 162] on div "CRESCENT PARTS & CO" at bounding box center [174, 160] width 119 height 15
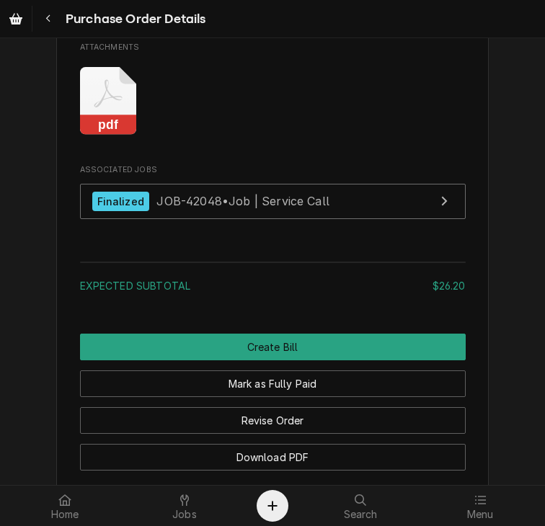
scroll to position [1374, 0]
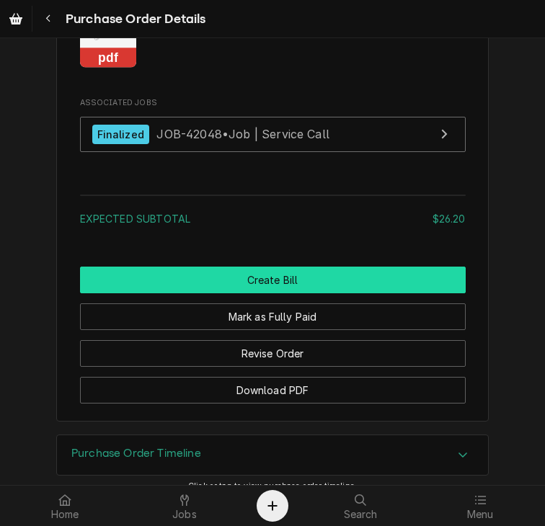
click at [341, 293] on button "Create Bill" at bounding box center [272, 280] width 385 height 27
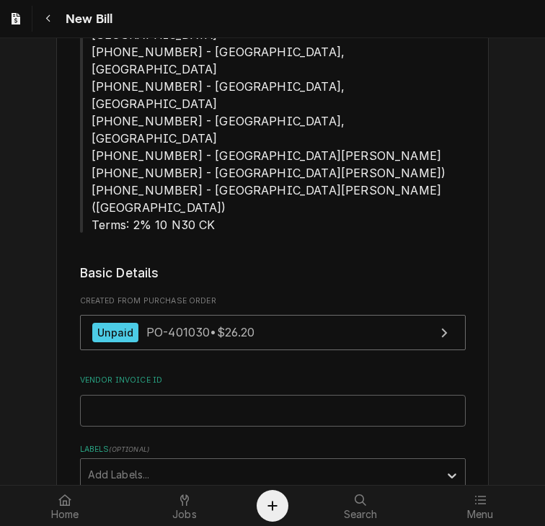
scroll to position [478, 0]
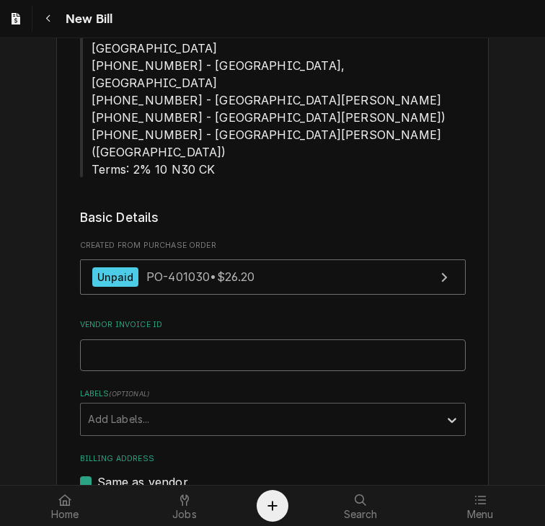
click at [243, 339] on input "Vendor Invoice ID" at bounding box center [272, 355] width 385 height 32
click at [111, 339] on input "Vendor Invoice ID" at bounding box center [272, 355] width 385 height 32
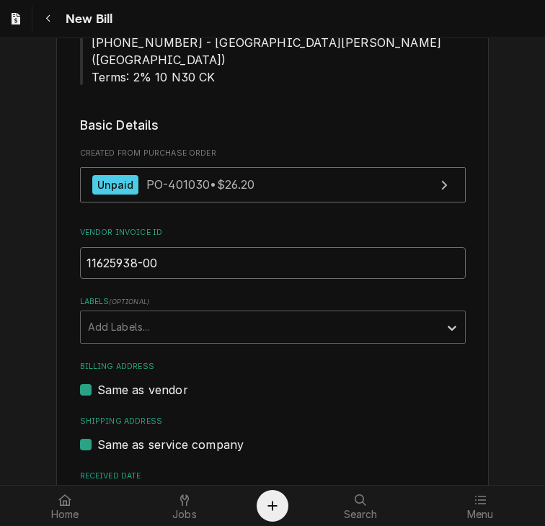
scroll to position [563, 0]
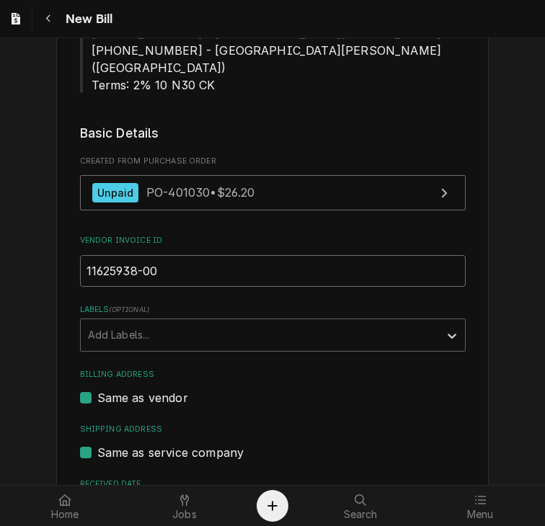
type input "11625938-00"
type input "2025-08-21"
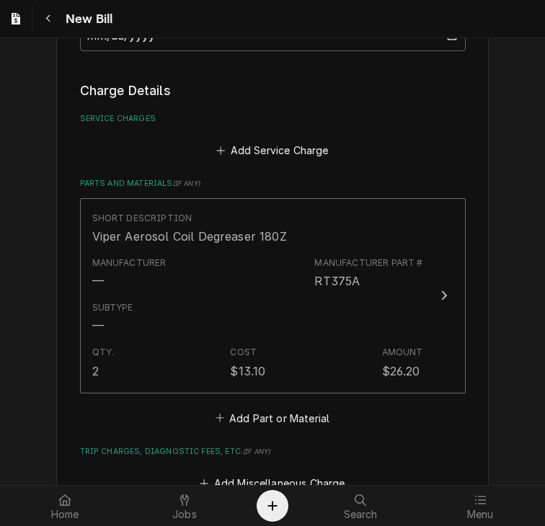
scroll to position [1392, 0]
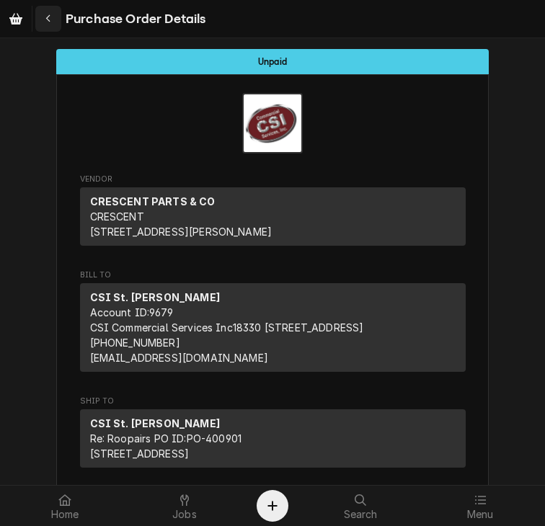
click at [43, 18] on div "Navigate back" at bounding box center [48, 19] width 14 height 14
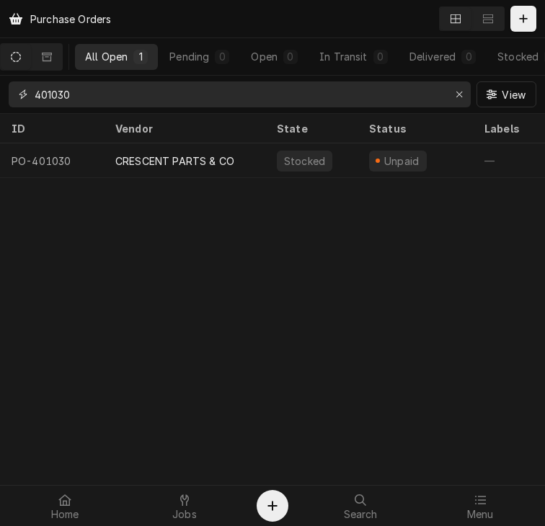
drag, startPoint x: 104, startPoint y: 86, endPoint x: 6, endPoint y: 99, distance: 98.7
click at [6, 99] on div "401030 View" at bounding box center [272, 94] width 545 height 37
type input "401073"
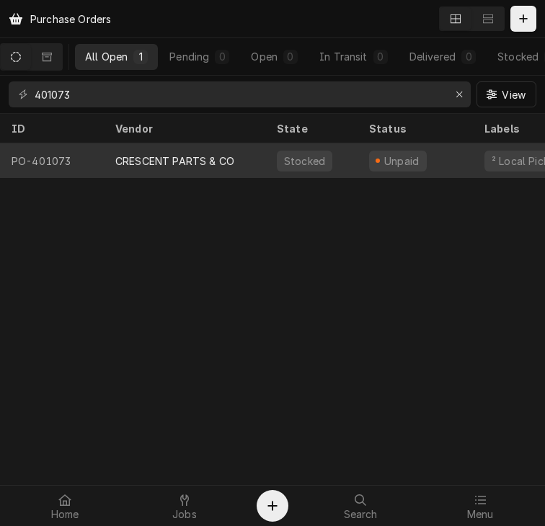
click at [143, 161] on div "CRESCENT PARTS & CO" at bounding box center [174, 160] width 119 height 15
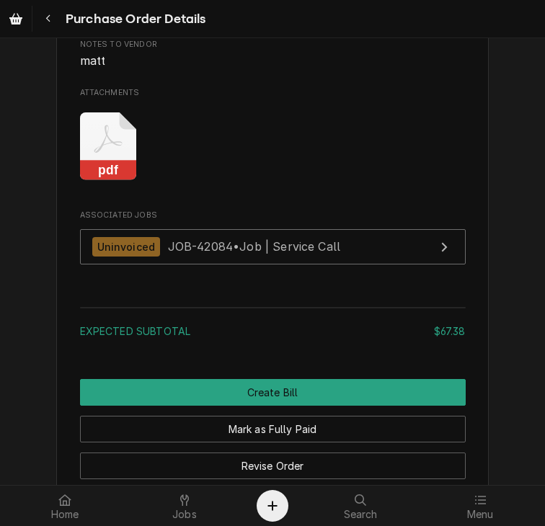
scroll to position [1328, 0]
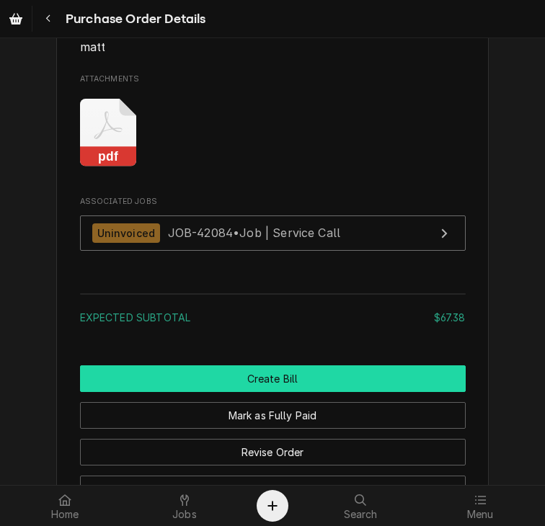
click at [324, 392] on button "Create Bill" at bounding box center [272, 378] width 385 height 27
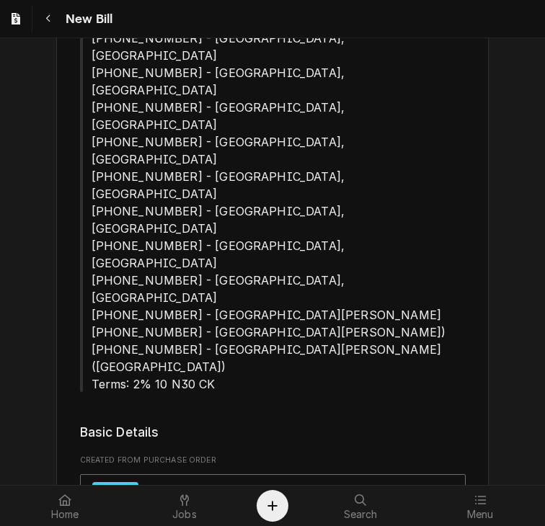
scroll to position [357, 0]
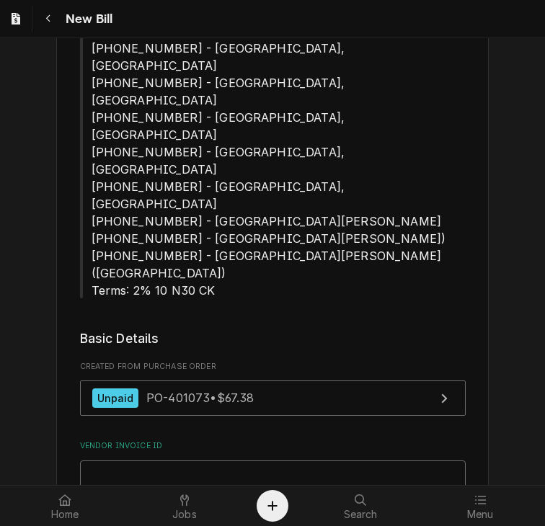
click at [187, 460] on input "Vendor Invoice ID" at bounding box center [272, 476] width 385 height 32
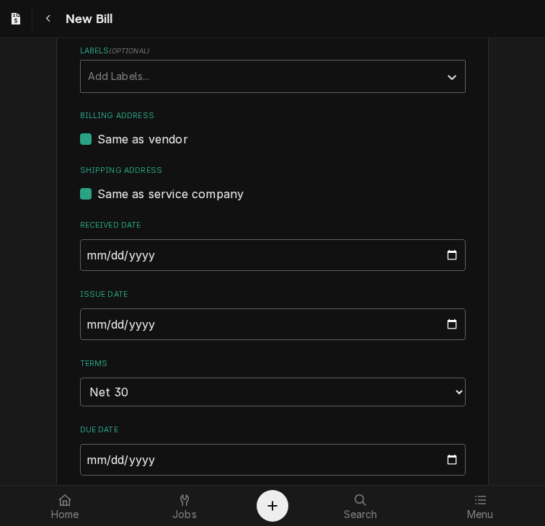
scroll to position [836, 0]
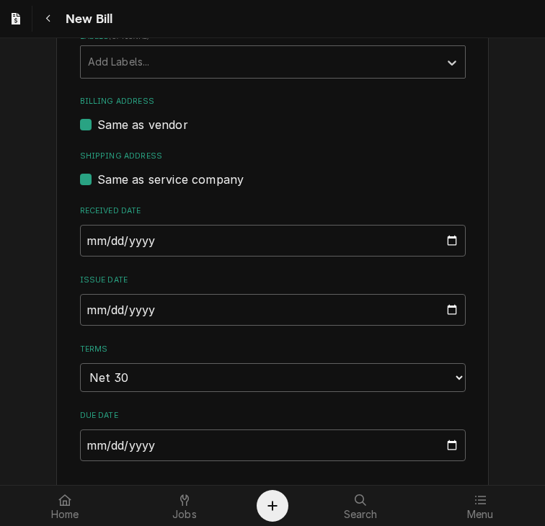
type input "11625939-00"
click at [86, 294] on input "[DATE]" at bounding box center [272, 310] width 385 height 32
type input "[DATE]"
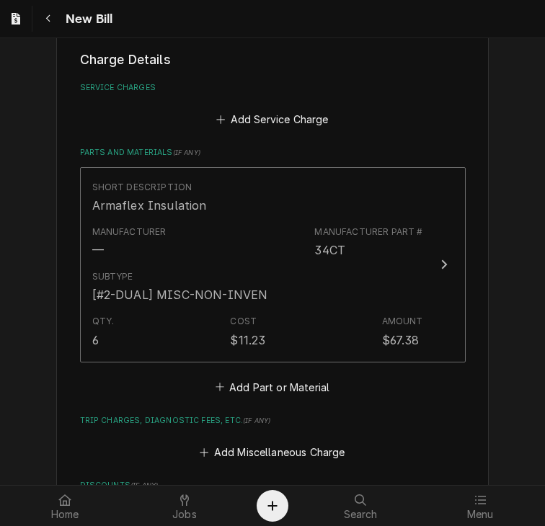
scroll to position [1392, 0]
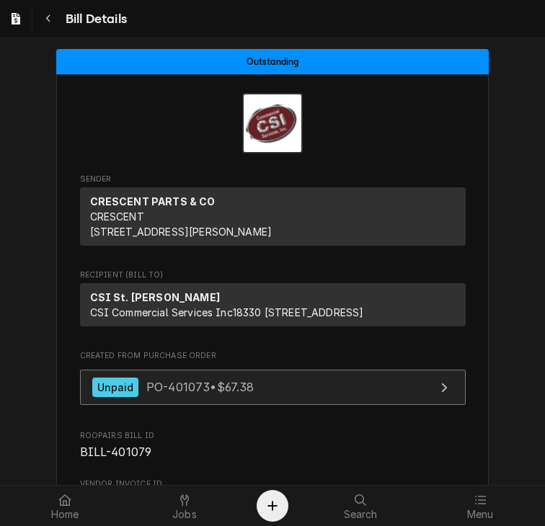
click at [290, 405] on link "Unpaid PO-401073 • $67.38" at bounding box center [272, 387] width 385 height 35
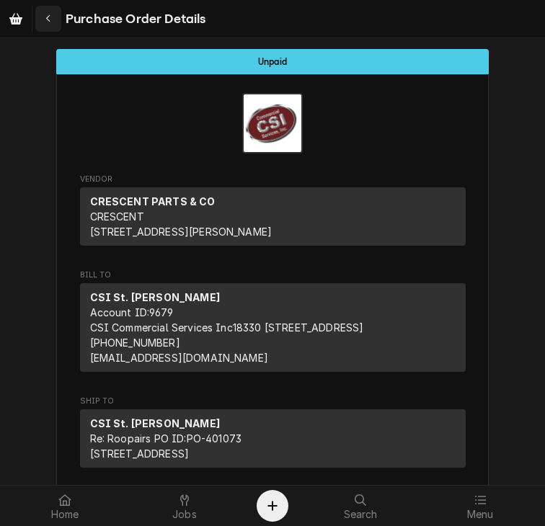
click at [47, 20] on icon "Navigate back" at bounding box center [48, 19] width 6 height 10
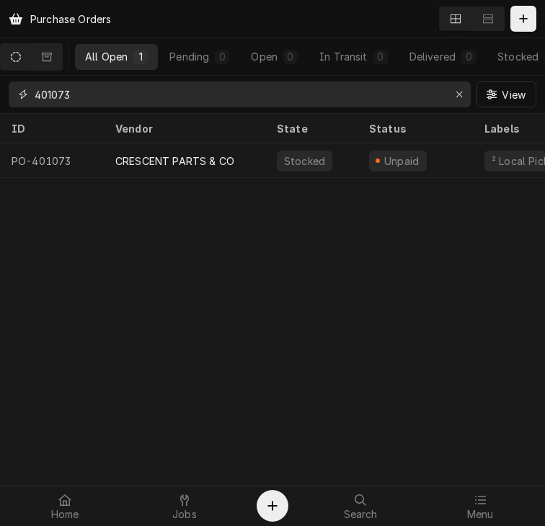
drag, startPoint x: 98, startPoint y: 99, endPoint x: -1, endPoint y: 81, distance: 100.2
click at [0, 81] on html "Purchase Orders All Open 1 Pending 0 Open 0 In Transit 0 Delivered 0 Stocked 1 …" at bounding box center [272, 263] width 545 height 526
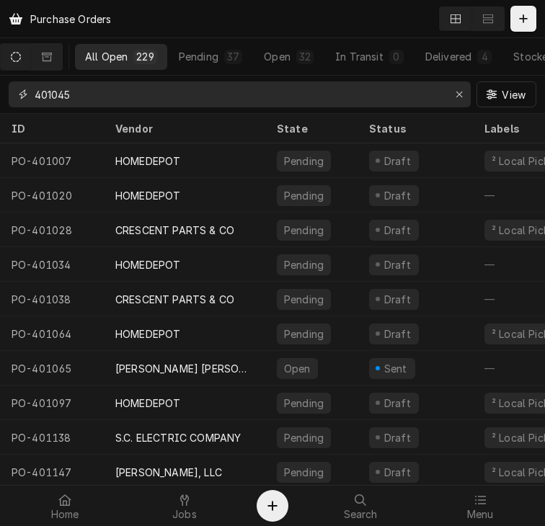
type input "401045"
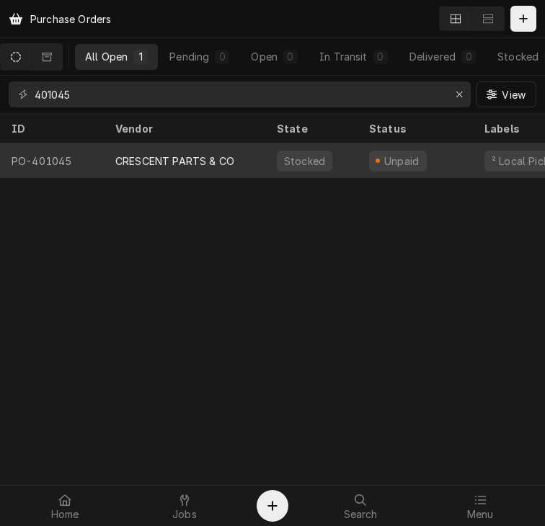
click at [157, 159] on div "CRESCENT PARTS & CO" at bounding box center [174, 160] width 119 height 15
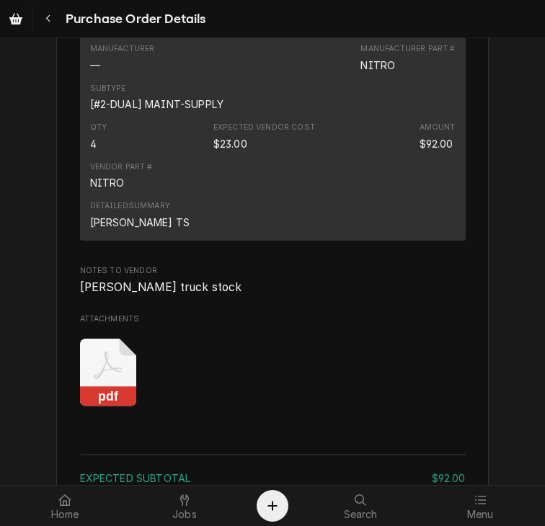
scroll to position [1408, 0]
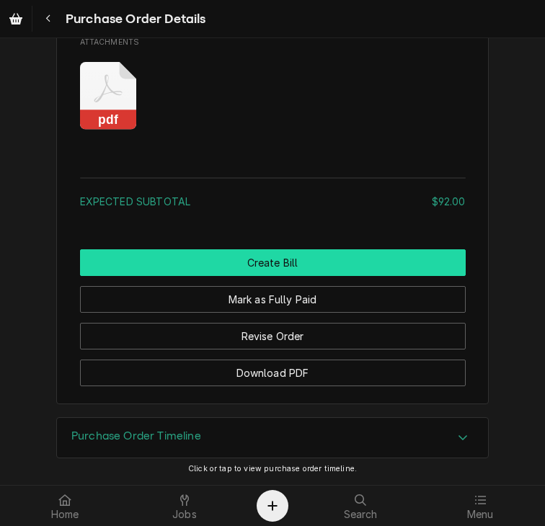
click at [257, 264] on button "Create Bill" at bounding box center [272, 262] width 385 height 27
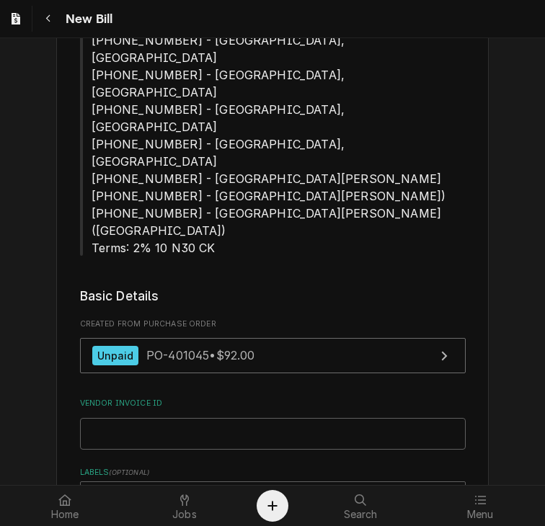
scroll to position [403, 0]
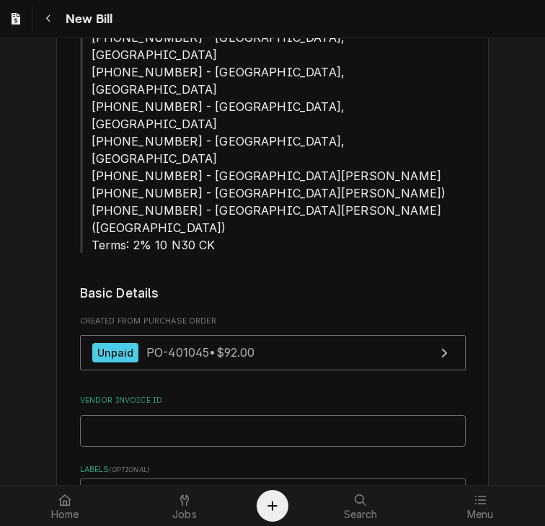
click at [84, 415] on input "Vendor Invoice ID" at bounding box center [272, 431] width 385 height 32
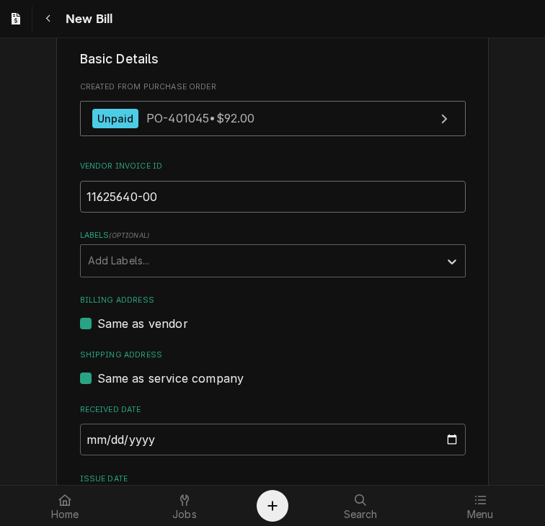
scroll to position [640, 0]
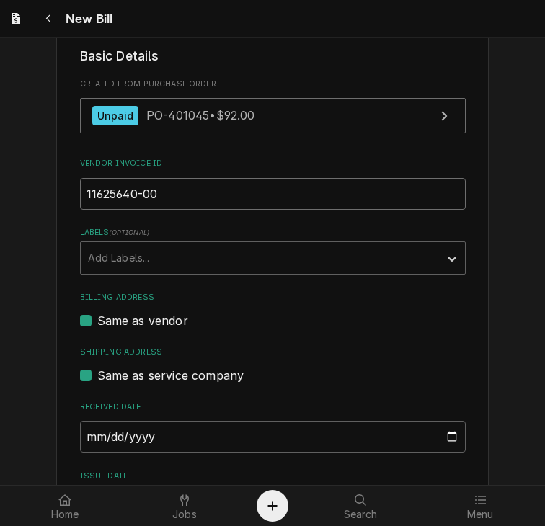
type input "11625640-00"
click at [80, 490] on input "[DATE]" at bounding box center [272, 506] width 385 height 32
type input "[DATE]"
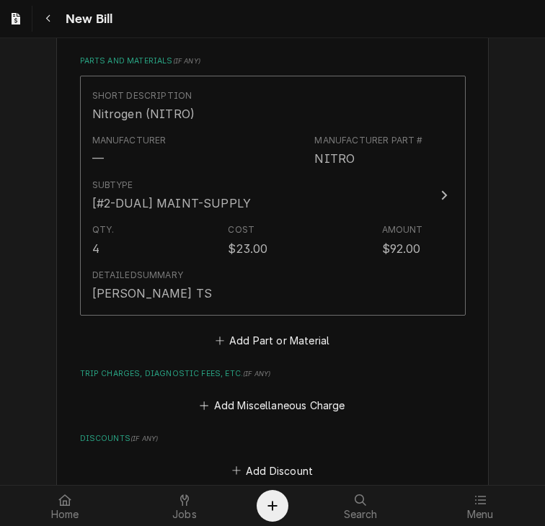
scroll to position [1437, 0]
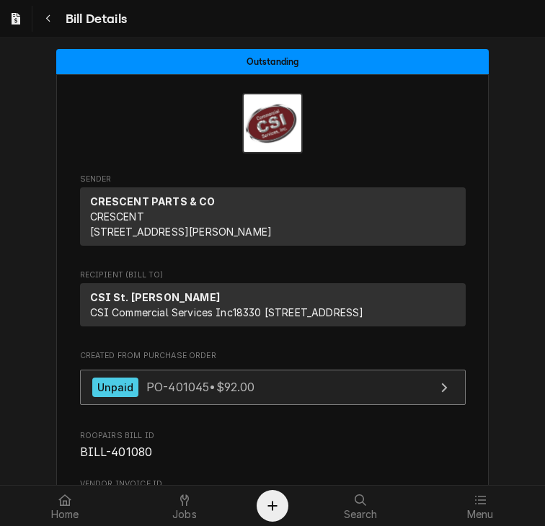
click at [146, 394] on span "PO-401045 • $92.00" at bounding box center [200, 387] width 109 height 14
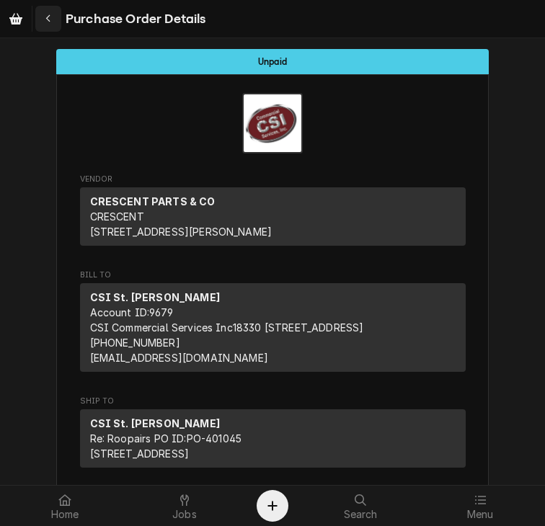
click at [51, 21] on icon "Navigate back" at bounding box center [48, 19] width 6 height 10
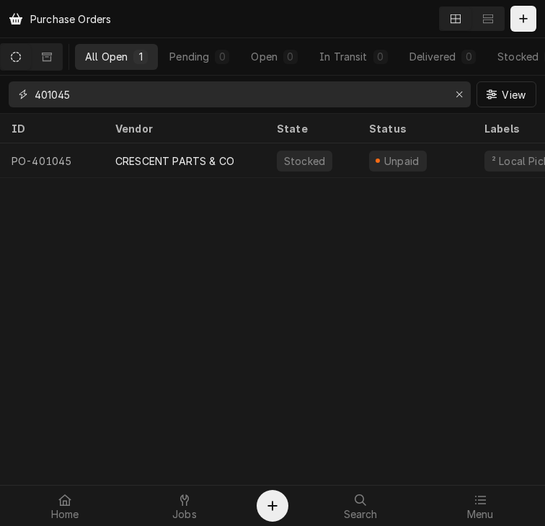
drag, startPoint x: 86, startPoint y: 101, endPoint x: 4, endPoint y: 103, distance: 82.1
click at [4, 103] on div "401045 View" at bounding box center [272, 94] width 545 height 37
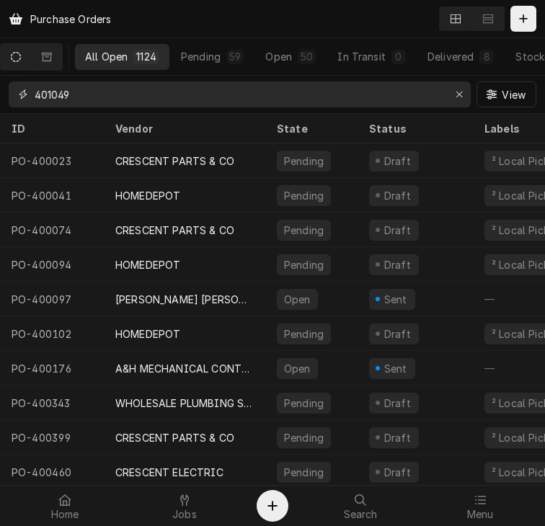
type input "401049"
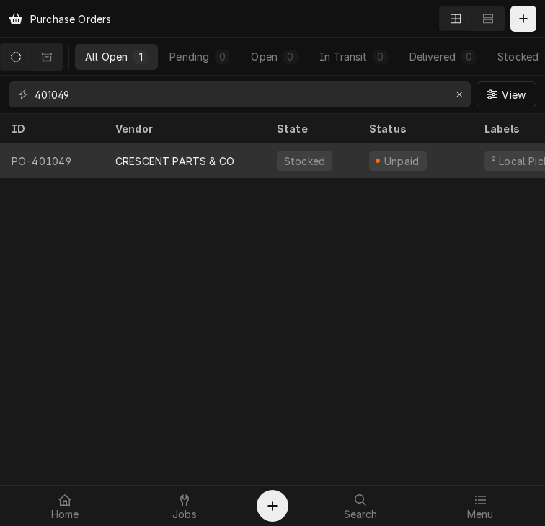
click at [147, 156] on div "CRESCENT PARTS & CO" at bounding box center [174, 160] width 119 height 15
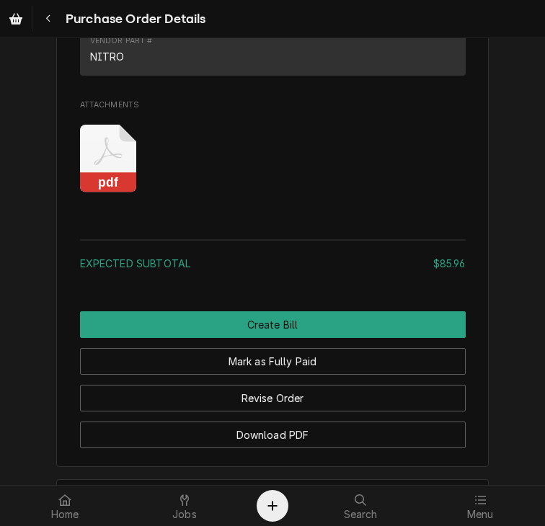
scroll to position [1490, 0]
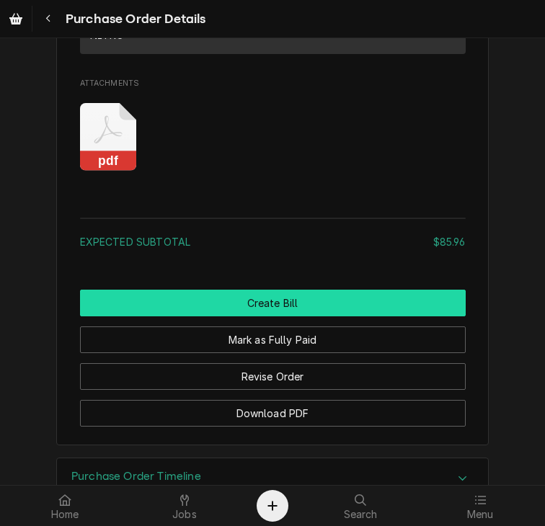
click at [320, 316] on button "Create Bill" at bounding box center [272, 303] width 385 height 27
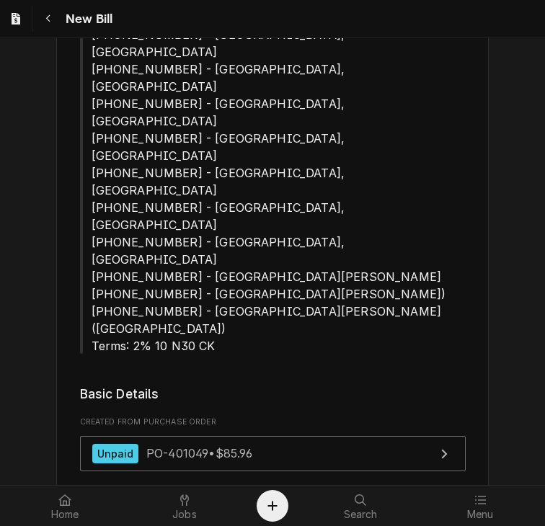
scroll to position [313, 0]
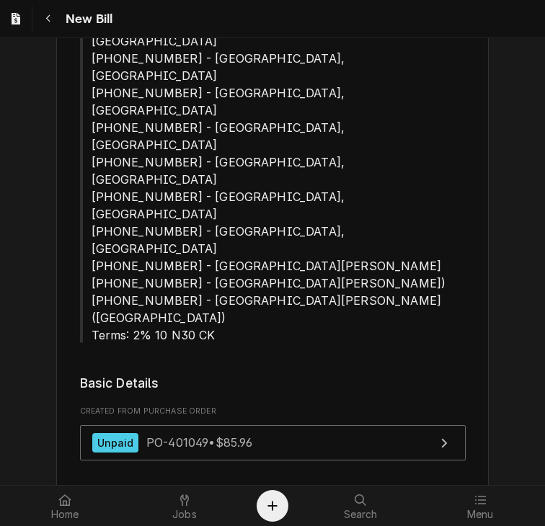
click at [331, 505] on input "Vendor Invoice ID" at bounding box center [272, 521] width 385 height 32
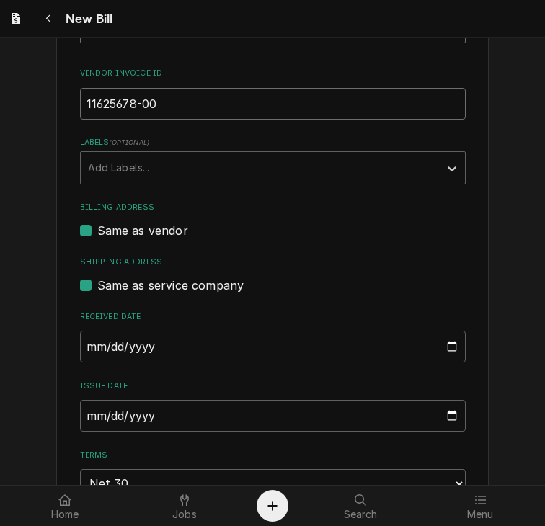
scroll to position [766, 0]
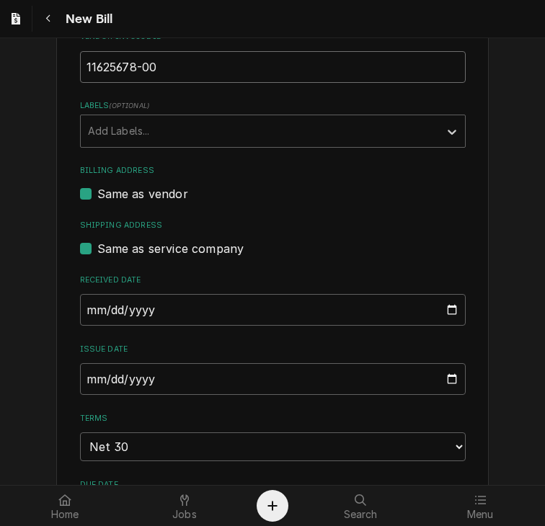
type input "11625678-00"
click at [80, 363] on input "2025-09-10" at bounding box center [272, 379] width 385 height 32
type input "2025-08-26"
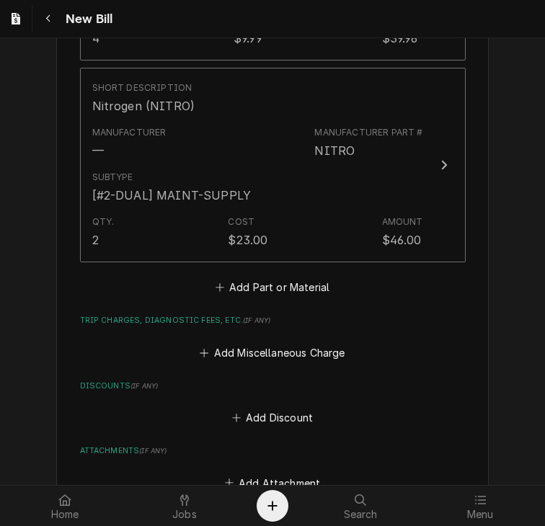
scroll to position [1594, 0]
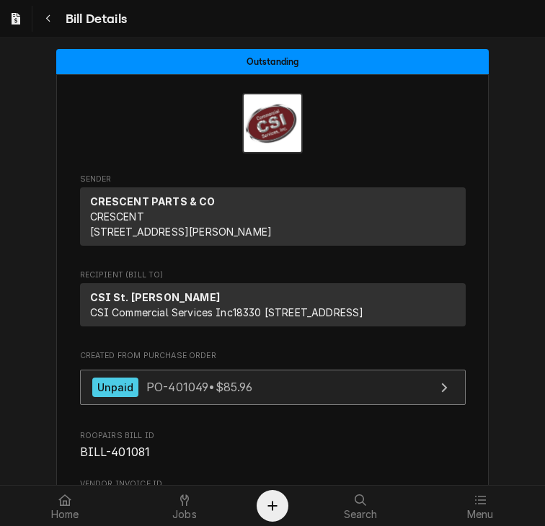
click at [234, 394] on span "PO-401049 • $85.96" at bounding box center [199, 387] width 107 height 14
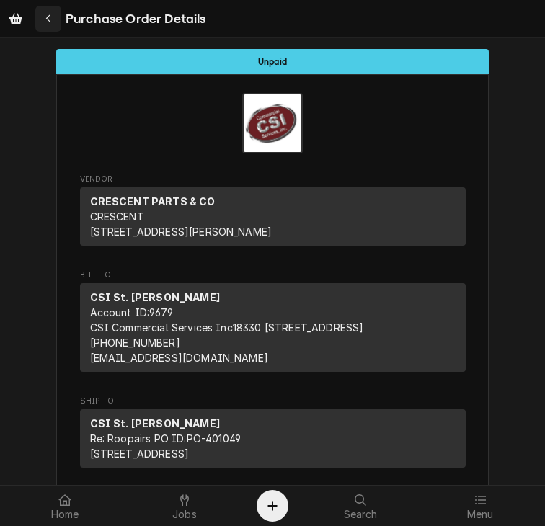
click at [44, 18] on div "Navigate back" at bounding box center [48, 19] width 14 height 14
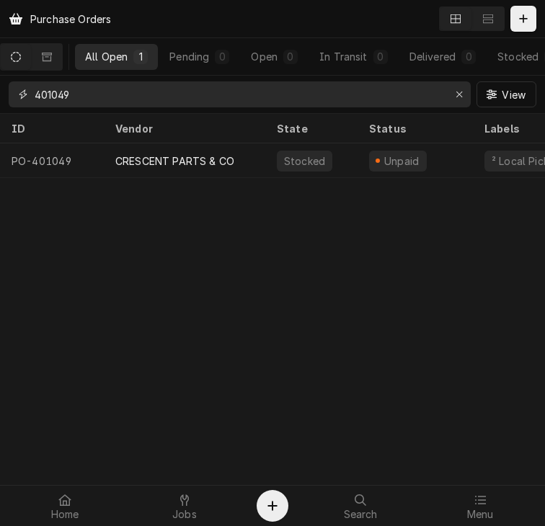
drag, startPoint x: 81, startPoint y: 90, endPoint x: 20, endPoint y: 99, distance: 61.8
click at [20, 99] on div "401049" at bounding box center [240, 94] width 462 height 26
type input "401119"
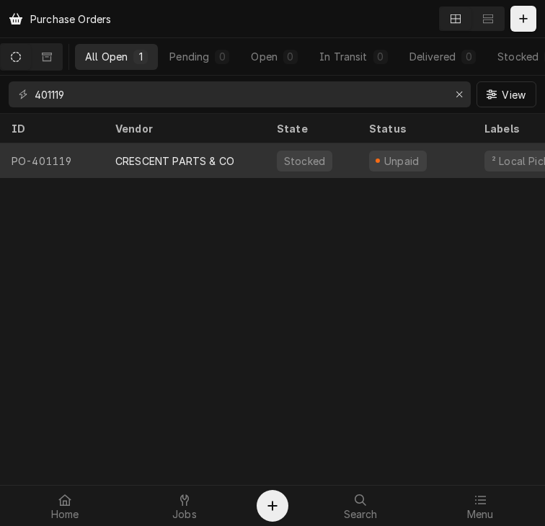
click at [135, 159] on div "CRESCENT PARTS & CO" at bounding box center [174, 160] width 119 height 15
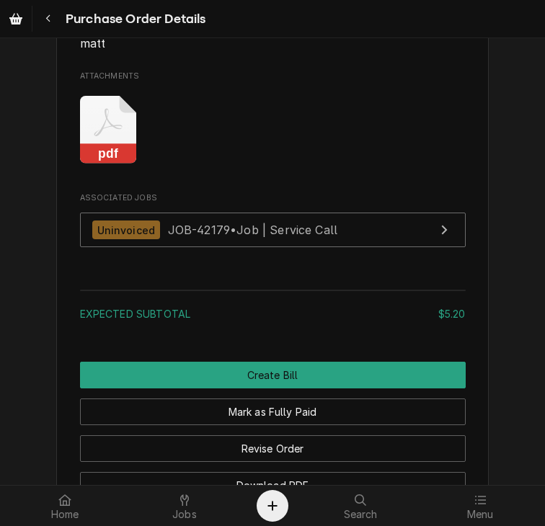
scroll to position [1379, 0]
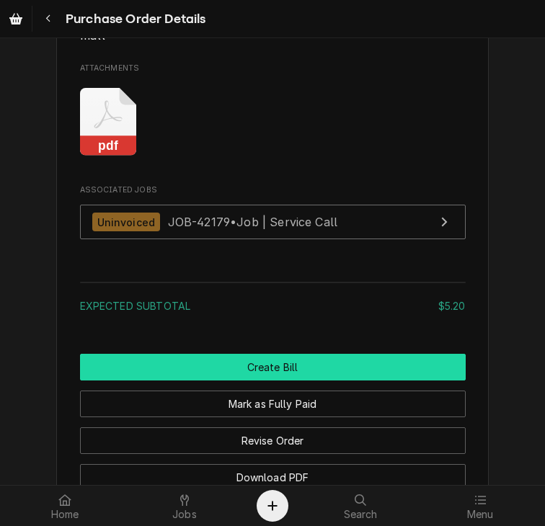
click at [356, 380] on button "Create Bill" at bounding box center [272, 367] width 385 height 27
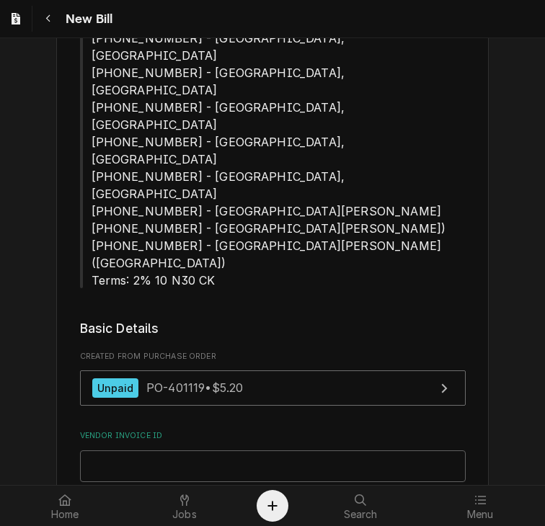
scroll to position [403, 0]
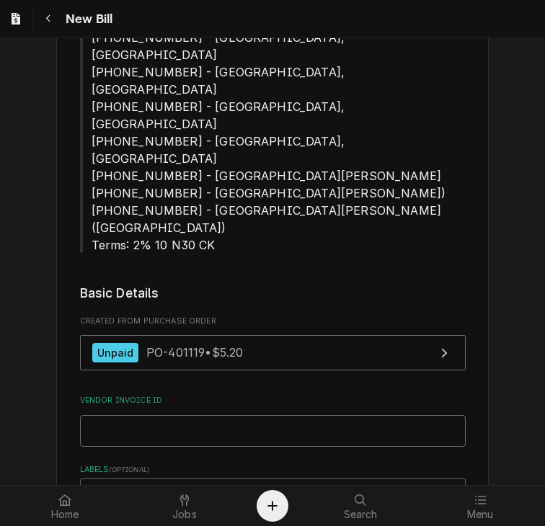
click at [277, 415] on input "Vendor Invoice ID" at bounding box center [272, 431] width 385 height 32
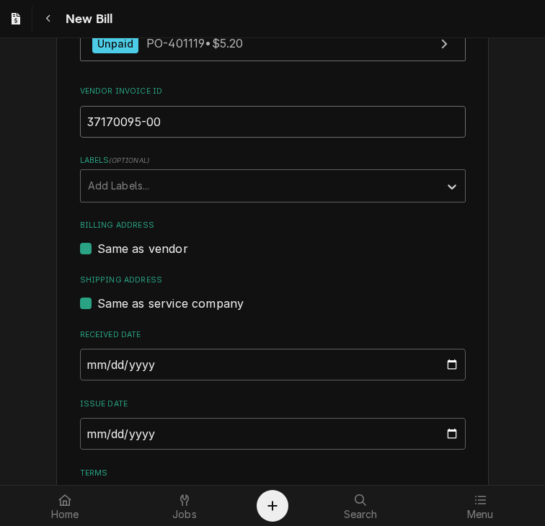
scroll to position [702, 0]
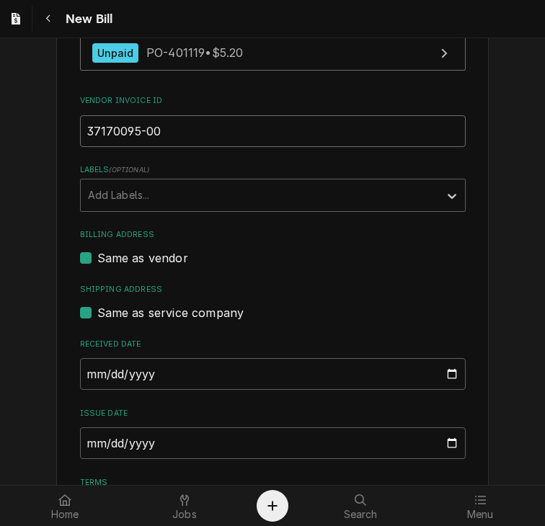
type input "37170095-00"
click at [83, 427] on input "2025-09-10" at bounding box center [272, 443] width 385 height 32
type input "2025-08-26"
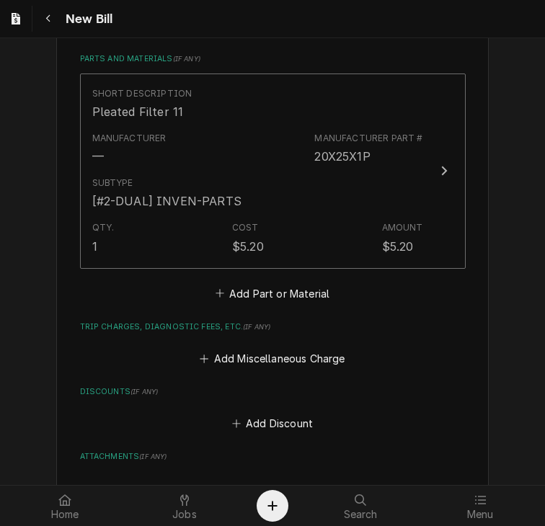
scroll to position [1392, 0]
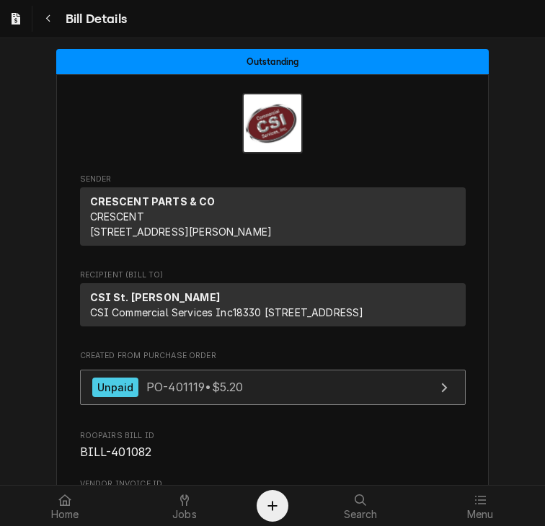
click at [188, 394] on span "PO-401119 • $5.20" at bounding box center [194, 387] width 97 height 14
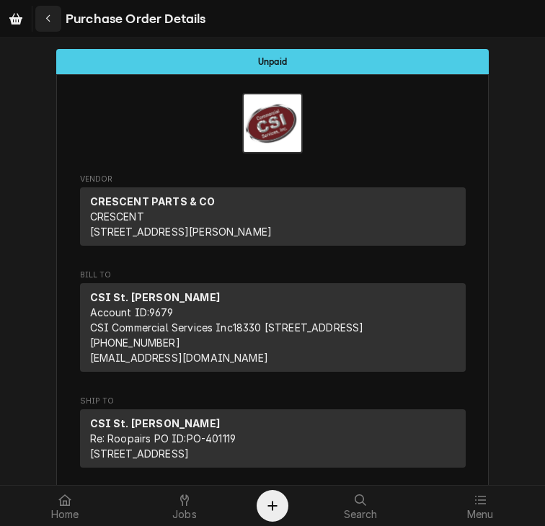
click at [47, 27] on button "Navigate back" at bounding box center [48, 19] width 26 height 26
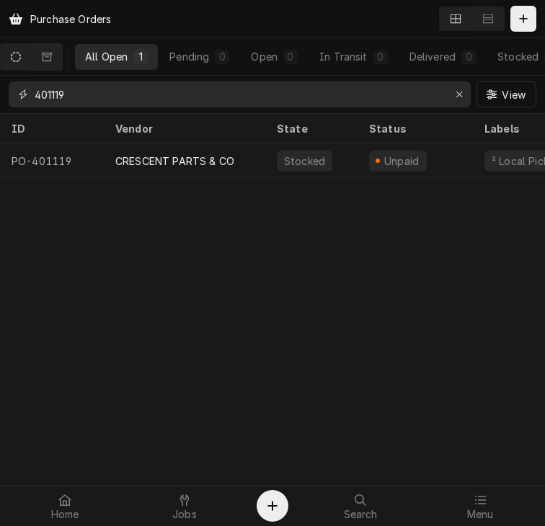
drag, startPoint x: 83, startPoint y: 96, endPoint x: 14, endPoint y: 99, distance: 68.5
click at [14, 99] on div "401119" at bounding box center [240, 94] width 462 height 26
type input "401114"
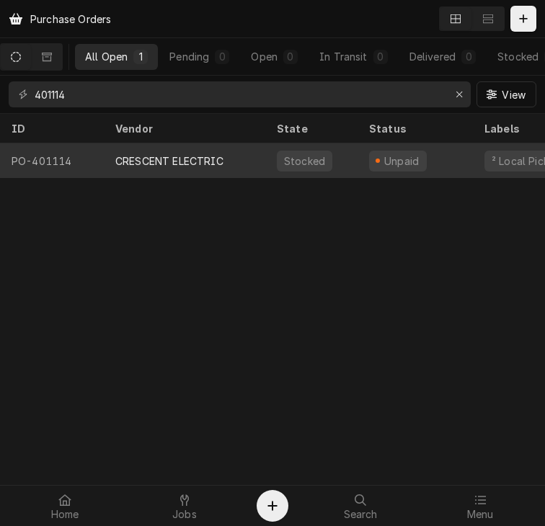
click at [179, 157] on div "CRESCENT ELECTRIC" at bounding box center [169, 160] width 108 height 15
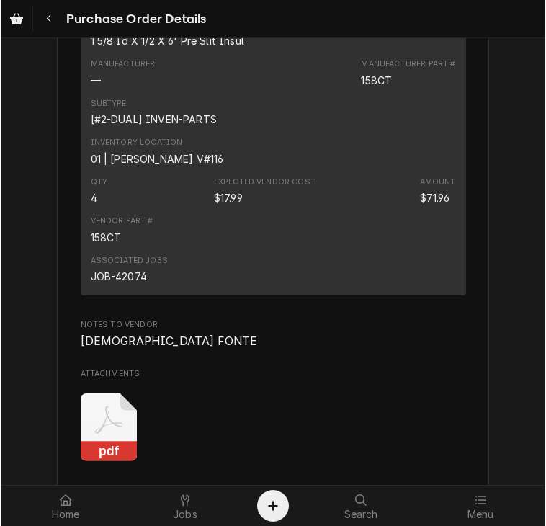
scroll to position [1040, 0]
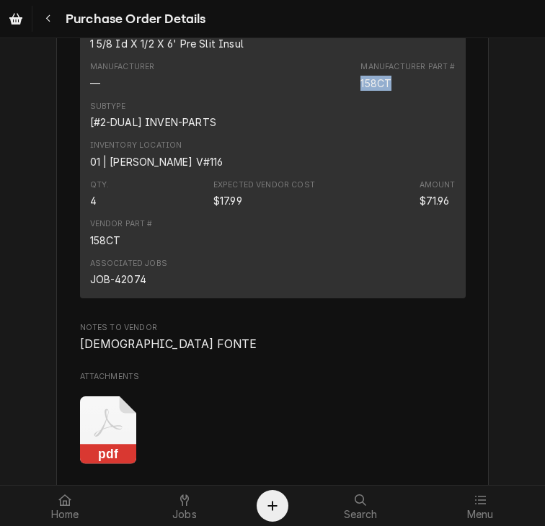
drag, startPoint x: 388, startPoint y: 110, endPoint x: 340, endPoint y: 111, distance: 48.3
click at [340, 95] on div "Manufacturer — Manufacturer Part # 158CT" at bounding box center [272, 75] width 365 height 39
copy div "158CT"
click at [487, 514] on span "Menu" at bounding box center [480, 515] width 27 height 12
drag, startPoint x: 141, startPoint y: 310, endPoint x: 73, endPoint y: 321, distance: 69.4
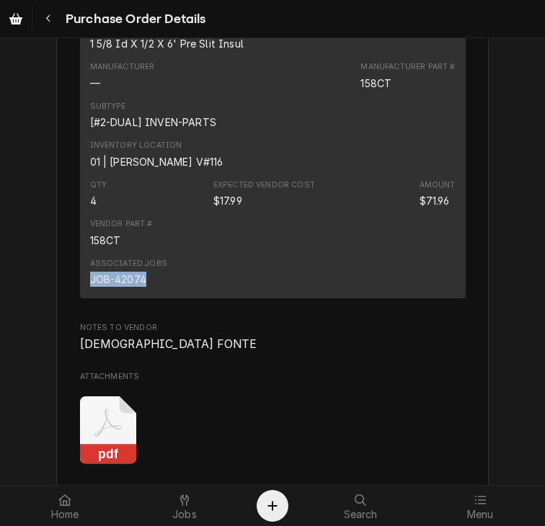
copy div "JOB-42074"
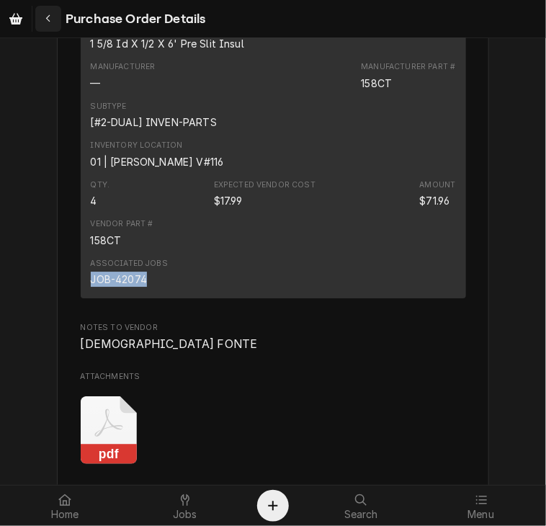
click at [44, 21] on div "Navigate back" at bounding box center [48, 19] width 14 height 14
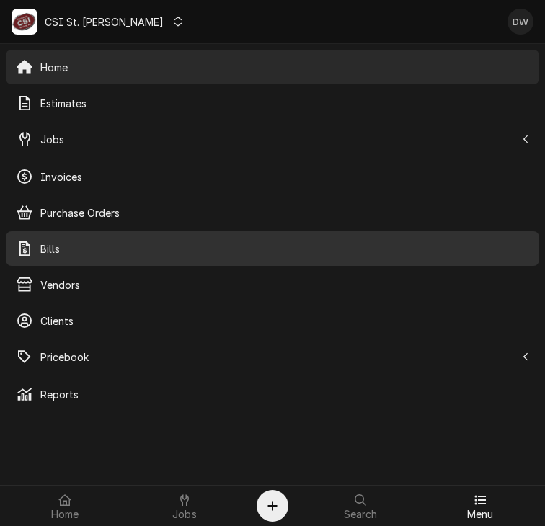
click at [51, 246] on span "Bills" at bounding box center [284, 248] width 488 height 15
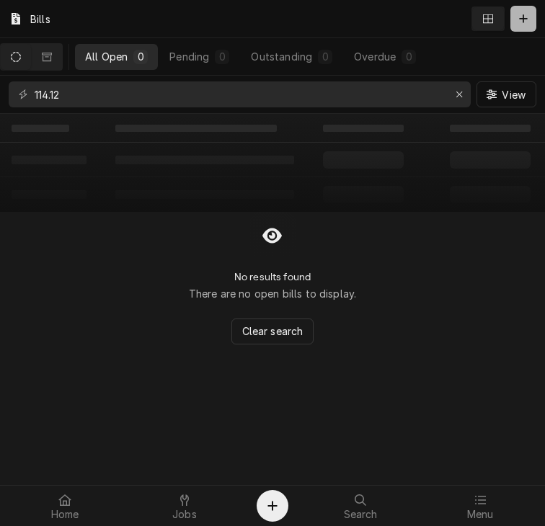
click at [521, 26] on button "Dynamic Content Wrapper" at bounding box center [523, 19] width 26 height 26
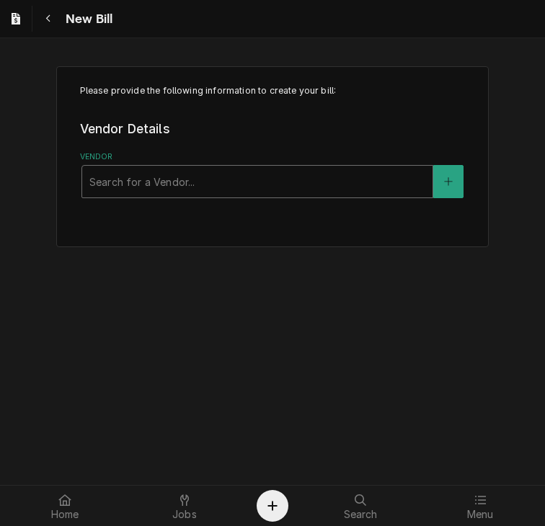
click at [235, 182] on div "Vendor" at bounding box center [257, 182] width 336 height 26
type input "crescent"
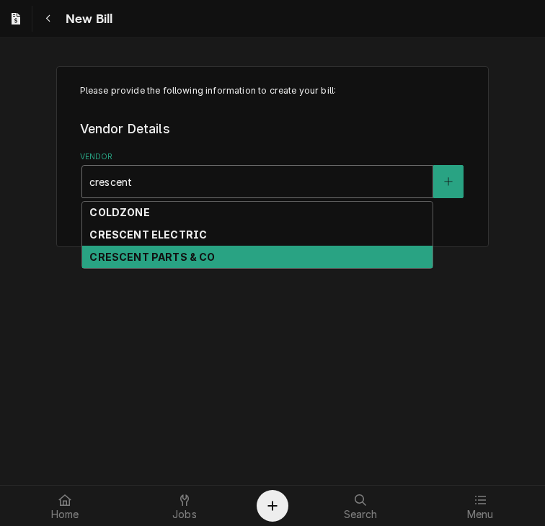
click at [220, 263] on div "CRESCENT PARTS & CO" at bounding box center [257, 257] width 350 height 22
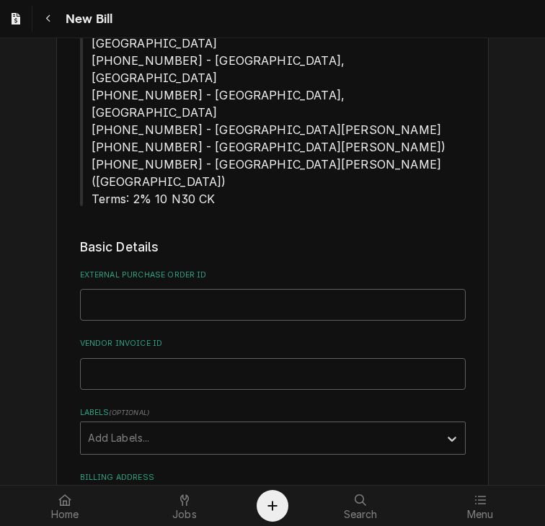
scroll to position [493, 0]
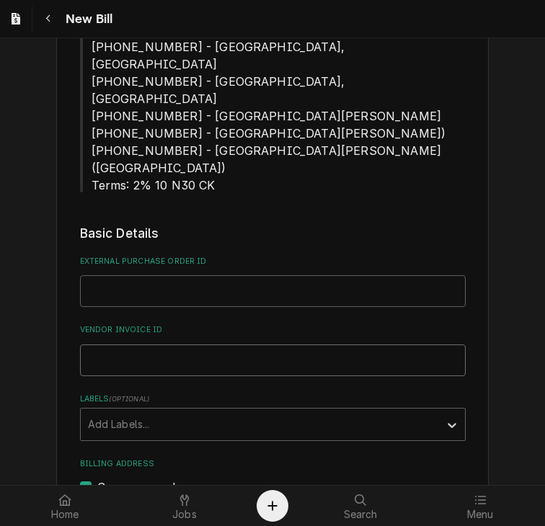
click at [99, 344] on input "Vendor Invoice ID" at bounding box center [272, 360] width 385 height 32
click at [98, 275] on input "External Purchase Order ID" at bounding box center [272, 291] width 385 height 32
click at [104, 275] on input "PO" at bounding box center [272, 291] width 385 height 32
type input "PO 401114"
type input "37170107-00"
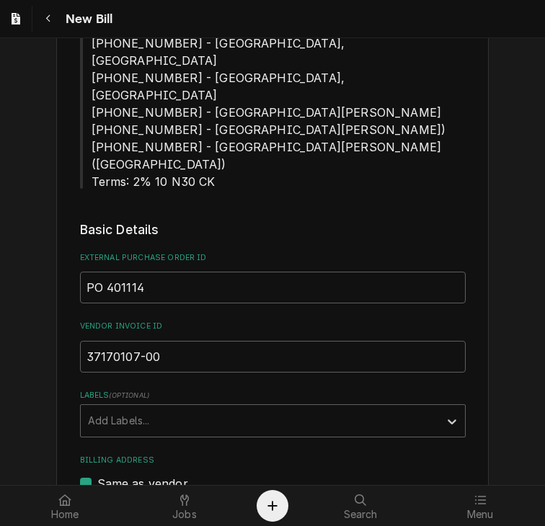
type input "2025-08-26"
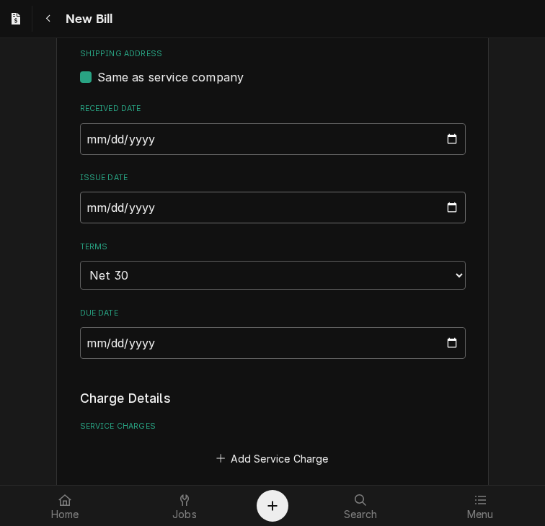
scroll to position [994, 0]
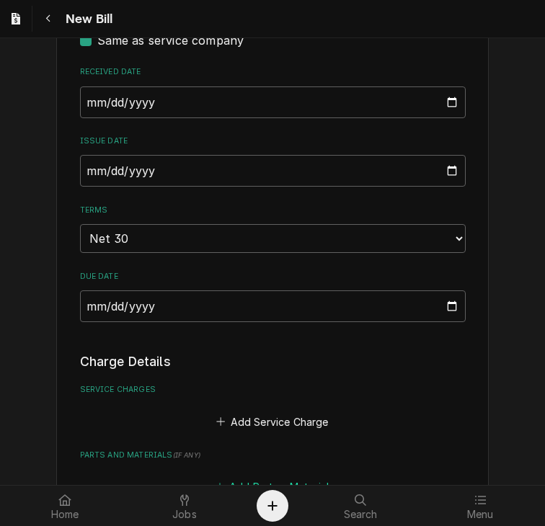
click at [256, 476] on button "Add Part or Material" at bounding box center [271, 486] width 119 height 20
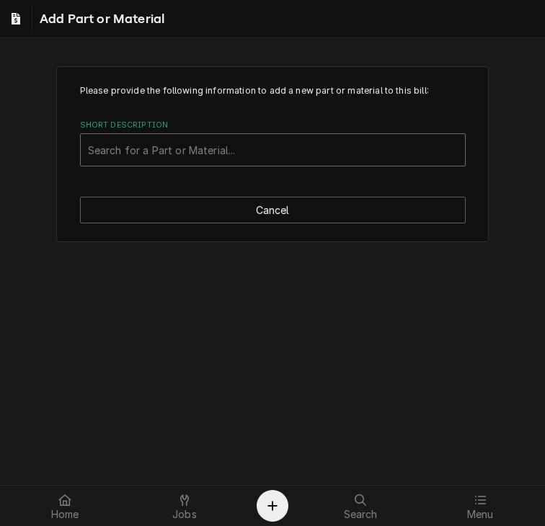
click at [167, 152] on div "Short Description" at bounding box center [273, 150] width 370 height 26
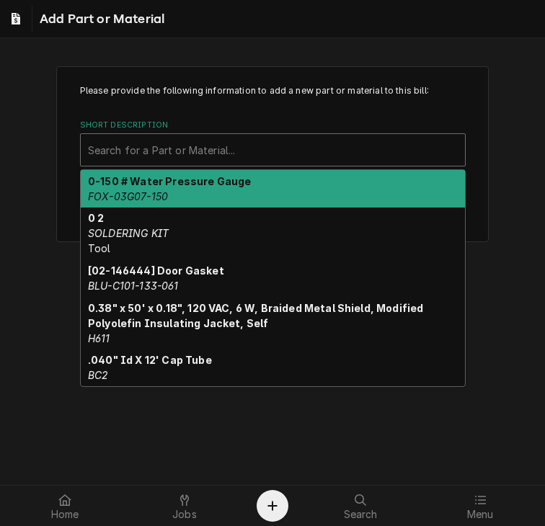
paste input "158CT"
type input "158CT"
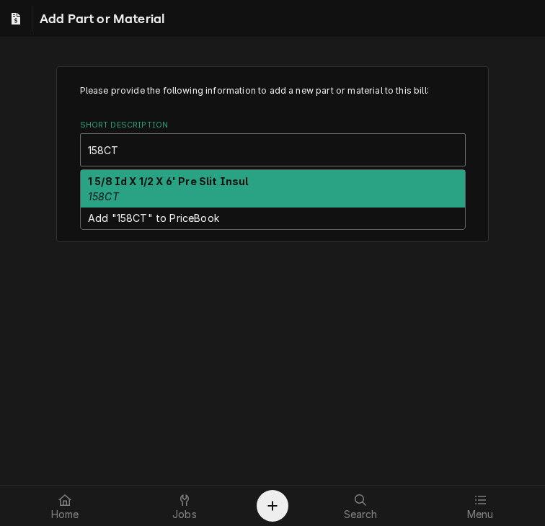
click at [184, 185] on strong "1 5/8 Id X 1/2 X 6' Pre Slit Insul" at bounding box center [168, 181] width 160 height 12
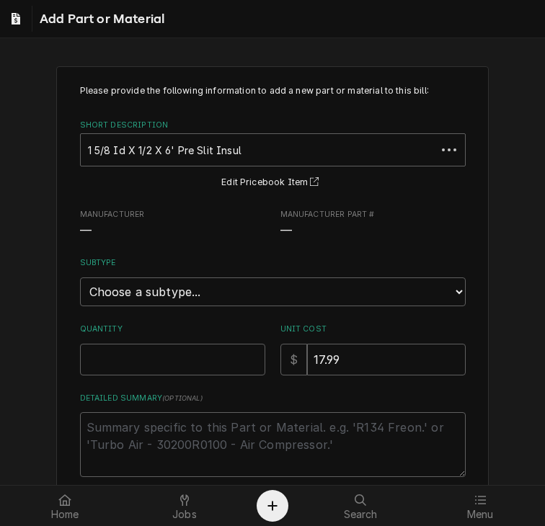
type textarea "x"
click at [425, 289] on select "Choose a subtype... [#2-DUAL] AFTERHRS-WH-CHG-2 [#2-DUAL] BEV-EQUIP [#2-DUAL] B…" at bounding box center [272, 291] width 385 height 29
select select "7"
click at [80, 277] on select "Choose a subtype... [#2-DUAL] AFTERHRS-WH-CHG-2 [#2-DUAL] BEV-EQUIP [#2-DUAL] B…" at bounding box center [272, 291] width 385 height 29
type textarea "x"
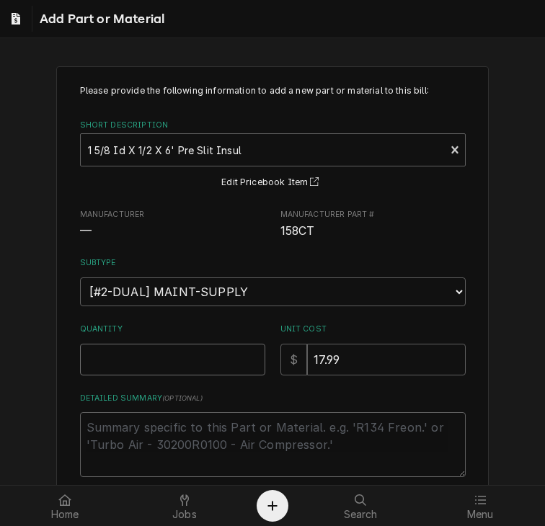
click at [174, 356] on input "Quantity" at bounding box center [172, 360] width 185 height 32
click at [452, 289] on select "Choose a subtype... [#2-DUAL] AFTERHRS-WH-CHG-2 [#2-DUAL] BEV-EQUIP [#2-DUAL] B…" at bounding box center [272, 291] width 385 height 29
select select "1"
click at [80, 277] on select "Choose a subtype... [#2-DUAL] AFTERHRS-WH-CHG-2 [#2-DUAL] BEV-EQUIP [#2-DUAL] B…" at bounding box center [272, 291] width 385 height 29
click at [116, 357] on input "Quantity" at bounding box center [172, 360] width 185 height 32
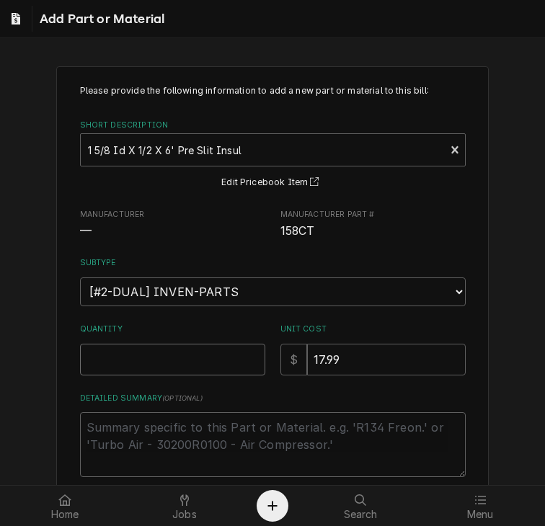
type textarea "x"
type input "4"
click at [118, 421] on textarea "Detailed Summary ( optional )" at bounding box center [272, 444] width 385 height 65
paste textarea "JOB-42074"
type textarea "x"
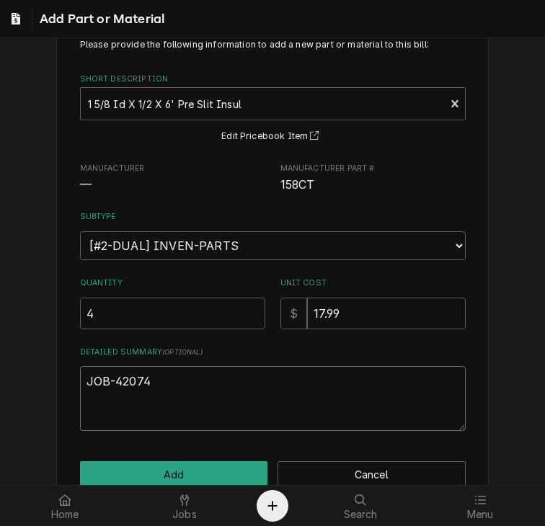
scroll to position [78, 0]
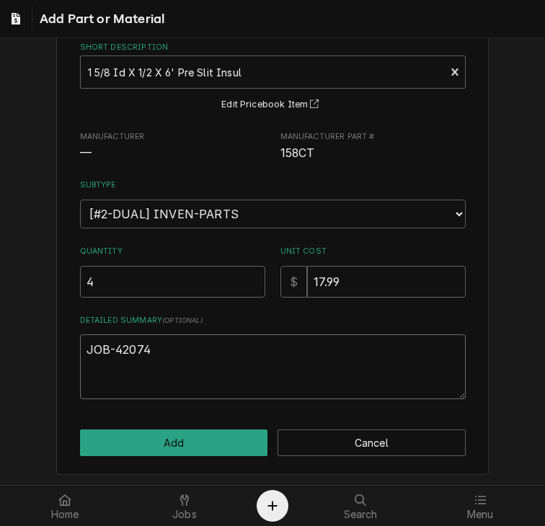
type textarea "JOB-42074"
click at [153, 283] on input "4" at bounding box center [172, 282] width 185 height 32
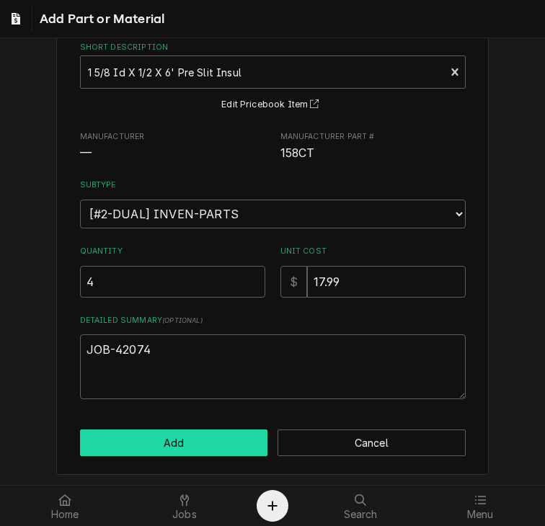
click at [192, 436] on button "Add" at bounding box center [174, 442] width 188 height 27
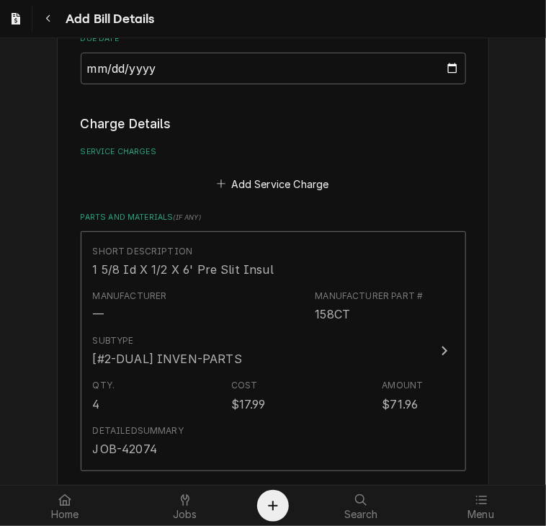
scroll to position [1456, 0]
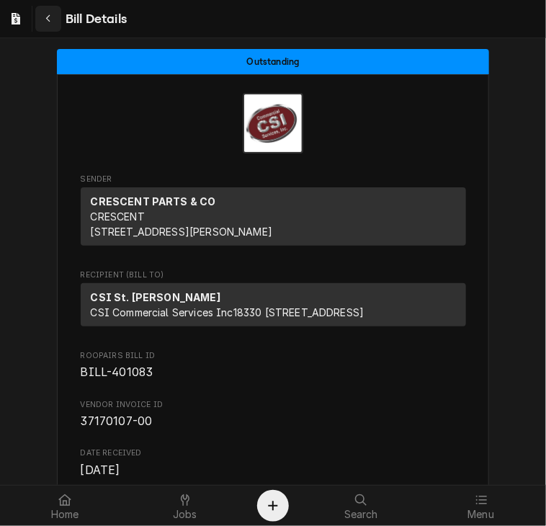
click at [46, 19] on icon "Navigate back" at bounding box center [48, 19] width 6 height 10
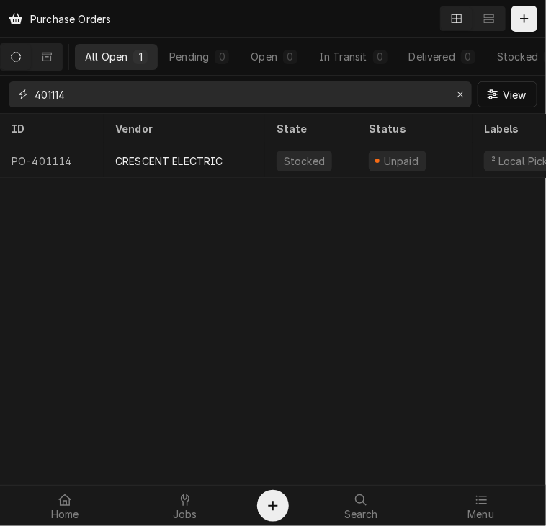
drag, startPoint x: 81, startPoint y: 91, endPoint x: -1, endPoint y: 96, distance: 82.2
click at [0, 96] on html "Purchase Orders All Open 1 Pending 0 Open 0 In Transit 0 Delivered 0 Stocked 1 …" at bounding box center [273, 263] width 546 height 526
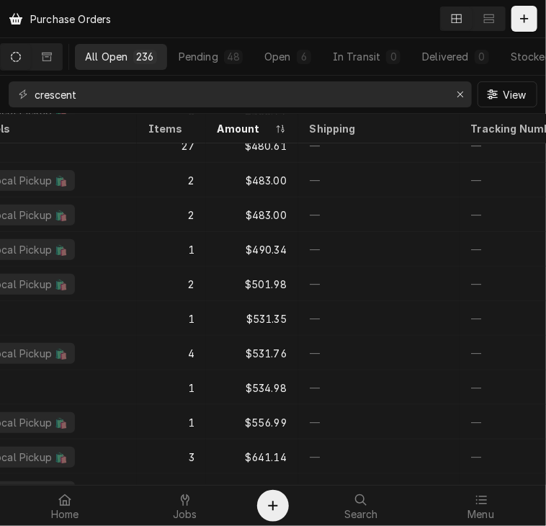
scroll to position [6824, 509]
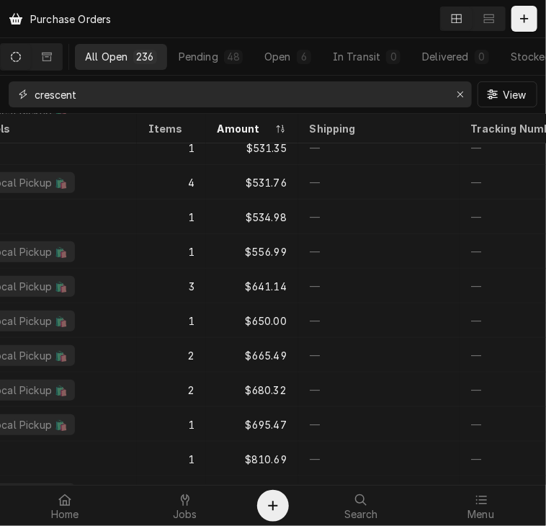
drag, startPoint x: 114, startPoint y: 97, endPoint x: 1, endPoint y: 97, distance: 113.1
click div "crescent View"
type input "401130"
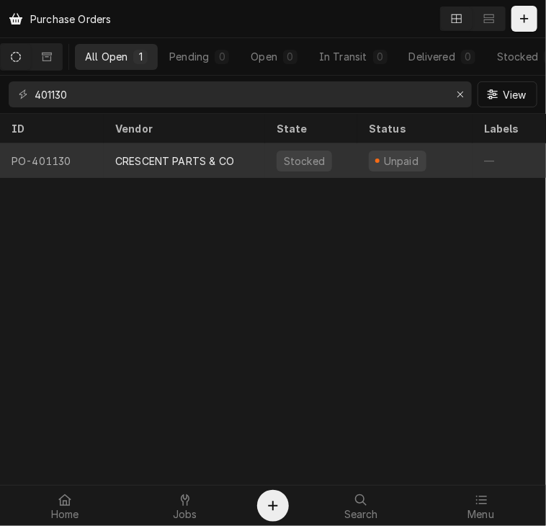
click div "CRESCENT PARTS & CO"
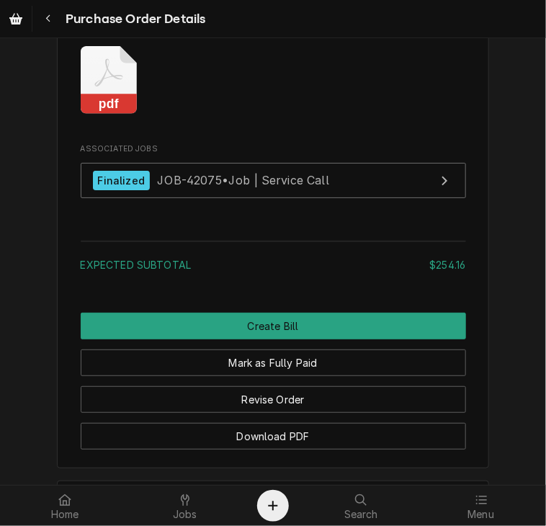
scroll to position [1369, 0]
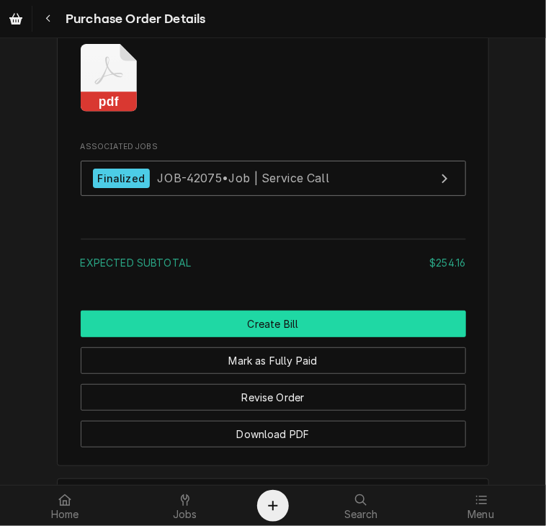
click at [361, 337] on button "Create Bill" at bounding box center [273, 323] width 385 height 27
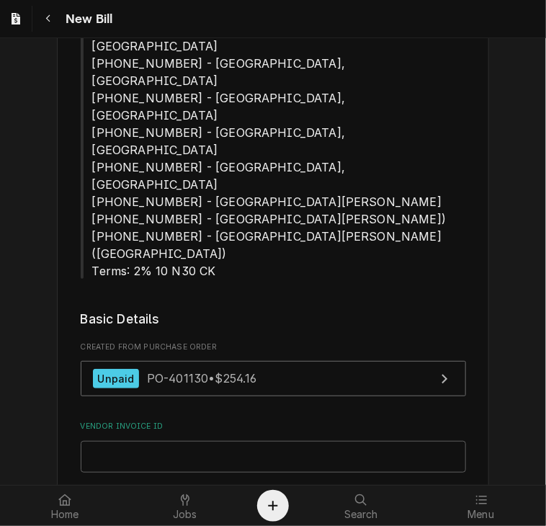
scroll to position [410, 0]
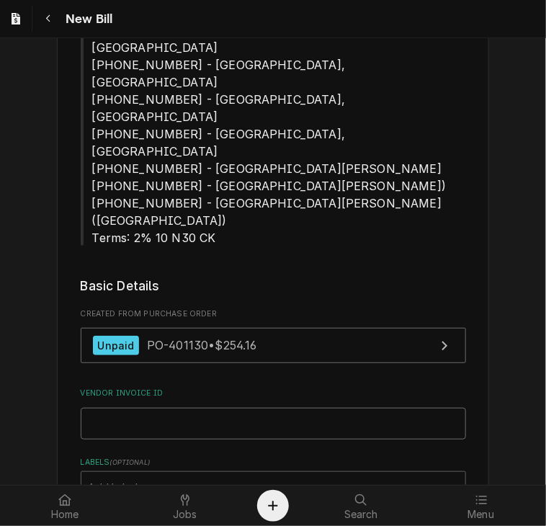
click at [273, 408] on input "Vendor Invoice ID" at bounding box center [273, 424] width 385 height 32
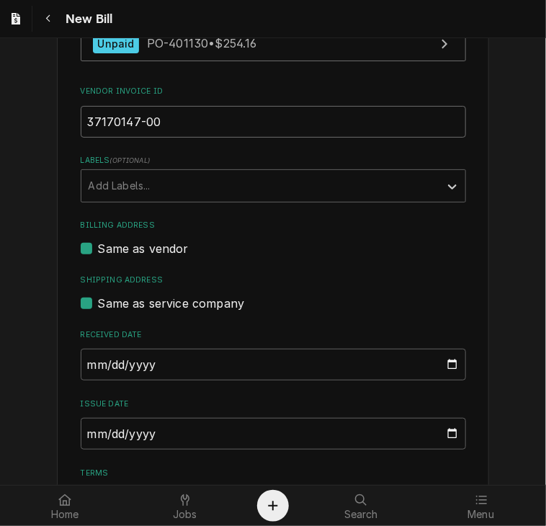
scroll to position [727, 0]
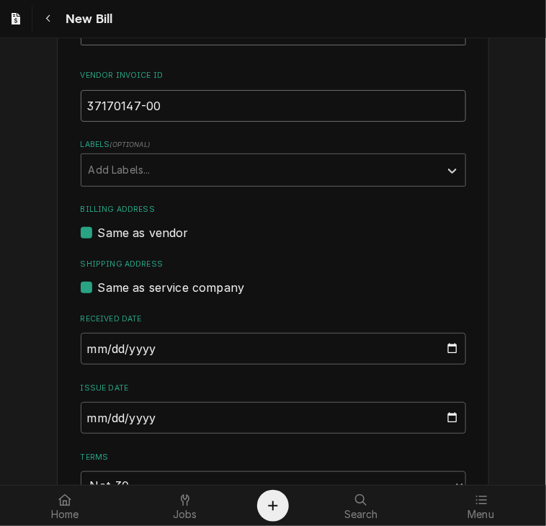
type input "37170147-00"
click at [84, 402] on input "2025-09-10" at bounding box center [273, 418] width 385 height 32
type input "2025-08-28"
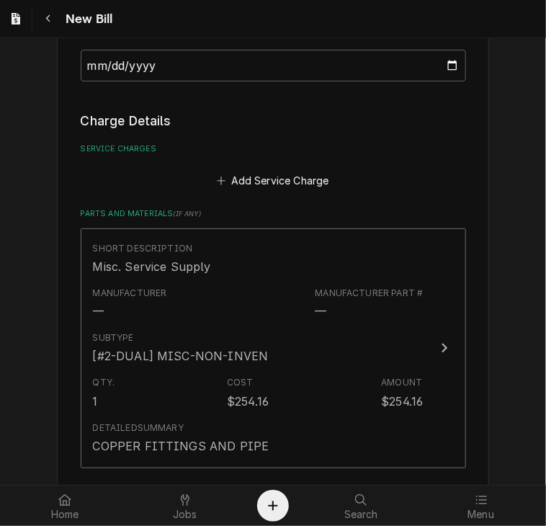
scroll to position [1437, 0]
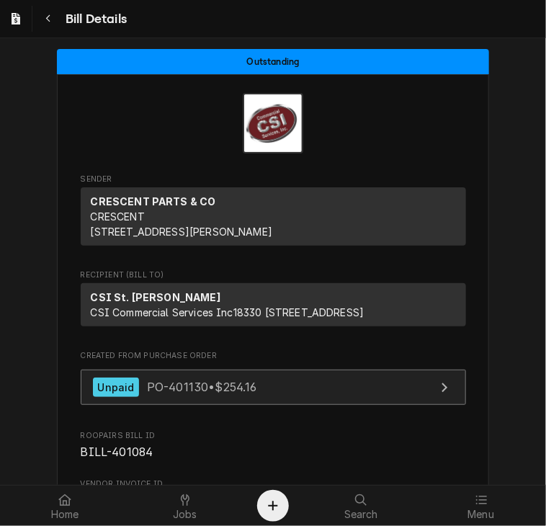
click at [186, 394] on span "PO-401130 • $254.16" at bounding box center [202, 387] width 110 height 14
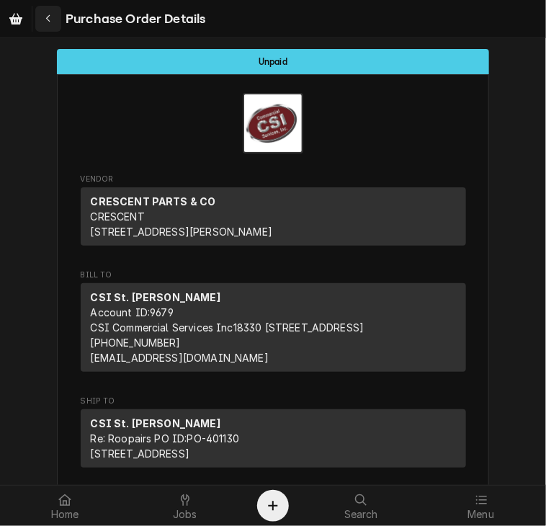
click at [55, 24] on div "Navigate back" at bounding box center [48, 19] width 14 height 14
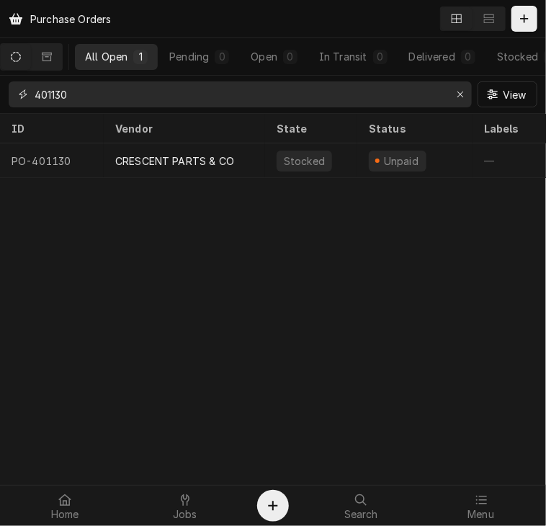
drag, startPoint x: 94, startPoint y: 98, endPoint x: 22, endPoint y: 94, distance: 72.9
click at [22, 94] on div "401130" at bounding box center [240, 94] width 463 height 26
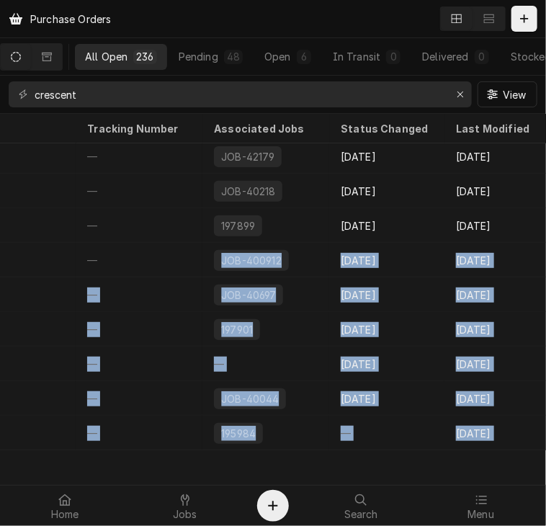
scroll to position [1430, 1008]
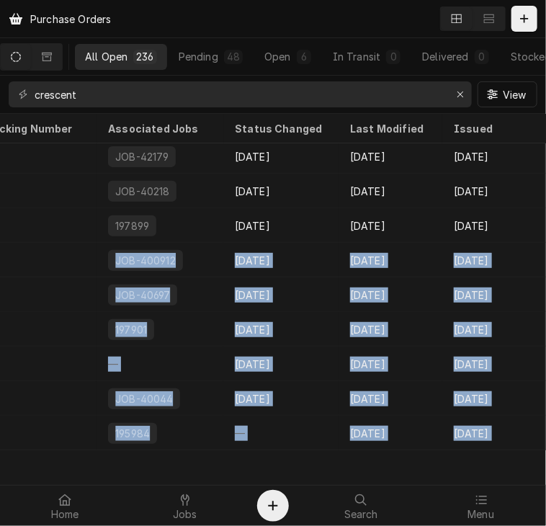
drag, startPoint x: 534, startPoint y: 390, endPoint x: 542, endPoint y: 454, distance: 64.5
click at [542, 454] on table "ID Vendor State Status Labels Items Amount Shipping Tracking Number Associated …" at bounding box center [273, 299] width 546 height 371
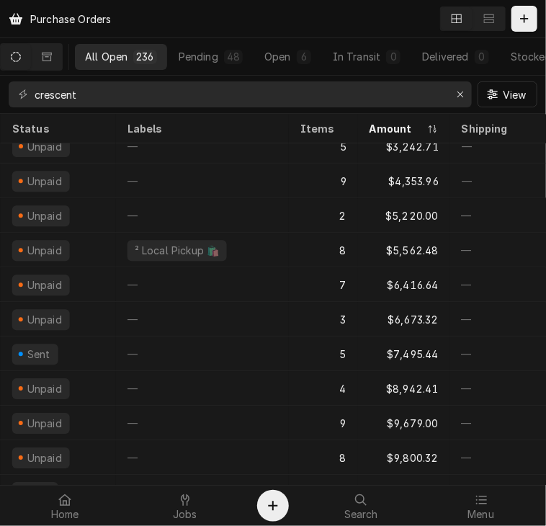
scroll to position [7827, 357]
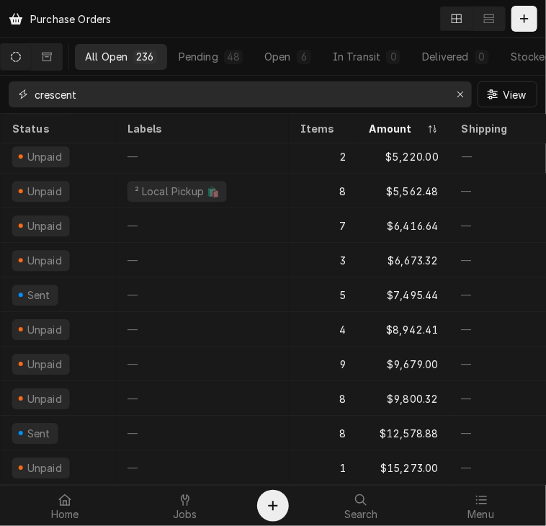
drag, startPoint x: 117, startPoint y: 102, endPoint x: 13, endPoint y: 65, distance: 110.0
click div "All Open 236 Pending 48 Open 6 In Transit 0 Delivered 0 Stocked 182 crescent Vi…"
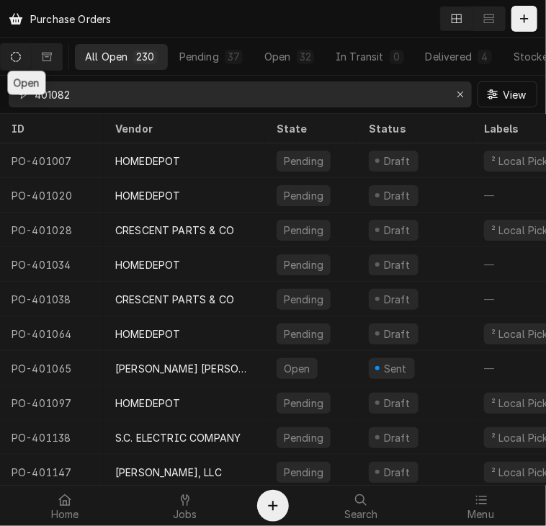
type input "401082"
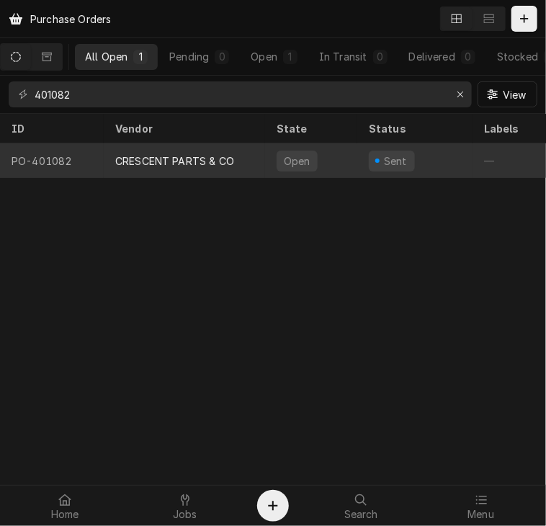
click div "CRESCENT PARTS & CO"
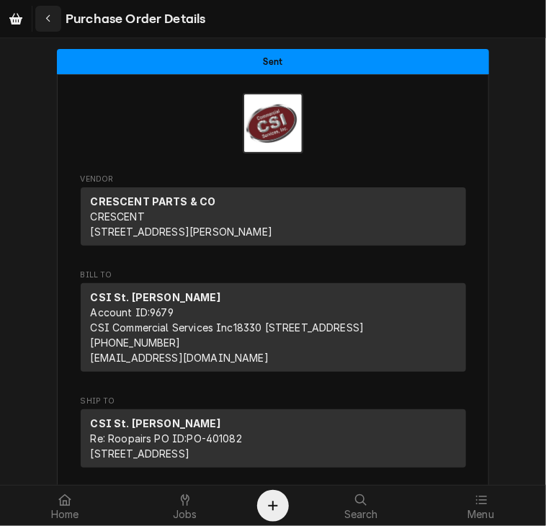
click at [51, 22] on icon "Navigate back" at bounding box center [48, 19] width 6 height 10
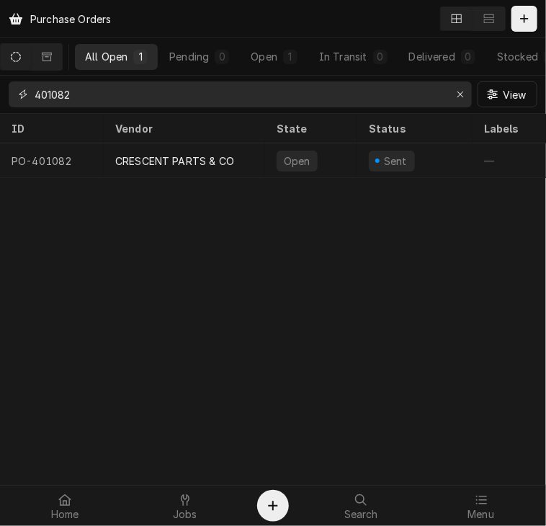
drag, startPoint x: 92, startPoint y: 94, endPoint x: 12, endPoint y: 84, distance: 81.4
click at [12, 84] on div "401082" at bounding box center [240, 94] width 463 height 26
type input "401133"
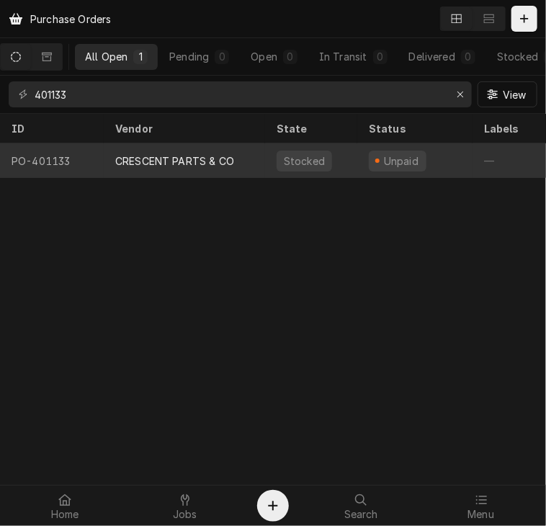
click at [153, 162] on div "CRESCENT PARTS & CO" at bounding box center [174, 160] width 119 height 15
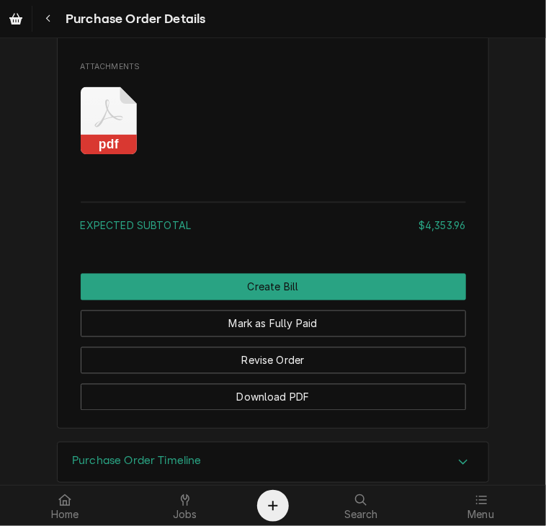
scroll to position [3339, 0]
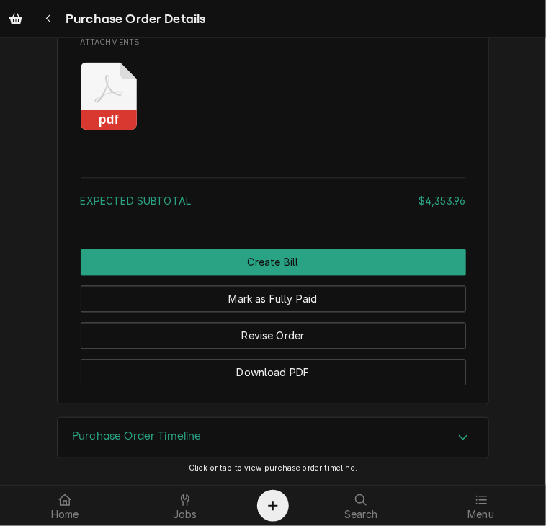
click at [95, 112] on rect "Attachments" at bounding box center [109, 120] width 57 height 20
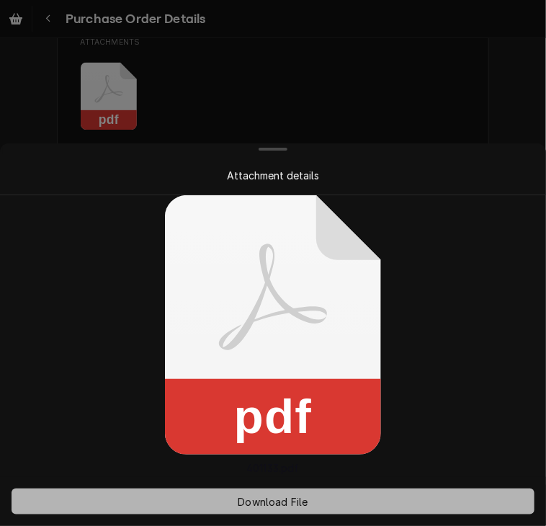
click at [295, 506] on span "Download File" at bounding box center [273, 501] width 76 height 15
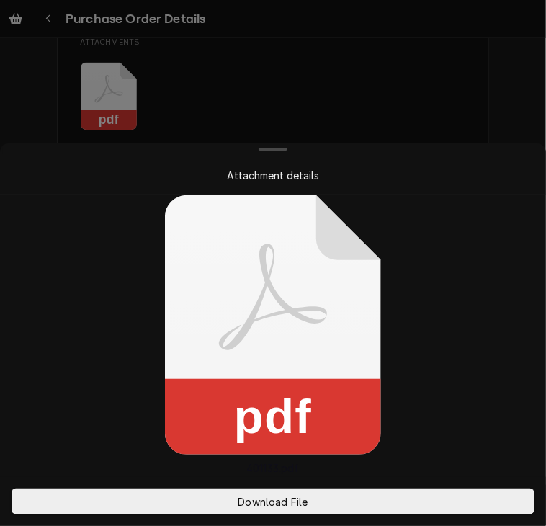
click at [480, 91] on div at bounding box center [273, 263] width 546 height 526
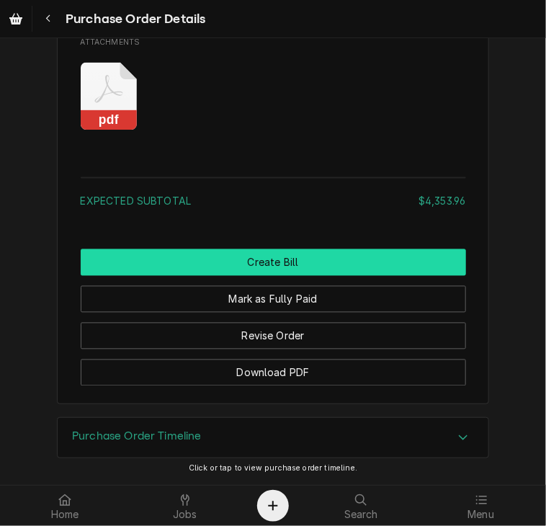
click at [358, 260] on button "Create Bill" at bounding box center [273, 262] width 385 height 27
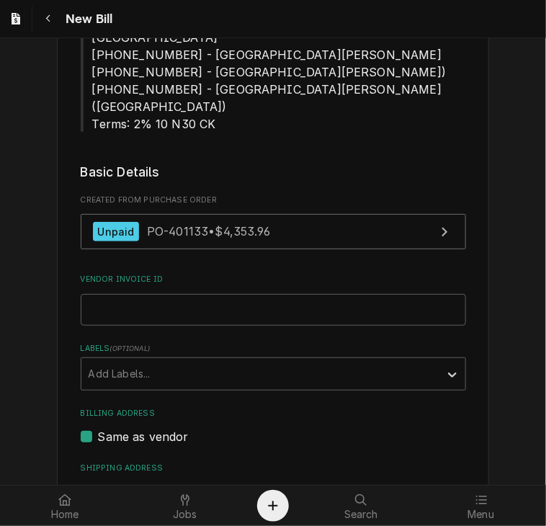
scroll to position [529, 0]
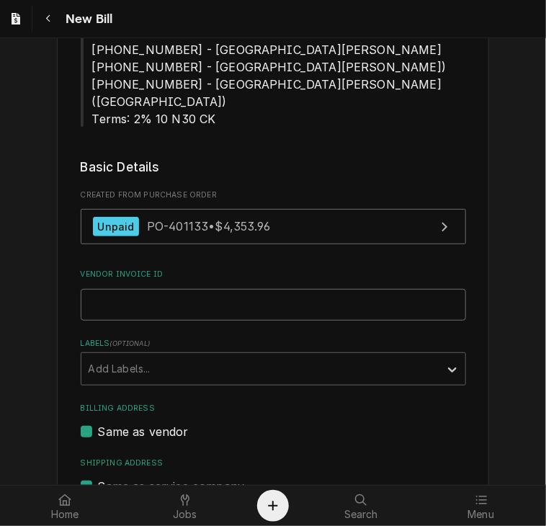
click at [284, 289] on input "Vendor Invoice ID" at bounding box center [273, 305] width 385 height 32
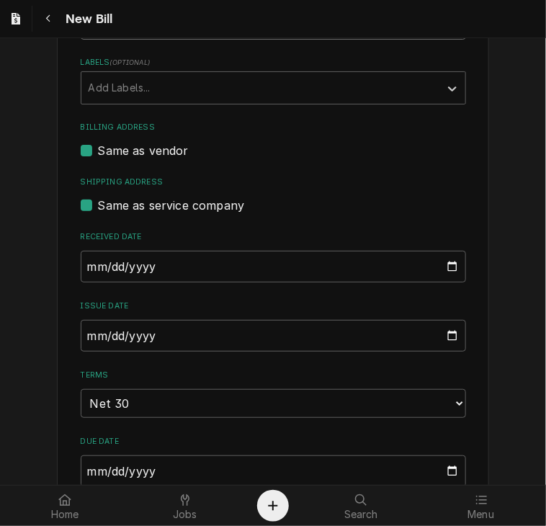
scroll to position [800, 0]
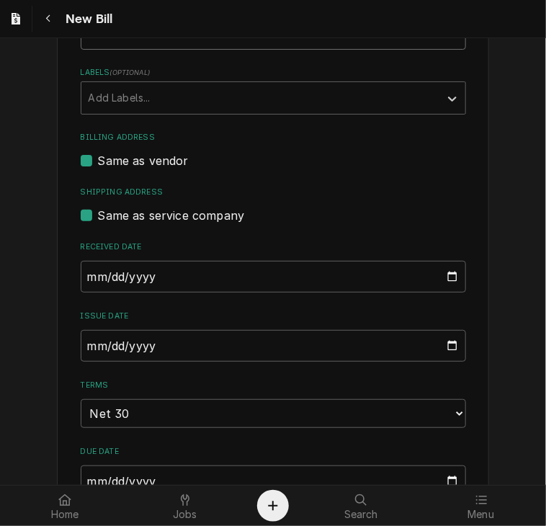
type input "37170173-00"
click at [89, 330] on input "2025-09-10" at bounding box center [273, 346] width 385 height 32
type input "2025-08-28"
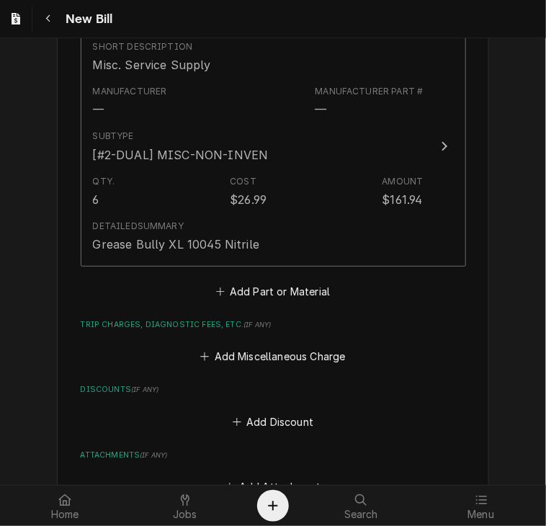
scroll to position [3084, 0]
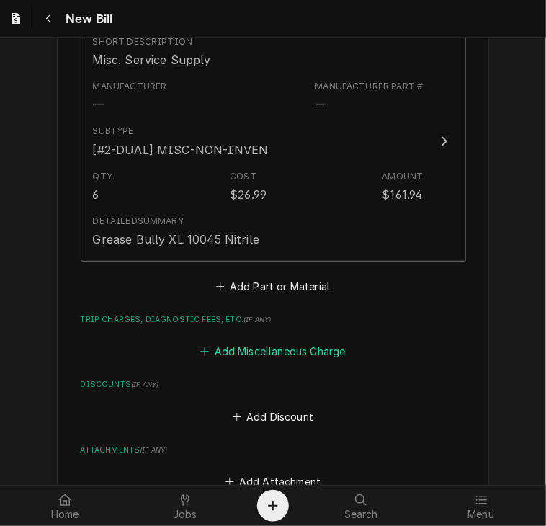
click at [249, 341] on button "Add Miscellaneous Charge" at bounding box center [273, 351] width 150 height 20
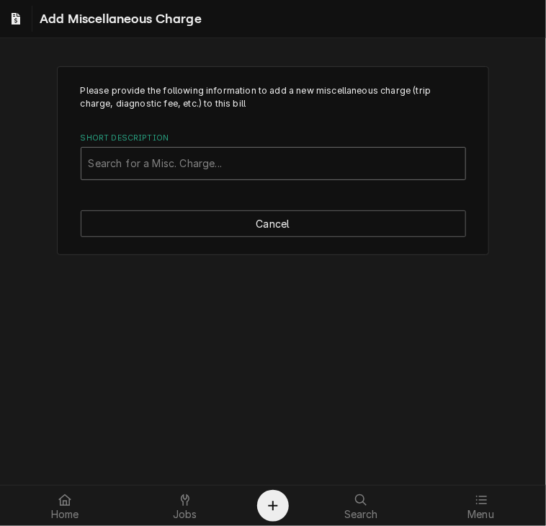
click at [101, 166] on div "Short Description" at bounding box center [274, 164] width 370 height 26
type input "f"
type input "j"
type input "ship"
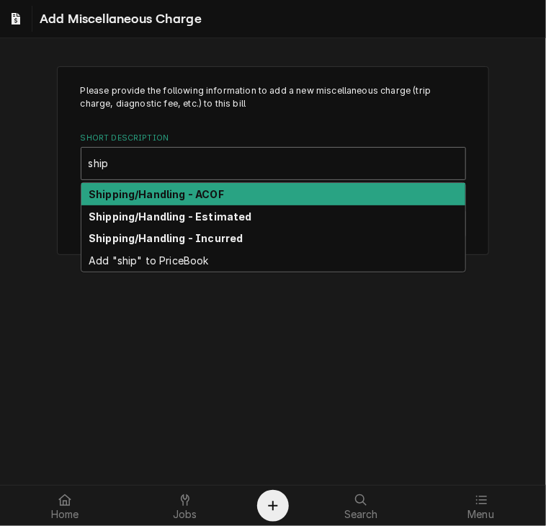
click at [148, 192] on strong "Shipping/Handling - ACOF" at bounding box center [156, 194] width 135 height 12
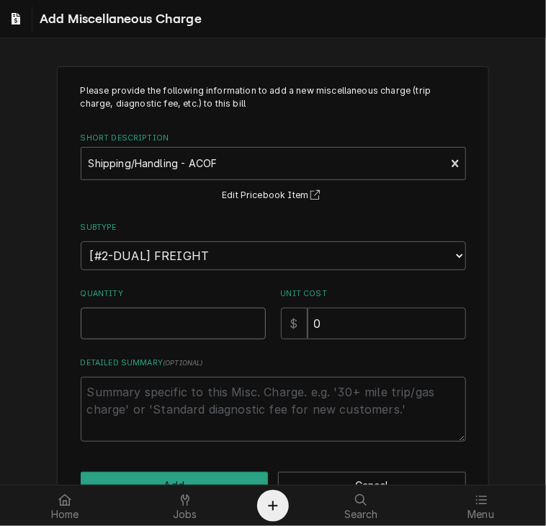
click at [151, 329] on input "Quantity" at bounding box center [173, 324] width 185 height 32
type textarea "x"
type input "1"
drag, startPoint x: 333, startPoint y: 323, endPoint x: 279, endPoint y: 330, distance: 55.1
click at [281, 330] on div "$ 0" at bounding box center [373, 324] width 185 height 32
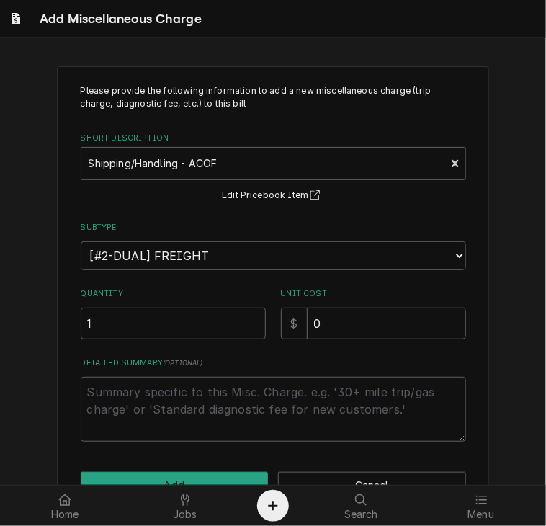
type textarea "x"
type input "3"
type textarea "x"
type input "33"
type textarea "x"
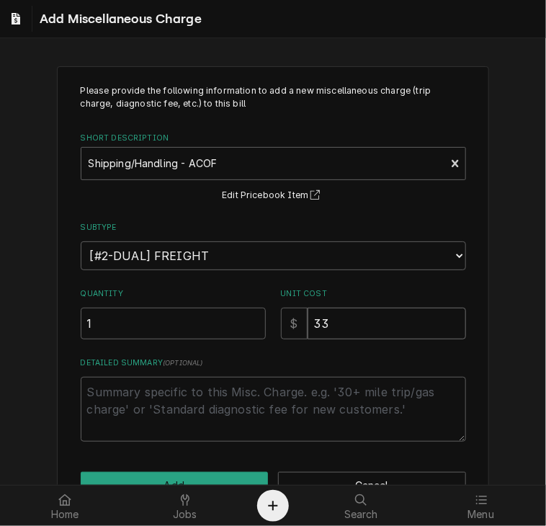
type input "33.0"
type textarea "x"
type input "33.09"
type textarea "x"
type input "33.095"
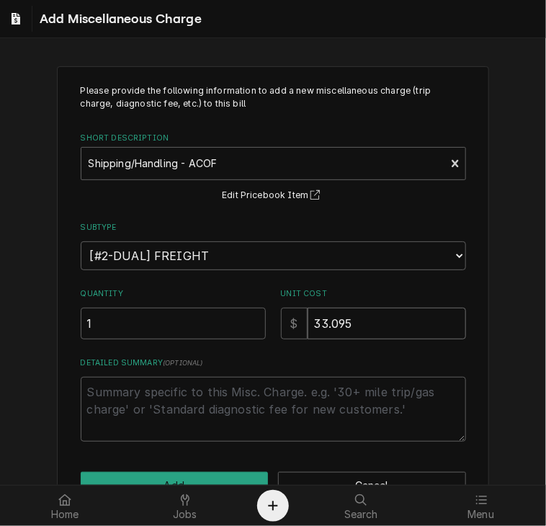
type textarea "x"
type input "33.09"
type textarea "x"
type input "33.0"
type textarea "x"
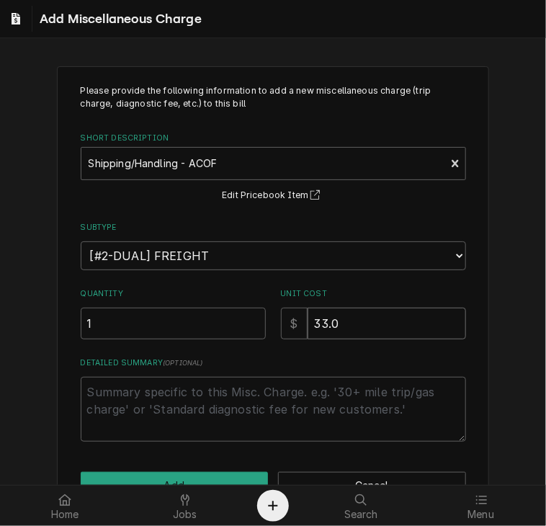
type input "33"
type textarea "x"
type input "33.9"
type textarea "x"
type input "33.95"
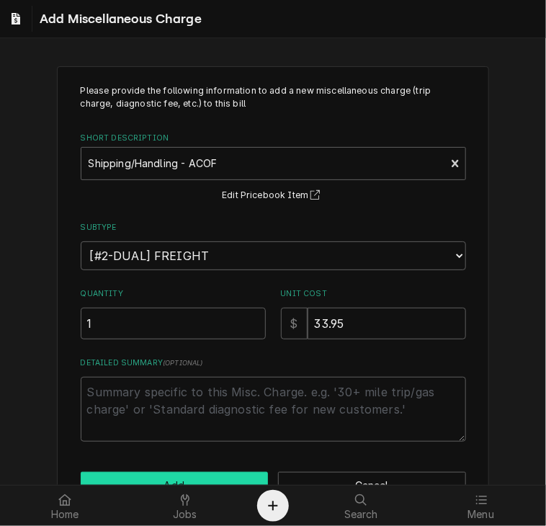
click at [215, 476] on button "Add" at bounding box center [175, 485] width 188 height 27
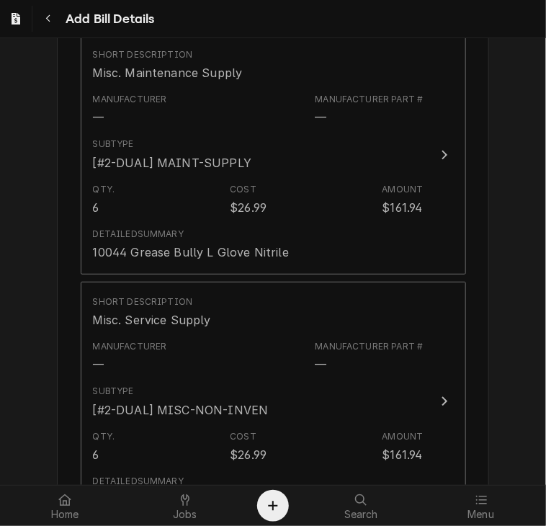
scroll to position [3210, 0]
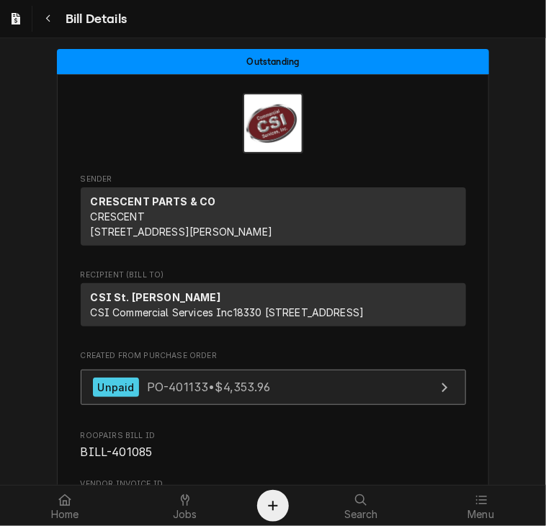
click at [125, 397] on div "Unpaid" at bounding box center [116, 386] width 47 height 19
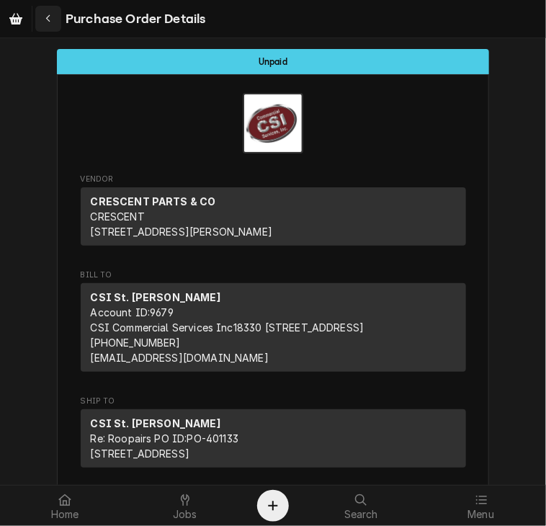
click at [49, 14] on icon "Navigate back" at bounding box center [48, 19] width 6 height 10
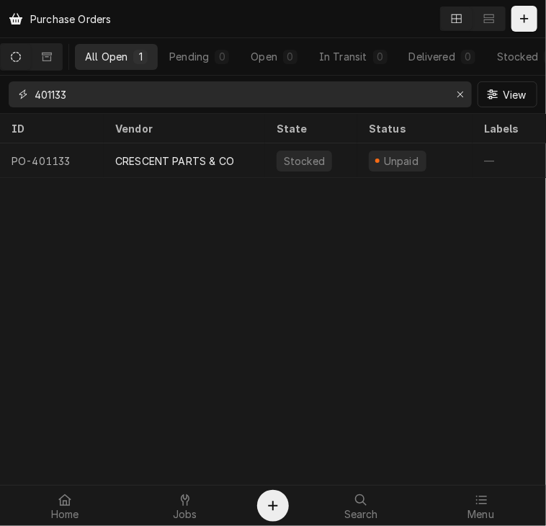
drag, startPoint x: 98, startPoint y: 97, endPoint x: -1, endPoint y: 95, distance: 98.7
click at [0, 95] on html "Purchase Orders All Open 1 Pending 0 Open 0 In Transit 0 Delivered 0 Stocked 1 …" at bounding box center [273, 263] width 546 height 526
click at [109, 97] on input "401082" at bounding box center [240, 94] width 410 height 26
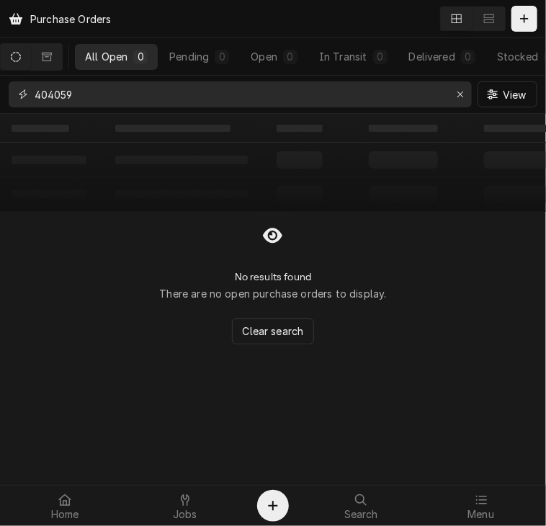
click at [99, 94] on input "404059" at bounding box center [240, 94] width 410 height 26
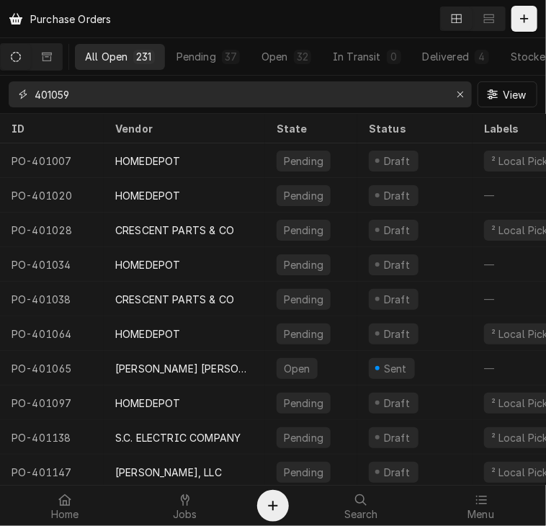
type input "401059"
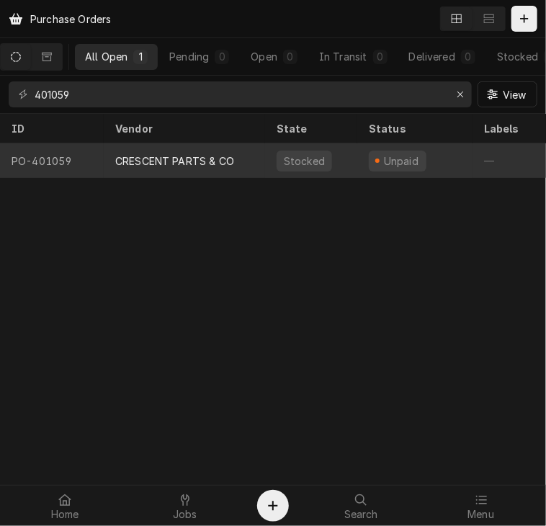
click at [147, 153] on div "CRESCENT PARTS & CO" at bounding box center [174, 160] width 119 height 15
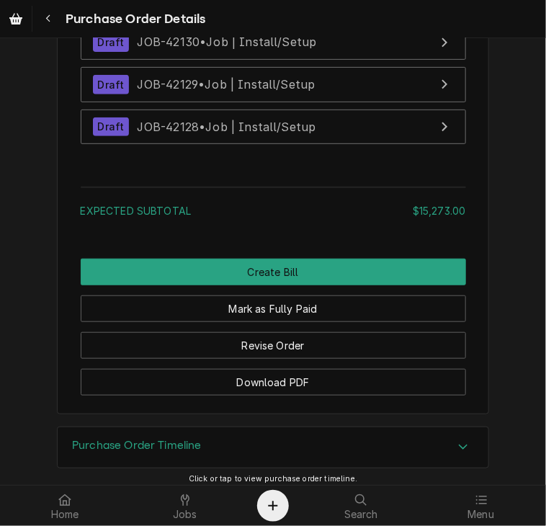
scroll to position [1570, 0]
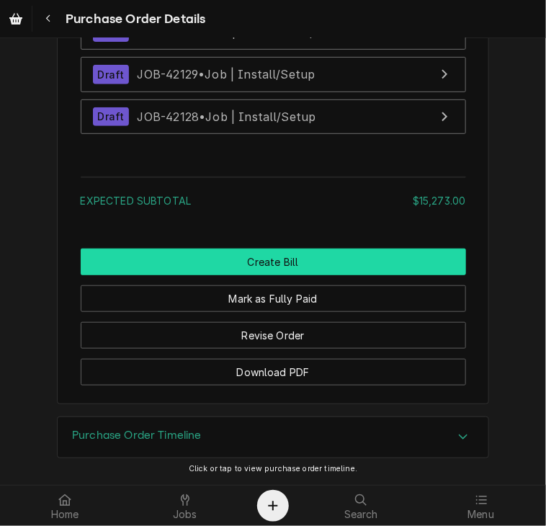
click at [306, 257] on button "Create Bill" at bounding box center [273, 261] width 385 height 27
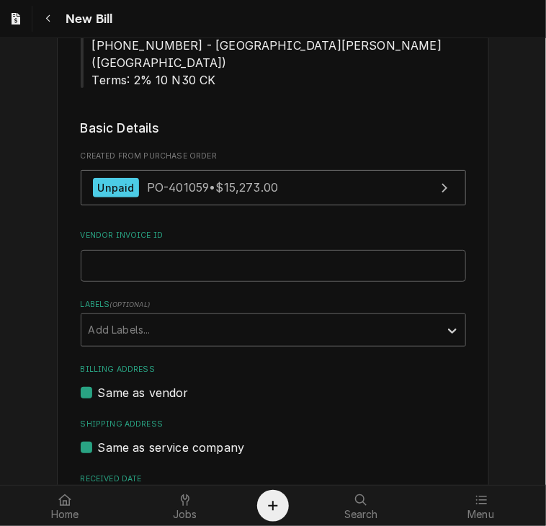
scroll to position [428, 0]
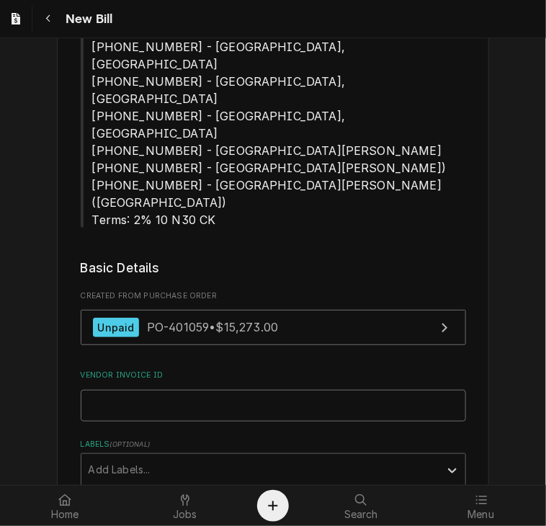
click at [169, 390] on input "Vendor Invoice ID" at bounding box center [273, 406] width 385 height 32
click at [117, 390] on input "Vendor Invoice ID" at bounding box center [273, 406] width 385 height 32
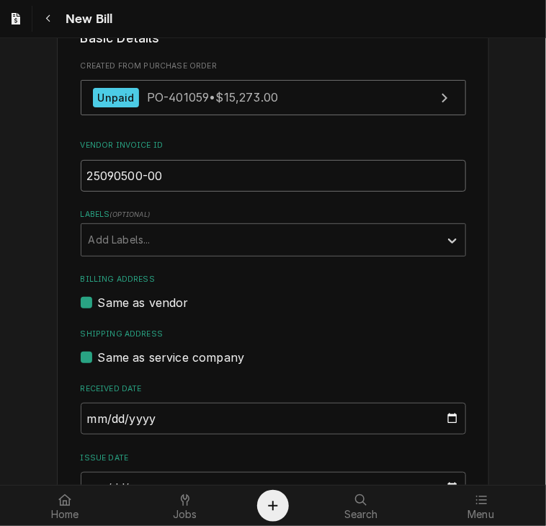
scroll to position [666, 0]
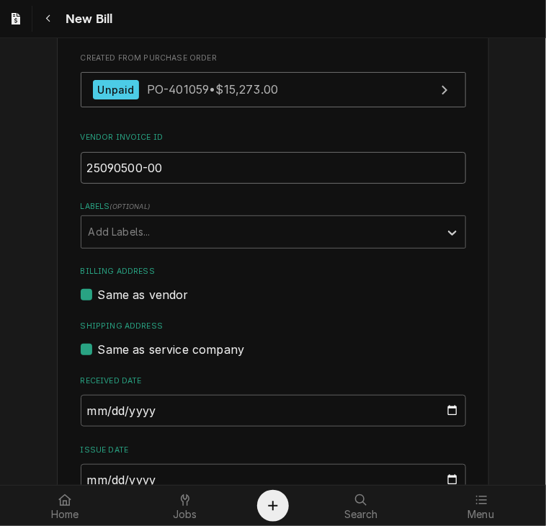
type input "25090500-00"
click at [89, 464] on input "[DATE]" at bounding box center [273, 480] width 385 height 32
type input "[DATE]"
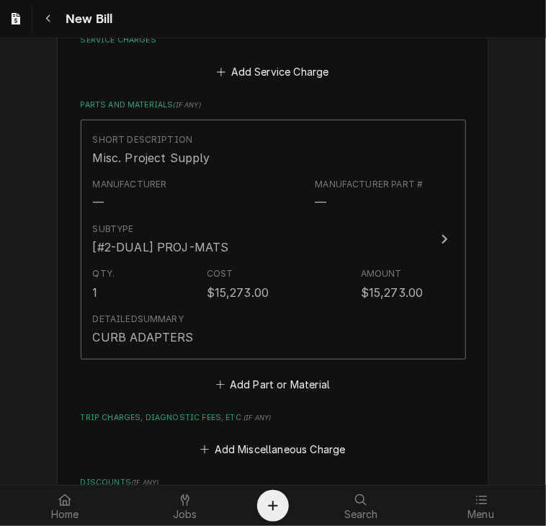
scroll to position [1437, 0]
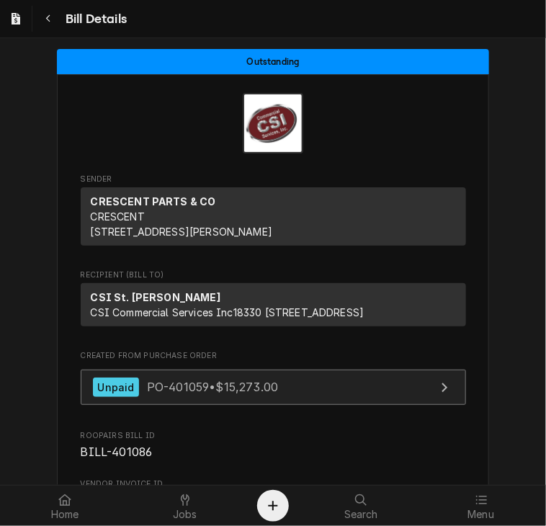
click at [175, 394] on span "PO-401059 • $15,273.00" at bounding box center [212, 387] width 131 height 14
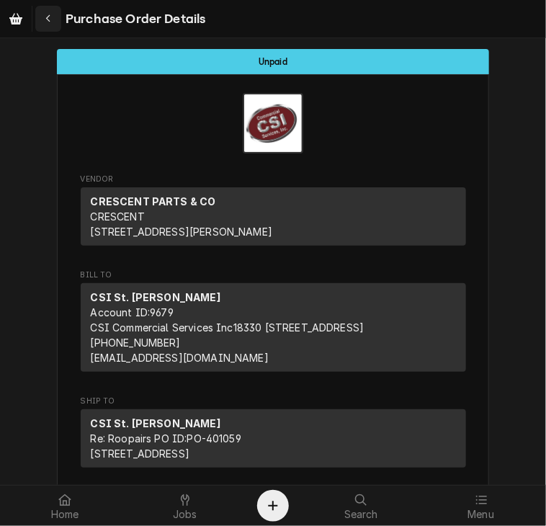
click at [51, 20] on icon "Navigate back" at bounding box center [48, 19] width 6 height 10
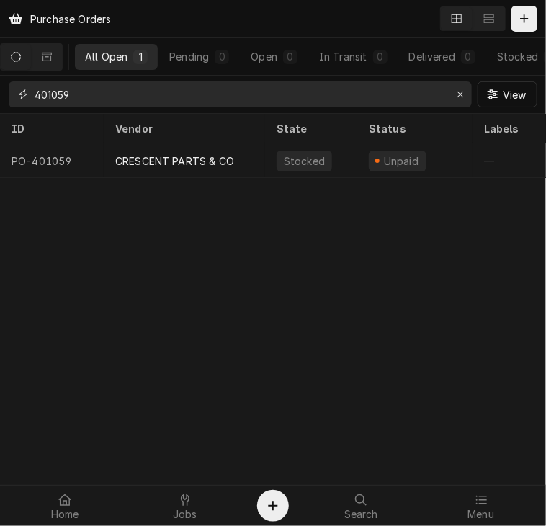
drag, startPoint x: 81, startPoint y: 94, endPoint x: 1, endPoint y: 88, distance: 80.9
click at [1, 88] on div "401059 View" at bounding box center [273, 94] width 546 height 37
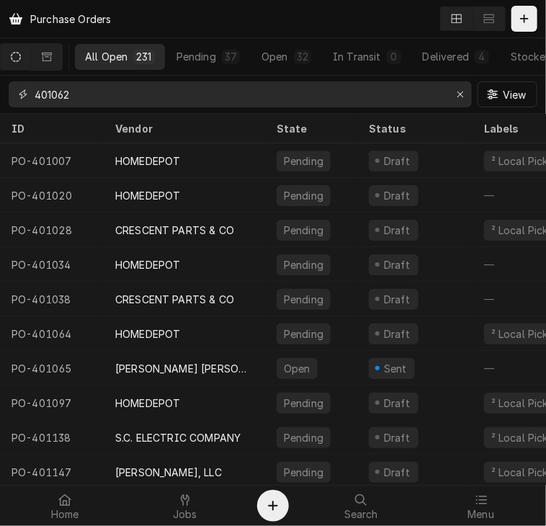
type input "401062"
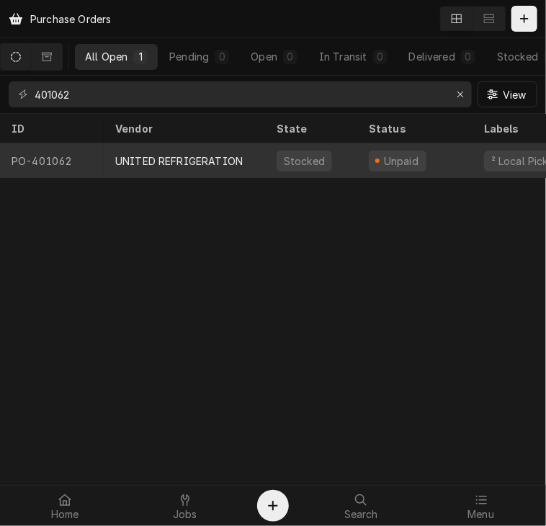
click at [138, 158] on div "UNITED REFRIGERATION" at bounding box center [178, 160] width 127 height 15
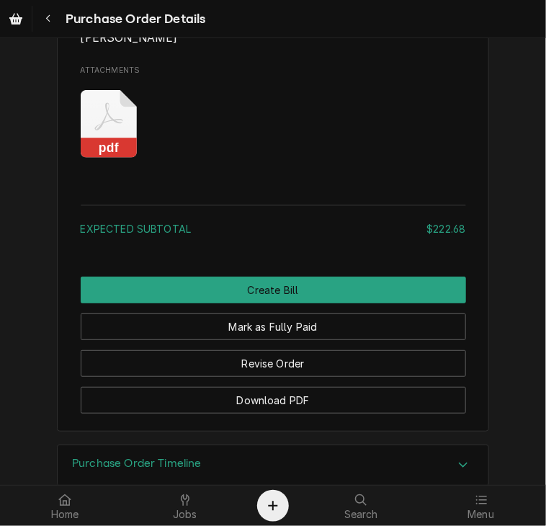
scroll to position [1387, 0]
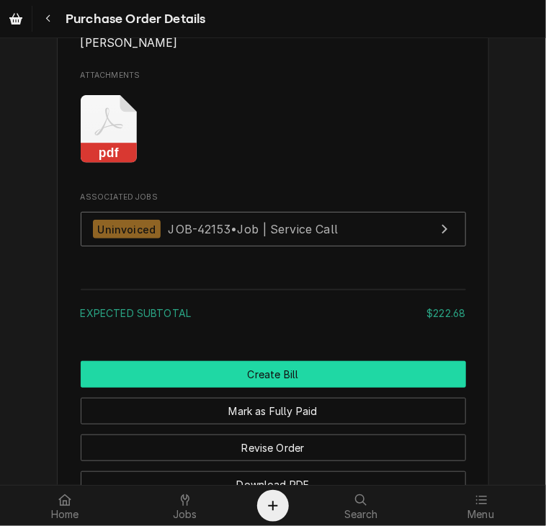
click at [360, 388] on button "Create Bill" at bounding box center [273, 374] width 385 height 27
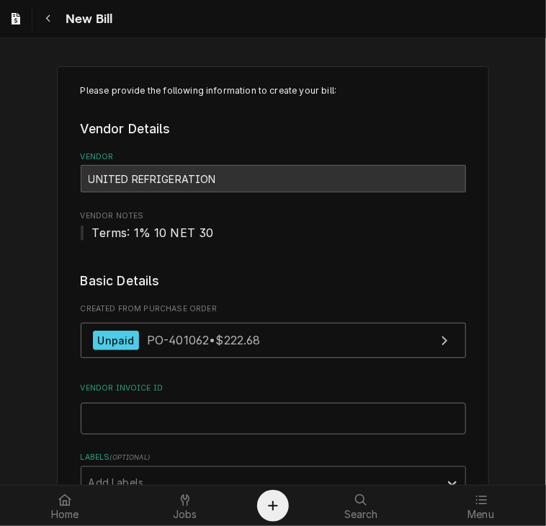
click at [271, 419] on input "Vendor Invoice ID" at bounding box center [273, 419] width 385 height 32
paste input "14797063-00"
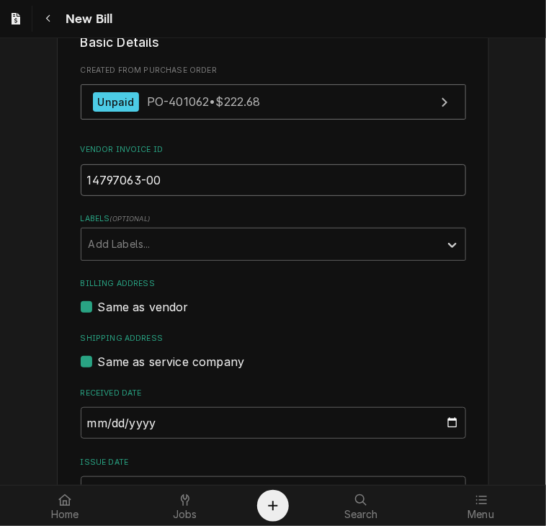
scroll to position [256, 0]
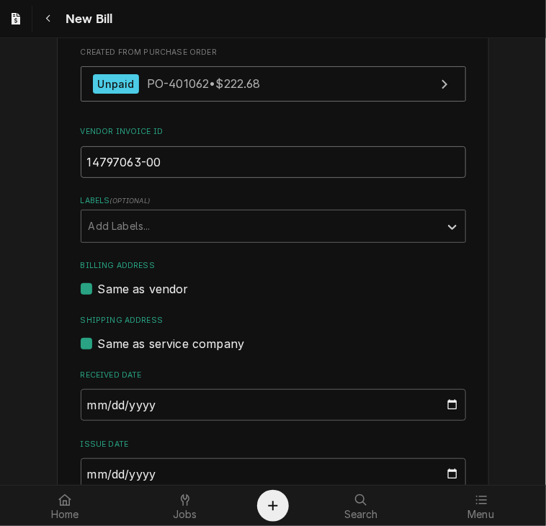
type input "14797063-00"
click at [85, 470] on input "[DATE]" at bounding box center [273, 474] width 385 height 32
type input "[DATE]"
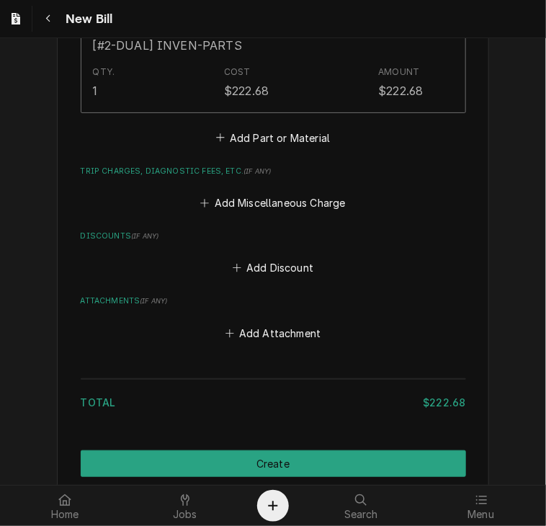
scroll to position [1167, 0]
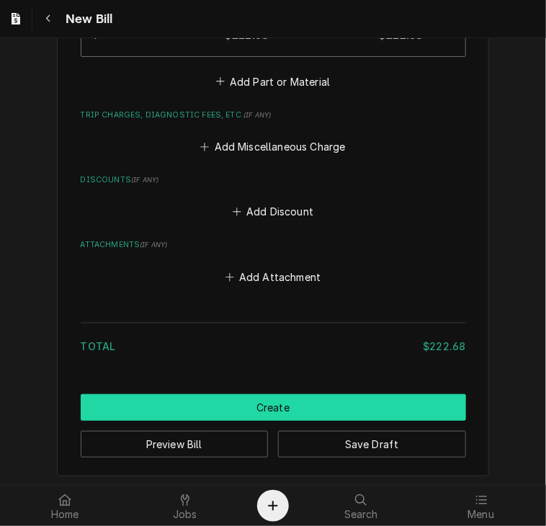
click at [358, 397] on button "Create" at bounding box center [273, 407] width 385 height 27
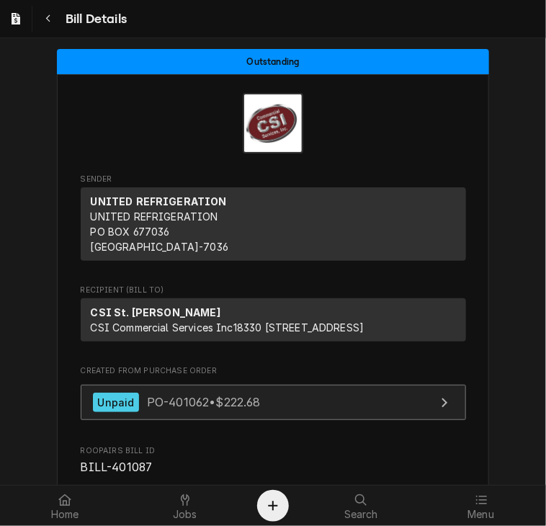
click at [176, 409] on span "PO-401062 • $222.68" at bounding box center [204, 402] width 114 height 14
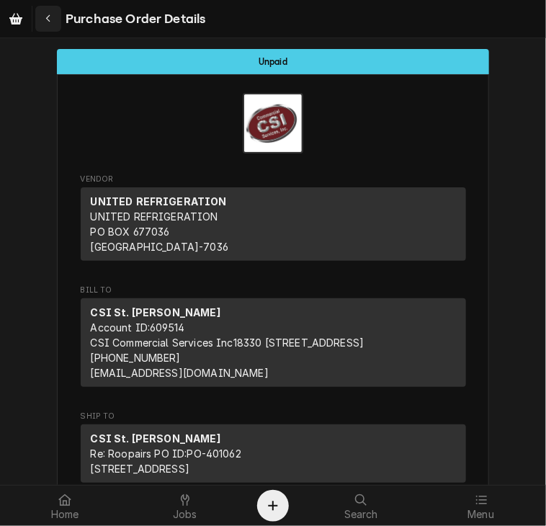
click at [44, 14] on div "Navigate back" at bounding box center [48, 19] width 14 height 14
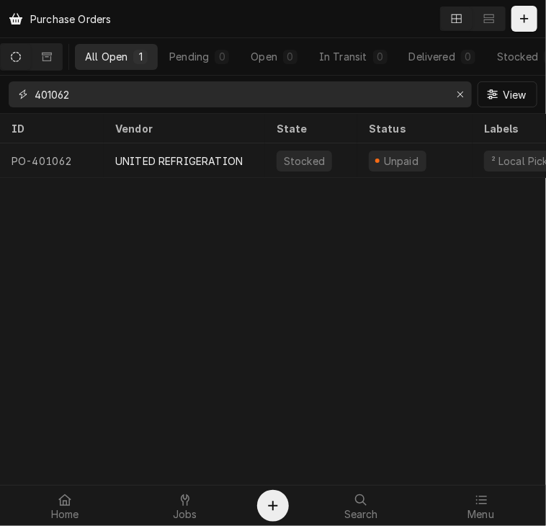
drag, startPoint x: 79, startPoint y: 99, endPoint x: 23, endPoint y: 110, distance: 56.6
click at [30, 110] on div "401062 View" at bounding box center [273, 94] width 546 height 37
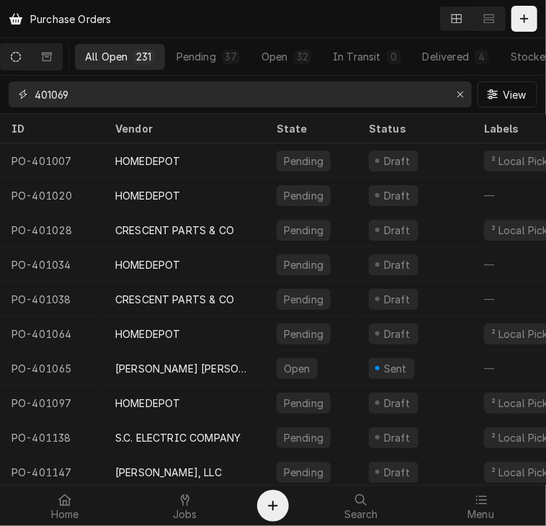
type input "401069"
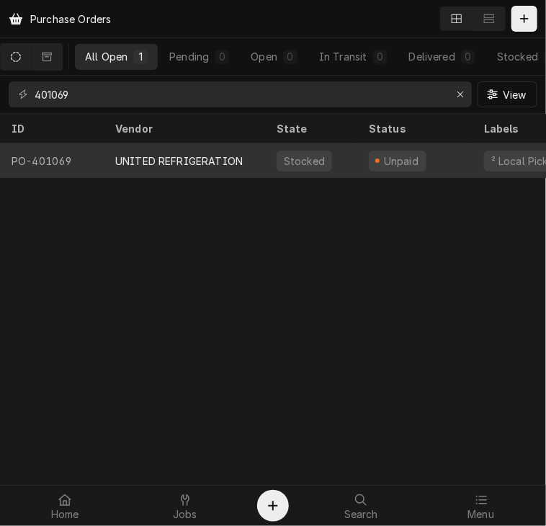
click at [134, 164] on div "UNITED REFRIGERATION" at bounding box center [178, 160] width 127 height 15
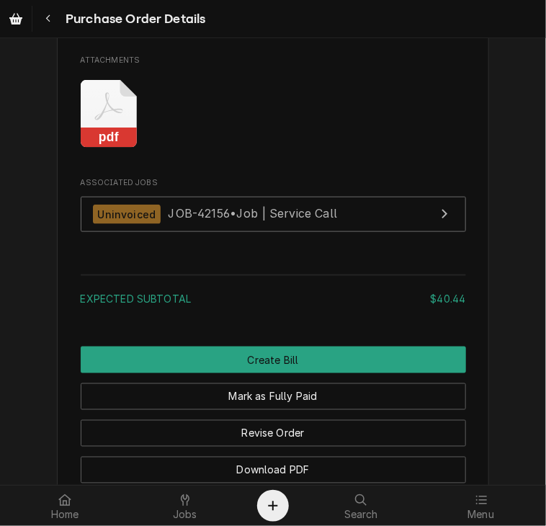
scroll to position [1711, 0]
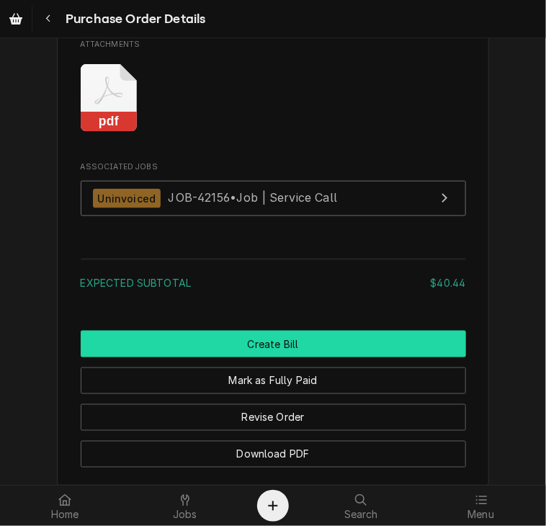
click at [363, 357] on button "Create Bill" at bounding box center [273, 344] width 385 height 27
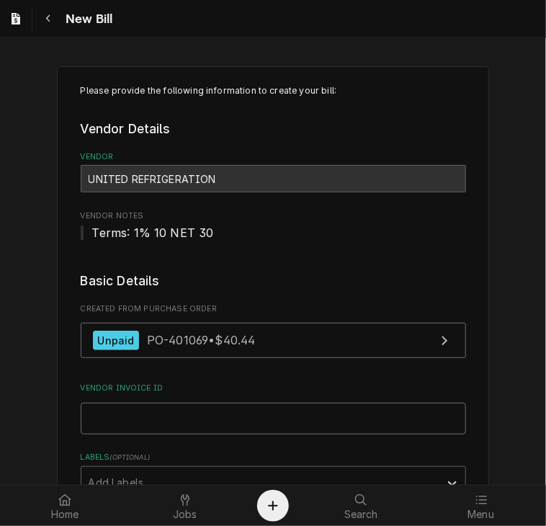
click at [208, 418] on input "Vendor Invoice ID" at bounding box center [273, 419] width 385 height 32
paste input "14815276-00"
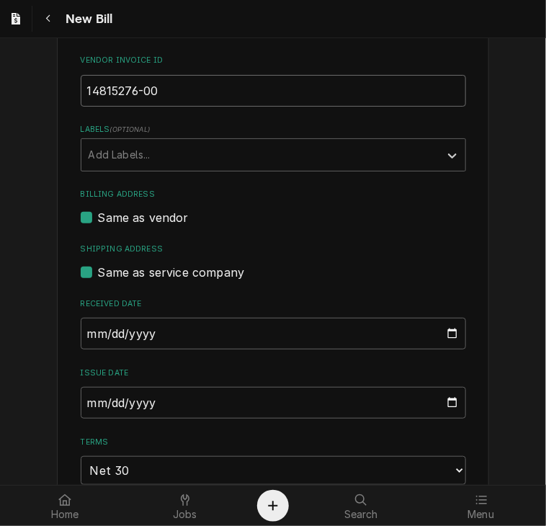
scroll to position [340, 0]
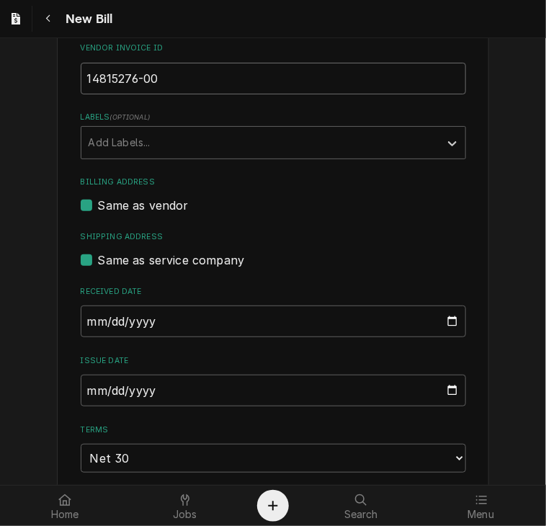
type input "14815276-00"
click at [81, 387] on input "[DATE]" at bounding box center [273, 391] width 385 height 32
type input "[DATE]"
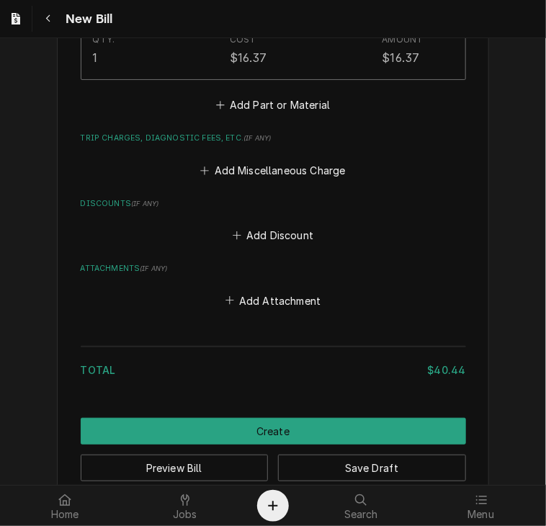
scroll to position [1369, 0]
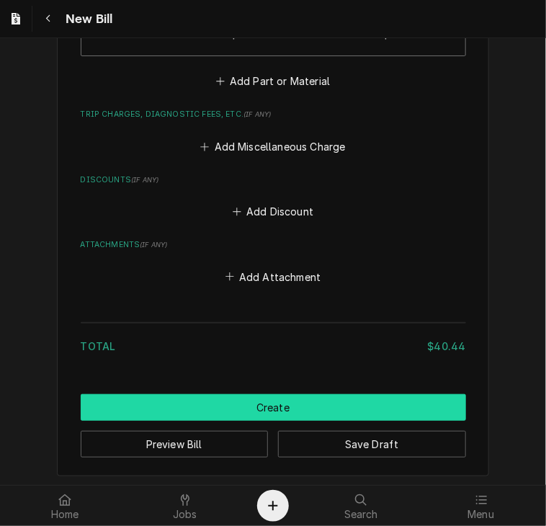
click at [383, 408] on button "Create" at bounding box center [273, 407] width 385 height 27
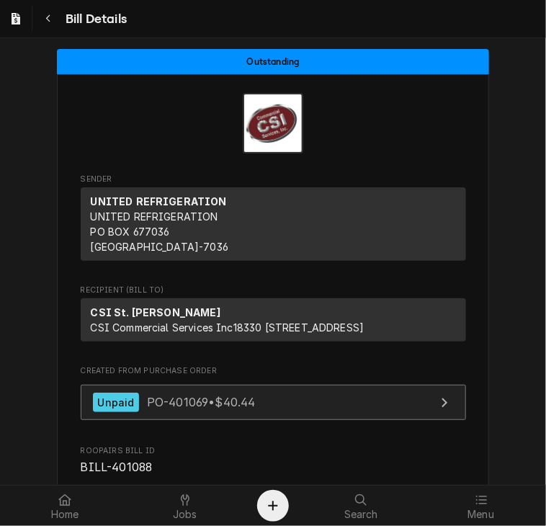
click at [147, 420] on link "Unpaid PO-401069 • $40.44" at bounding box center [273, 402] width 385 height 35
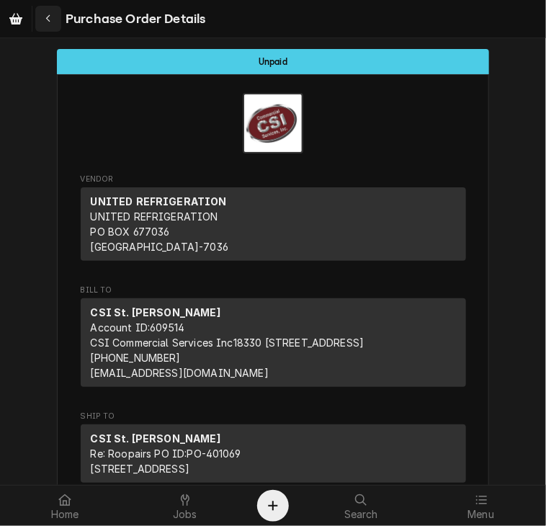
click at [52, 19] on div "Navigate back" at bounding box center [48, 19] width 14 height 14
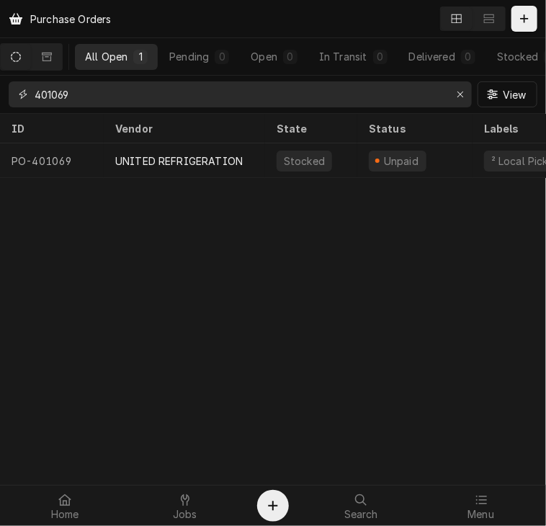
drag, startPoint x: 89, startPoint y: 90, endPoint x: 23, endPoint y: 93, distance: 66.3
click at [23, 93] on div "401069" at bounding box center [240, 94] width 463 height 26
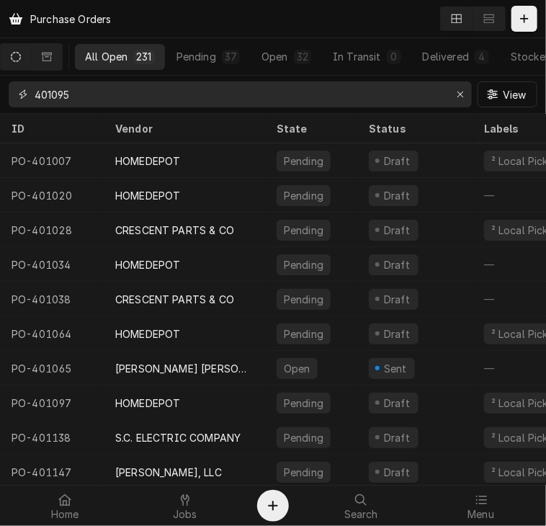
type input "401095"
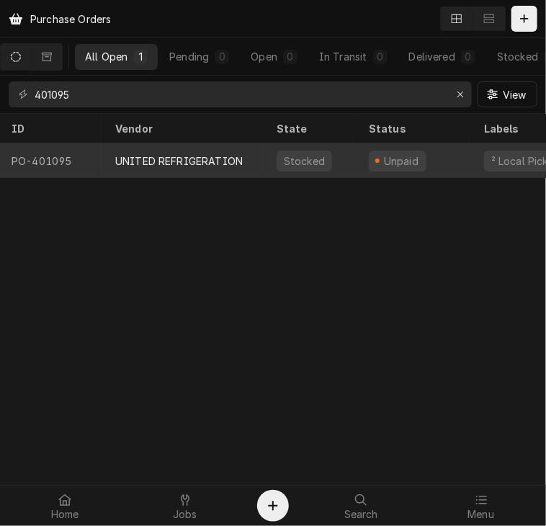
click at [158, 160] on div "UNITED REFRIGERATION" at bounding box center [178, 160] width 127 height 15
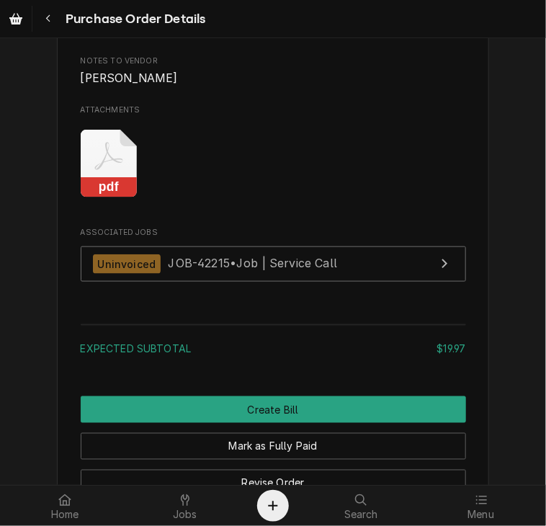
scroll to position [1648, 0]
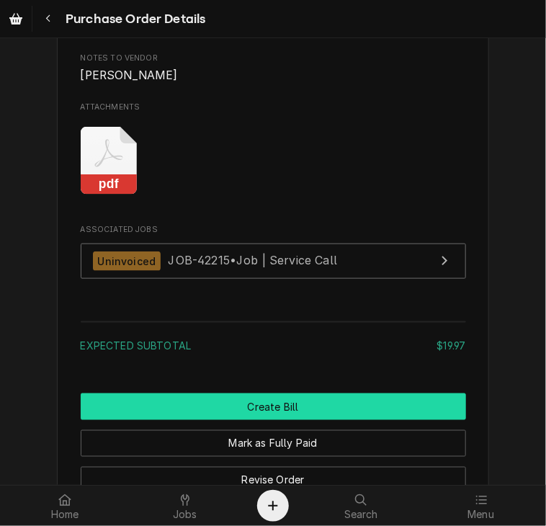
click at [362, 420] on button "Create Bill" at bounding box center [273, 406] width 385 height 27
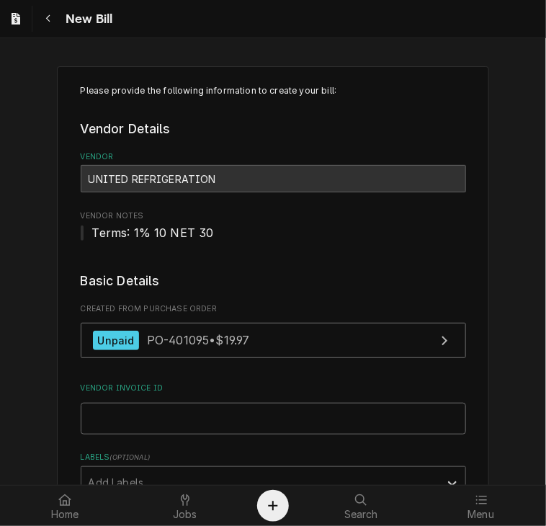
click at [156, 420] on input "Vendor Invoice ID" at bounding box center [273, 419] width 385 height 32
paste input "14862095-00"
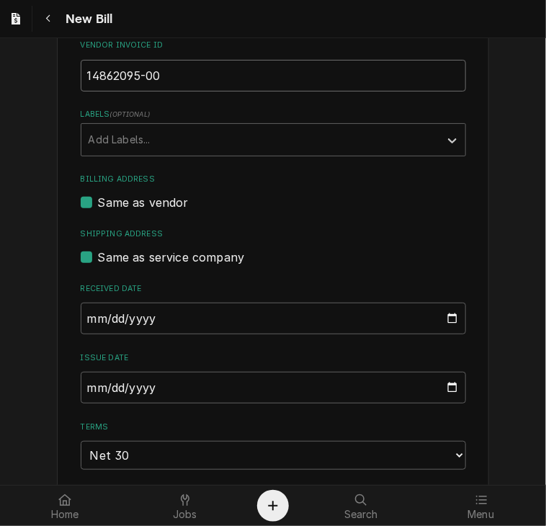
scroll to position [348, 0]
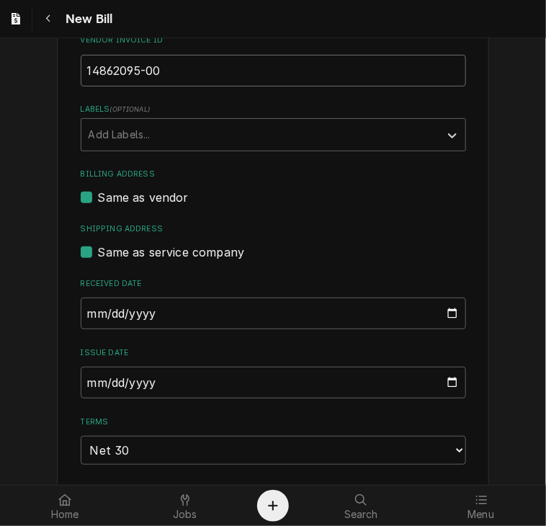
type input "14862095-00"
click at [82, 375] on input "[DATE]" at bounding box center [273, 383] width 385 height 32
type input "0025-08-21"
type input "[DATE]"
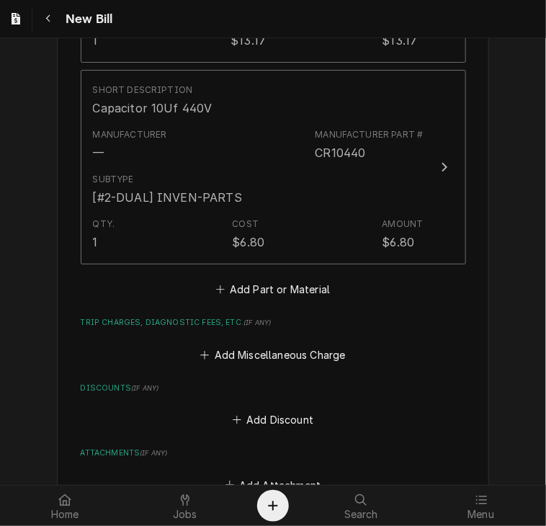
scroll to position [1369, 0]
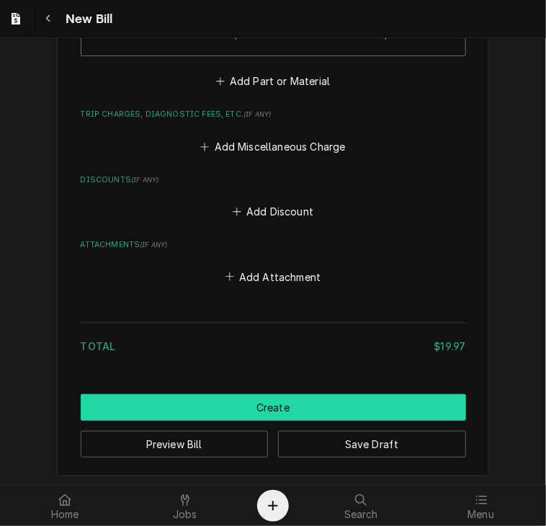
click at [403, 412] on button "Create" at bounding box center [273, 407] width 385 height 27
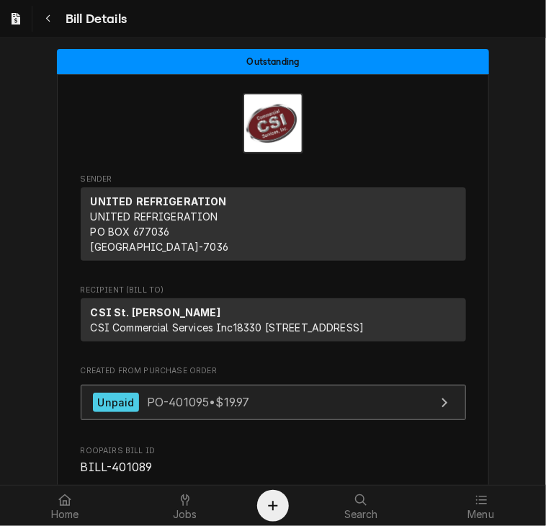
click at [134, 412] on div "Unpaid PO-401095 • $19.97" at bounding box center [171, 402] width 157 height 19
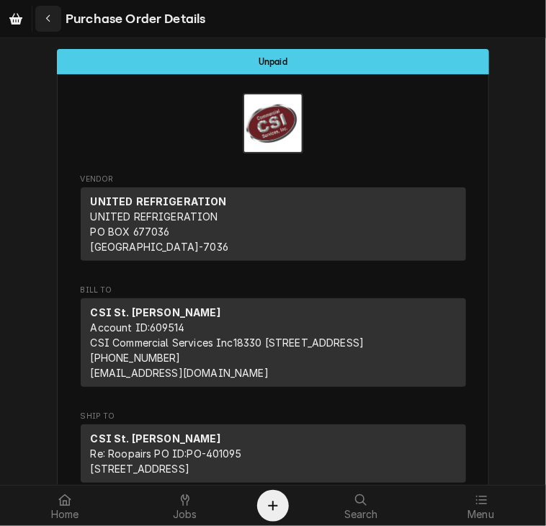
click at [52, 21] on div "Navigate back" at bounding box center [48, 19] width 14 height 14
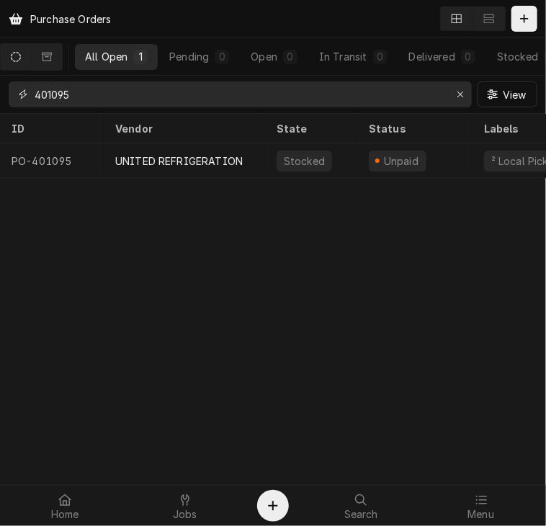
drag, startPoint x: 86, startPoint y: 102, endPoint x: 36, endPoint y: 93, distance: 51.2
click at [36, 93] on input "401095" at bounding box center [240, 94] width 410 height 26
type input "401124"
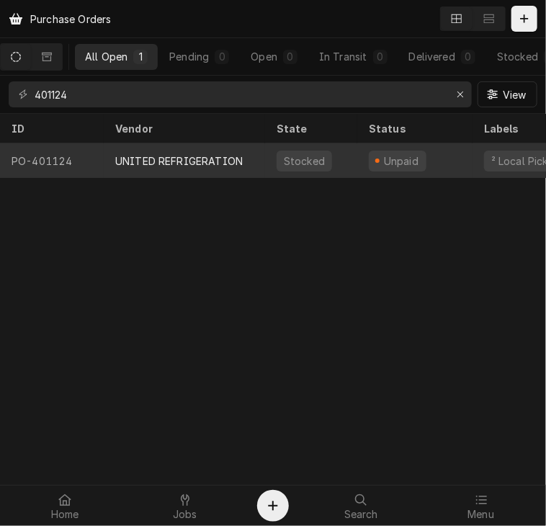
click at [120, 165] on div "UNITED REFRIGERATION" at bounding box center [178, 160] width 127 height 15
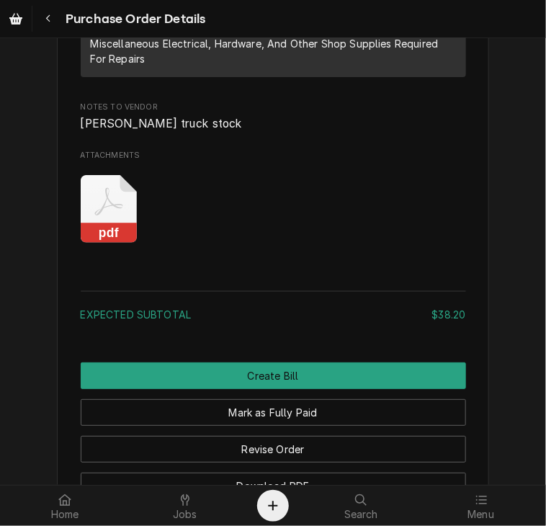
scroll to position [1310, 0]
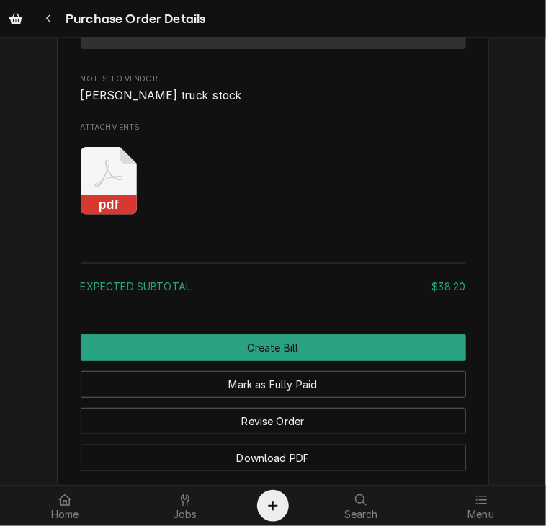
click at [86, 215] on rect "Attachments" at bounding box center [109, 205] width 57 height 20
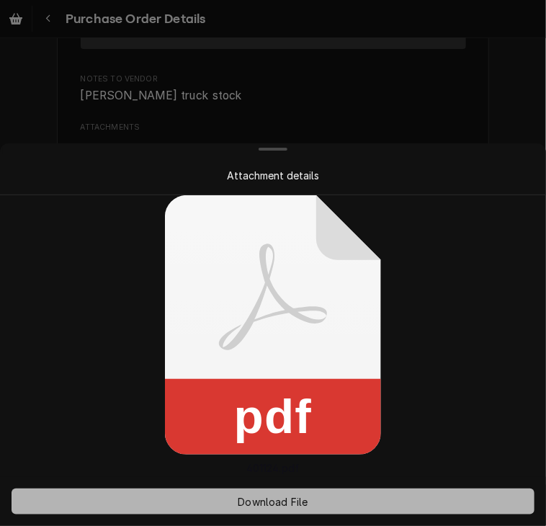
click at [282, 496] on span "Download File" at bounding box center [273, 501] width 76 height 15
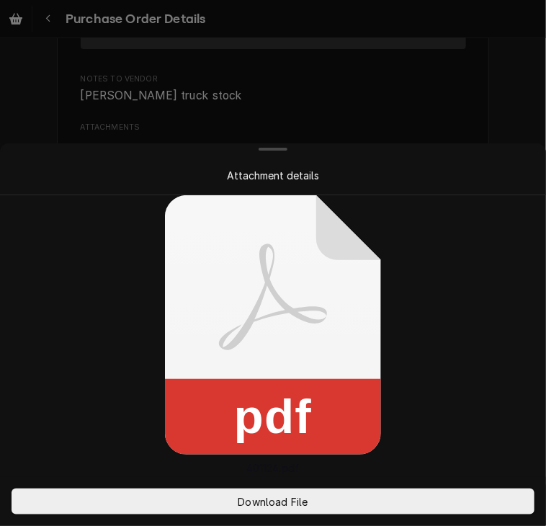
click at [470, 109] on div at bounding box center [273, 263] width 546 height 526
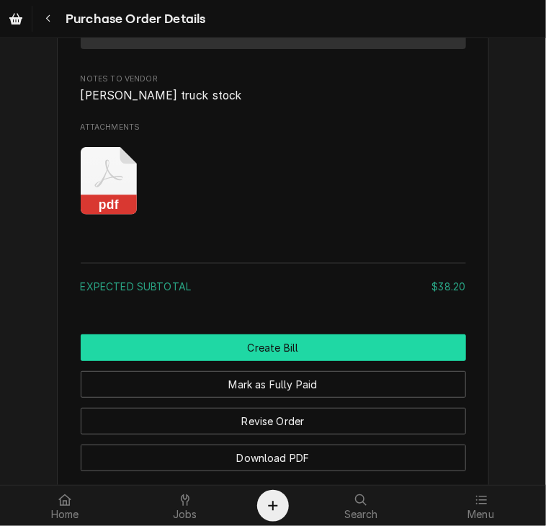
click at [242, 361] on button "Create Bill" at bounding box center [273, 347] width 385 height 27
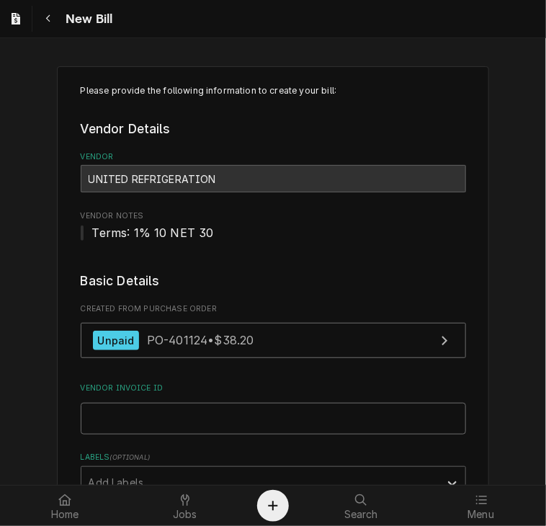
click at [289, 419] on input "Vendor Invoice ID" at bounding box center [273, 419] width 385 height 32
paste input "14944930-00"
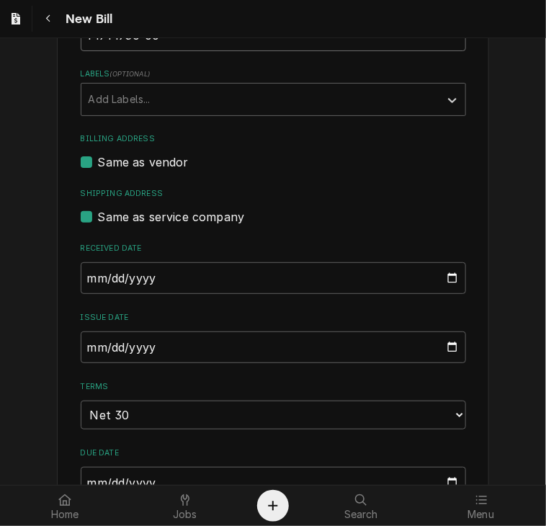
scroll to position [388, 0]
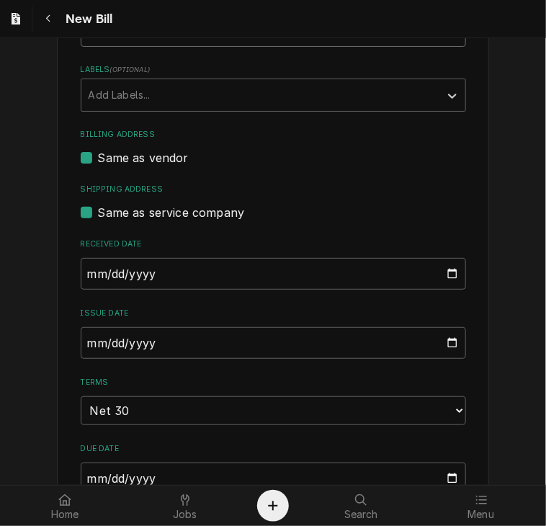
type input "14944930-00"
click at [86, 345] on input "2025-09-10" at bounding box center [273, 343] width 385 height 32
type input "2025-08-26"
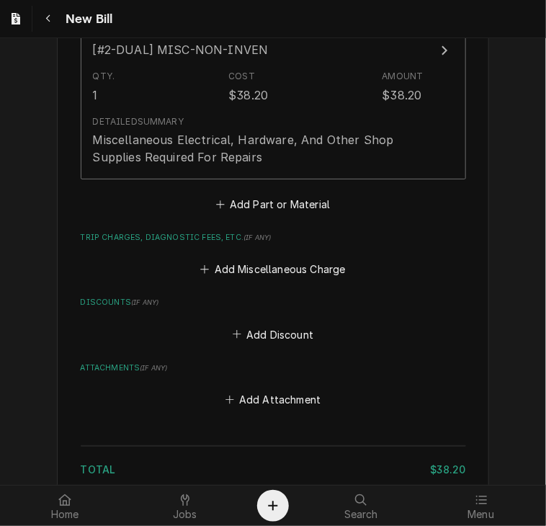
scroll to position [1114, 0]
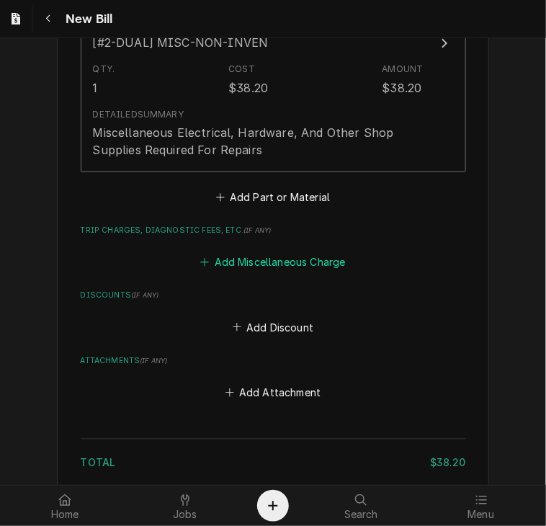
click at [320, 257] on button "Add Miscellaneous Charge" at bounding box center [273, 262] width 150 height 20
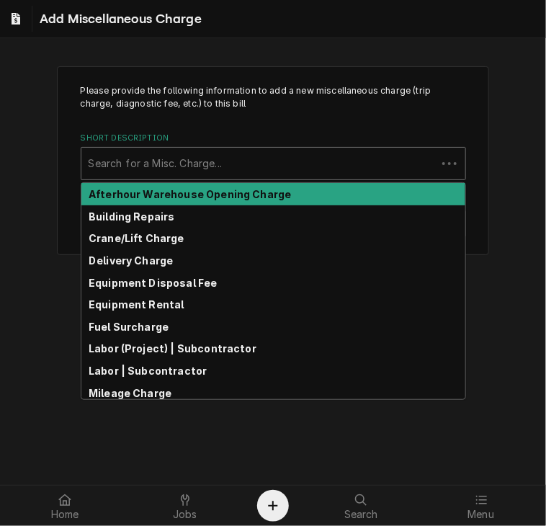
click at [168, 168] on div "Short Description" at bounding box center [259, 164] width 341 height 26
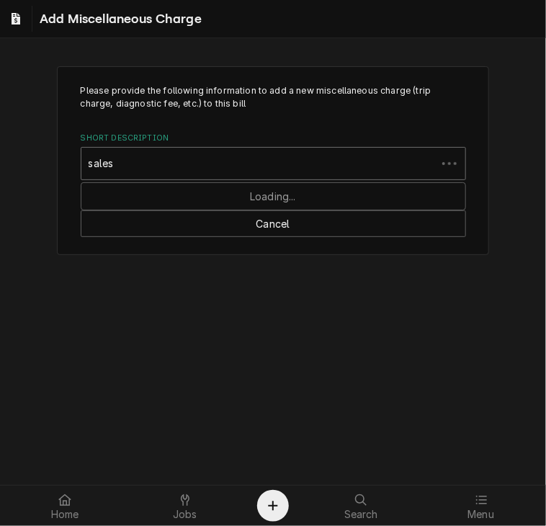
type input "sales t"
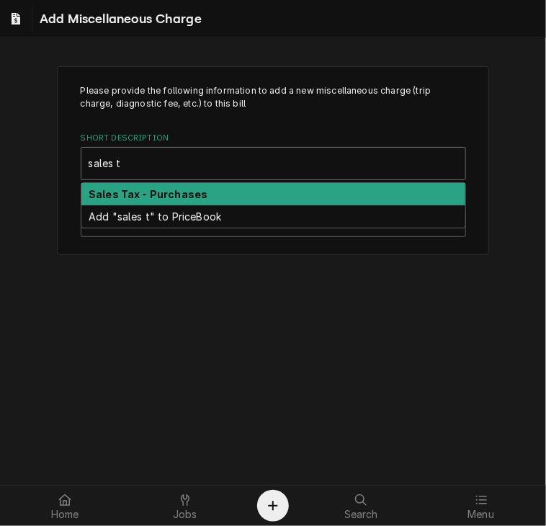
click at [169, 189] on strong "Sales Tax - Purchases" at bounding box center [148, 194] width 119 height 12
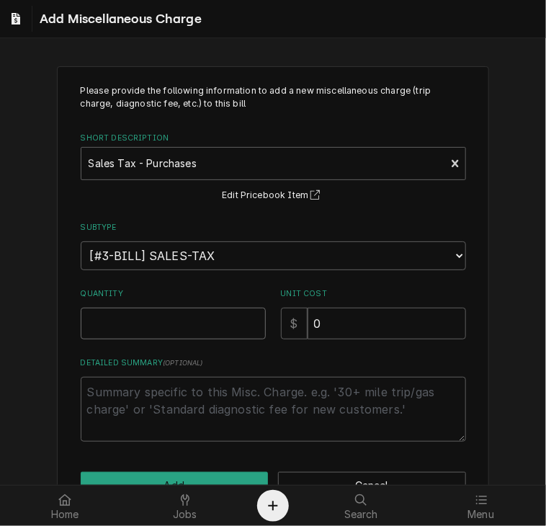
click at [130, 322] on input "Quantity" at bounding box center [173, 324] width 185 height 32
type textarea "x"
type input "1"
drag, startPoint x: 320, startPoint y: 326, endPoint x: 284, endPoint y: 331, distance: 36.4
click at [284, 331] on div "$ 0" at bounding box center [373, 324] width 185 height 32
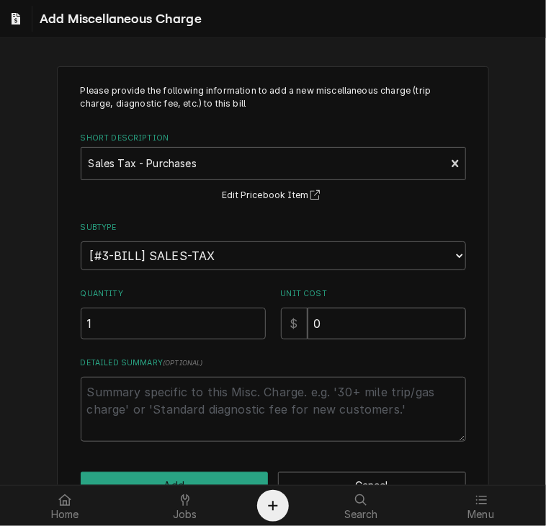
type textarea "x"
type input "2"
type textarea "x"
type input "2.5"
type textarea "x"
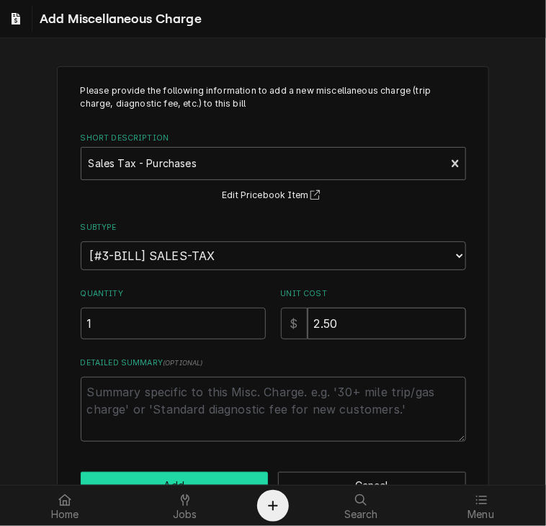
type input "2.50"
click at [228, 479] on button "Add" at bounding box center [175, 485] width 188 height 27
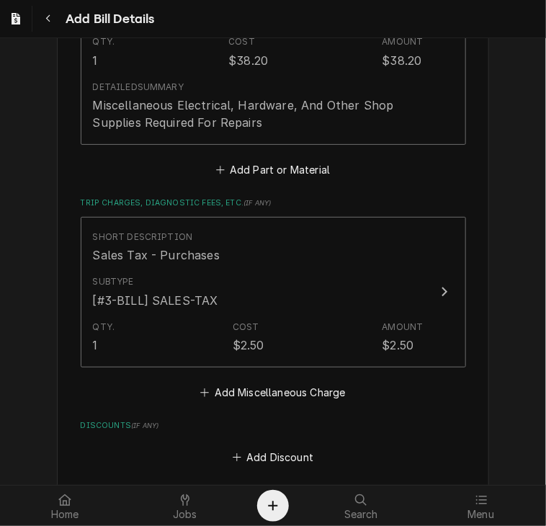
scroll to position [1387, 0]
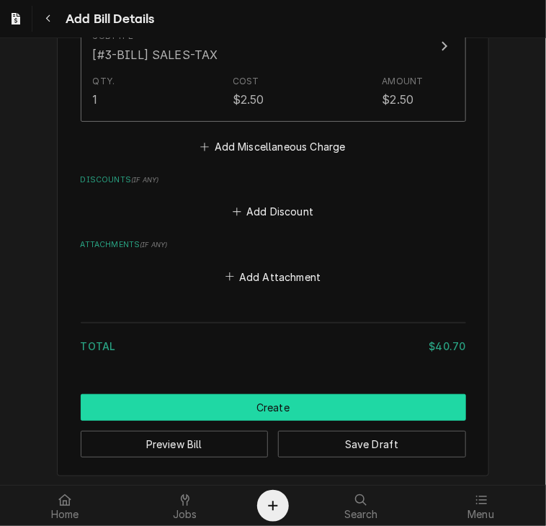
click at [266, 405] on button "Create" at bounding box center [273, 407] width 385 height 27
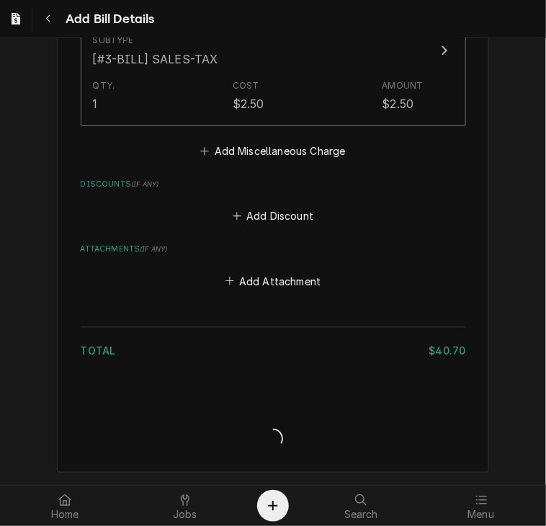
scroll to position [1379, 0]
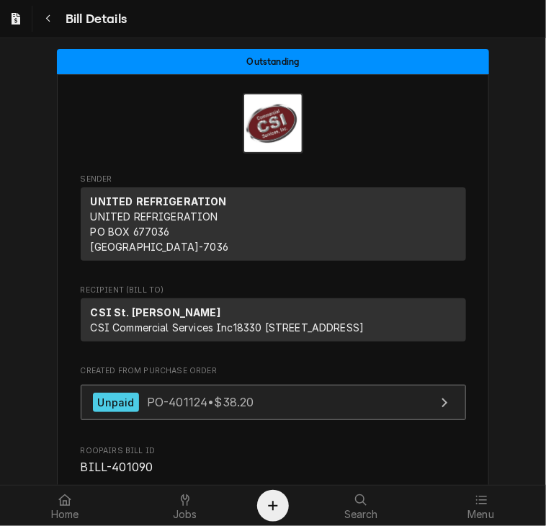
click at [190, 409] on span "PO-401124 • $38.20" at bounding box center [200, 402] width 107 height 14
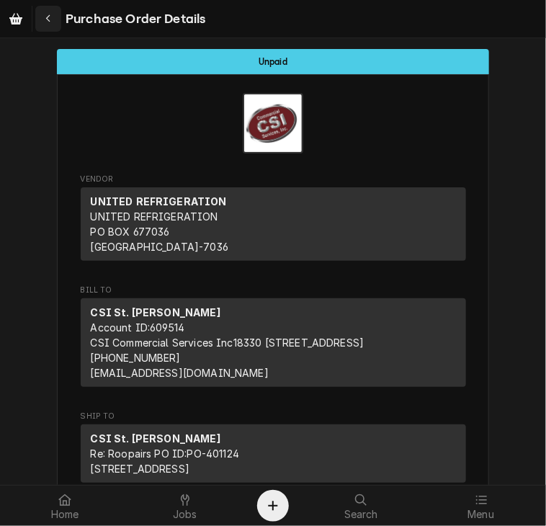
click at [43, 14] on div "Navigate back" at bounding box center [48, 19] width 14 height 14
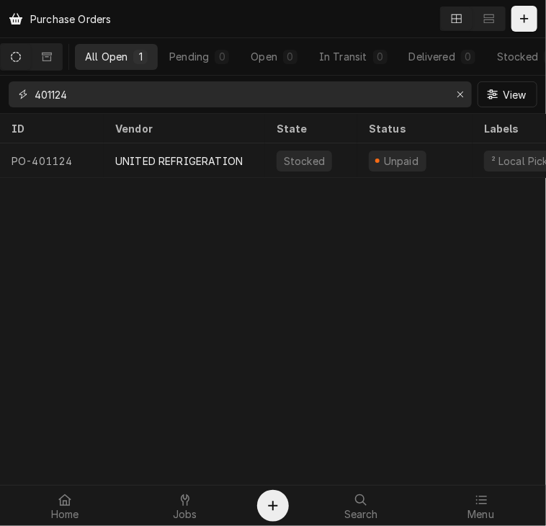
drag, startPoint x: 91, startPoint y: 102, endPoint x: -1, endPoint y: 94, distance: 92.5
click at [0, 94] on html "Purchase Orders All Open 1 Pending 0 Open 0 In Transit 0 Delivered 0 Stocked 1 …" at bounding box center [273, 263] width 546 height 526
type input "401068"
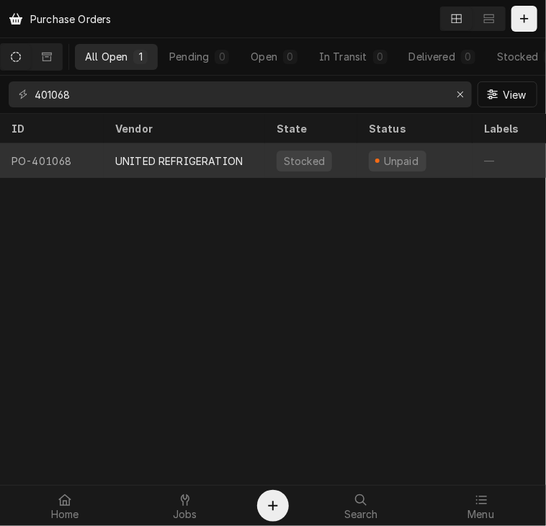
click at [177, 161] on div "UNITED REFRIGERATION" at bounding box center [178, 160] width 127 height 15
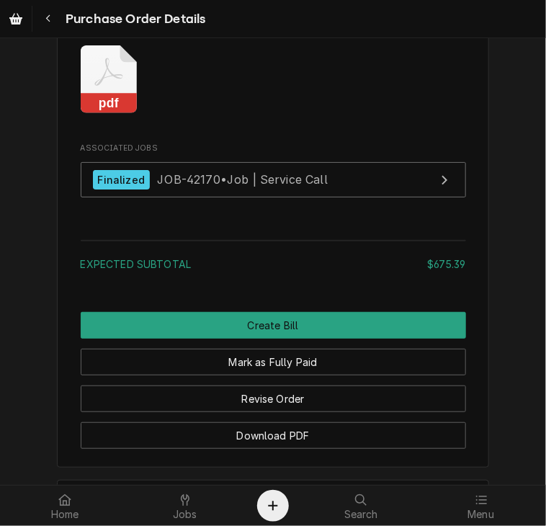
scroll to position [1386, 0]
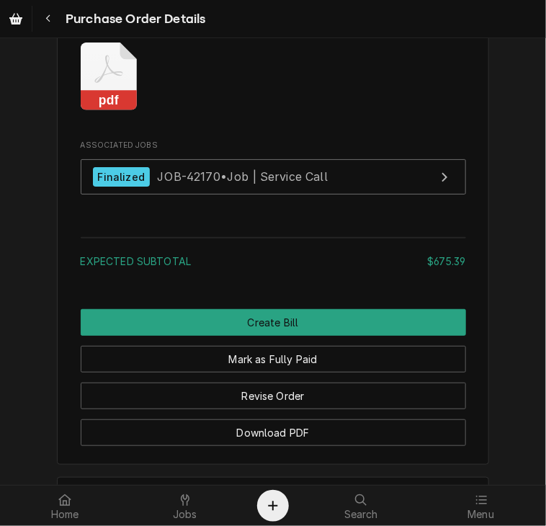
click at [91, 111] on rect "Attachments" at bounding box center [109, 101] width 57 height 20
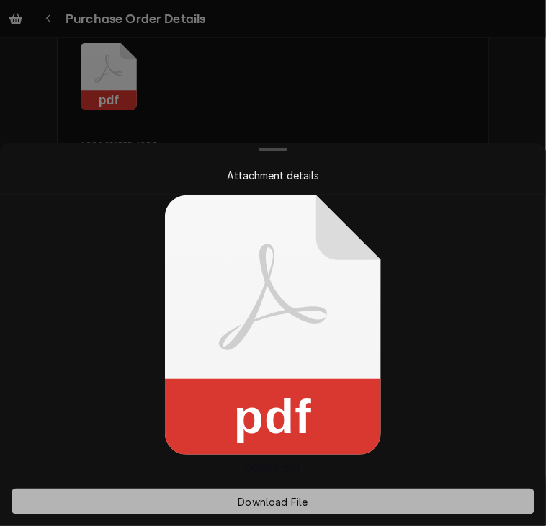
click at [292, 506] on span "Download File" at bounding box center [273, 501] width 76 height 15
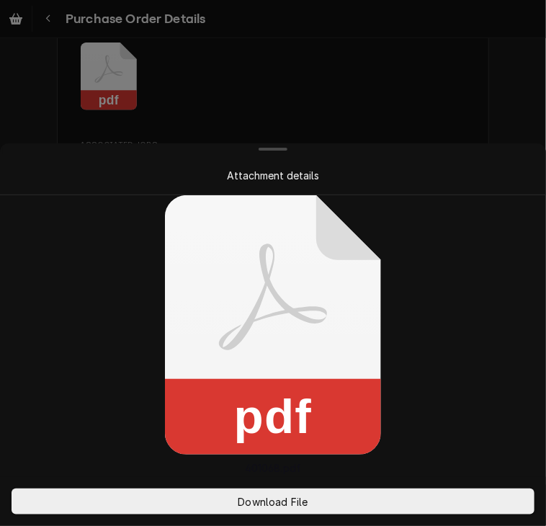
click at [442, 63] on div at bounding box center [273, 263] width 546 height 526
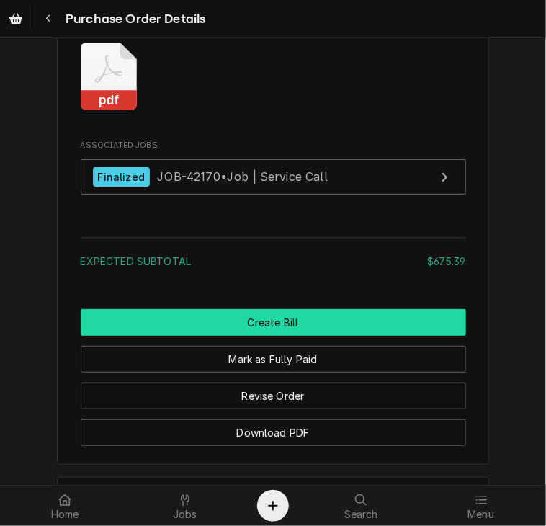
click at [251, 336] on button "Create Bill" at bounding box center [273, 322] width 385 height 27
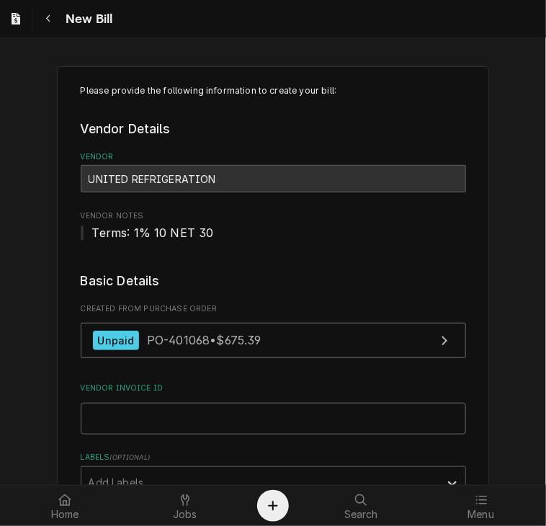
click at [199, 420] on input "Vendor Invoice ID" at bounding box center [273, 419] width 385 height 32
click at [334, 420] on input "Vendor Invoice ID" at bounding box center [273, 419] width 385 height 32
paste input "14813482-00"
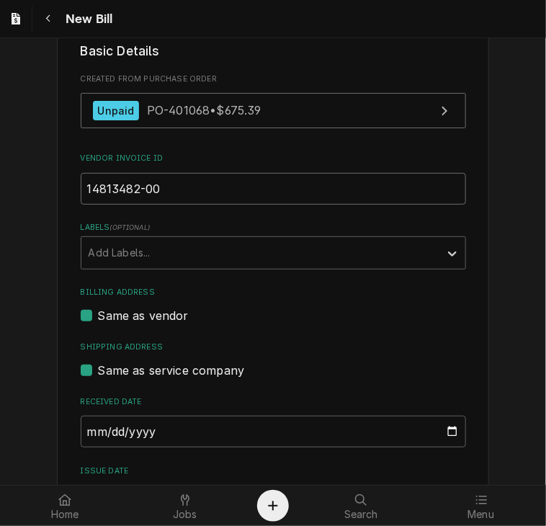
scroll to position [277, 0]
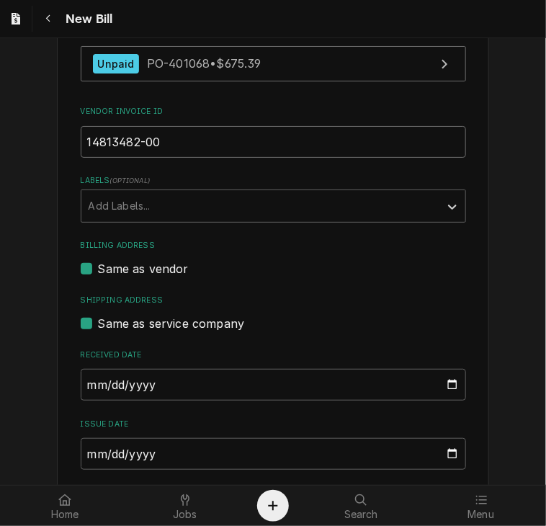
type input "14813482-00"
click at [86, 453] on input "2025-09-10" at bounding box center [273, 454] width 385 height 32
type input "2025-08-27"
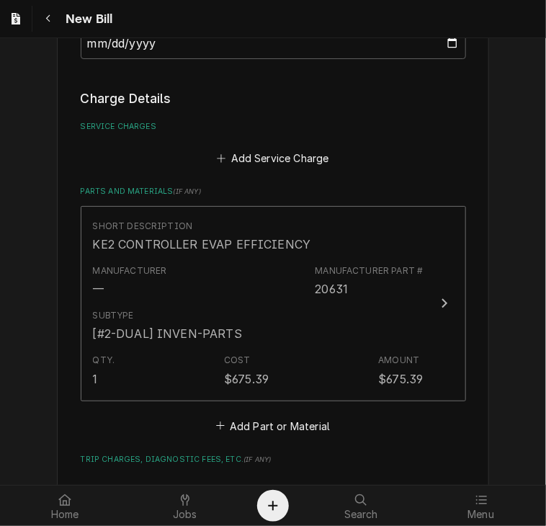
scroll to position [1109, 0]
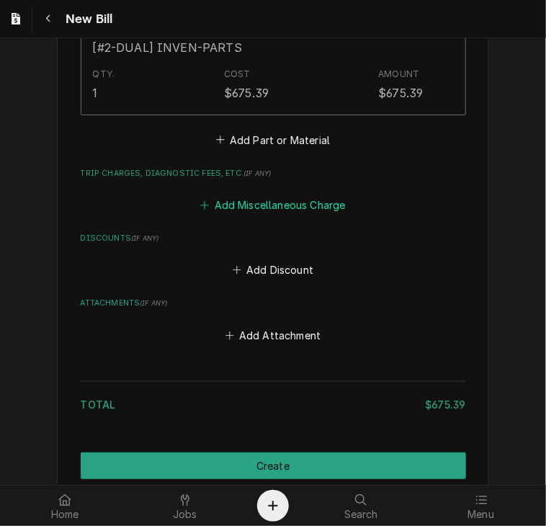
click at [262, 201] on button "Add Miscellaneous Charge" at bounding box center [273, 205] width 150 height 20
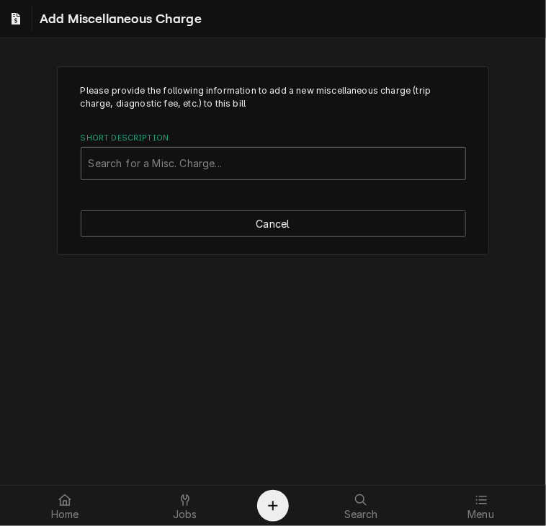
click at [184, 158] on div "Short Description" at bounding box center [274, 164] width 370 height 26
type input "s"
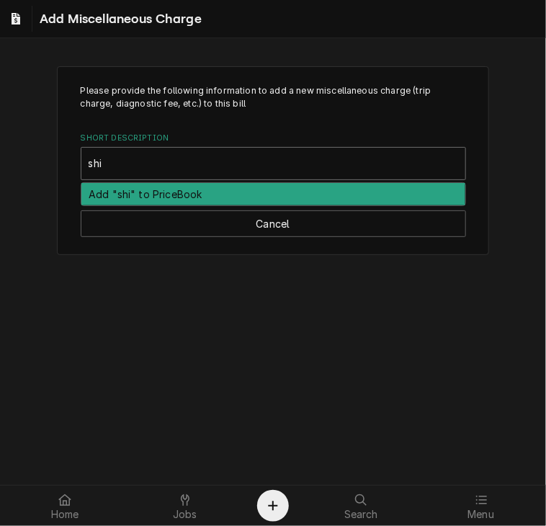
type input "ship"
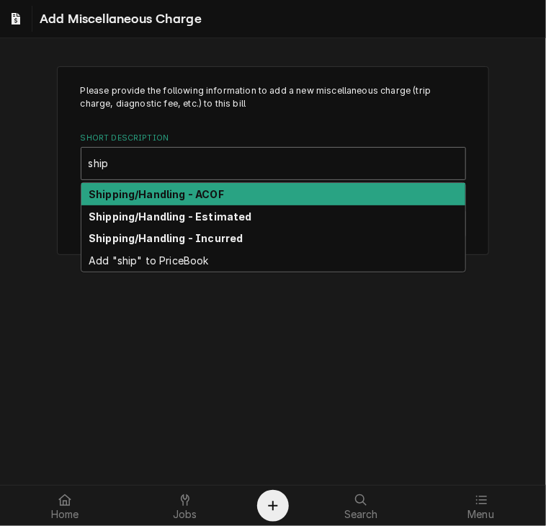
click at [169, 202] on div "Shipping/Handling - ACOF" at bounding box center [273, 194] width 384 height 22
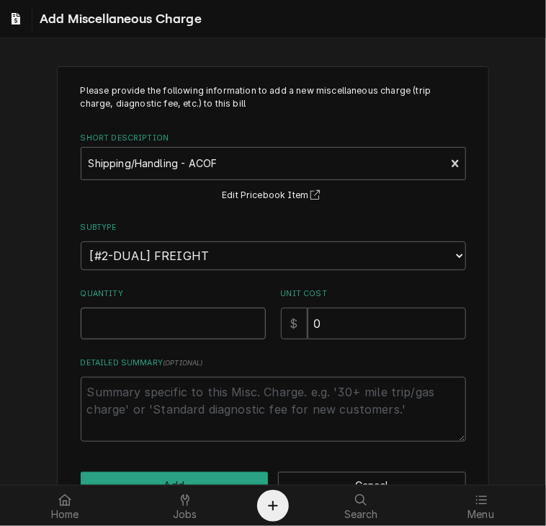
click at [136, 328] on input "Quantity" at bounding box center [173, 324] width 185 height 32
click at [201, 326] on input "Quantity" at bounding box center [173, 324] width 185 height 32
type textarea "x"
type input "1"
drag, startPoint x: 336, startPoint y: 319, endPoint x: 256, endPoint y: 315, distance: 80.0
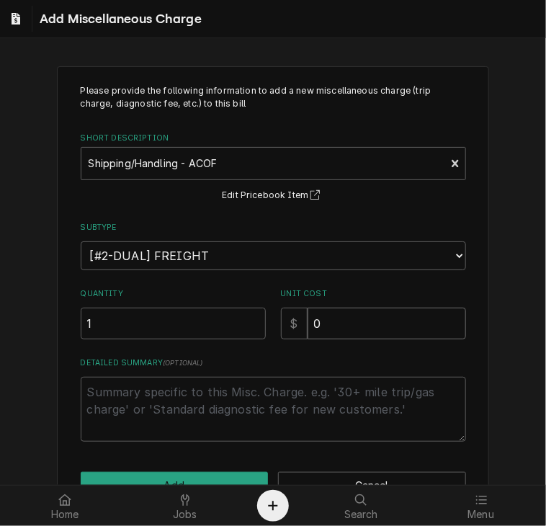
click at [256, 315] on div "Quantity 1 Unit Cost $ 0" at bounding box center [273, 313] width 385 height 51
type textarea "x"
type input "1"
type textarea "x"
type input "16"
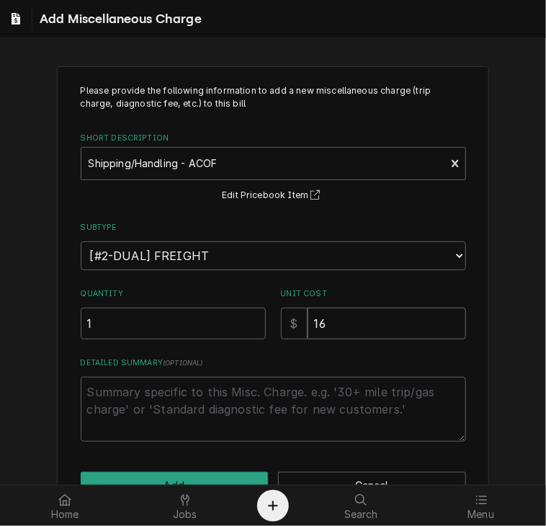
type textarea "x"
type input "16.6"
type textarea "x"
type input "16.61"
click at [192, 476] on button "Add" at bounding box center [175, 485] width 188 height 27
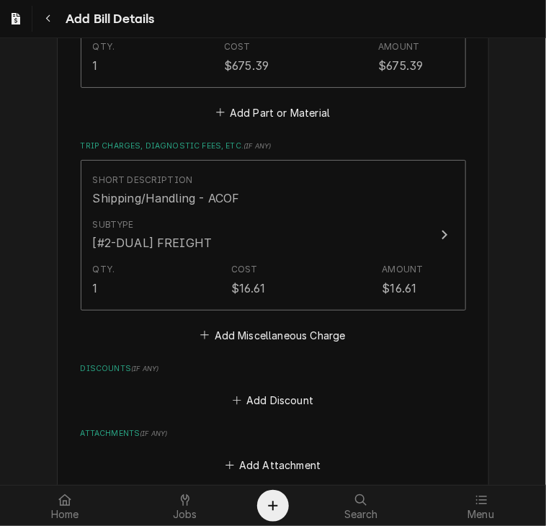
scroll to position [1325, 0]
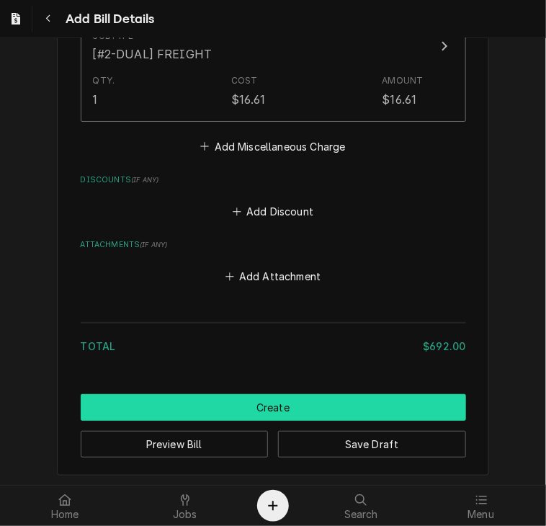
click at [308, 411] on button "Create" at bounding box center [273, 407] width 385 height 27
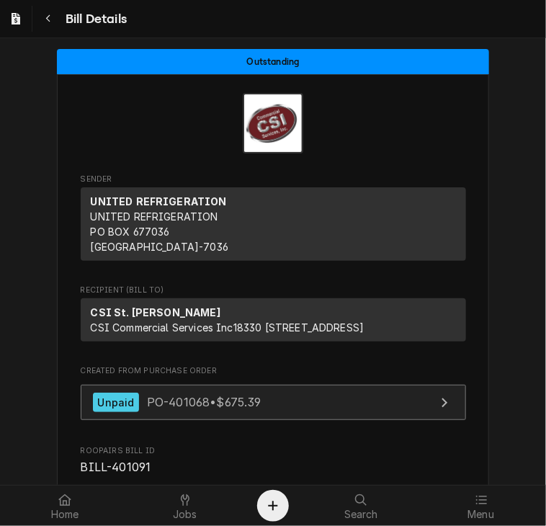
click at [159, 409] on span "PO-401068 • $675.39" at bounding box center [204, 402] width 115 height 14
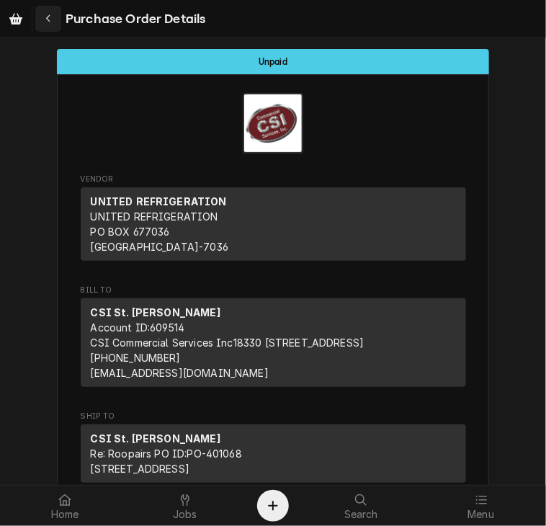
click at [50, 19] on icon "Navigate back" at bounding box center [48, 19] width 6 height 10
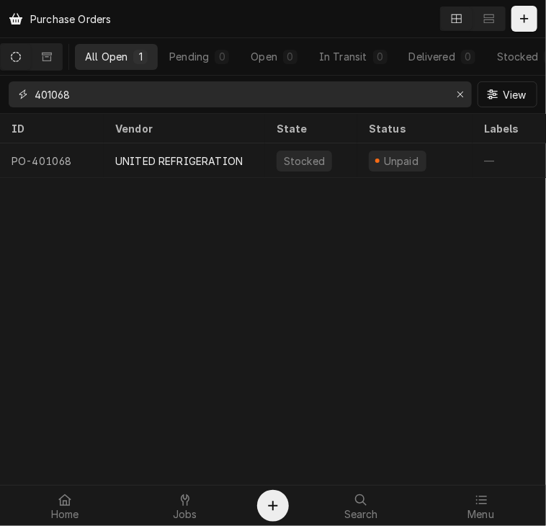
drag, startPoint x: 115, startPoint y: 93, endPoint x: -1, endPoint y: 92, distance: 116.0
click at [0, 92] on html "Purchase Orders All Open 1 Pending 0 Open 0 In Transit 0 Delivered 0 Stocked 1 …" at bounding box center [273, 263] width 546 height 526
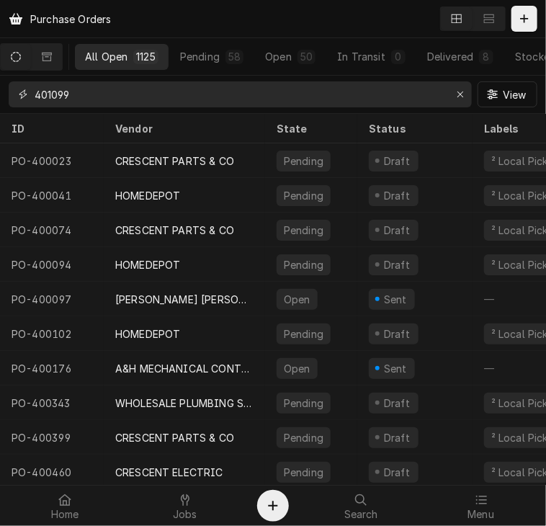
type input "401099"
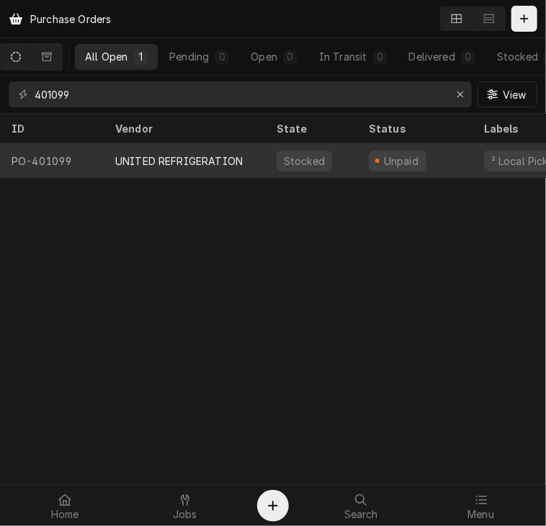
click at [152, 156] on div "UNITED REFRIGERATION" at bounding box center [178, 160] width 127 height 15
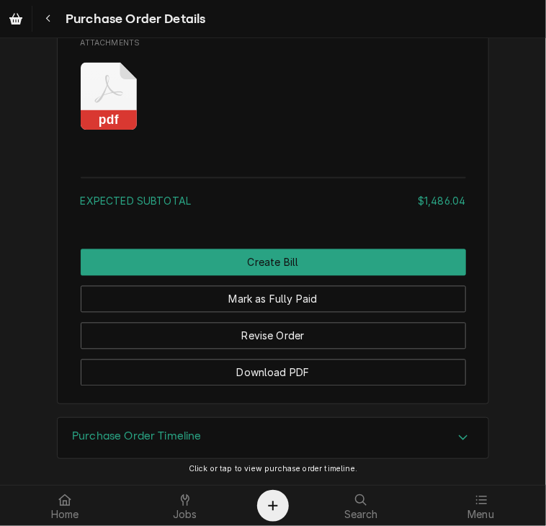
scroll to position [2074, 0]
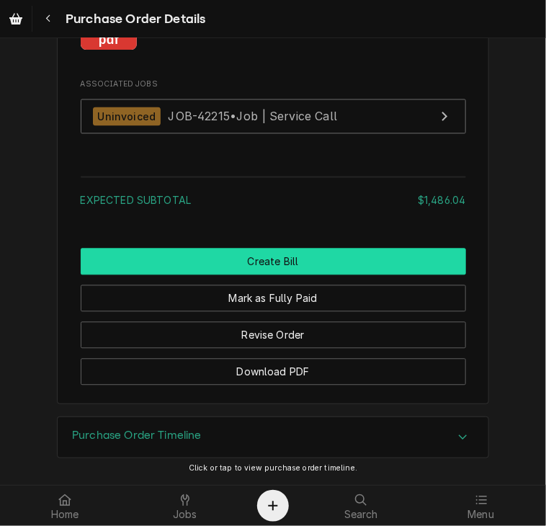
click at [242, 264] on button "Create Bill" at bounding box center [273, 261] width 385 height 27
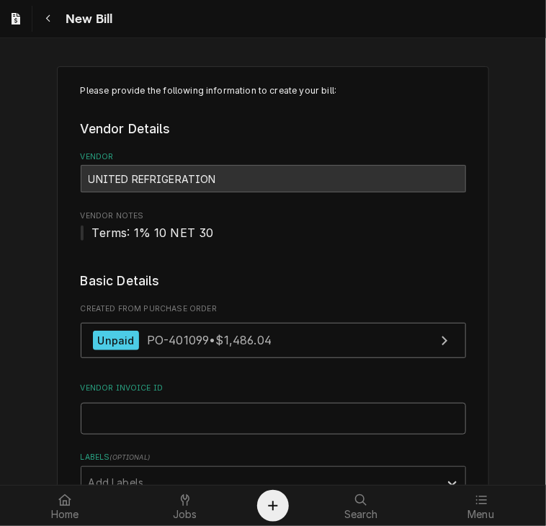
click at [130, 418] on input "Vendor Invoice ID" at bounding box center [273, 419] width 385 height 32
paste input "14873427-00"
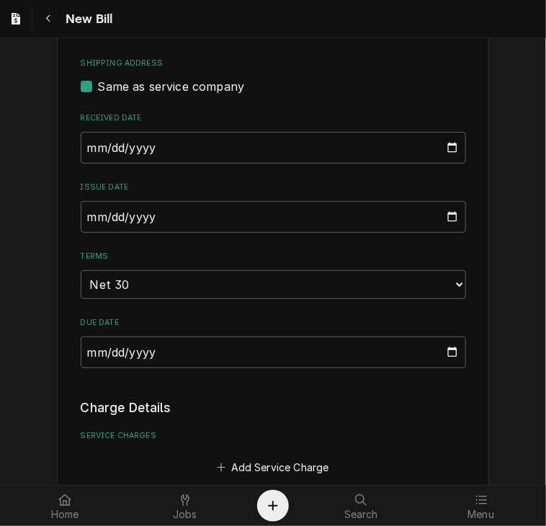
scroll to position [519, 0]
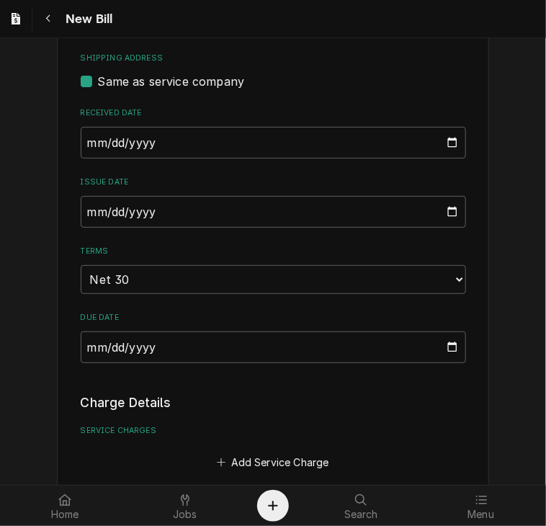
type input "14873427-00"
click at [88, 213] on input "2025-09-10" at bounding box center [273, 212] width 385 height 32
type input "2025-08-27"
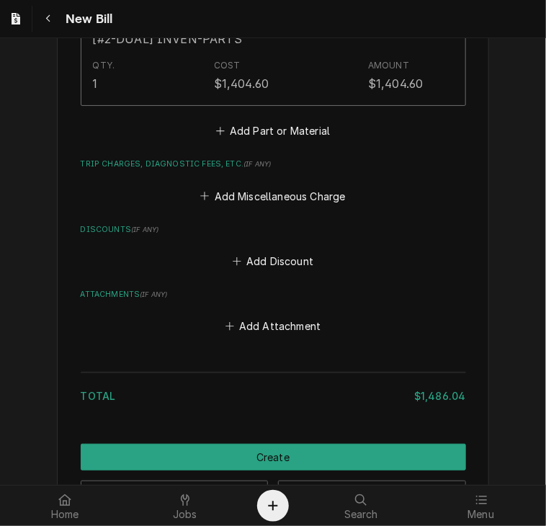
scroll to position [1571, 0]
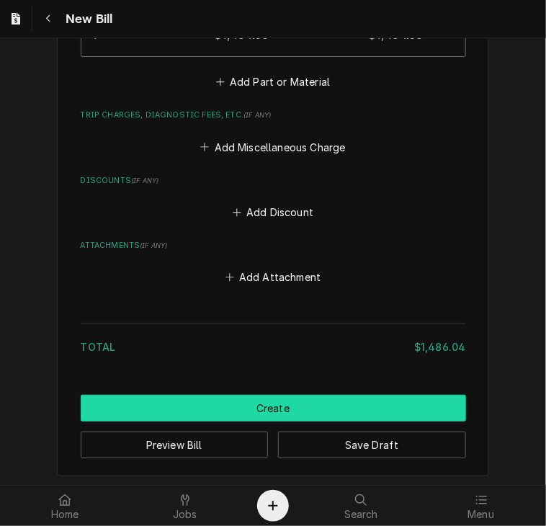
click at [341, 395] on button "Create" at bounding box center [273, 408] width 385 height 27
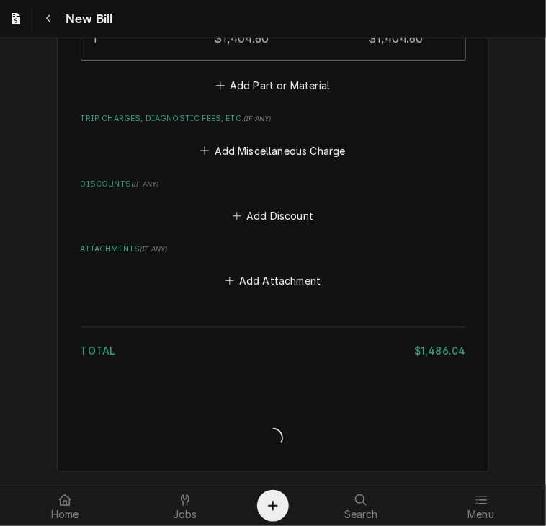
scroll to position [1564, 0]
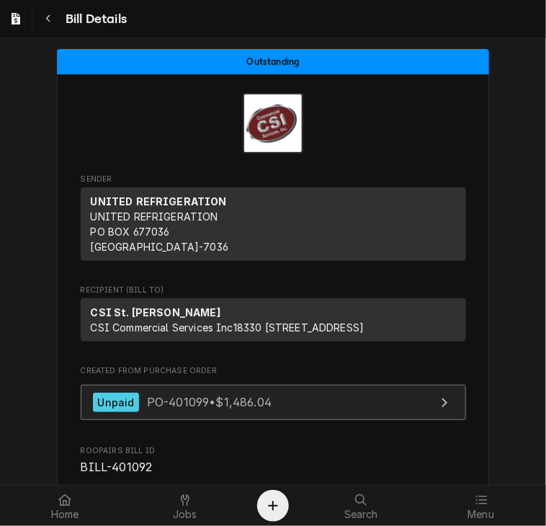
click at [171, 409] on span "PO-401099 • $1,486.04" at bounding box center [209, 402] width 125 height 14
click at [151, 408] on div "Unpaid PO-401099 • $1,486.04" at bounding box center [182, 402] width 179 height 19
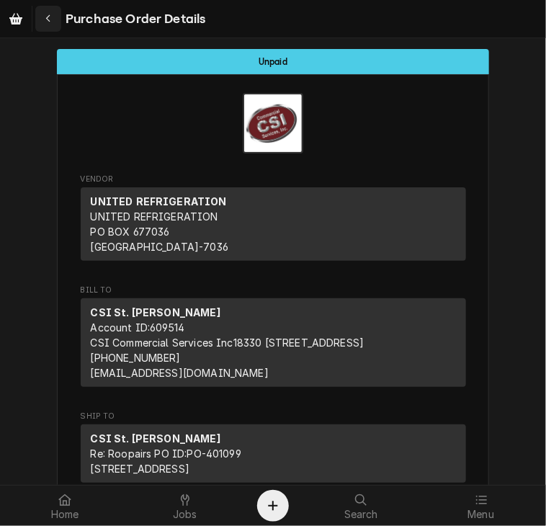
click at [48, 21] on icon "Navigate back" at bounding box center [48, 19] width 6 height 10
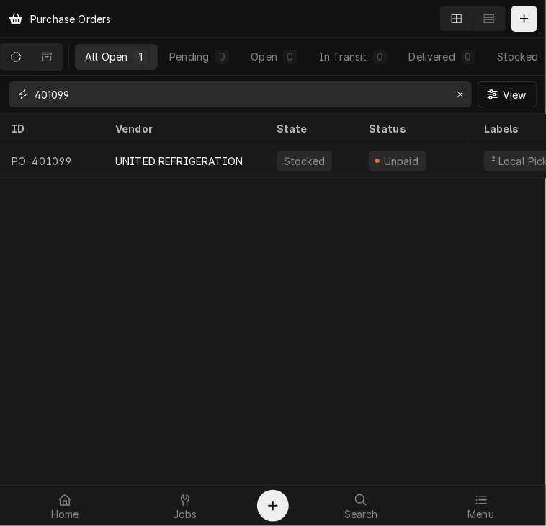
drag, startPoint x: 109, startPoint y: 97, endPoint x: -1, endPoint y: 112, distance: 110.6
click at [0, 112] on html "Purchase Orders All Open 1 Pending 0 Open 0 In Transit 0 Delivered 0 Stocked 1 …" at bounding box center [273, 263] width 546 height 526
type input "401139"
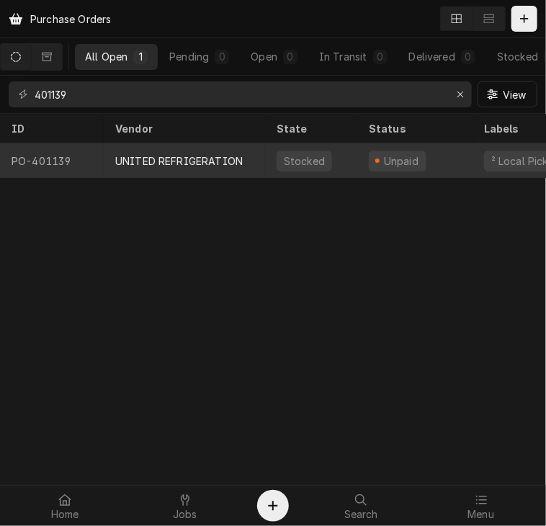
click at [182, 164] on div "UNITED REFRIGERATION" at bounding box center [178, 160] width 127 height 15
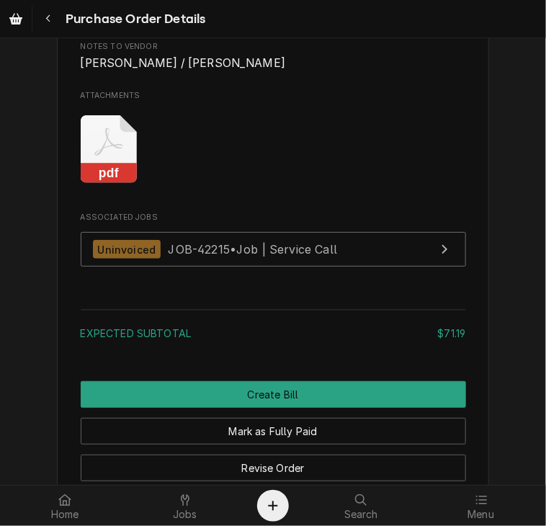
scroll to position [1371, 0]
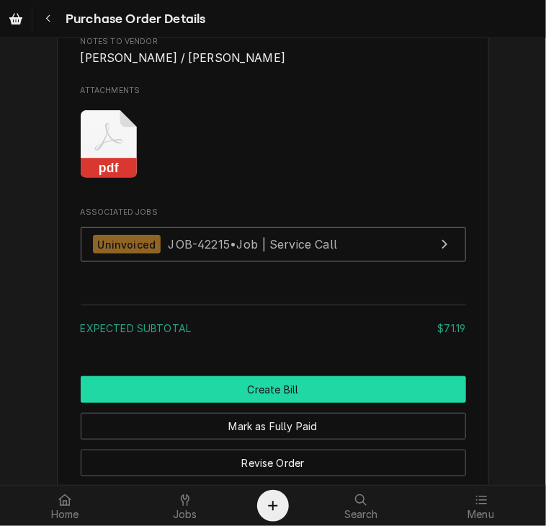
click at [332, 403] on button "Create Bill" at bounding box center [273, 389] width 385 height 27
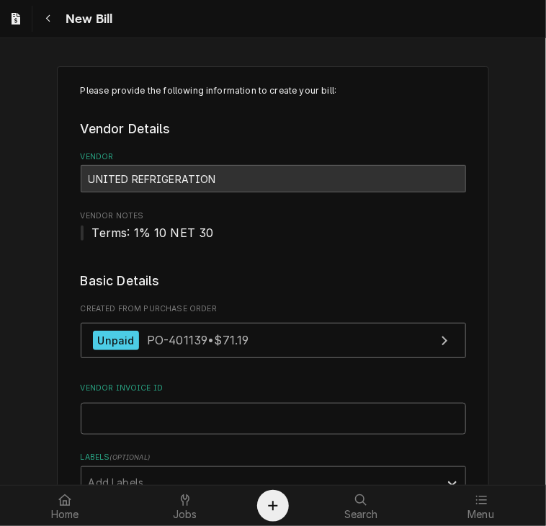
click at [243, 416] on input "Vendor Invoice ID" at bounding box center [273, 419] width 385 height 32
paste input "14972386-00"
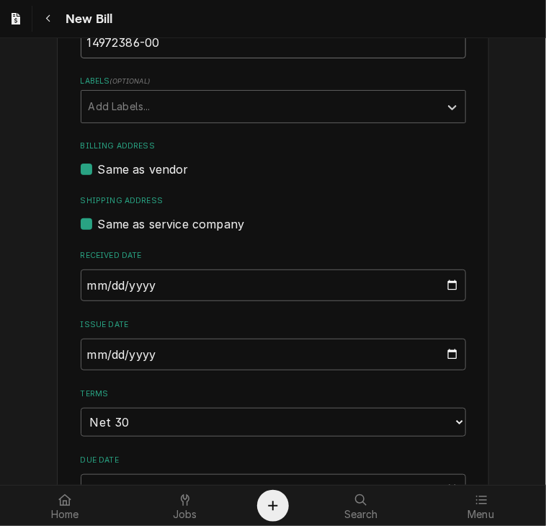
scroll to position [424, 0]
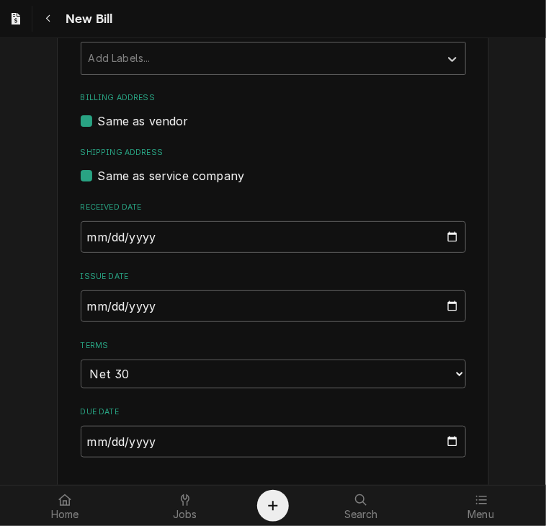
type input "14972386-00"
click at [86, 310] on input "2025-09-10" at bounding box center [273, 306] width 385 height 32
type input "2025-08-27"
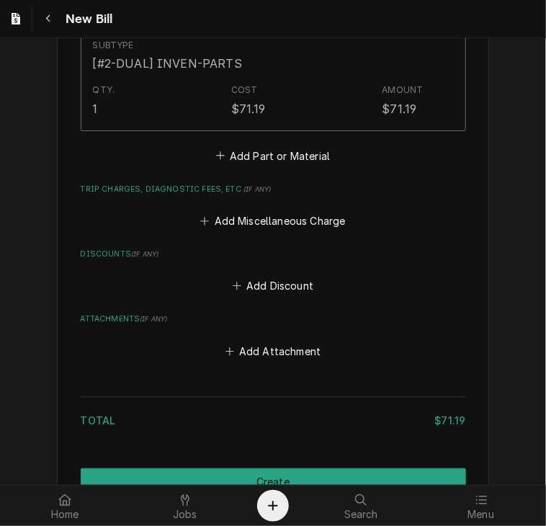
scroll to position [1167, 0]
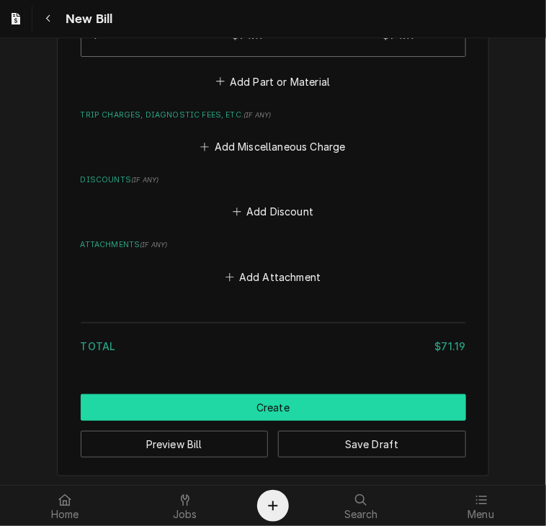
click at [279, 405] on button "Create" at bounding box center [273, 407] width 385 height 27
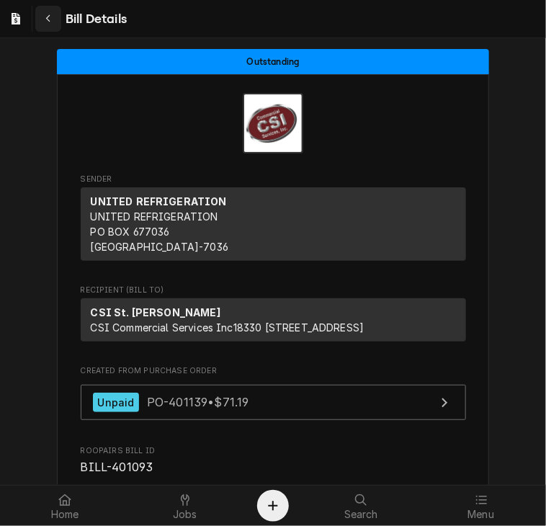
click at [51, 21] on icon "Navigate back" at bounding box center [48, 19] width 6 height 10
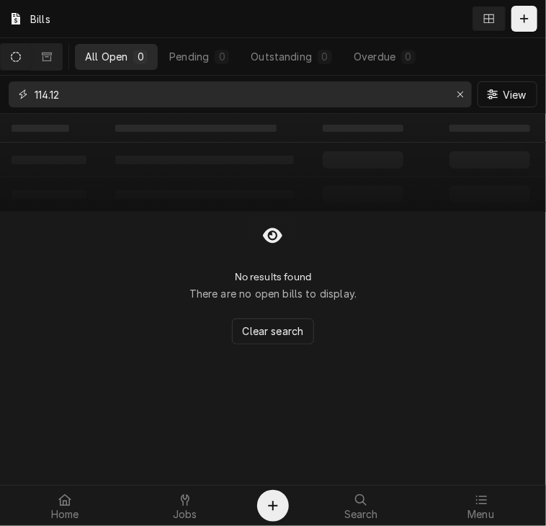
drag, startPoint x: 101, startPoint y: 105, endPoint x: -1, endPoint y: 88, distance: 103.0
click at [0, 88] on html "Bills All Open 0 Pending 0 Outstanding 0 Overdue 0 114.12 View ‌ ‌ ‌ ‌ ‌ ‌ ‌ ‌ …" at bounding box center [273, 263] width 546 height 526
click at [88, 94] on input "401154" at bounding box center [240, 94] width 410 height 26
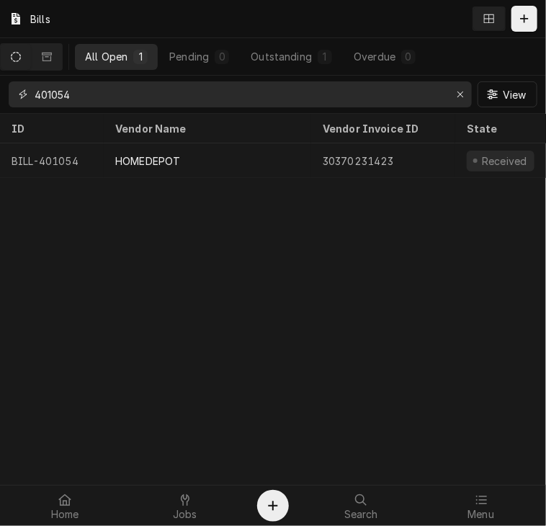
type input "401054"
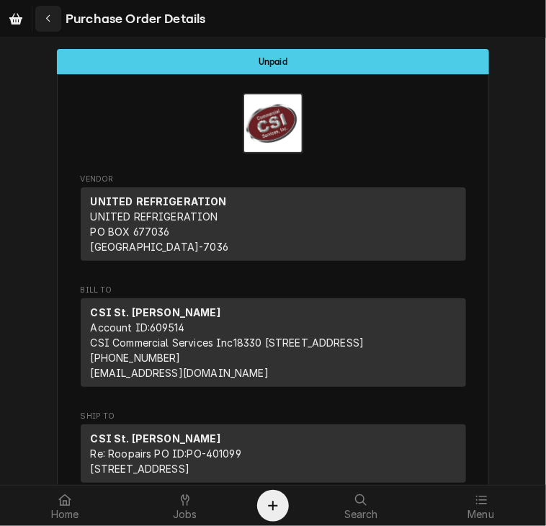
click at [47, 15] on icon "Navigate back" at bounding box center [48, 19] width 6 height 10
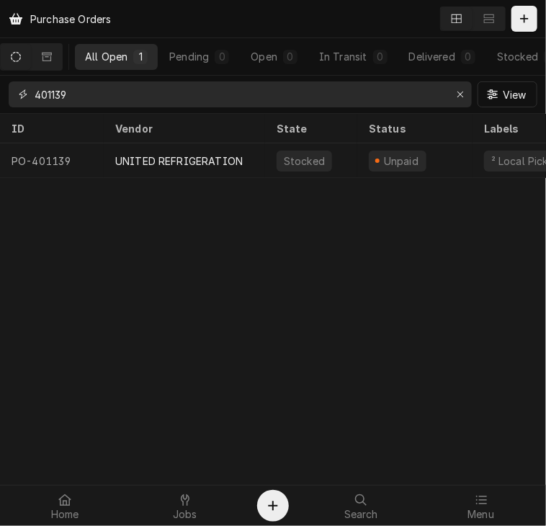
drag, startPoint x: 78, startPoint y: 99, endPoint x: -1, endPoint y: 112, distance: 79.5
click at [0, 112] on html "Purchase Orders All Open 1 Pending 0 Open 0 In Transit 0 Delivered 0 Stocked 1 …" at bounding box center [273, 263] width 546 height 526
type input "401154"
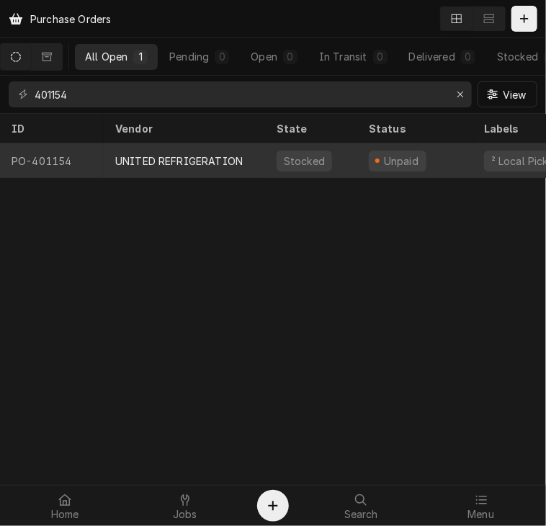
click at [177, 164] on div "UNITED REFRIGERATION" at bounding box center [178, 160] width 127 height 15
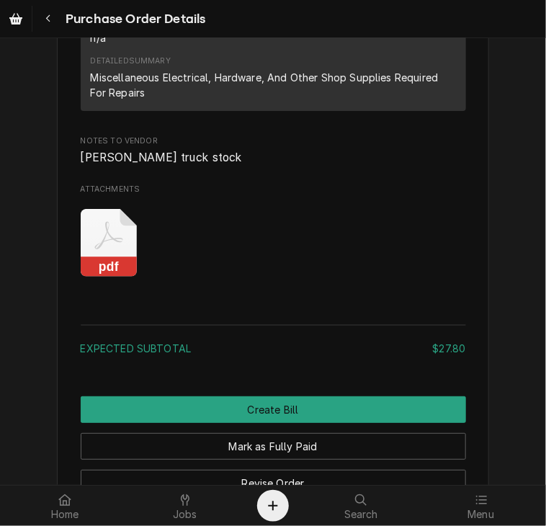
scroll to position [1423, 0]
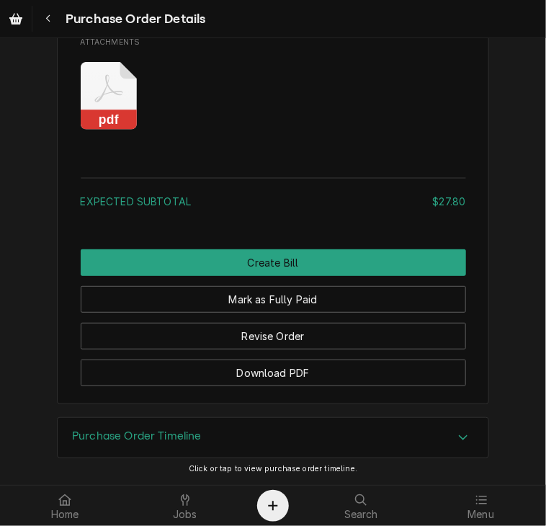
click at [103, 119] on rect "Attachments" at bounding box center [109, 120] width 57 height 20
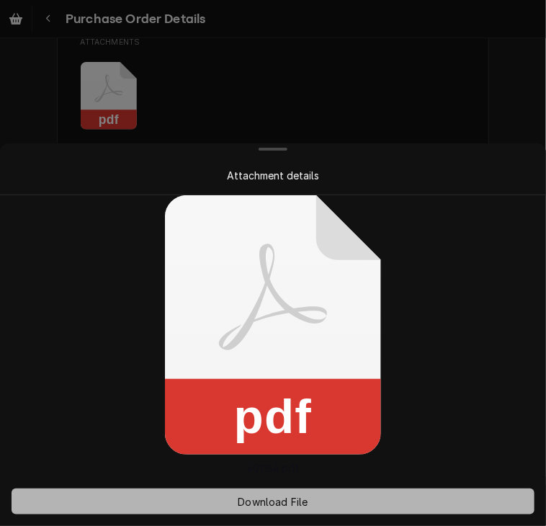
click at [277, 500] on span "Download File" at bounding box center [273, 501] width 76 height 15
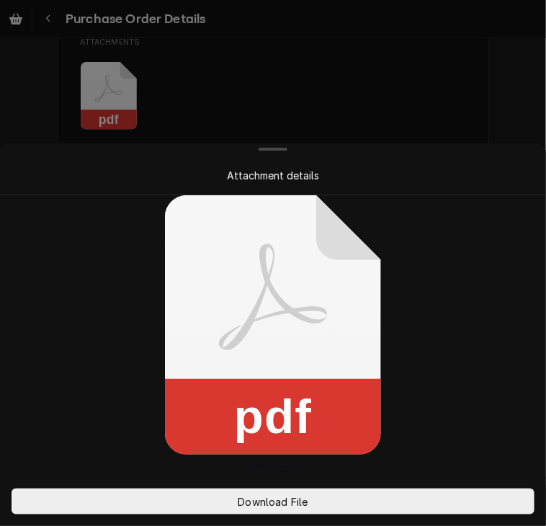
click at [411, 88] on div at bounding box center [273, 263] width 546 height 526
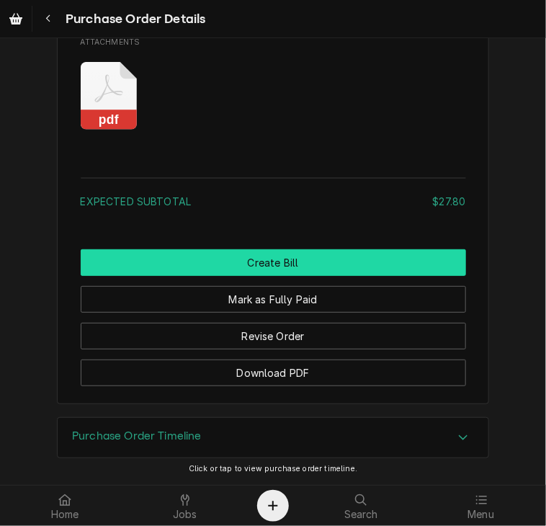
click at [375, 259] on button "Create Bill" at bounding box center [273, 262] width 385 height 27
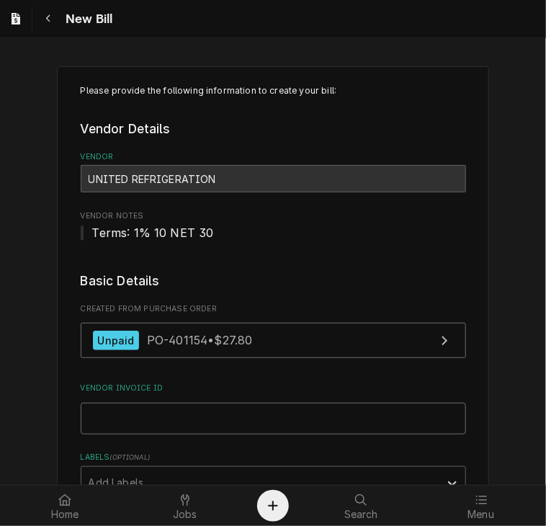
click at [135, 422] on input "Vendor Invoice ID" at bounding box center [273, 419] width 385 height 32
click at [320, 403] on input "Vendor Invoice ID" at bounding box center [273, 419] width 385 height 32
paste input "14997029-00"
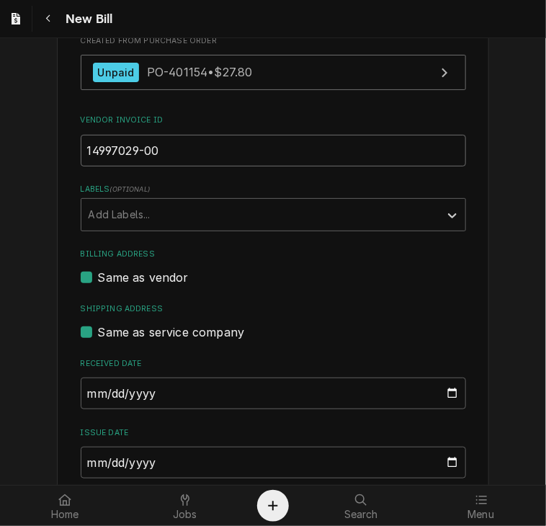
scroll to position [316, 0]
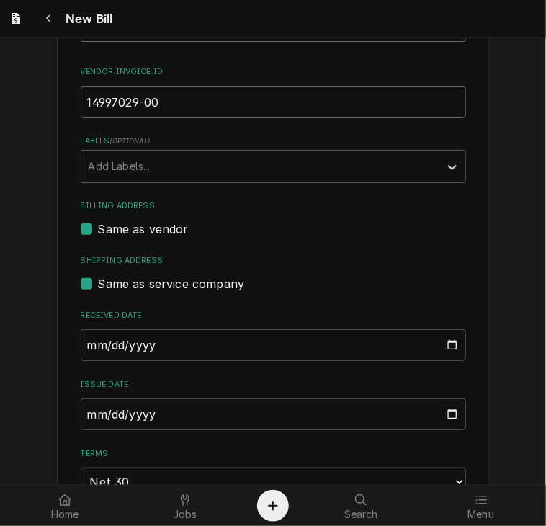
type input "14997029-00"
click at [86, 421] on input "[DATE]" at bounding box center [273, 414] width 385 height 32
type input "[DATE]"
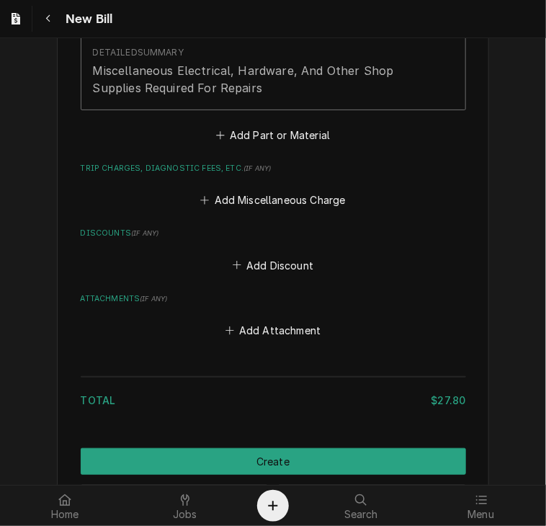
scroll to position [1230, 0]
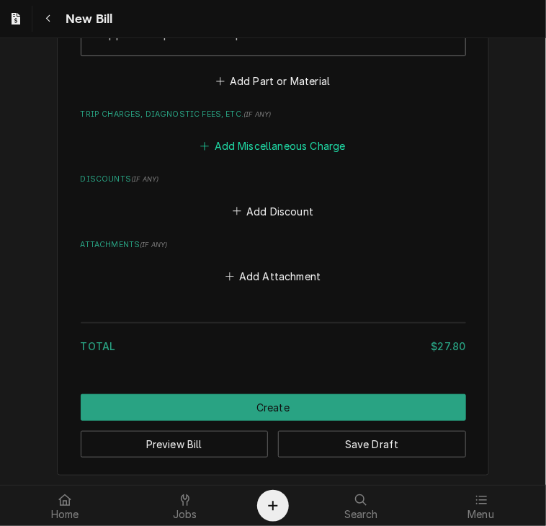
click at [285, 147] on button "Add Miscellaneous Charge" at bounding box center [273, 146] width 150 height 20
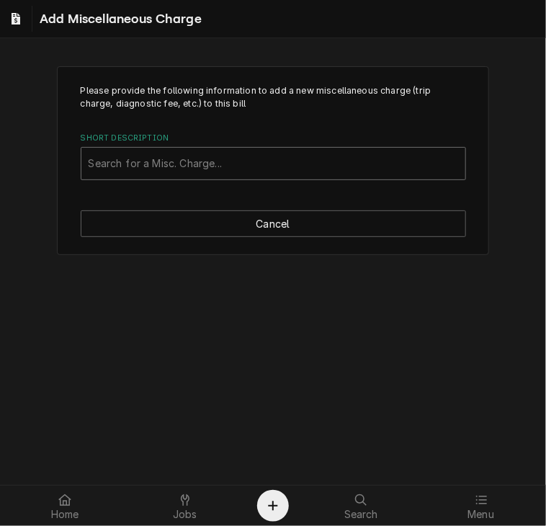
click at [107, 164] on div "Short Description" at bounding box center [274, 164] width 370 height 26
type input "sales t"
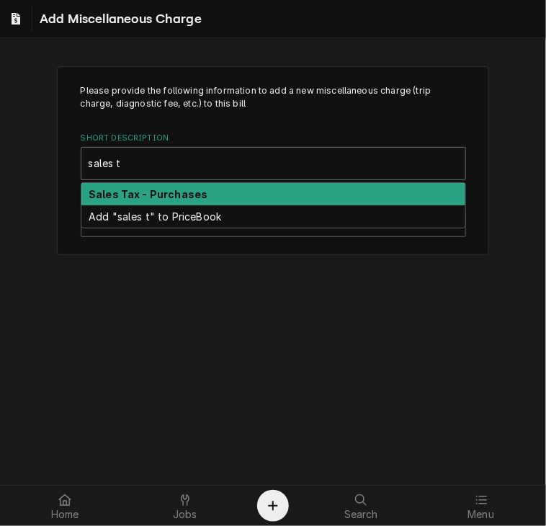
click at [124, 189] on strong "Sales Tax - Purchases" at bounding box center [148, 194] width 119 height 12
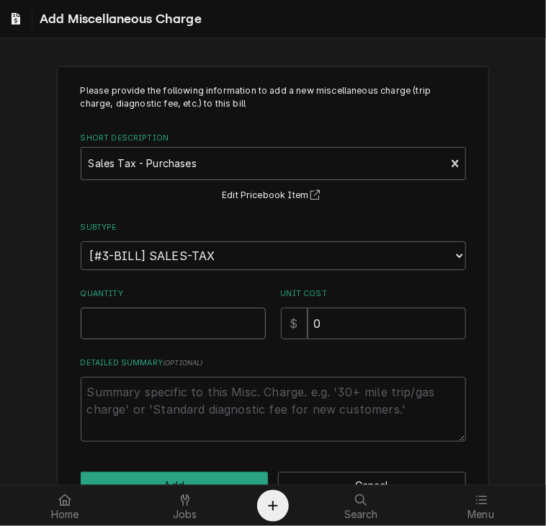
click at [121, 318] on input "Quantity" at bounding box center [173, 324] width 185 height 32
type textarea "x"
type input "1"
drag, startPoint x: 318, startPoint y: 324, endPoint x: 275, endPoint y: 321, distance: 43.3
click at [281, 321] on div "$ 0" at bounding box center [373, 324] width 185 height 32
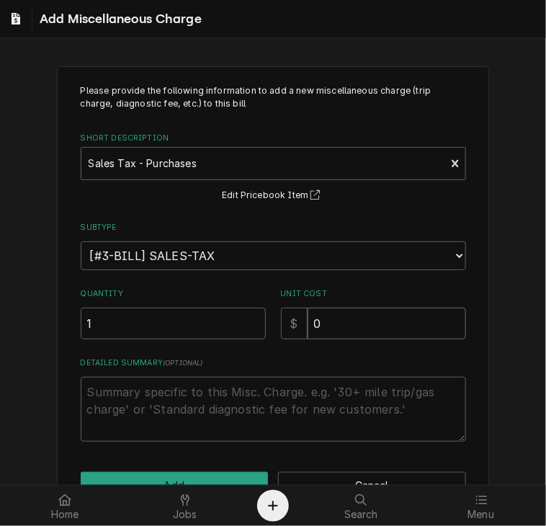
type textarea "x"
type input "2"
type textarea "x"
type input "2.2"
type textarea "x"
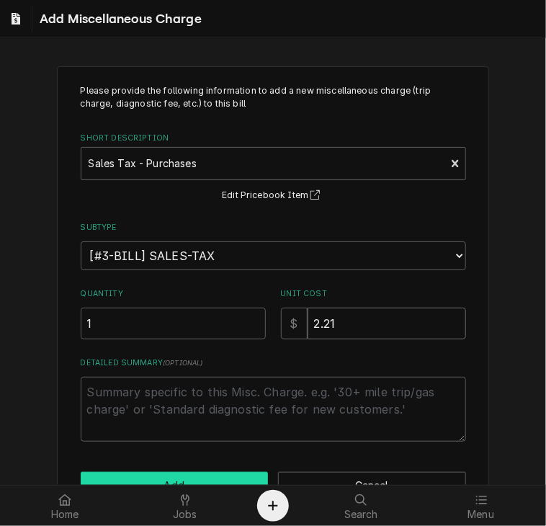
type input "2.21"
click at [196, 479] on button "Add" at bounding box center [175, 485] width 188 height 27
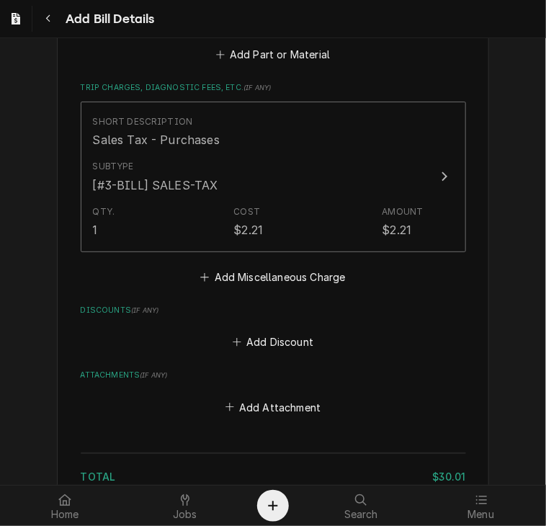
scroll to position [1387, 0]
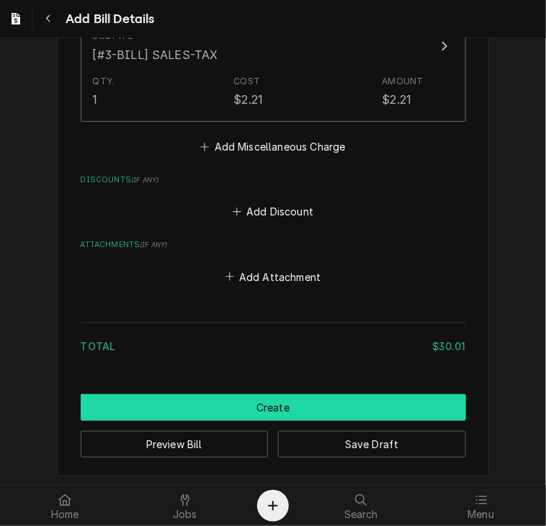
click at [331, 411] on button "Create" at bounding box center [273, 407] width 385 height 27
